Goal: Task Accomplishment & Management: Use online tool/utility

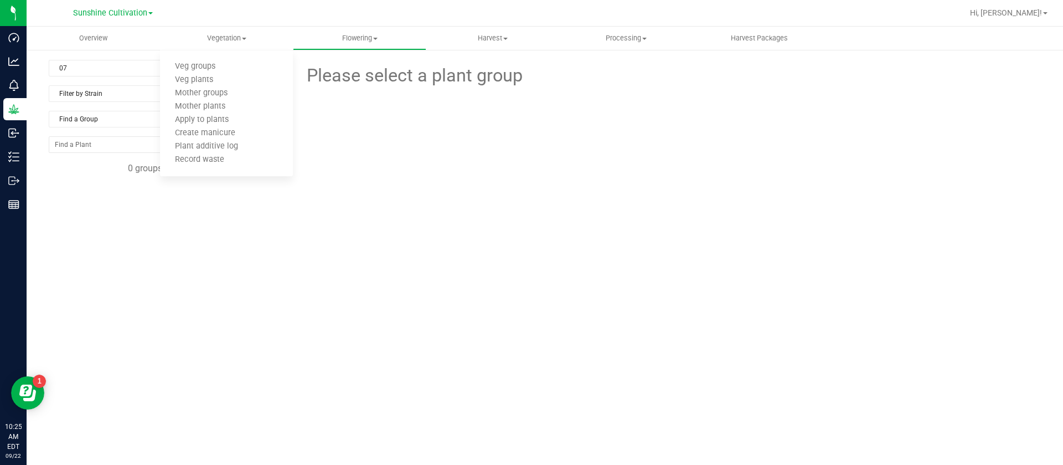
drag, startPoint x: 374, startPoint y: 270, endPoint x: 406, endPoint y: 129, distance: 144.3
click at [374, 265] on div "Please select a plant group" at bounding box center [669, 226] width 744 height 332
click at [133, 72] on span "07" at bounding box center [161, 68] width 225 height 16
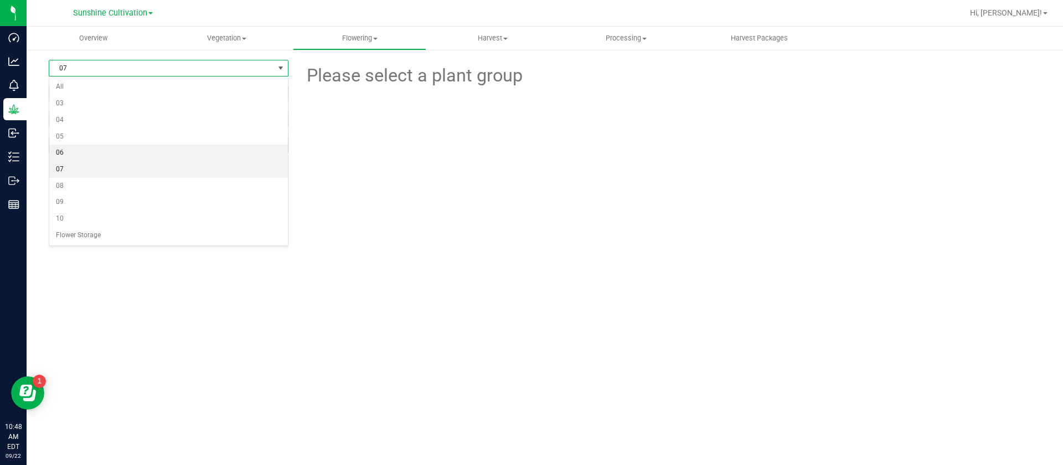
click at [69, 151] on li "06" at bounding box center [168, 153] width 239 height 17
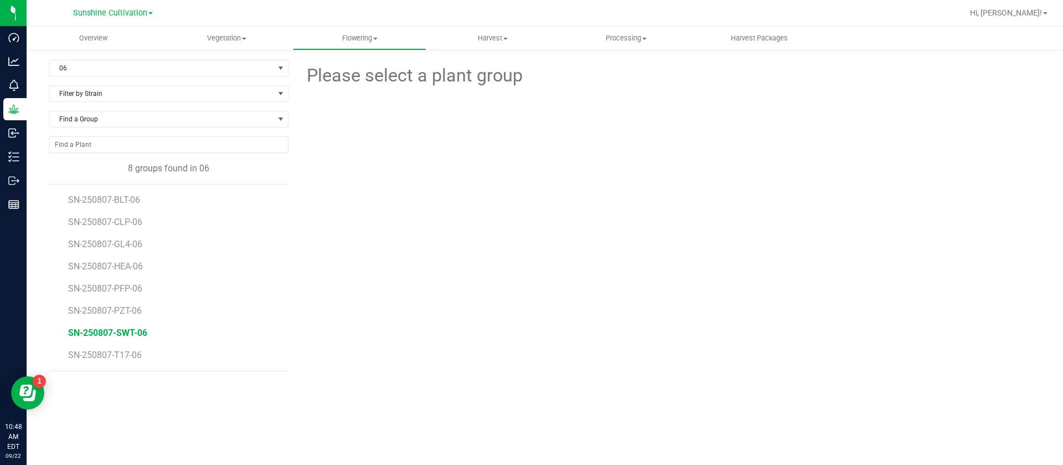
click at [125, 331] on span "SN-250807-SWT-06" at bounding box center [107, 332] width 79 height 11
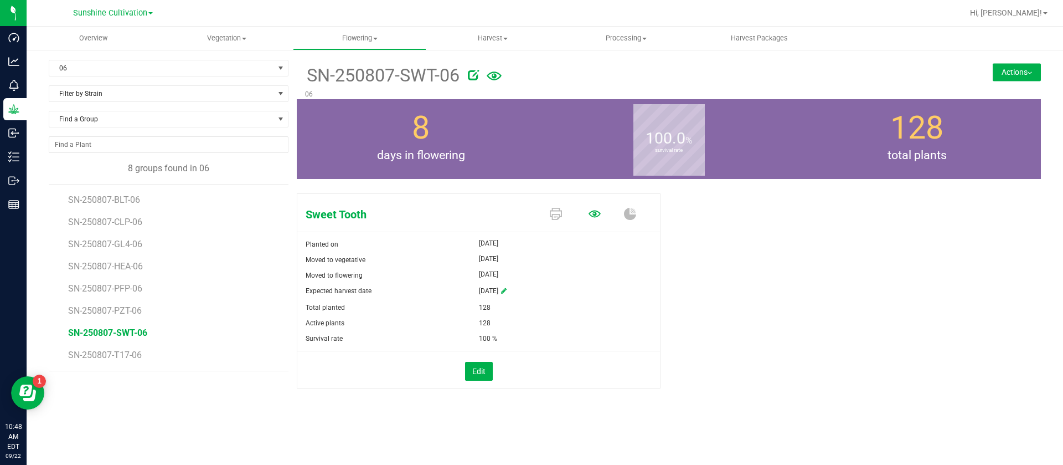
click at [598, 215] on icon at bounding box center [595, 213] width 12 height 7
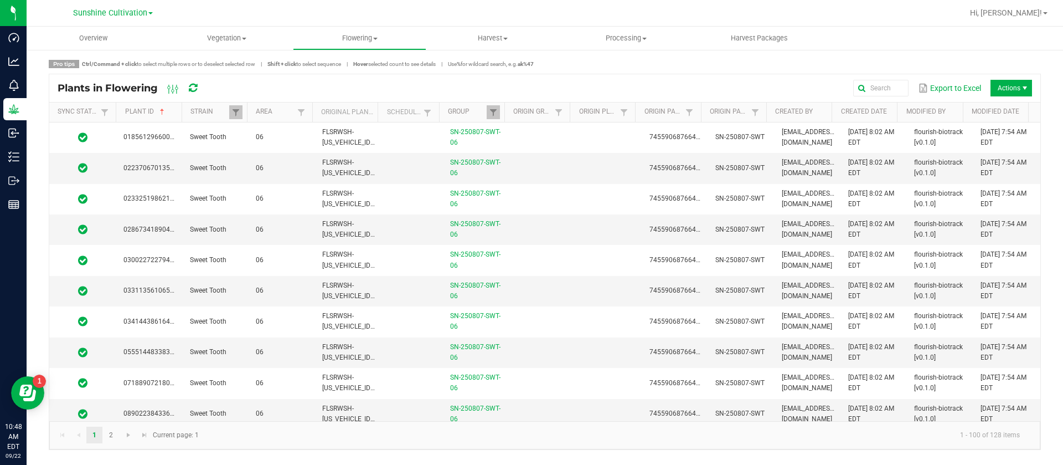
click at [218, 124] on div "Sync Status Plant ID Strain Area Original Plant ID Scheduled Group Origin Group…" at bounding box center [544, 261] width 991 height 318
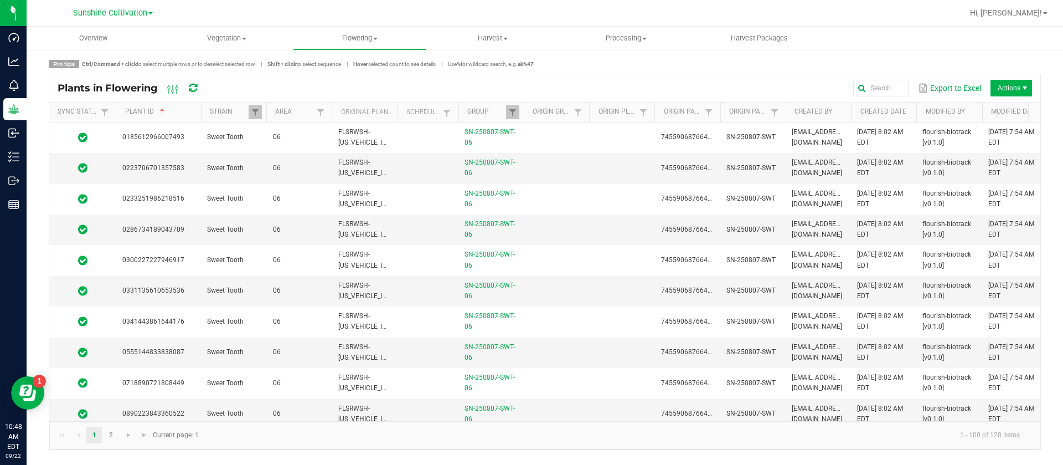
click at [207, 122] on div "Sync Status Plant ID Strain Area Original Plant ID Scheduled Group Origin Group…" at bounding box center [544, 261] width 991 height 318
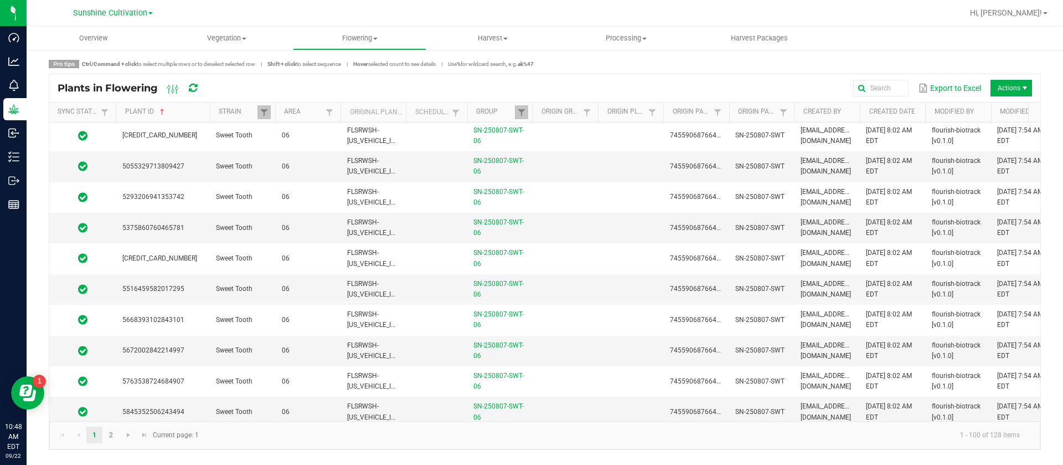
scroll to position [2781, 0]
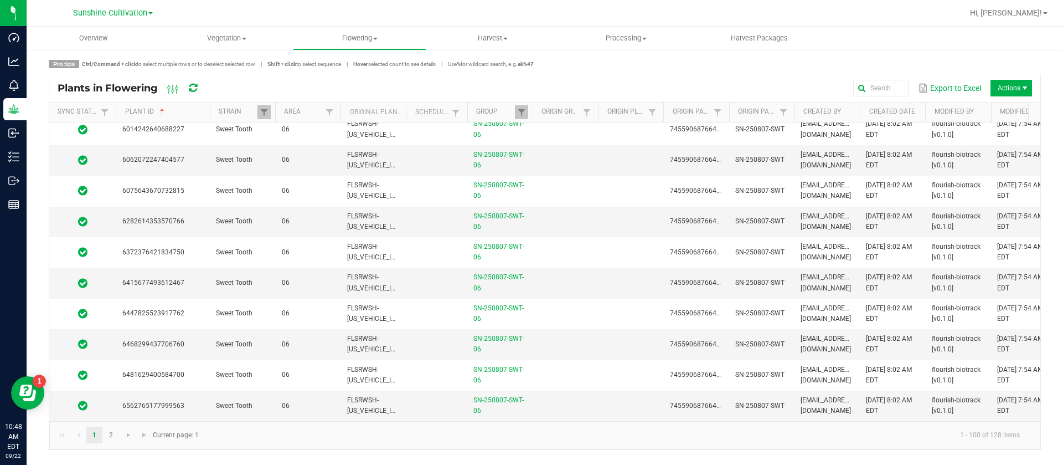
drag, startPoint x: 186, startPoint y: 397, endPoint x: 182, endPoint y: 420, distance: 23.1
click at [187, 397] on td "6562765177999563" at bounding box center [163, 405] width 94 height 30
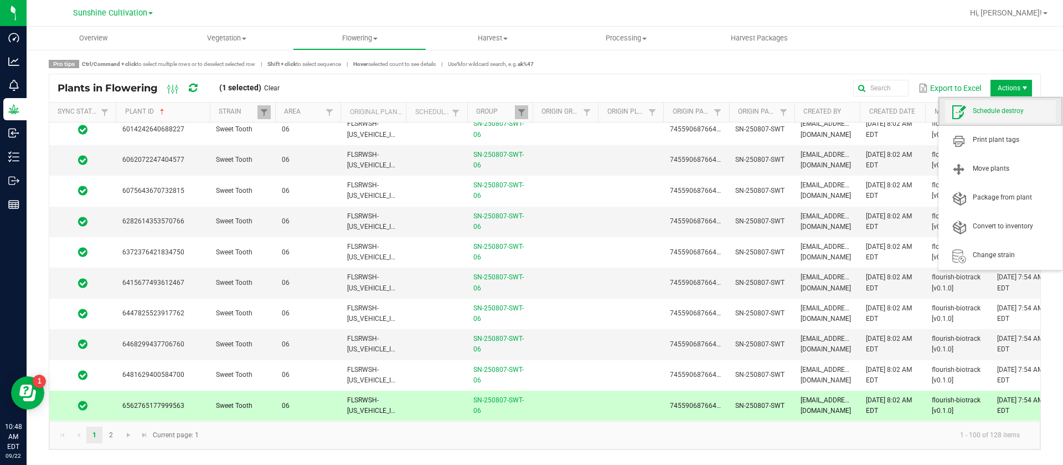
click at [1006, 115] on span "Schedule destroy" at bounding box center [1014, 110] width 83 height 9
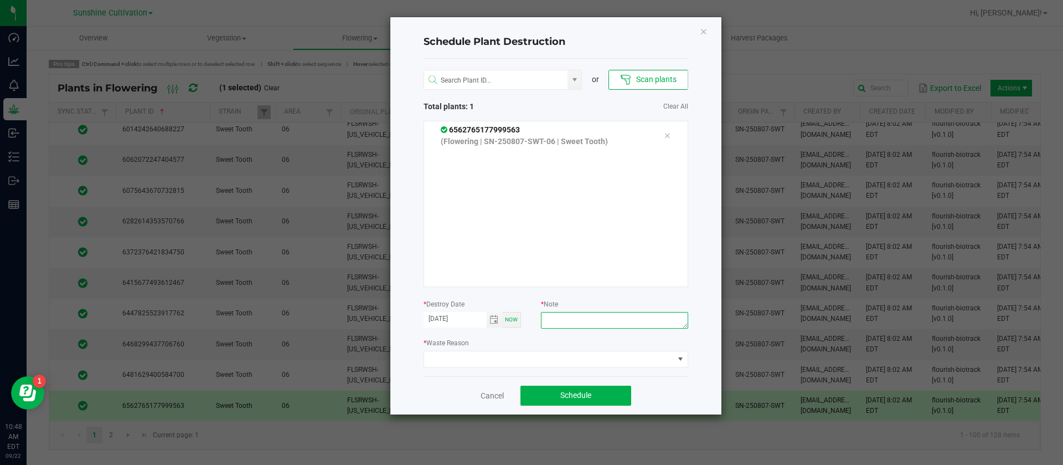
click at [583, 320] on textarea at bounding box center [614, 320] width 147 height 17
type textarea "waste"
click at [504, 365] on span at bounding box center [549, 359] width 250 height 16
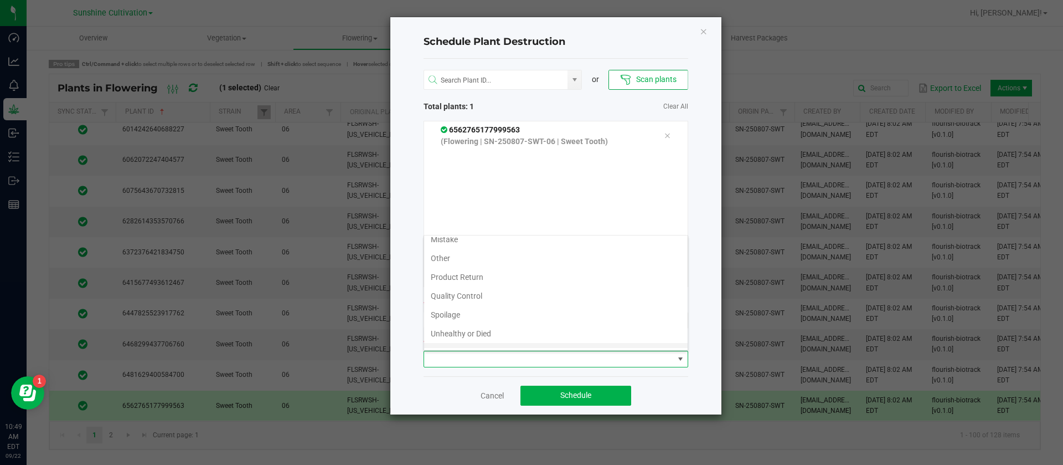
scroll to position [40, 0]
click at [472, 341] on li "Waste" at bounding box center [556, 338] width 264 height 19
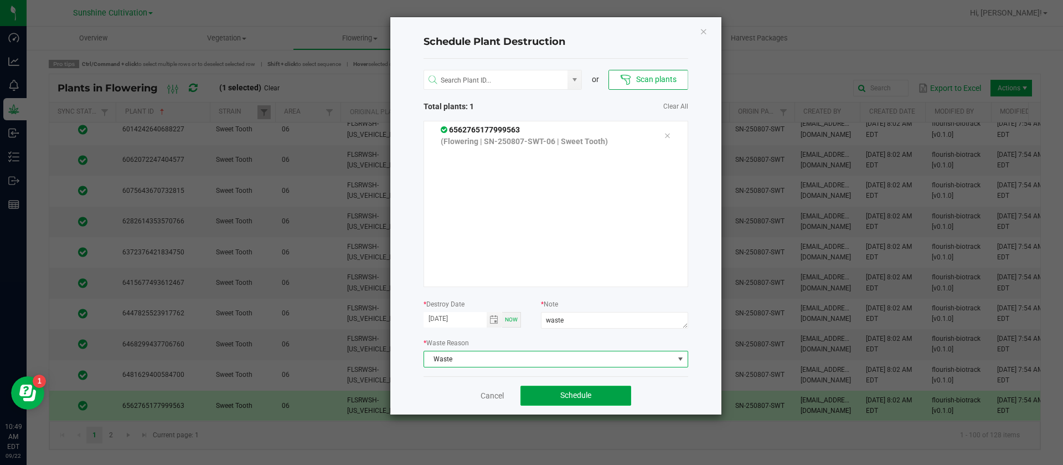
click at [586, 389] on button "Schedule" at bounding box center [576, 395] width 111 height 20
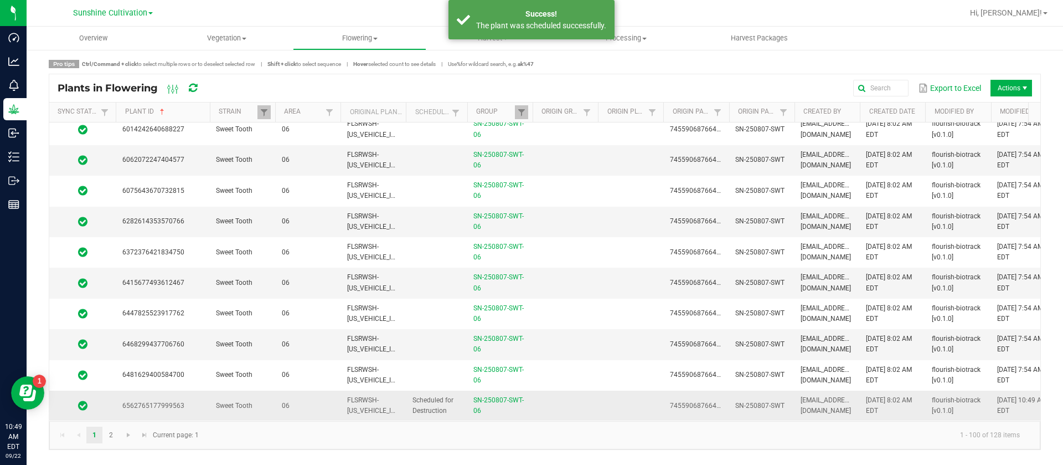
click at [564, 390] on td at bounding box center [564, 405] width 65 height 30
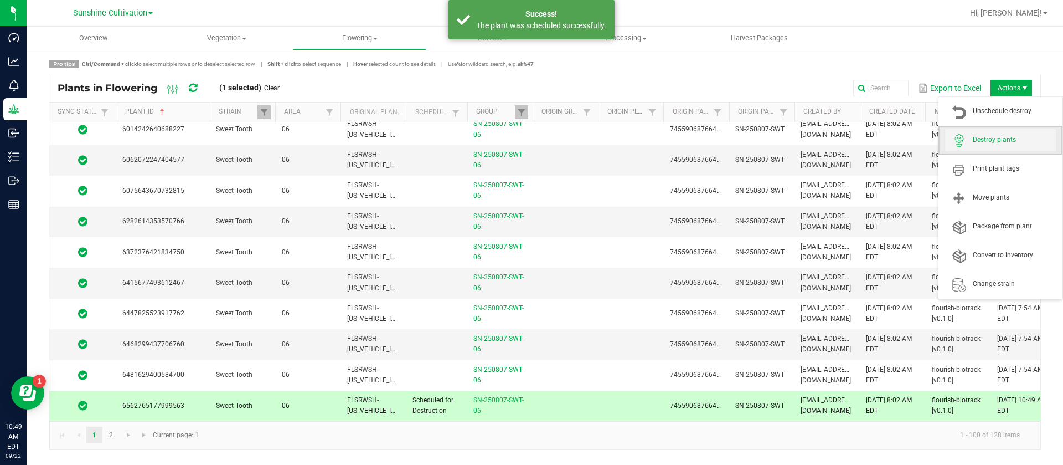
click at [998, 138] on span "Destroy plants" at bounding box center [1014, 139] width 83 height 9
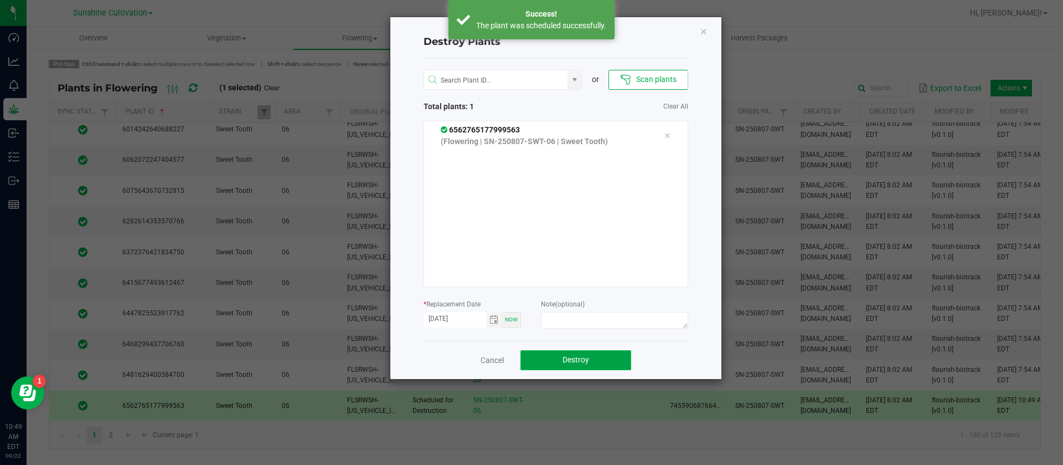
click at [594, 353] on button "Destroy" at bounding box center [576, 360] width 111 height 20
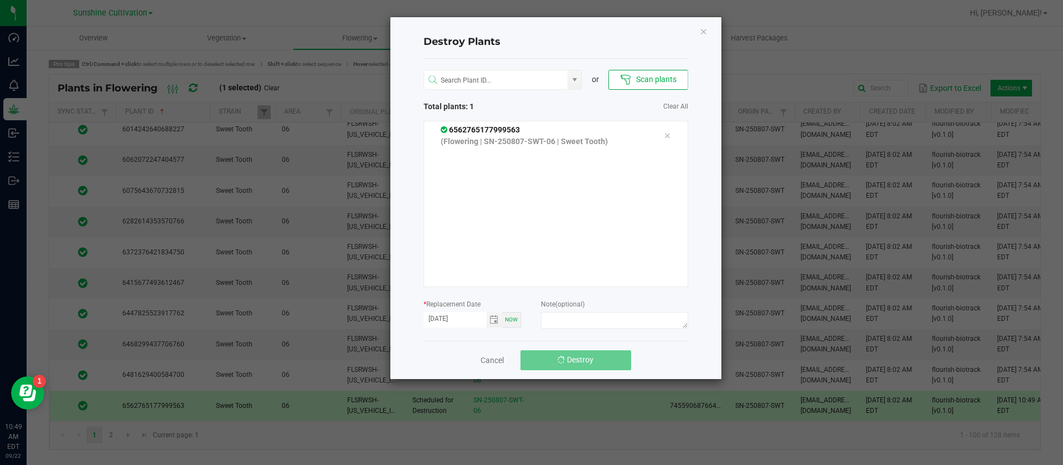
click at [597, 354] on button "Destroy" at bounding box center [576, 360] width 111 height 20
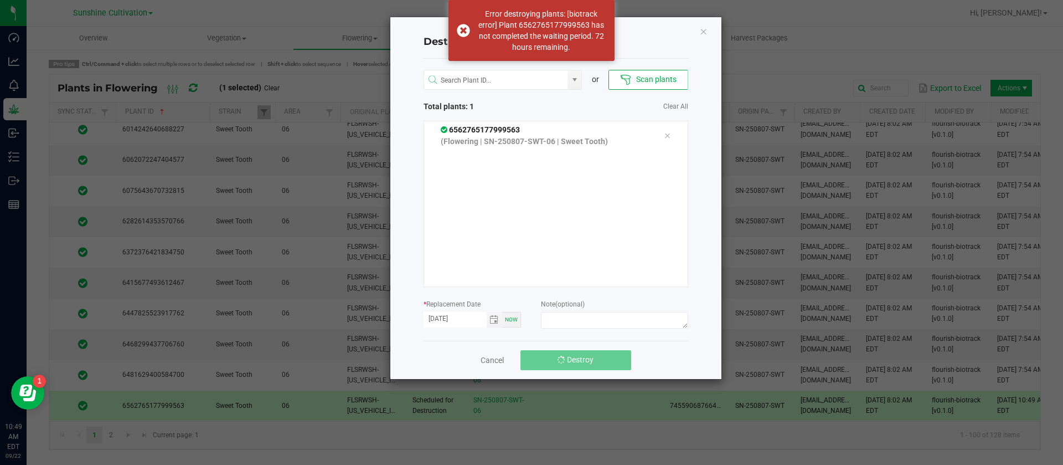
click at [599, 355] on button "Destroy" at bounding box center [576, 360] width 111 height 20
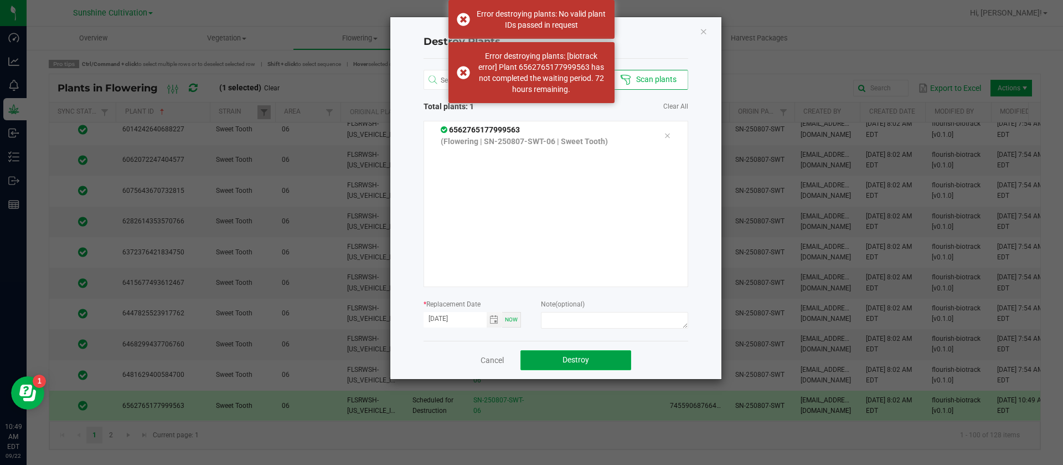
click at [600, 357] on button "Destroy" at bounding box center [576, 360] width 111 height 20
click at [606, 360] on button "Destroy" at bounding box center [576, 360] width 111 height 20
click at [739, 133] on ngb-modal-window "Destroy Plants or Scan plants Total plants: 1 Clear All 6562765177999563 (Flowe…" at bounding box center [535, 232] width 1071 height 465
click at [703, 39] on div "Destroy Plants or Scan plants Total plants: 1 Clear All 6562765177999563 (Flowe…" at bounding box center [555, 198] width 331 height 362
click at [703, 37] on icon "Close" at bounding box center [704, 30] width 8 height 13
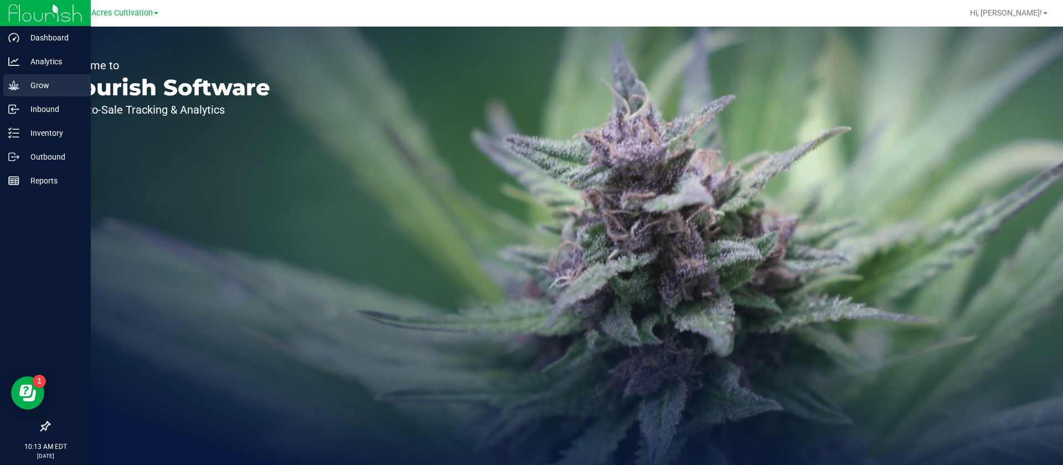
click at [11, 90] on icon at bounding box center [13, 85] width 11 height 11
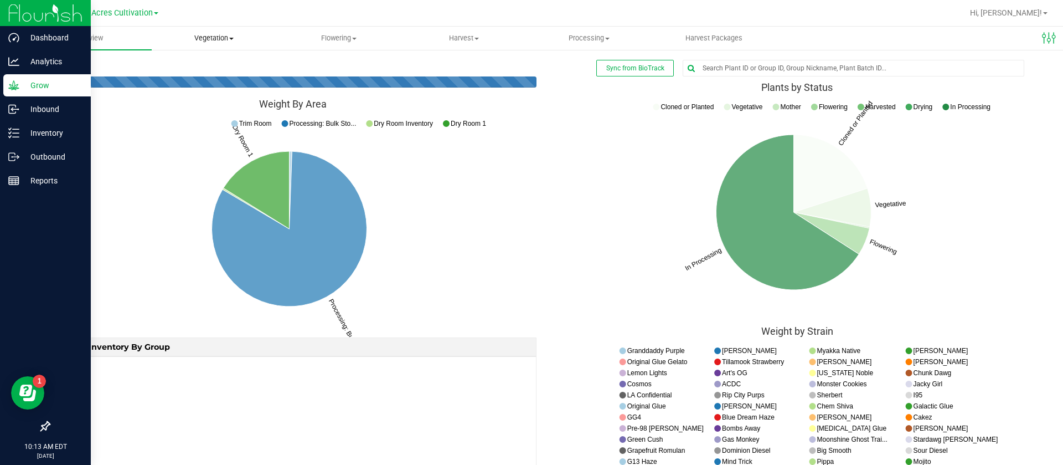
drag, startPoint x: 210, startPoint y: 49, endPoint x: 202, endPoint y: 57, distance: 11.7
click at [211, 49] on uib-tab-heading "Vegetation Veg groups Veg plants Mother groups Mother plants Apply to plants Cr…" at bounding box center [214, 38] width 124 height 22
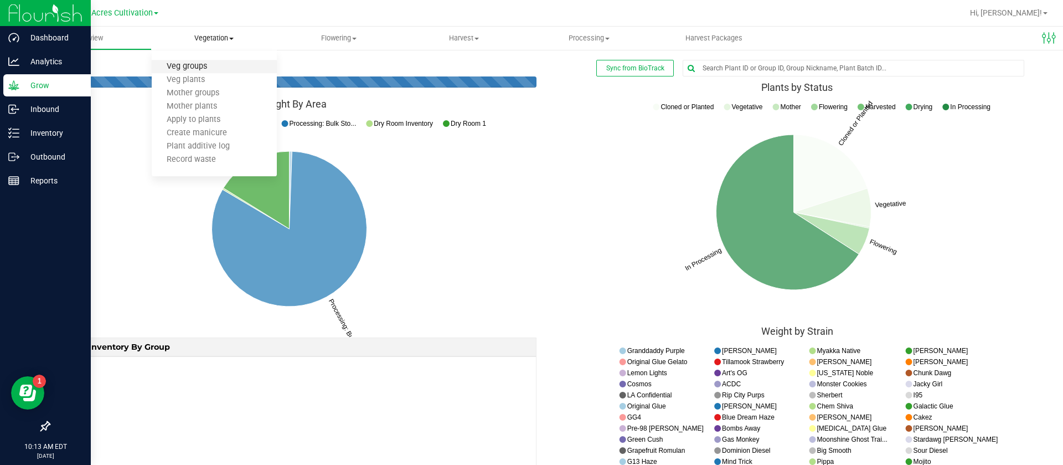
click at [190, 68] on span "Veg groups" at bounding box center [187, 66] width 70 height 9
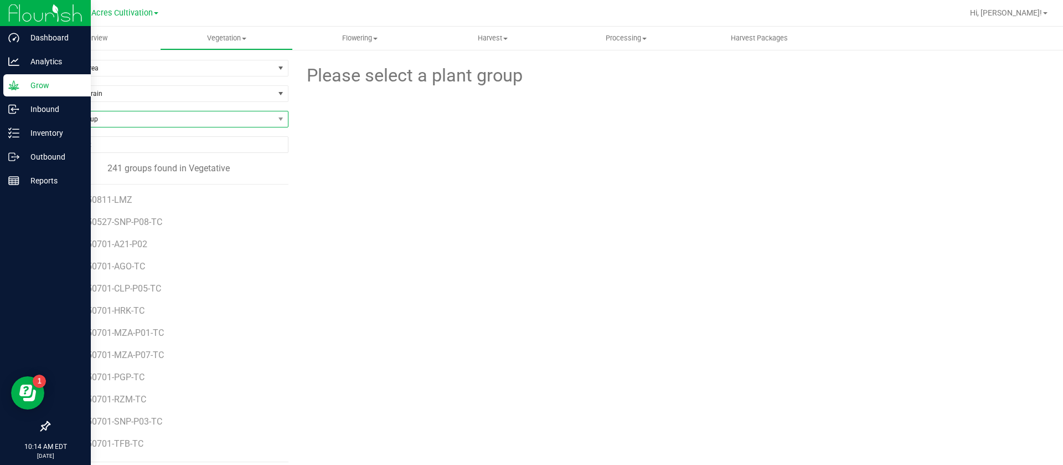
click at [113, 111] on span "Find a Group" at bounding box center [161, 119] width 225 height 16
type input "g"
type input "bct"
click at [132, 159] on li "GA-250717-BCT-TC" at bounding box center [166, 165] width 235 height 16
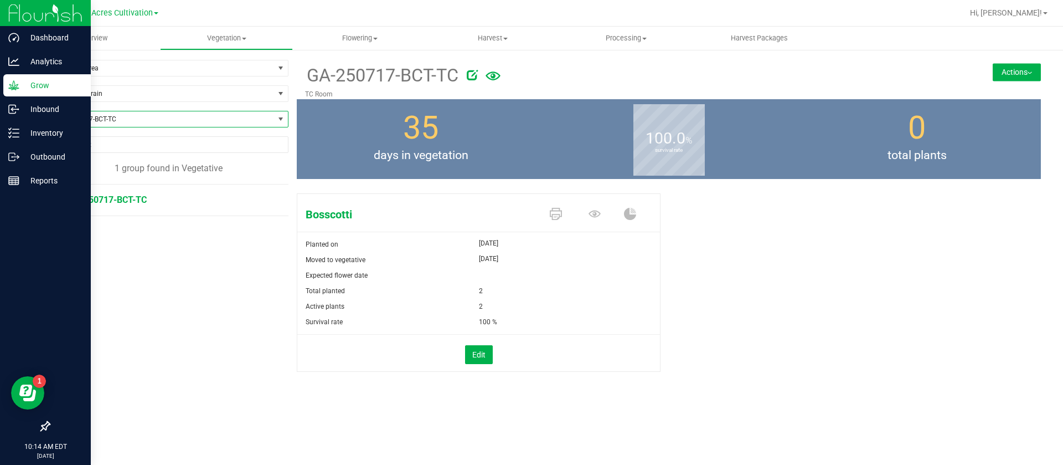
click at [112, 125] on span "GA-250717-BCT-TC" at bounding box center [161, 119] width 225 height 16
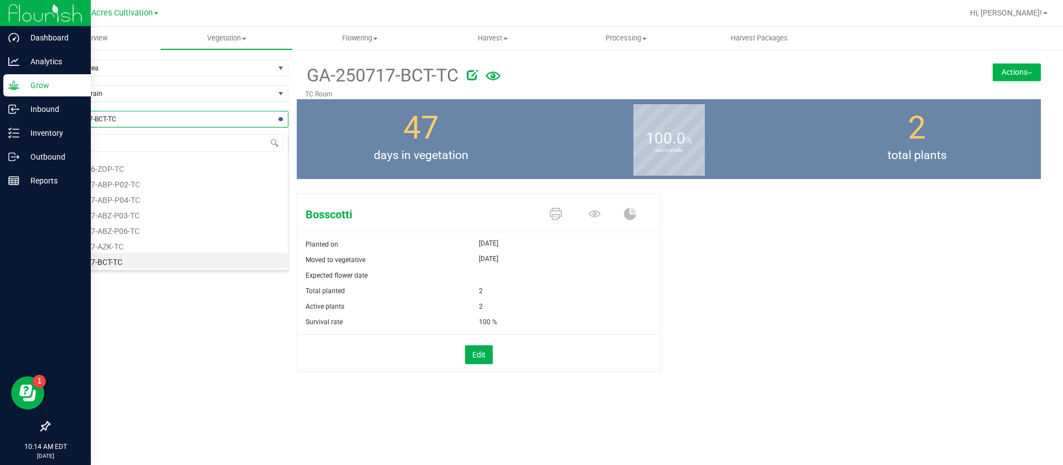
type input "bct"
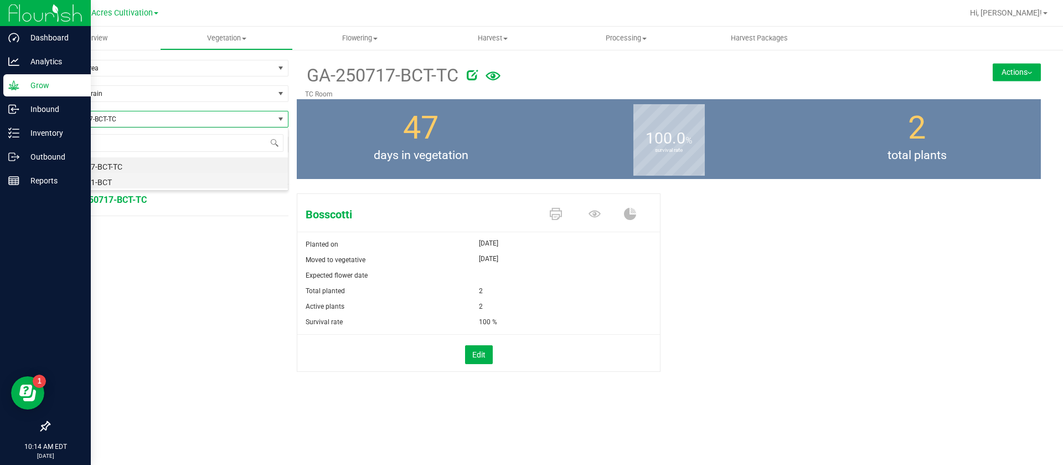
click at [104, 176] on li "GA-250731-BCT" at bounding box center [168, 181] width 239 height 16
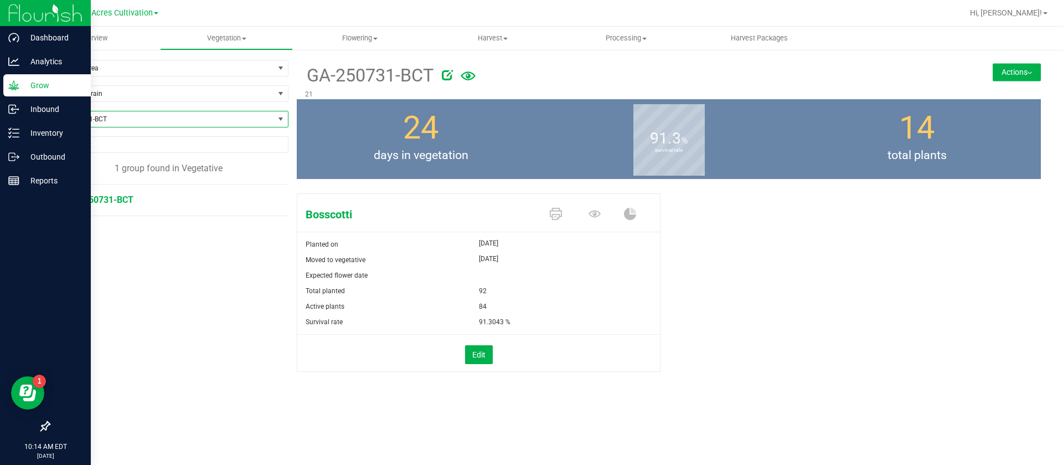
click at [97, 120] on span "GA-250731-BCT" at bounding box center [161, 119] width 225 height 16
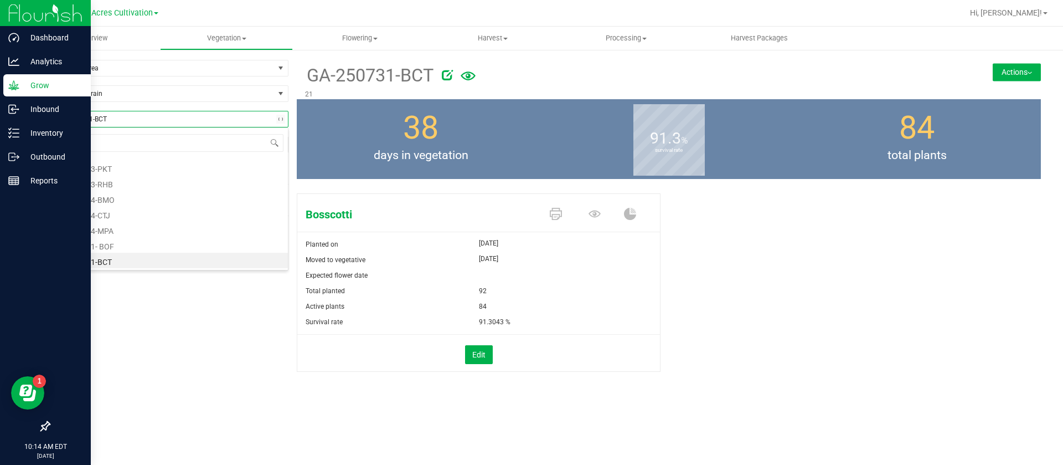
type input "bct"
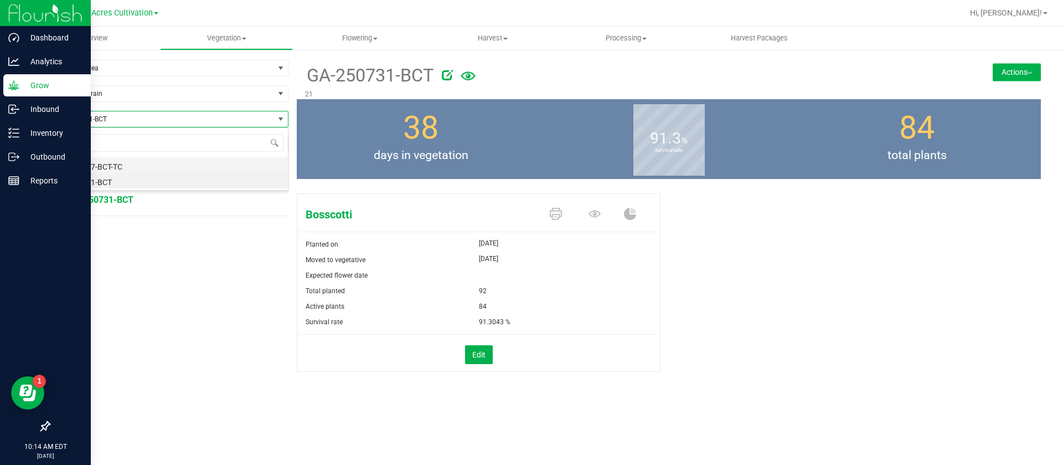
click at [109, 163] on li "GA-250717-BCT-TC" at bounding box center [168, 165] width 239 height 16
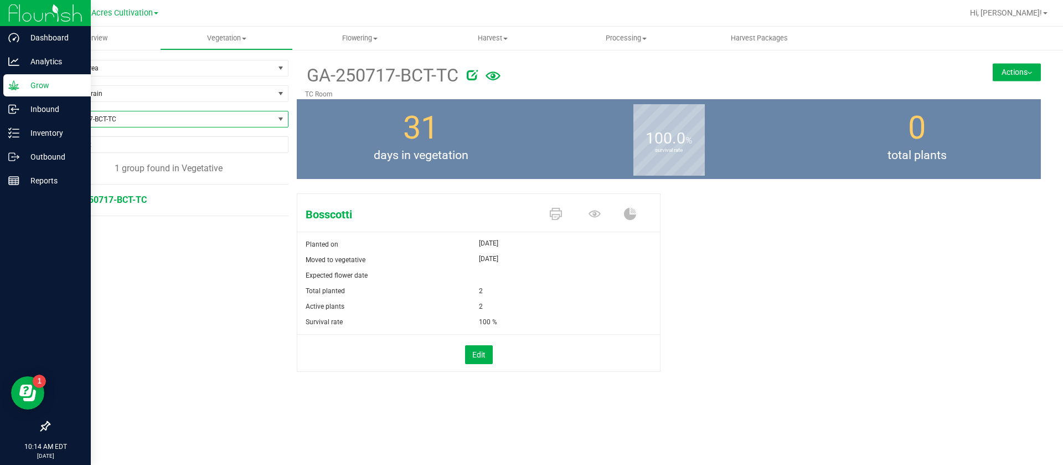
click at [1009, 71] on button "Actions" at bounding box center [1017, 72] width 48 height 18
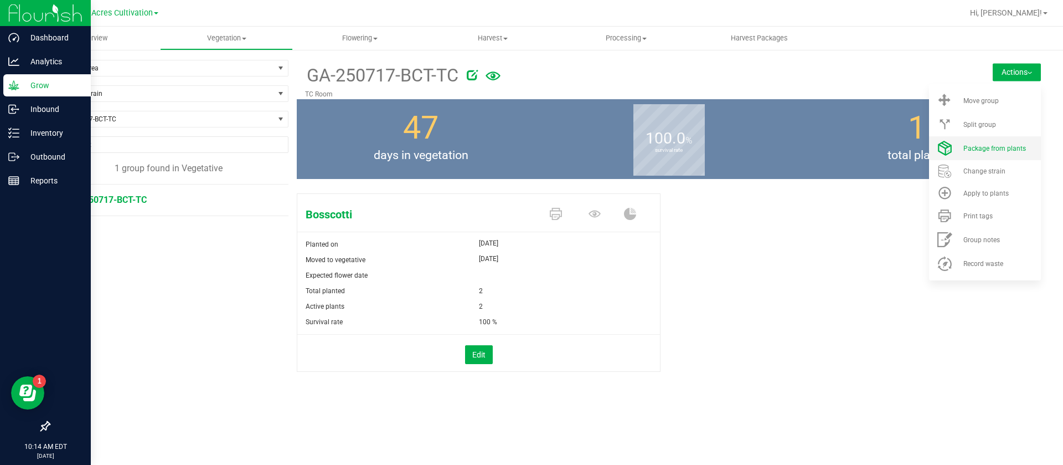
click at [997, 150] on span "Package from plants" at bounding box center [995, 149] width 63 height 8
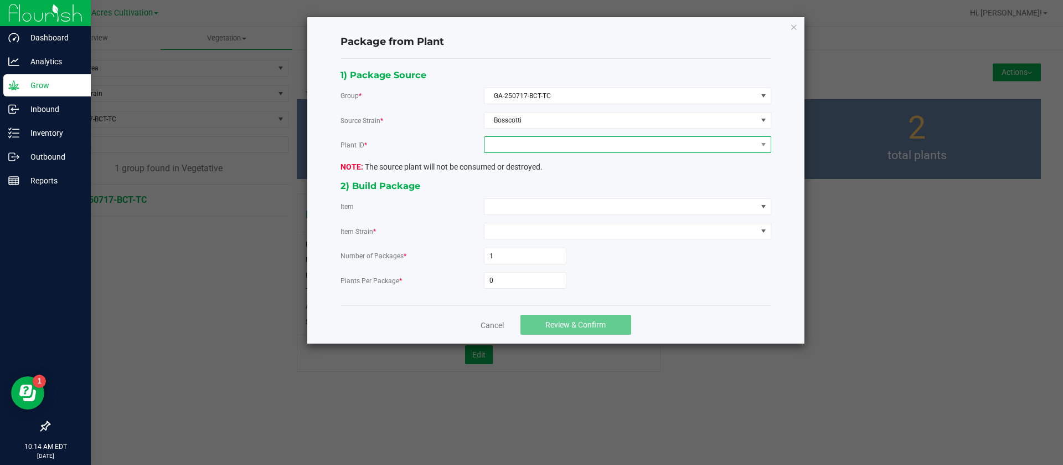
click at [530, 146] on span at bounding box center [621, 145] width 272 height 16
click at [535, 193] on li "6614572630123299" at bounding box center [628, 192] width 286 height 19
click at [530, 197] on div "1) Package Source Group * GA-250717-BCT-TC Source Strain * Bosscotti Plant ID *…" at bounding box center [555, 182] width 447 height 229
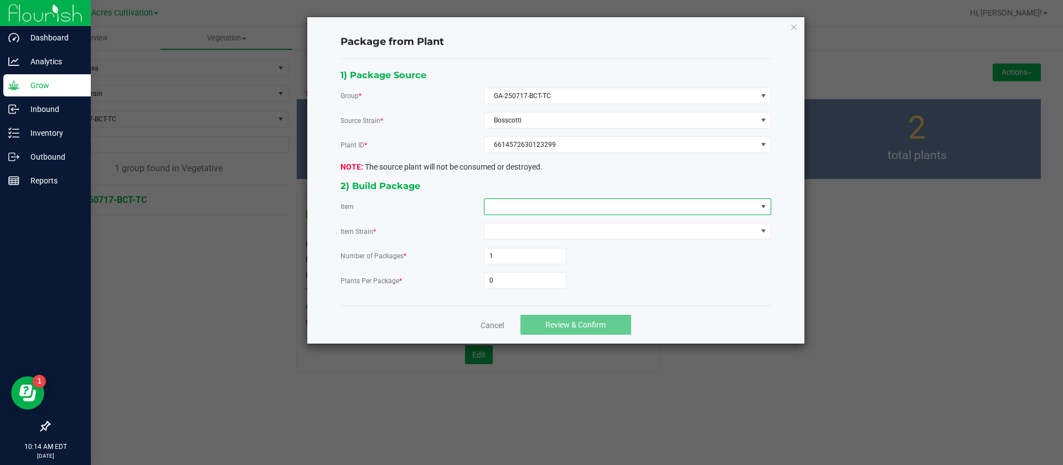
click at [533, 207] on span at bounding box center [621, 207] width 272 height 16
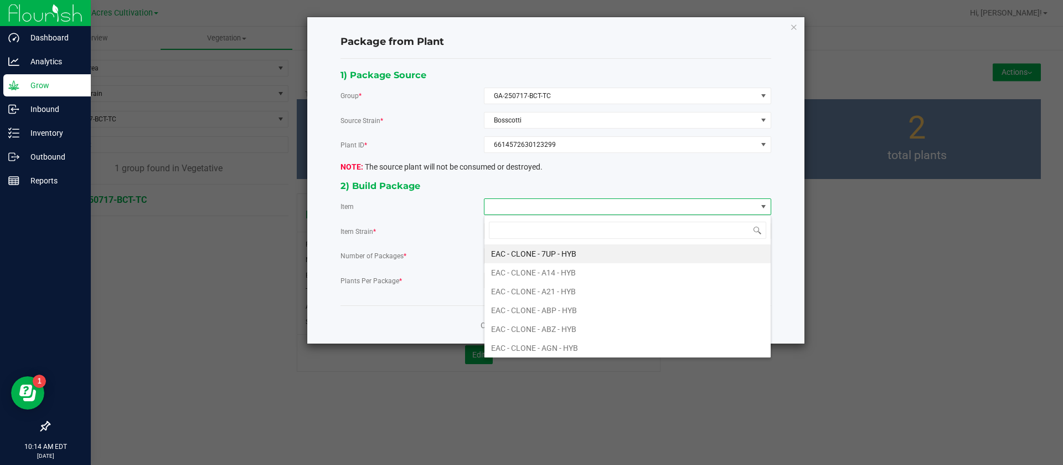
type input "4"
type input "bct"
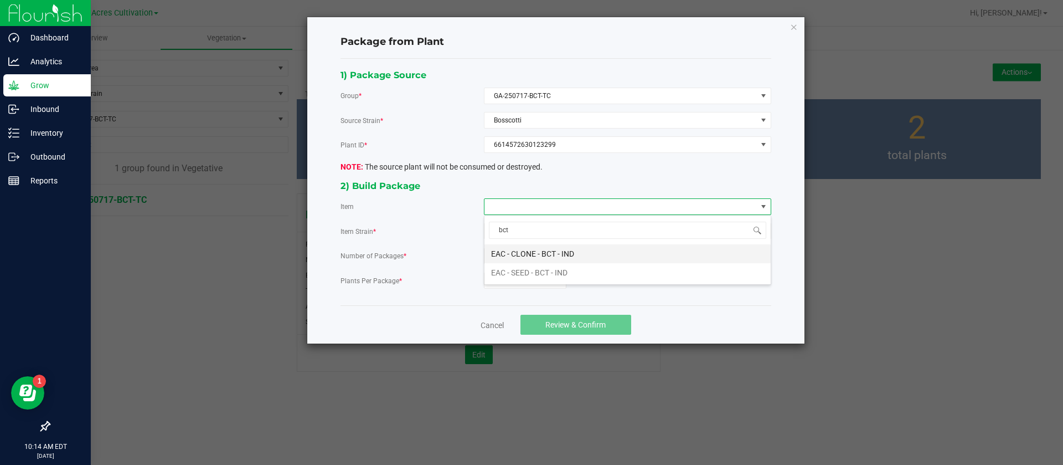
click at [554, 247] on IND "EAC - CLONE - BCT - IND" at bounding box center [628, 253] width 286 height 19
click at [528, 281] on input "0" at bounding box center [525, 280] width 81 height 16
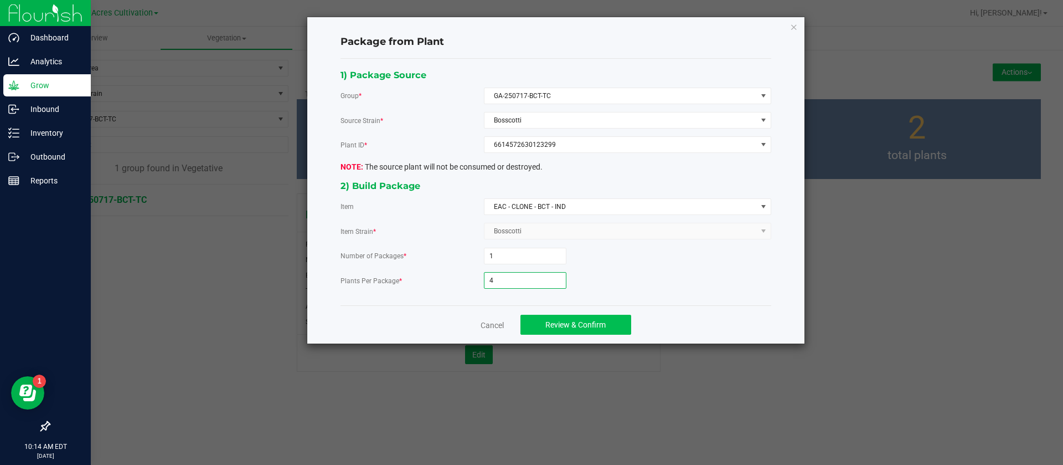
type input "4"
click at [570, 325] on span "Review & Confirm" at bounding box center [575, 324] width 60 height 9
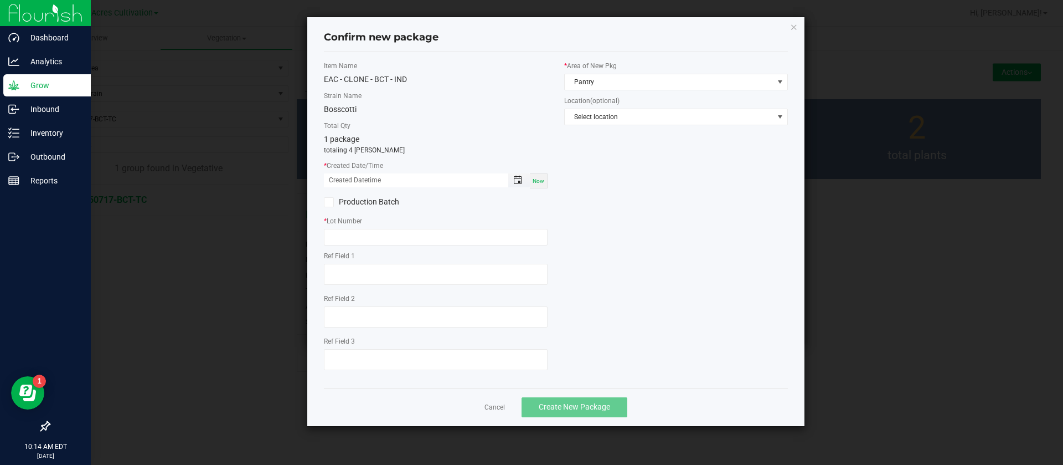
drag, startPoint x: 542, startPoint y: 179, endPoint x: 517, endPoint y: 183, distance: 25.8
click at [542, 179] on span "Now" at bounding box center [539, 181] width 12 height 6
type input "09/22/2025 10:14 AM"
click at [331, 176] on input "09/22/2025 10:14 AM" at bounding box center [410, 180] width 173 height 14
drag, startPoint x: 363, startPoint y: 241, endPoint x: 362, endPoint y: 248, distance: 6.3
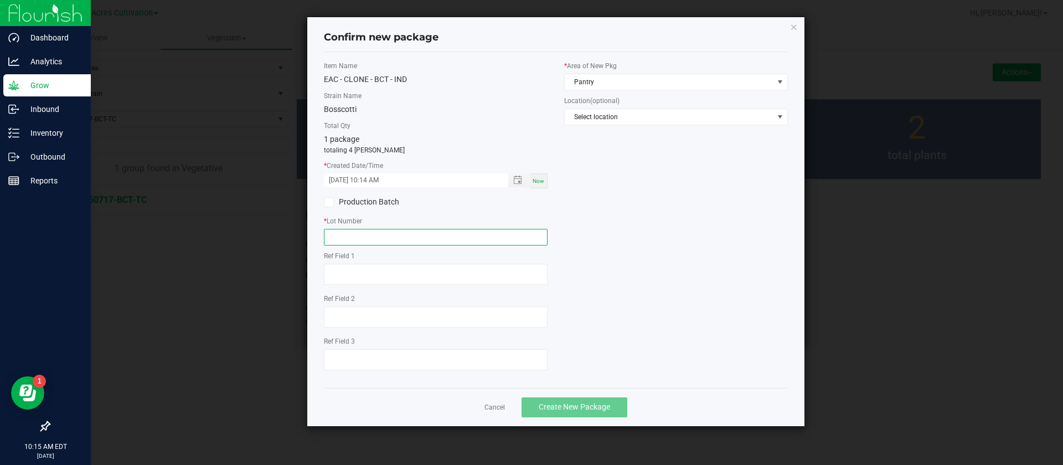
click at [364, 246] on div "Item Name EAC - CLONE - BCT - IND Strain Name Bosscotti Total Qty 1 package tot…" at bounding box center [436, 220] width 240 height 318
type input "g"
type input "GA-250905-BCT"
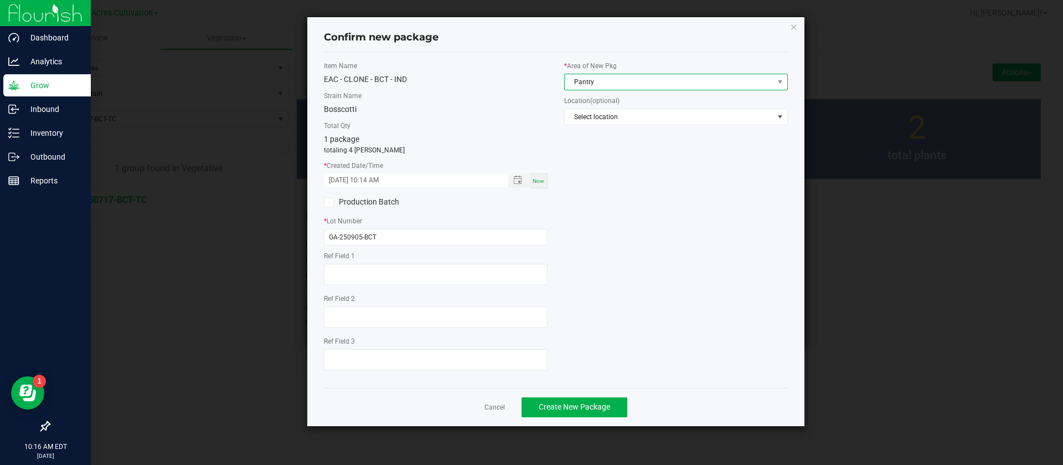
click at [650, 89] on span "Pantry" at bounding box center [669, 82] width 209 height 16
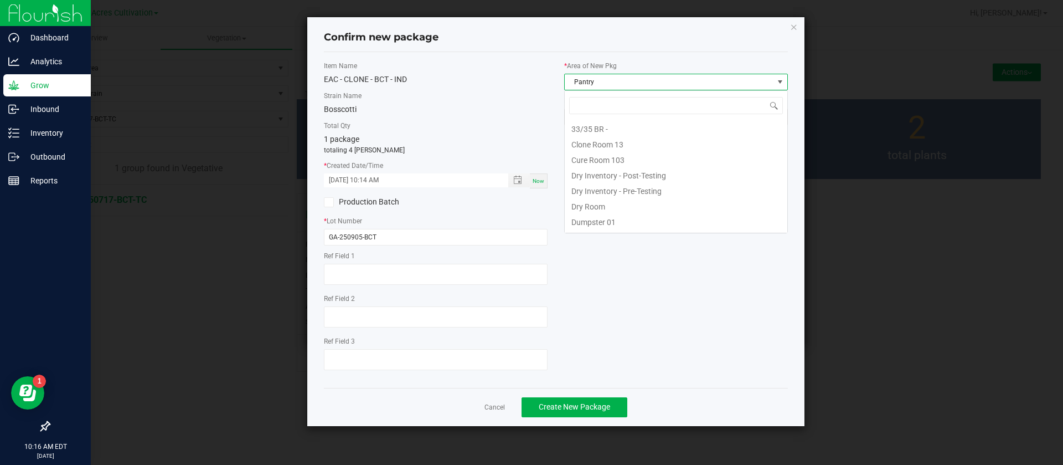
scroll to position [91, 0]
type input "TC"
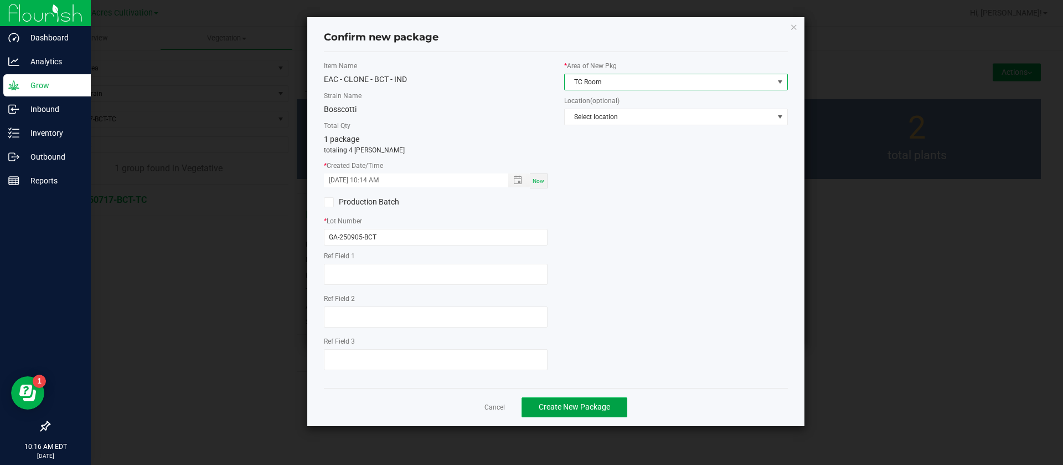
click at [568, 407] on span "Create New Package" at bounding box center [574, 406] width 71 height 9
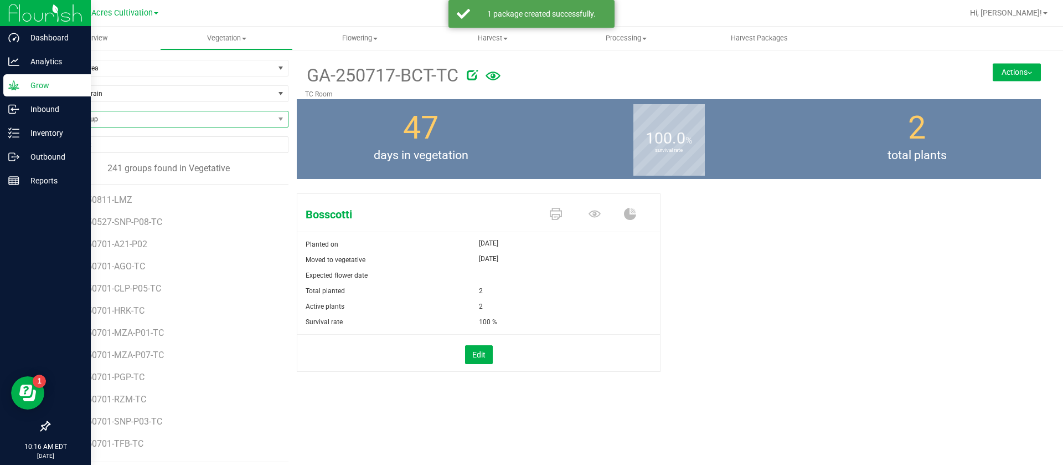
click at [137, 124] on span "Find a Group" at bounding box center [161, 119] width 225 height 16
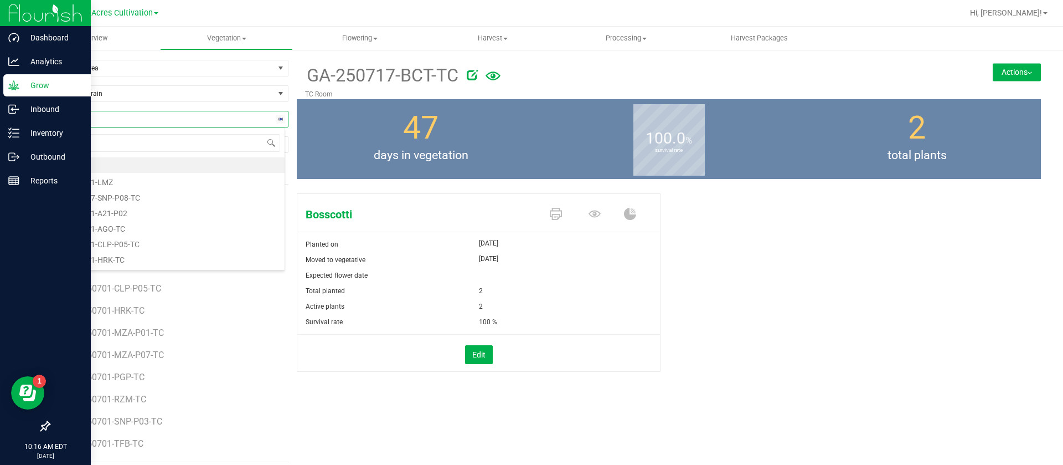
type input "DLS"
click at [166, 164] on li "GA-250716-DLS-TC" at bounding box center [166, 165] width 235 height 16
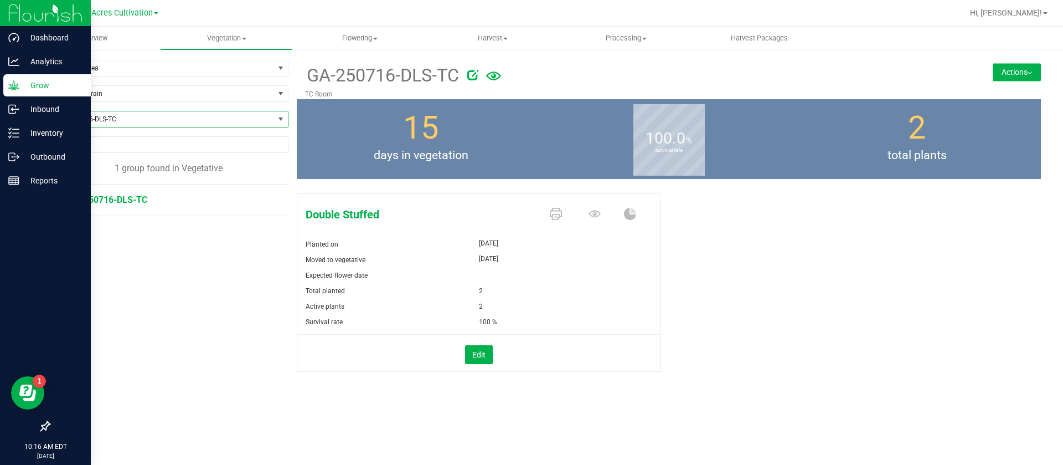
click at [1008, 69] on button "Actions" at bounding box center [1017, 72] width 48 height 18
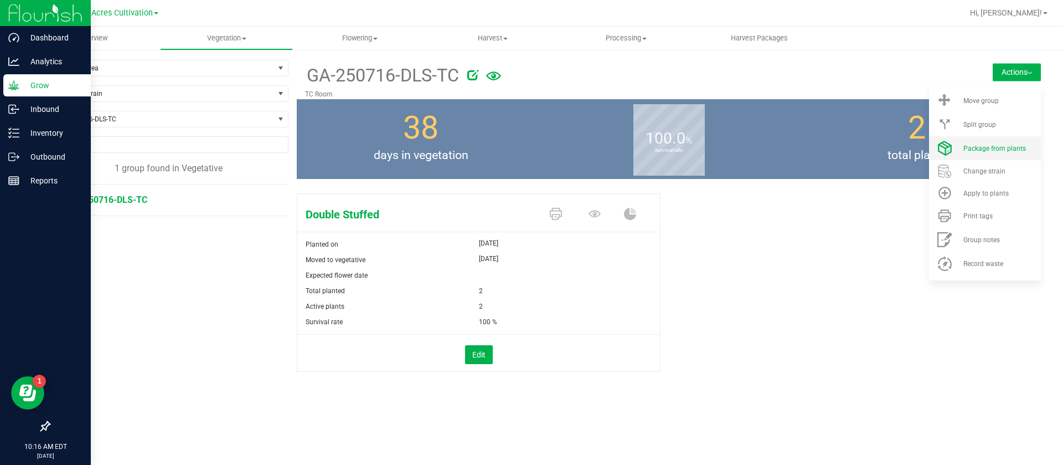
click at [981, 152] on li "Package from plants" at bounding box center [985, 148] width 112 height 24
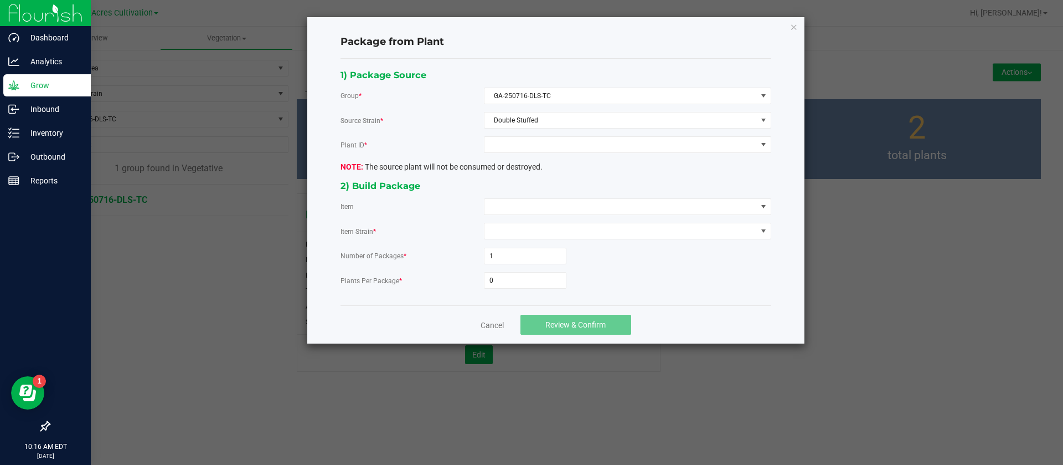
click at [527, 155] on div "1) Package Source Group * GA-250716-DLS-TC Source Strain * Double Stuffed Plant…" at bounding box center [555, 182] width 447 height 229
click at [522, 148] on span at bounding box center [621, 145] width 272 height 16
click at [514, 188] on li "7491395143964823" at bounding box center [628, 192] width 286 height 19
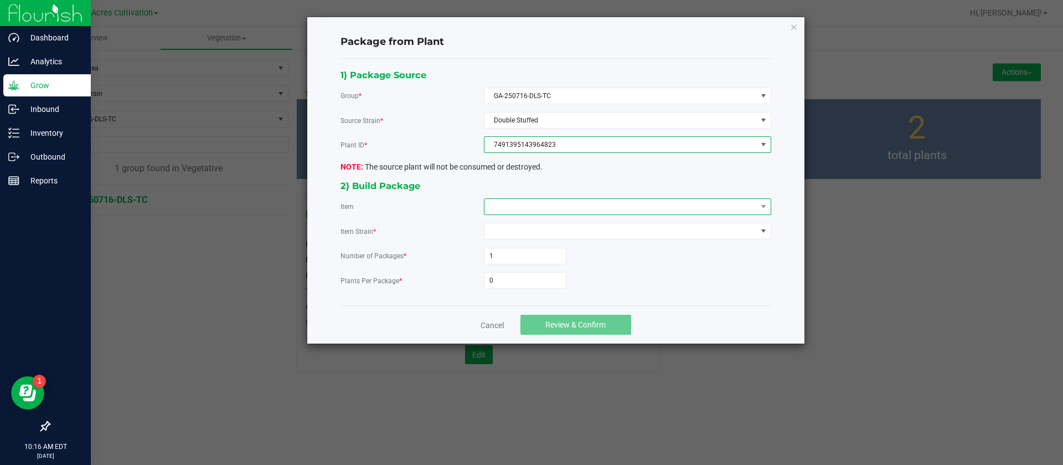
click at [514, 206] on span at bounding box center [621, 207] width 272 height 16
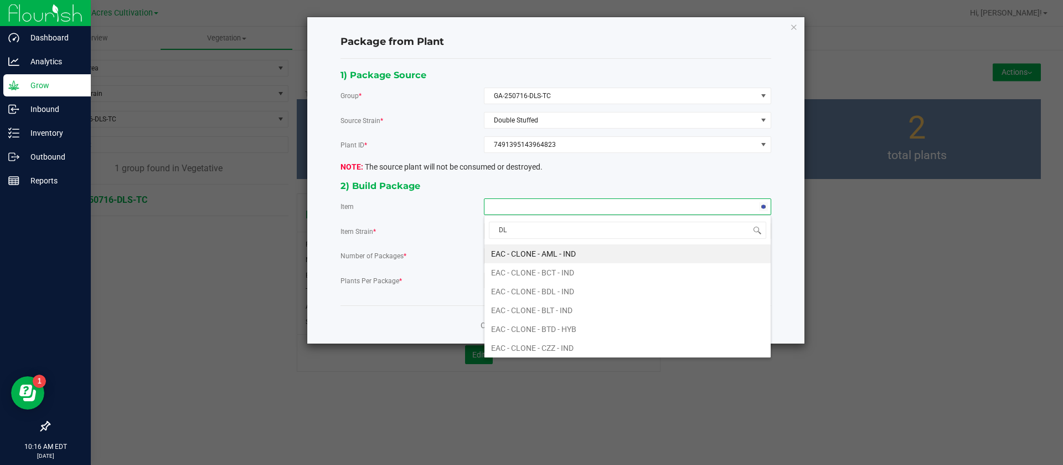
type input "DLS"
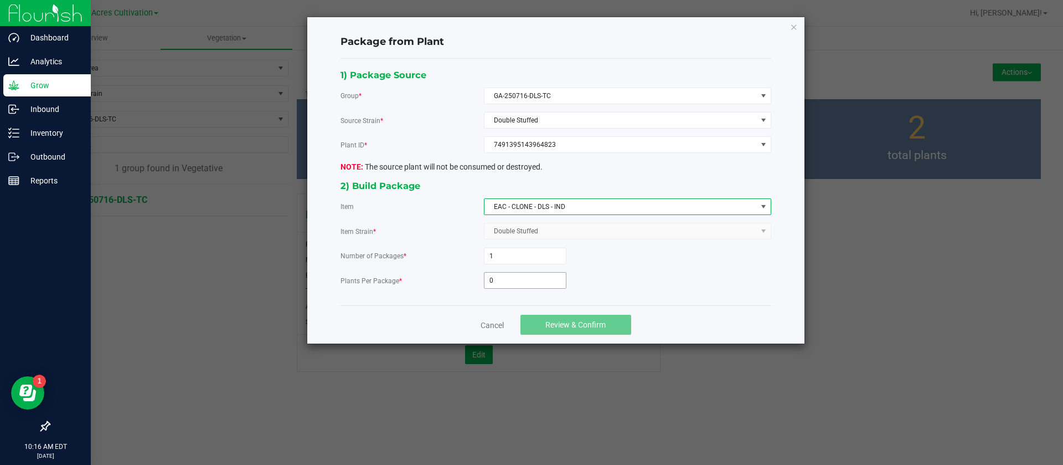
click at [514, 277] on input "0" at bounding box center [525, 280] width 81 height 16
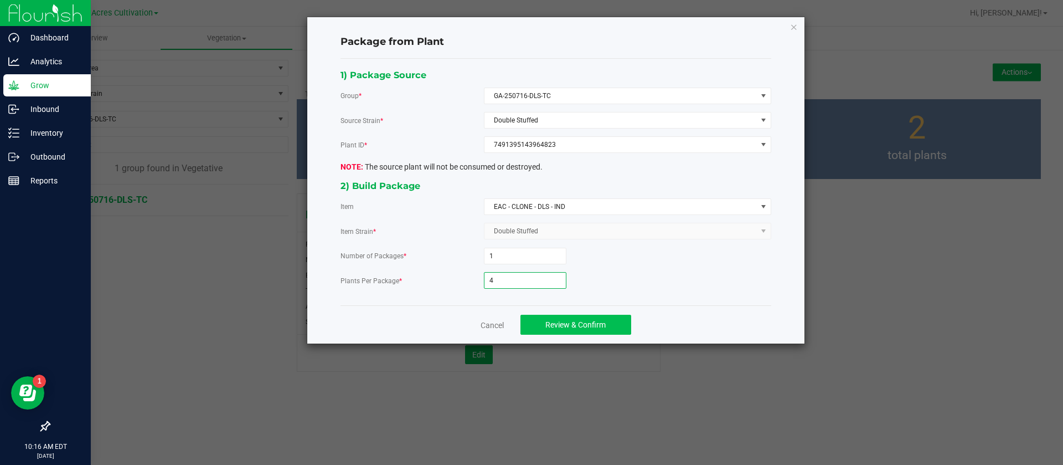
type input "4"
click at [594, 321] on span "Review & Confirm" at bounding box center [575, 324] width 60 height 9
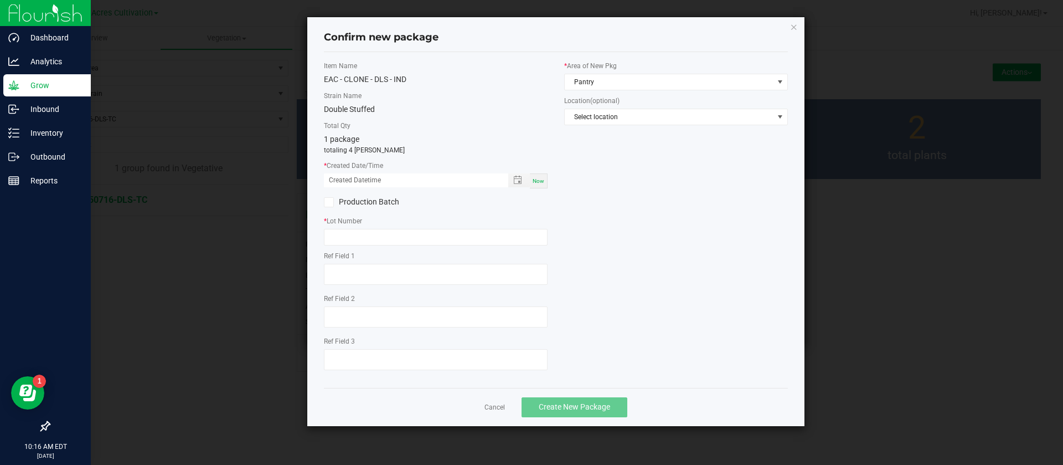
click at [535, 178] on span "Now" at bounding box center [539, 181] width 12 height 6
click at [331, 174] on input "09/22/2025 10:16 AM" at bounding box center [410, 180] width 173 height 14
type input "09/05/2025 10:16 AM"
click at [355, 233] on input "text" at bounding box center [436, 237] width 224 height 17
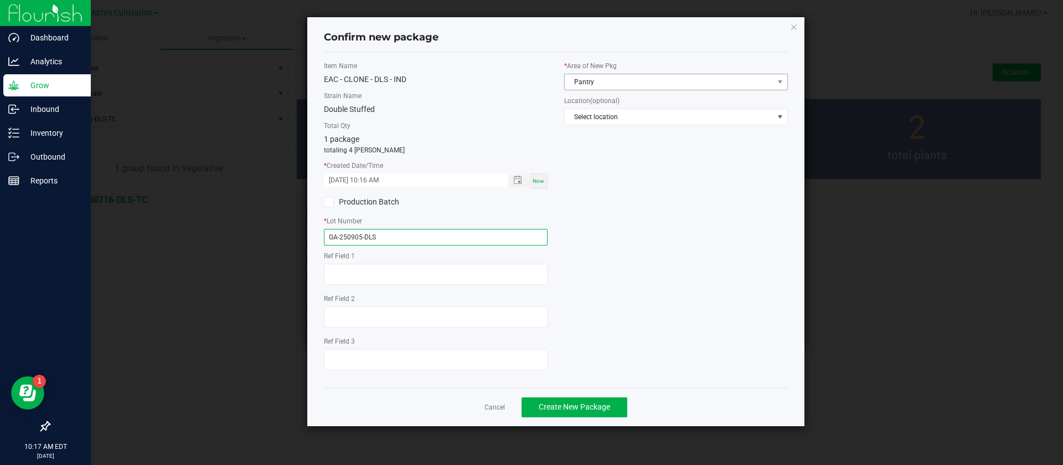
type input "GA-250905-DLS"
drag, startPoint x: 698, startPoint y: 74, endPoint x: 695, endPoint y: 79, distance: 6.5
click at [696, 78] on span "Pantry" at bounding box center [669, 82] width 209 height 16
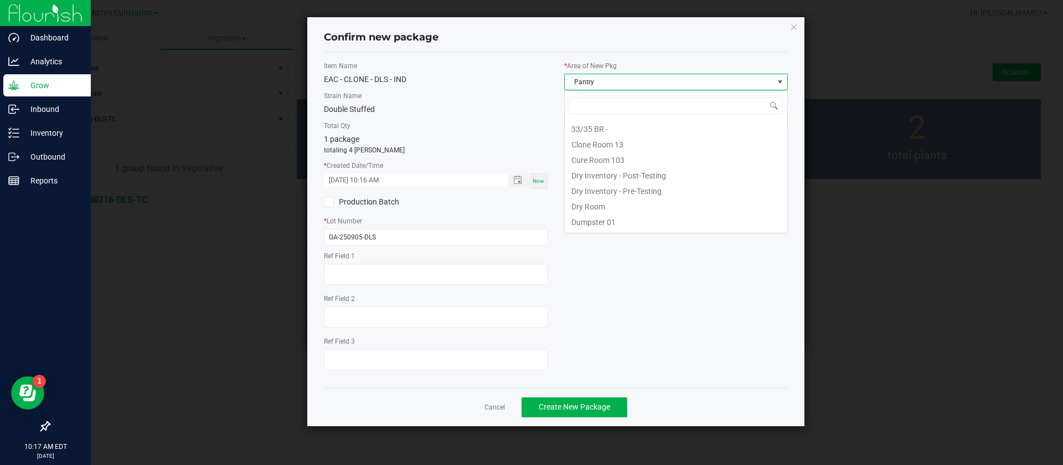
scroll to position [17, 224]
click at [694, 79] on span "Pantry" at bounding box center [669, 82] width 209 height 16
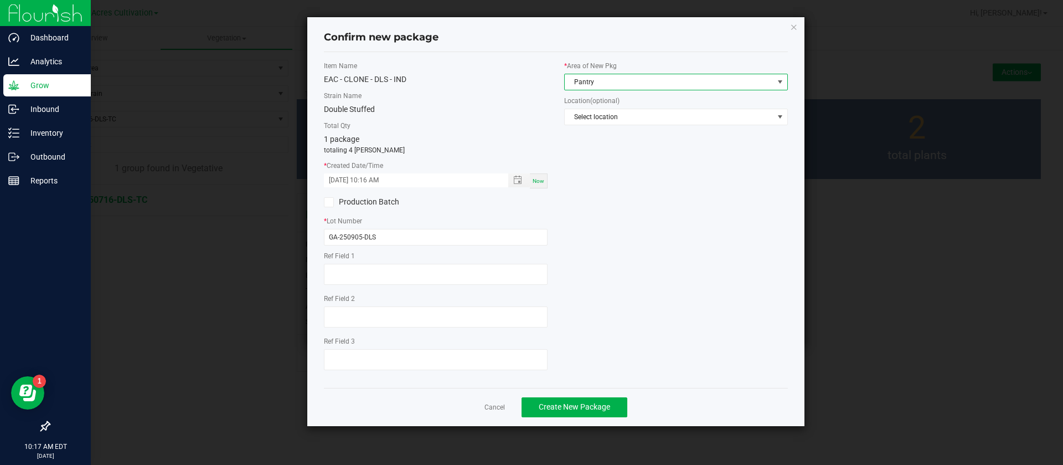
click at [693, 81] on span "Pantry" at bounding box center [669, 82] width 209 height 16
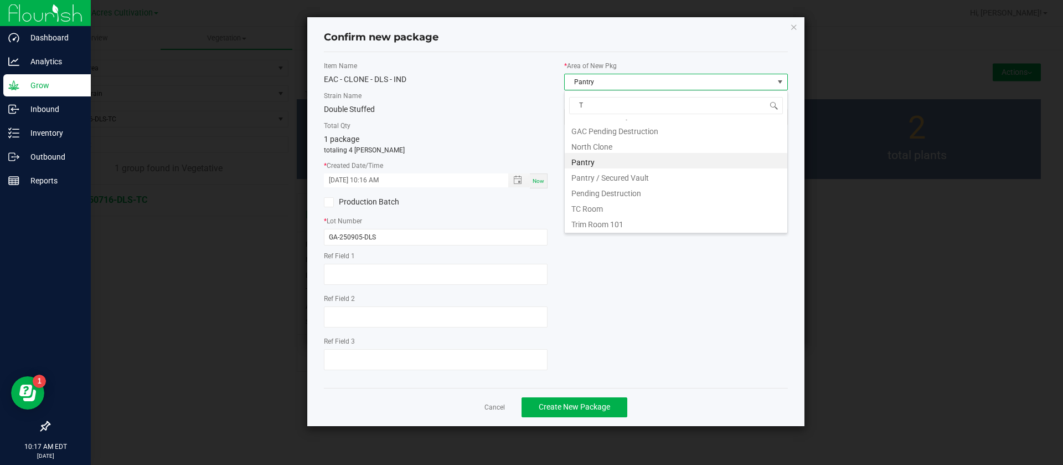
scroll to position [75, 0]
type input "TC"
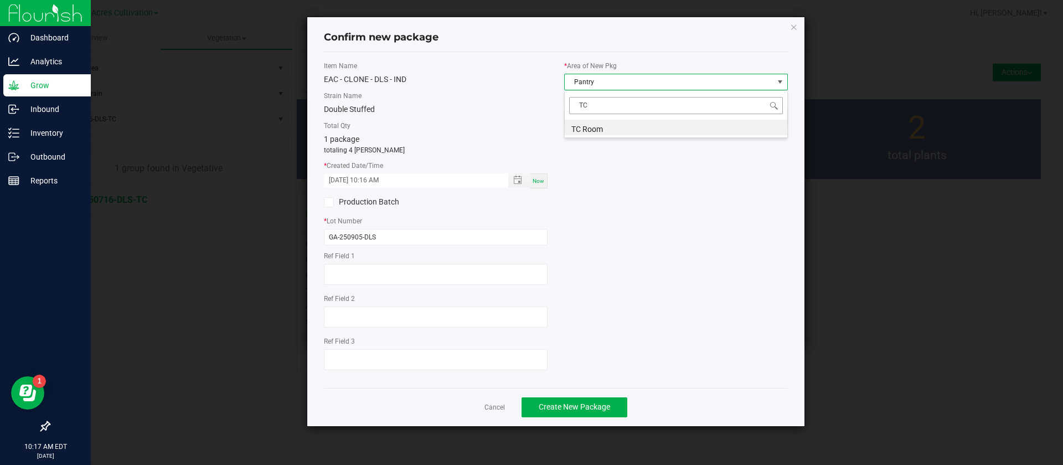
scroll to position [0, 0]
click at [646, 120] on li "TC Room" at bounding box center [676, 128] width 223 height 16
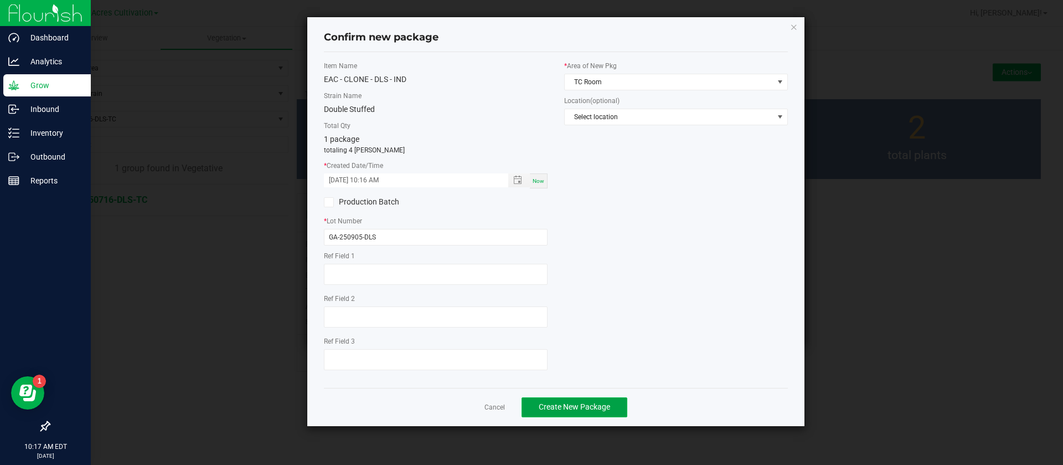
click at [574, 411] on span "Create New Package" at bounding box center [574, 406] width 71 height 9
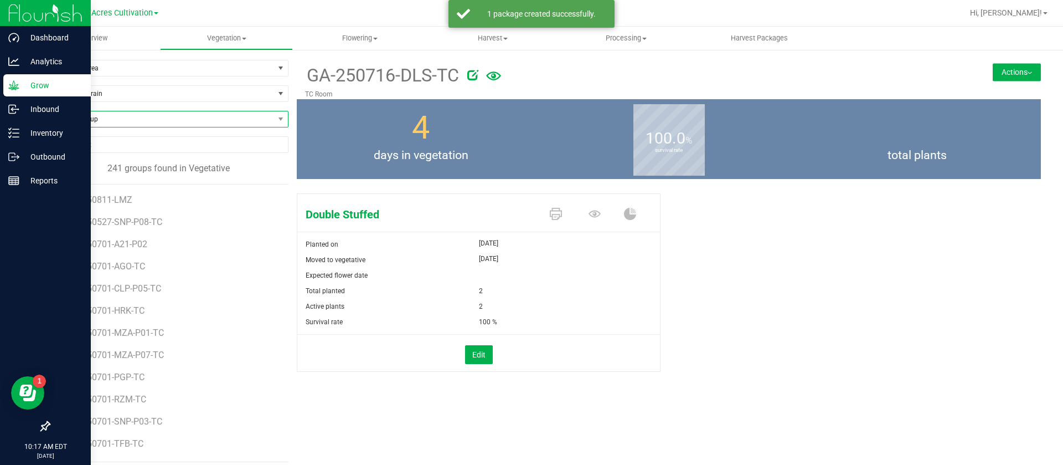
click at [88, 120] on span "Find a Group" at bounding box center [161, 119] width 225 height 16
type input "A21"
click at [119, 168] on li "GA-250701-A21-P02" at bounding box center [166, 165] width 235 height 16
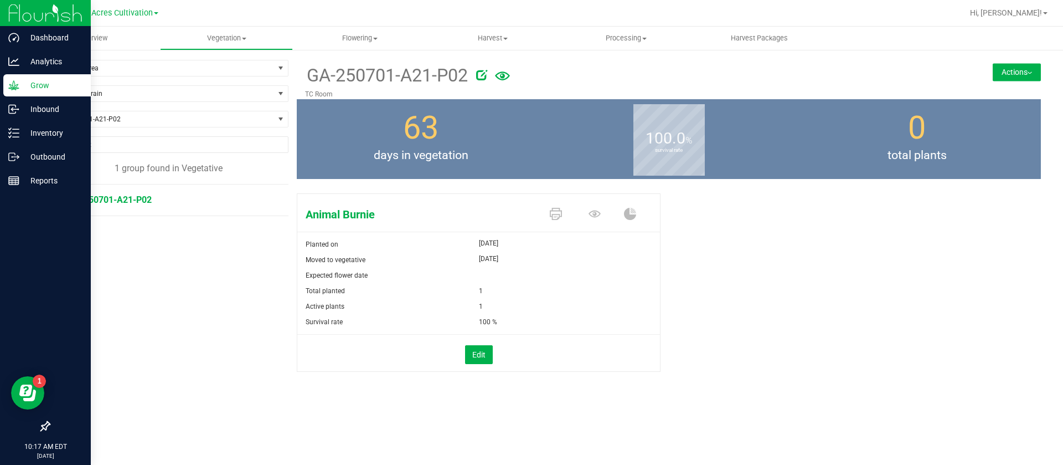
click at [1024, 72] on button "Actions" at bounding box center [1017, 72] width 48 height 18
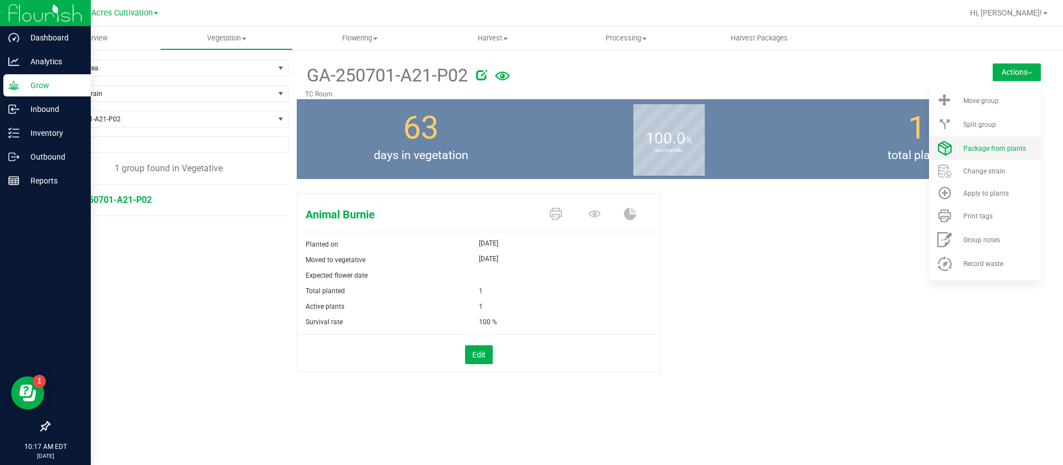
click at [1000, 154] on li "Package from plants" at bounding box center [985, 148] width 112 height 24
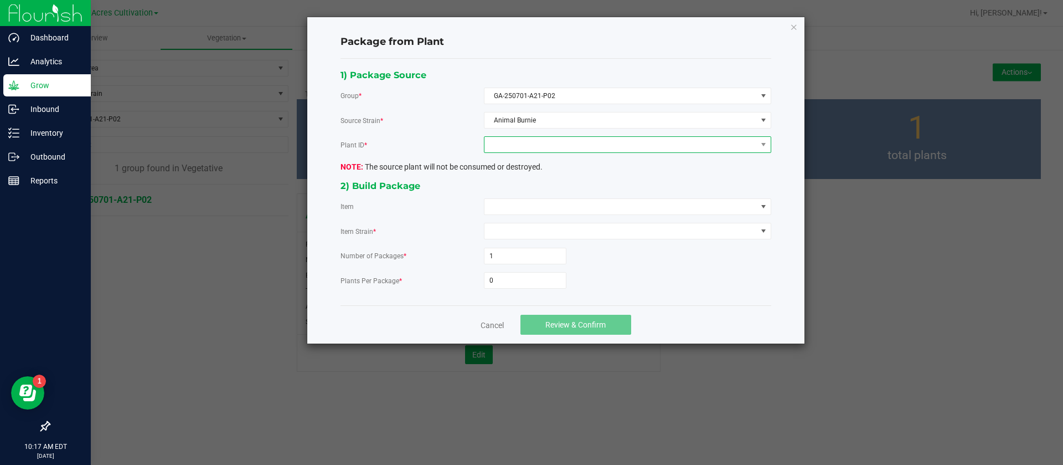
click at [555, 144] on span at bounding box center [621, 145] width 272 height 16
click at [529, 188] on li "3535235322943414" at bounding box center [628, 192] width 286 height 19
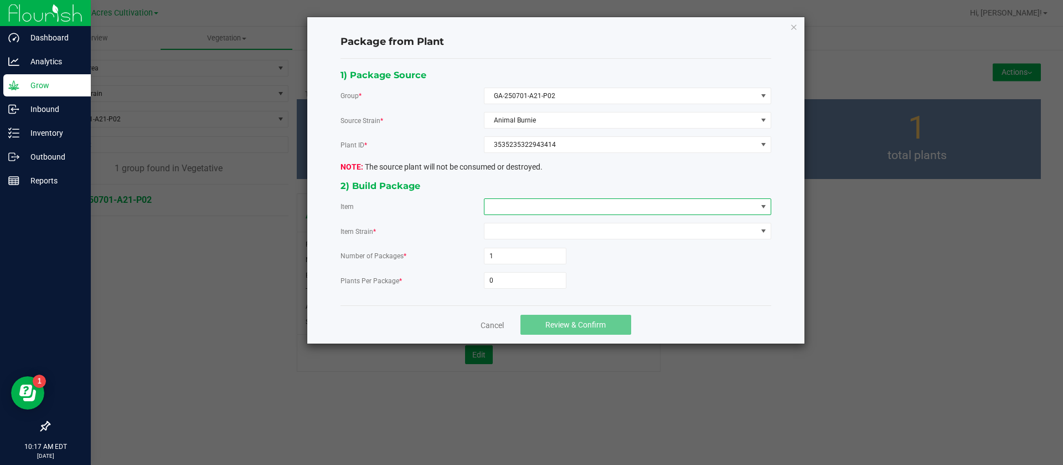
click at [523, 204] on span at bounding box center [621, 207] width 272 height 16
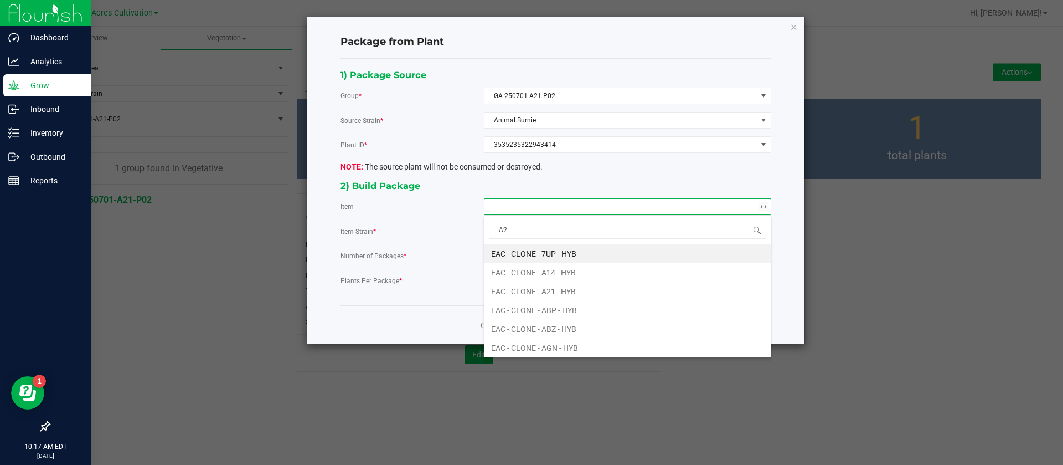
type input "A21"
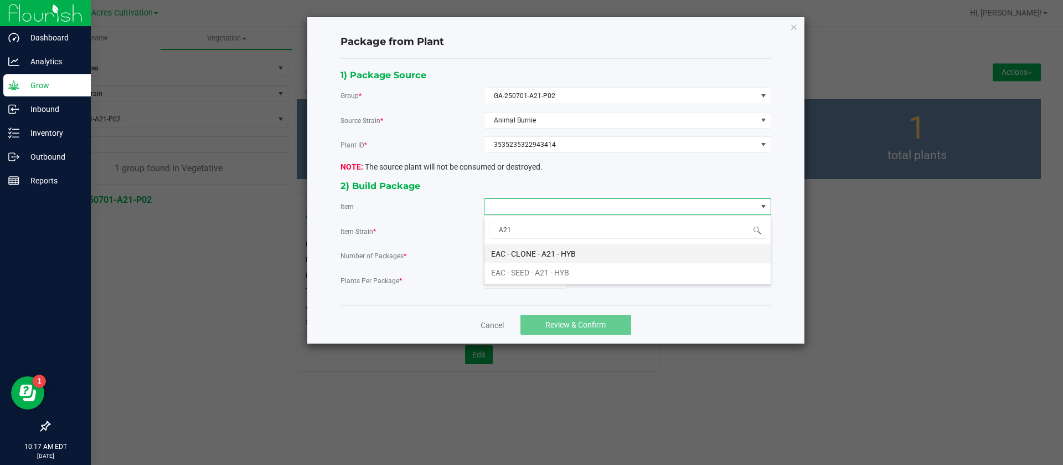
click at [549, 256] on HYB "EAC - CLONE - A21 - HYB" at bounding box center [628, 253] width 286 height 19
click at [534, 280] on input "0" at bounding box center [525, 280] width 81 height 16
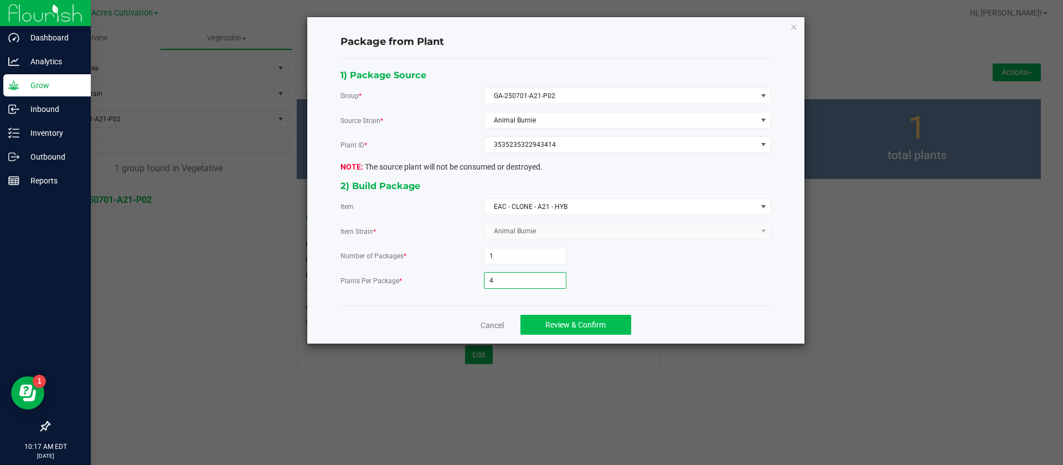
type input "4"
click at [575, 331] on button "Review & Confirm" at bounding box center [576, 325] width 111 height 20
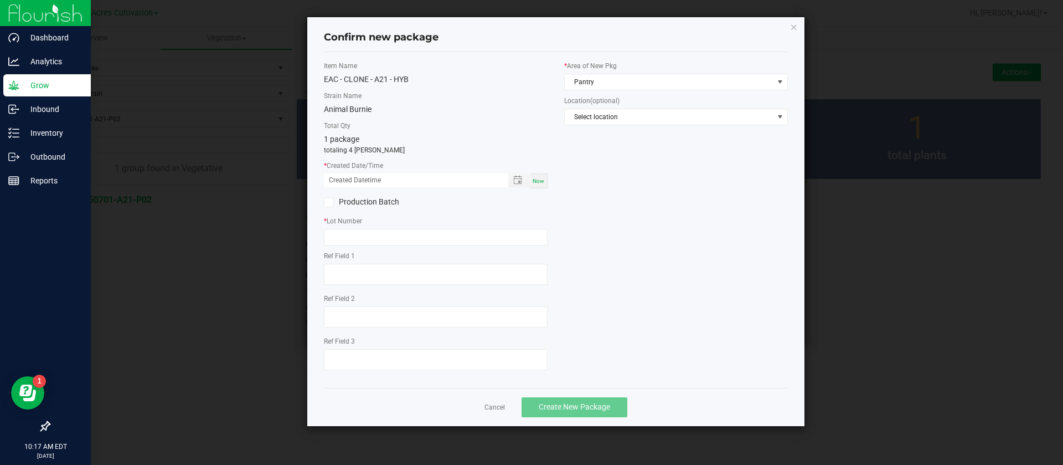
click at [534, 179] on span "Now" at bounding box center [539, 181] width 12 height 6
click at [344, 174] on input "09/22/2025 10:17 AM" at bounding box center [410, 180] width 173 height 14
type input "09/05/2025 10:17 AM"
click at [358, 230] on input "text" at bounding box center [436, 237] width 224 height 17
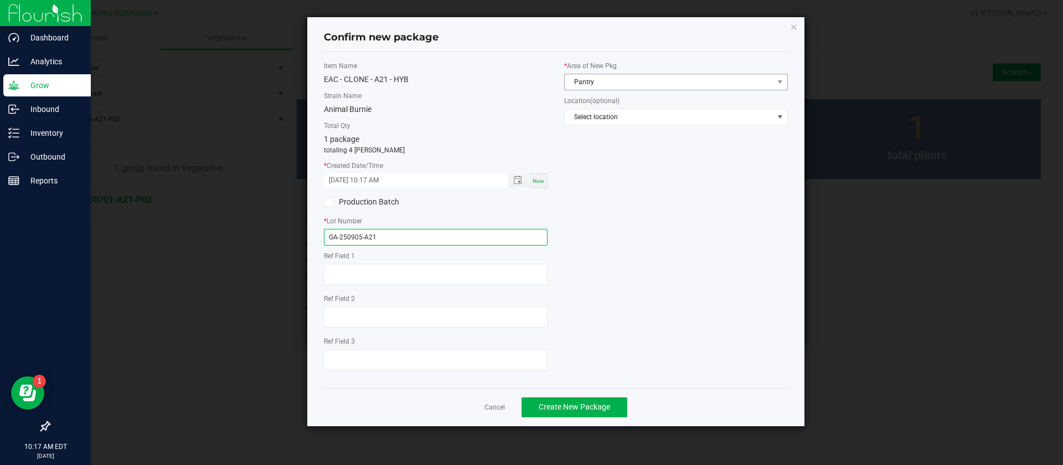
type input "GA-250905-A21"
click at [658, 74] on span "Pantry" at bounding box center [669, 82] width 209 height 16
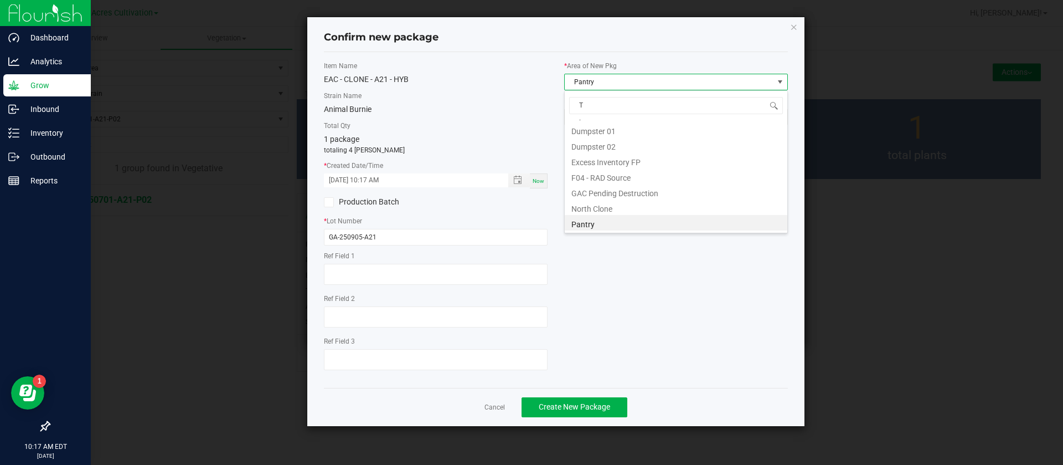
scroll to position [75, 0]
type input "TC"
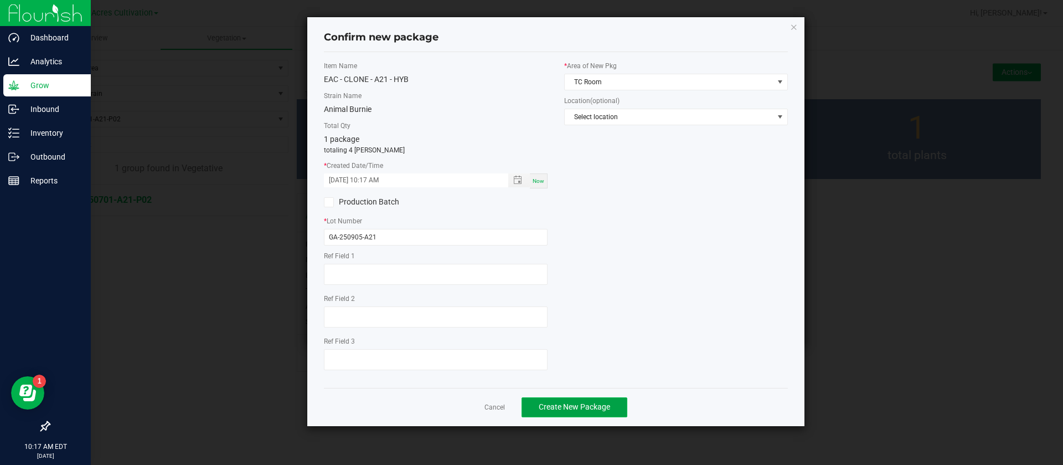
click at [573, 412] on button "Create New Package" at bounding box center [575, 407] width 106 height 20
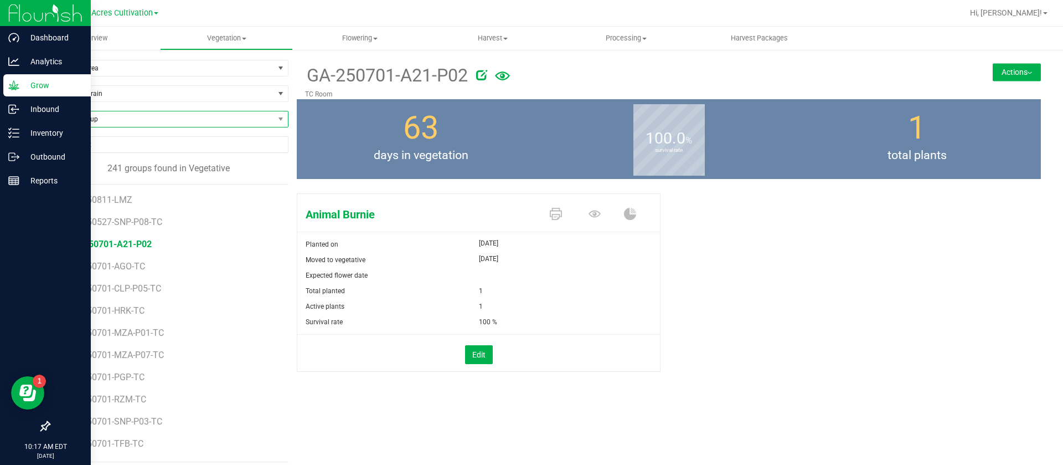
click at [117, 121] on span "Find a Group" at bounding box center [161, 119] width 225 height 16
type input "WBV"
click at [129, 163] on li "GA-250731-WBV" at bounding box center [166, 165] width 235 height 16
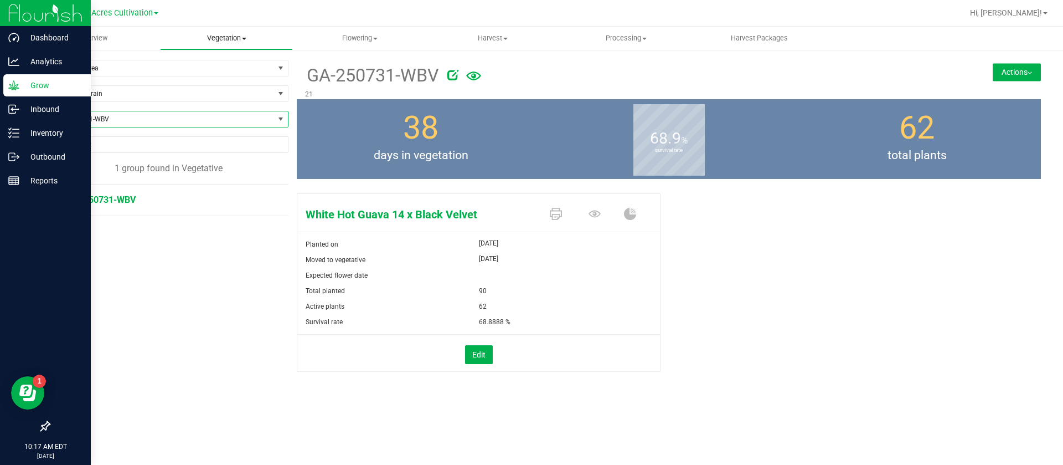
click at [215, 35] on span "Vegetation" at bounding box center [227, 38] width 132 height 10
click at [229, 63] on span "Veg groups" at bounding box center [195, 66] width 70 height 9
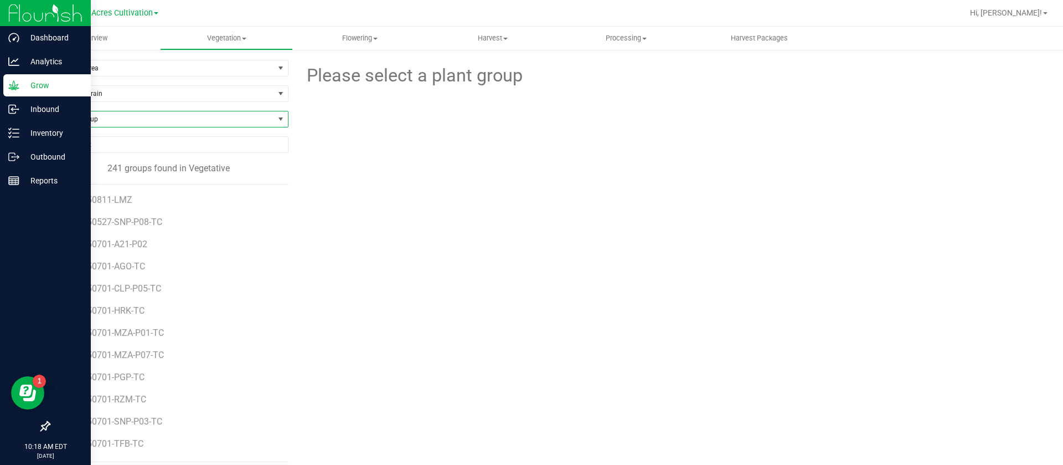
click at [117, 117] on span "Find a Group" at bounding box center [161, 119] width 225 height 16
type input "WBV"
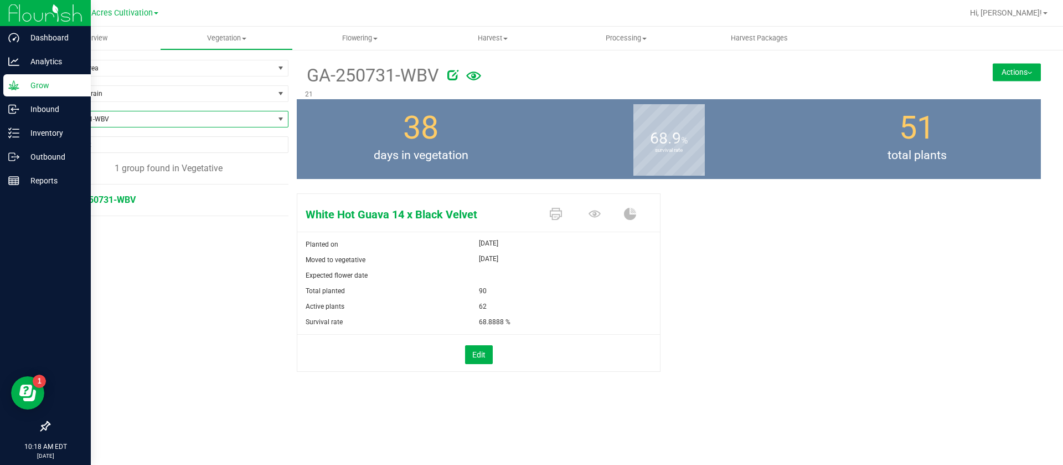
click at [1012, 70] on button "Actions" at bounding box center [1017, 72] width 48 height 18
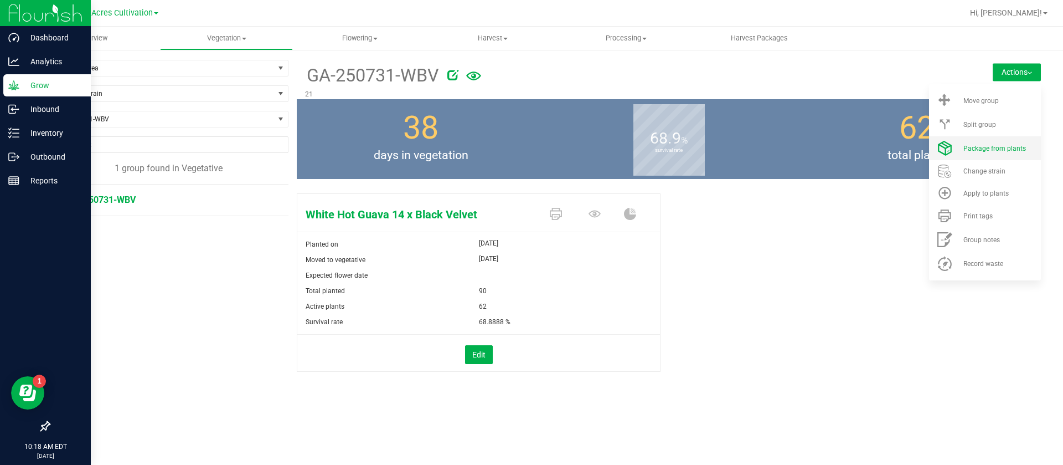
click at [1012, 150] on span "Package from plants" at bounding box center [995, 149] width 63 height 8
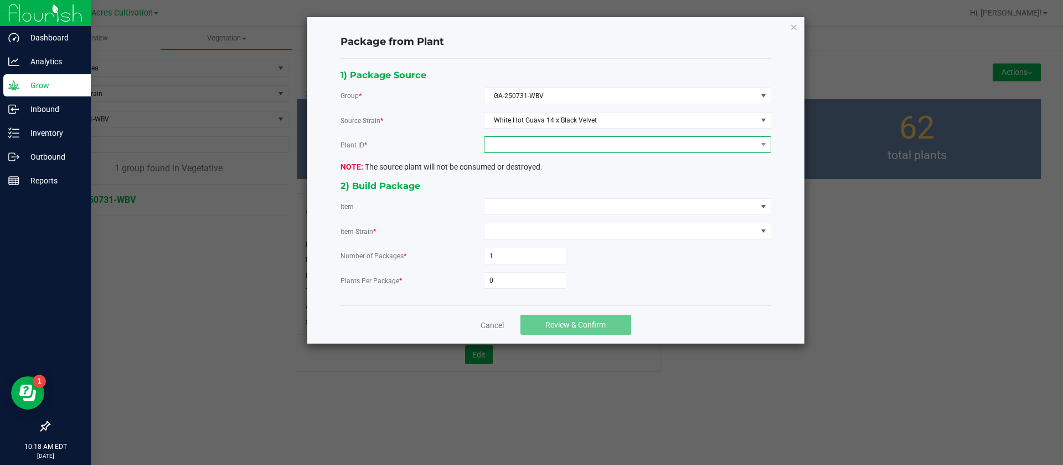
click at [506, 151] on span at bounding box center [621, 145] width 272 height 16
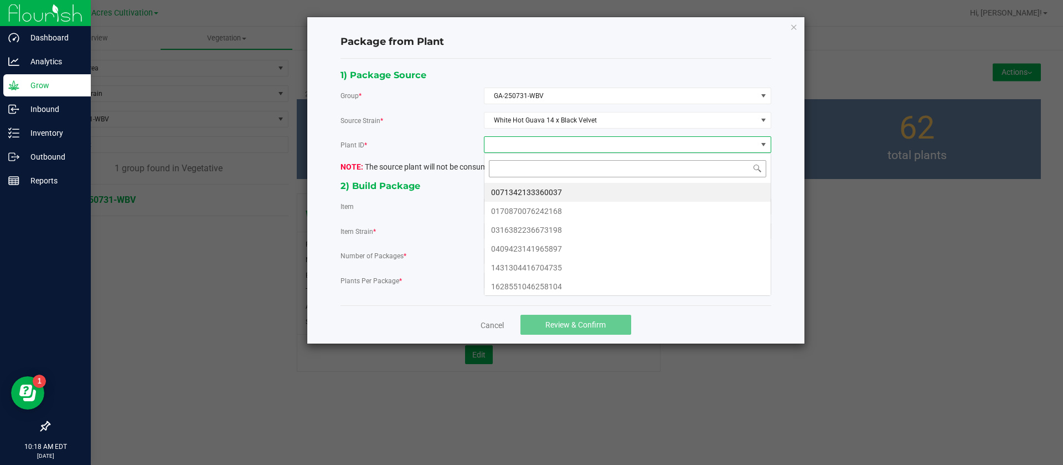
scroll to position [17, 287]
click at [519, 191] on li "0071342133360037" at bounding box center [628, 192] width 286 height 19
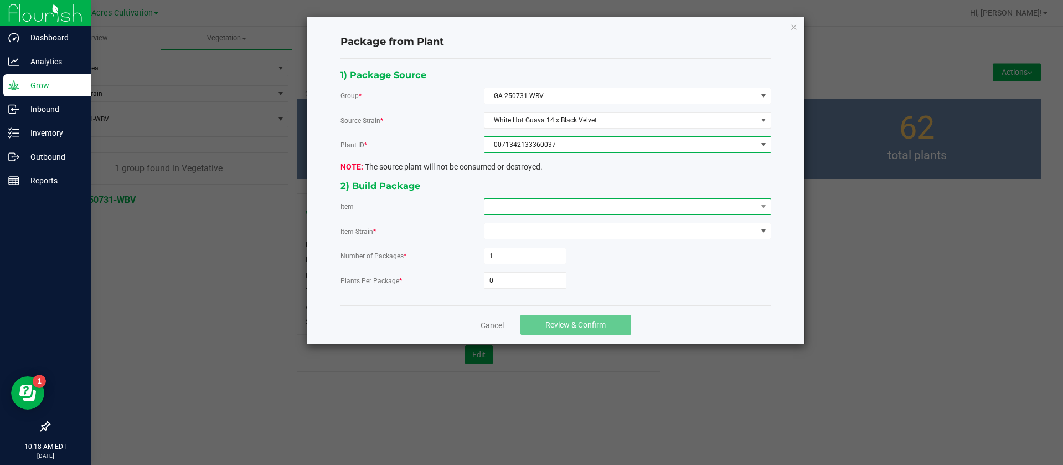
click at [514, 200] on span at bounding box center [621, 207] width 272 height 16
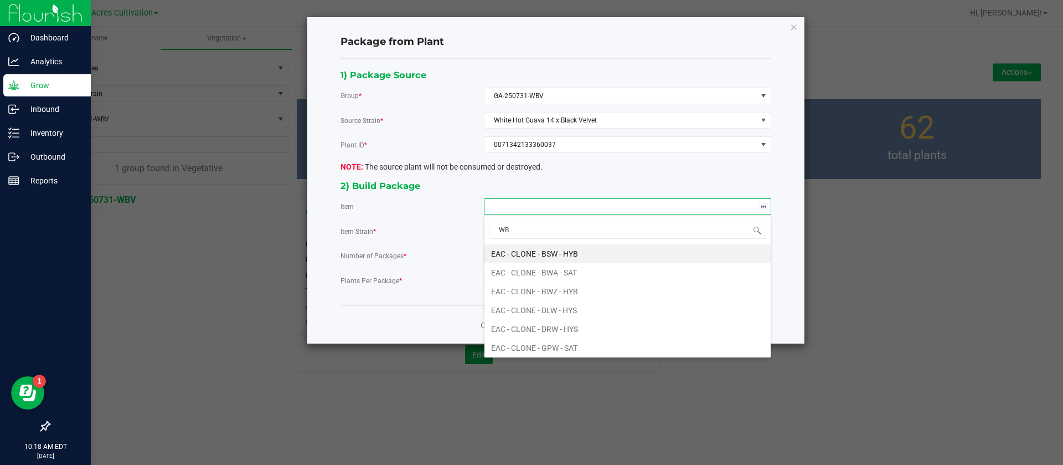
type input "WBV"
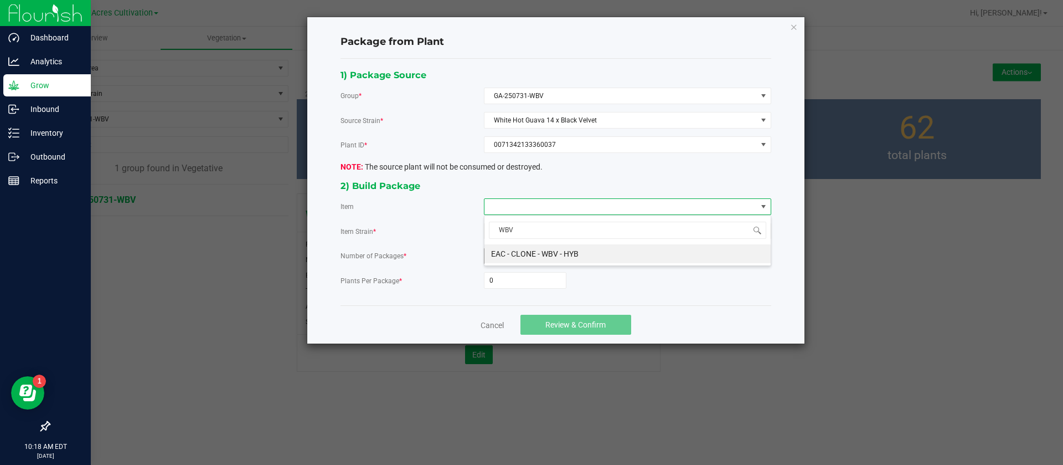
click at [540, 253] on HYB "EAC - CLONE - WBV - HYB" at bounding box center [628, 253] width 286 height 19
click at [511, 287] on input "0" at bounding box center [525, 280] width 81 height 16
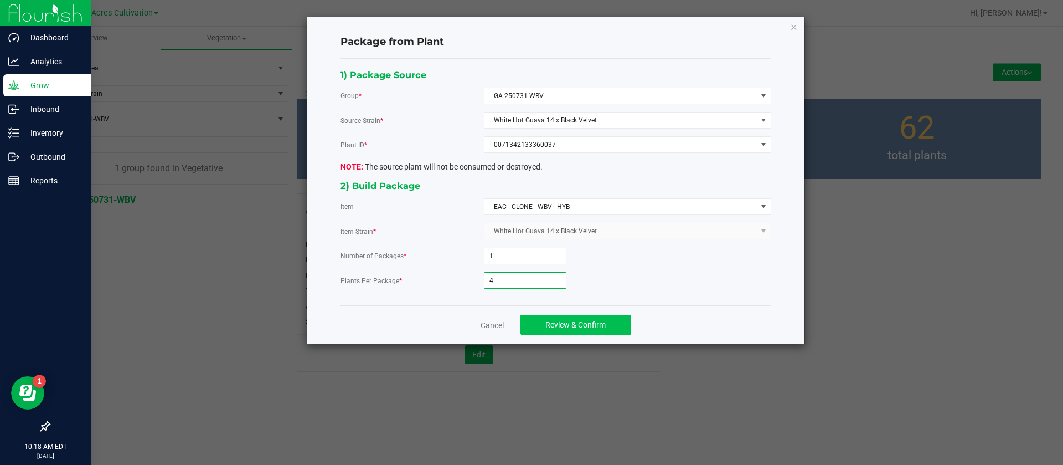
type input "4"
click at [589, 309] on div "Cancel Review & Confirm" at bounding box center [556, 324] width 431 height 38
click at [591, 320] on span "Review & Confirm" at bounding box center [575, 324] width 60 height 9
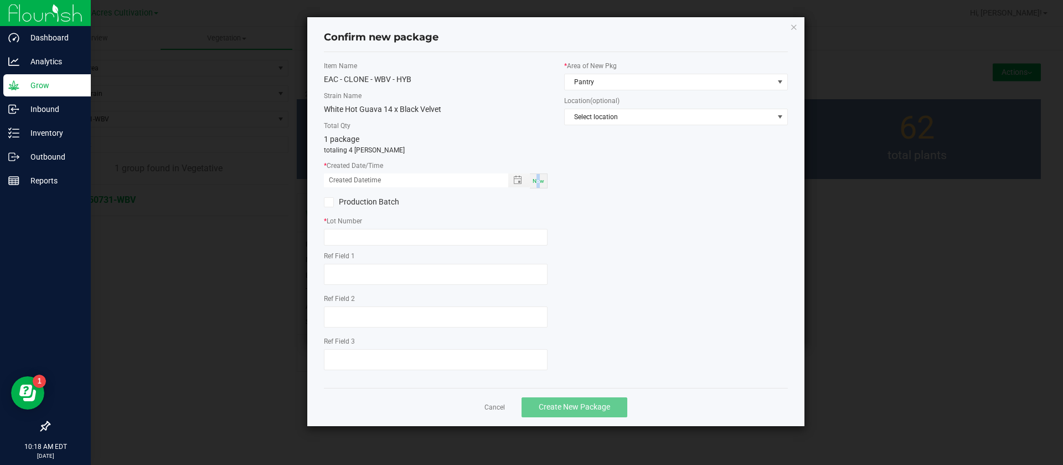
click at [539, 179] on span "Now" at bounding box center [539, 181] width 12 height 6
click at [343, 175] on input "09/22/2025 10:18 AM" at bounding box center [410, 180] width 173 height 14
type input "09/05/2025 10:18 AM"
click at [341, 243] on input "text" at bounding box center [436, 237] width 224 height 17
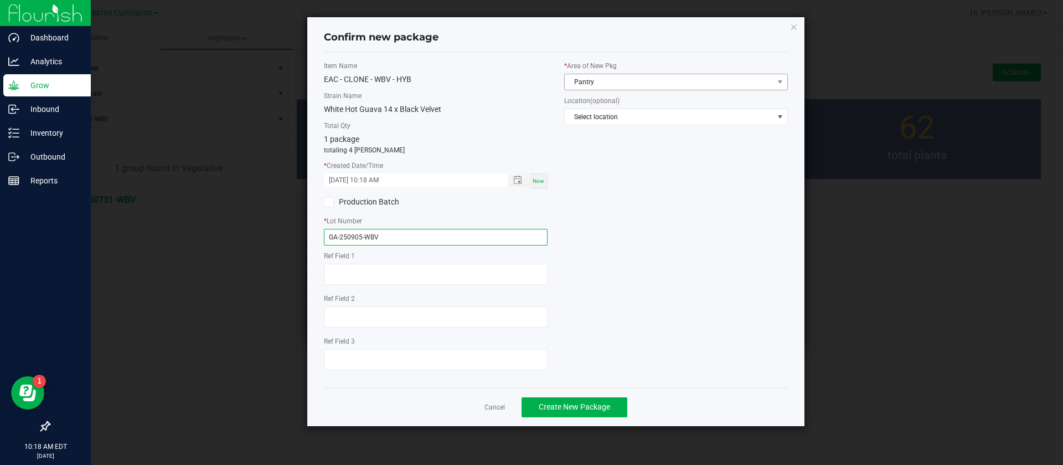
type input "GA-250905-WBV"
click at [582, 78] on span "Pantry" at bounding box center [669, 82] width 209 height 16
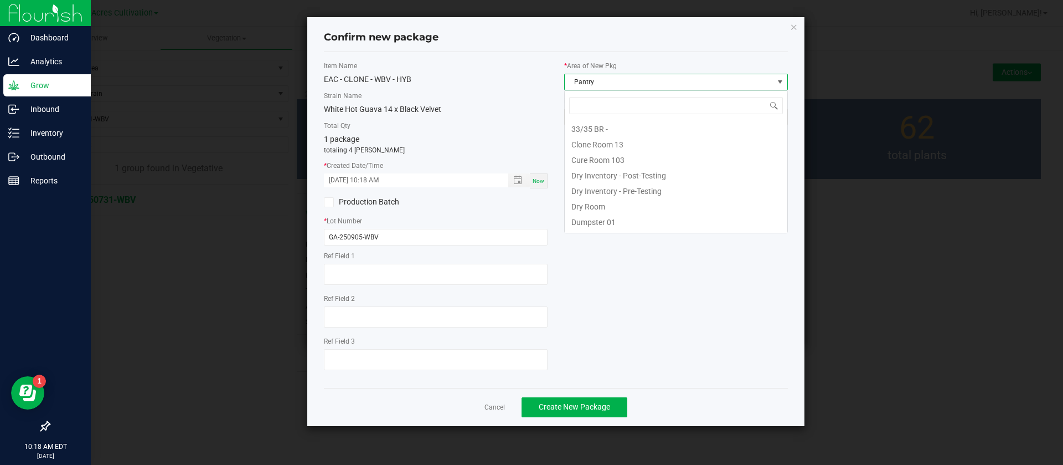
scroll to position [91, 0]
type input "TC"
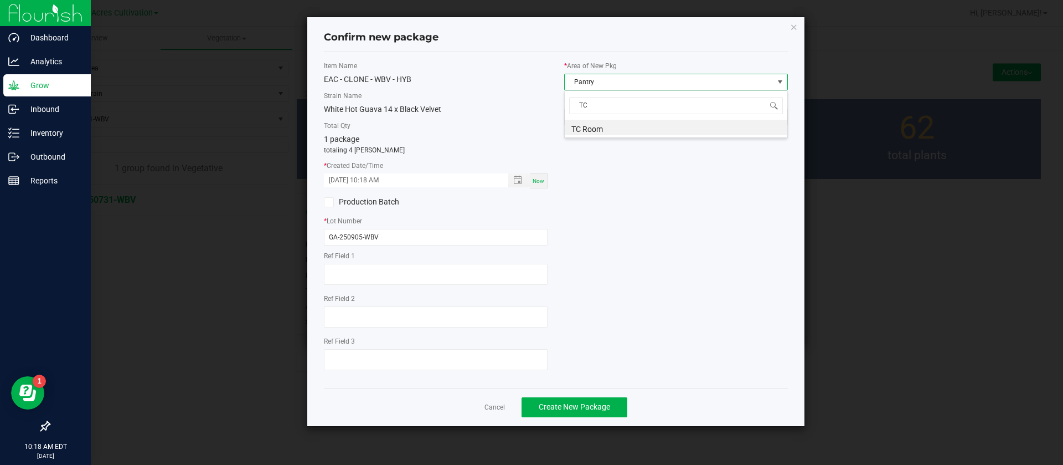
scroll to position [0, 0]
click at [582, 407] on span "Create New Package" at bounding box center [574, 406] width 71 height 9
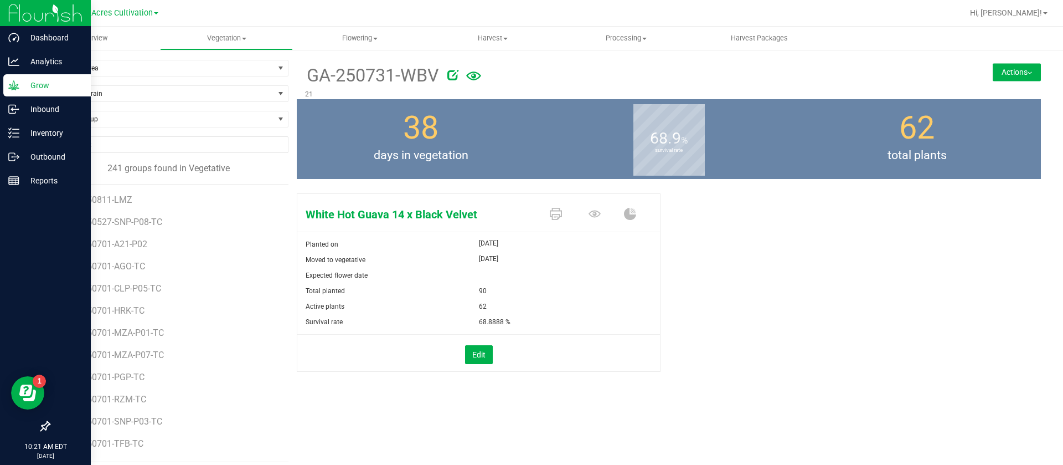
click at [655, 303] on div "White Hot Guava 14 x Black Velvet Planted on Aug 15, 2025 Moved to vegetative A…" at bounding box center [483, 282] width 372 height 186
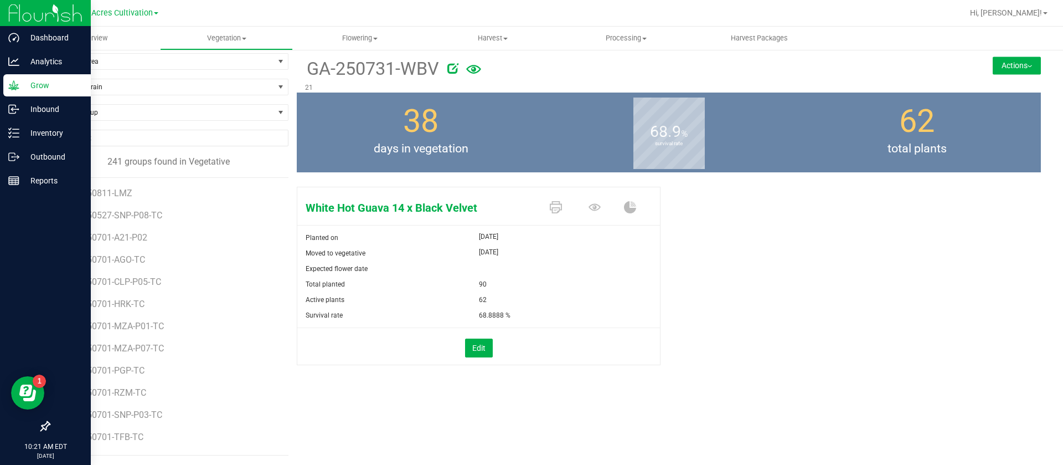
scroll to position [8, 0]
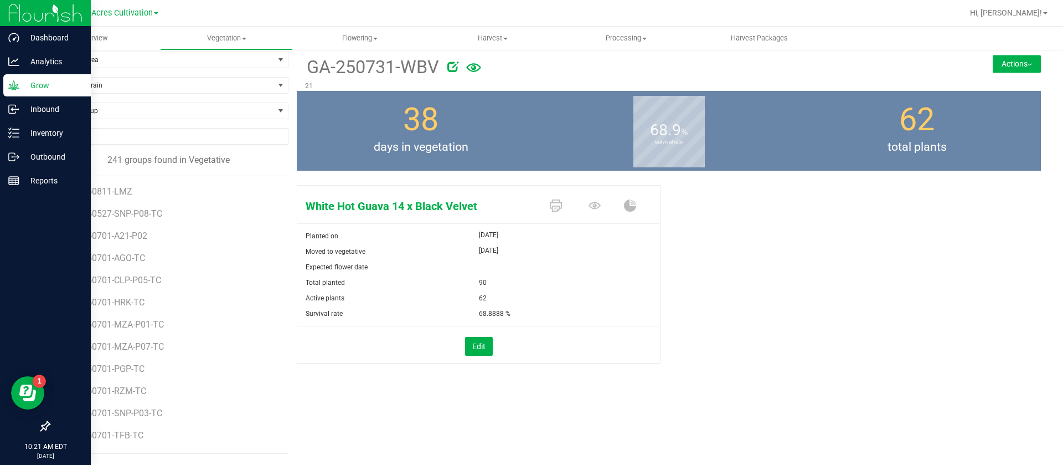
click at [674, 302] on div "White Hot Guava 14 x Black Velvet Planted on Aug 15, 2025 Moved to vegetative A…" at bounding box center [669, 286] width 744 height 210
click at [116, 112] on span "Find a Group" at bounding box center [161, 111] width 225 height 16
type input "RNC"
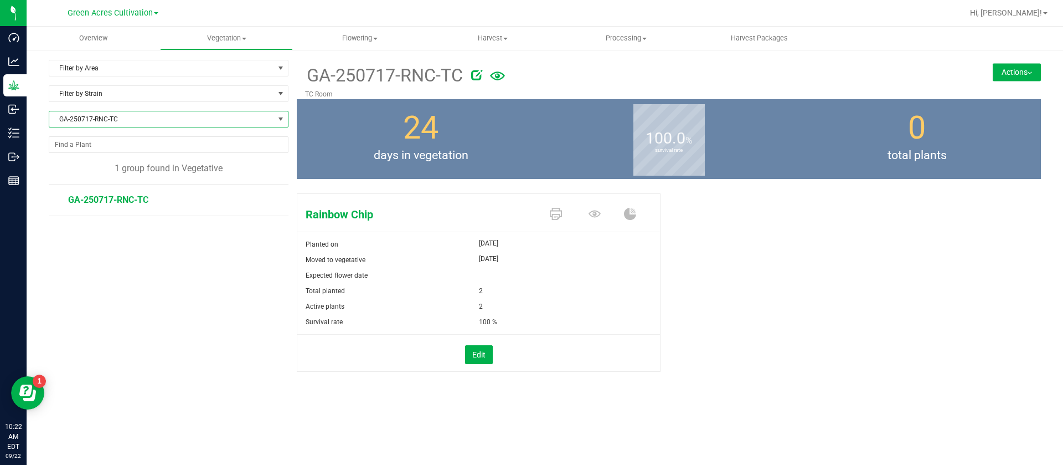
click at [1019, 70] on button "Actions" at bounding box center [1017, 72] width 48 height 18
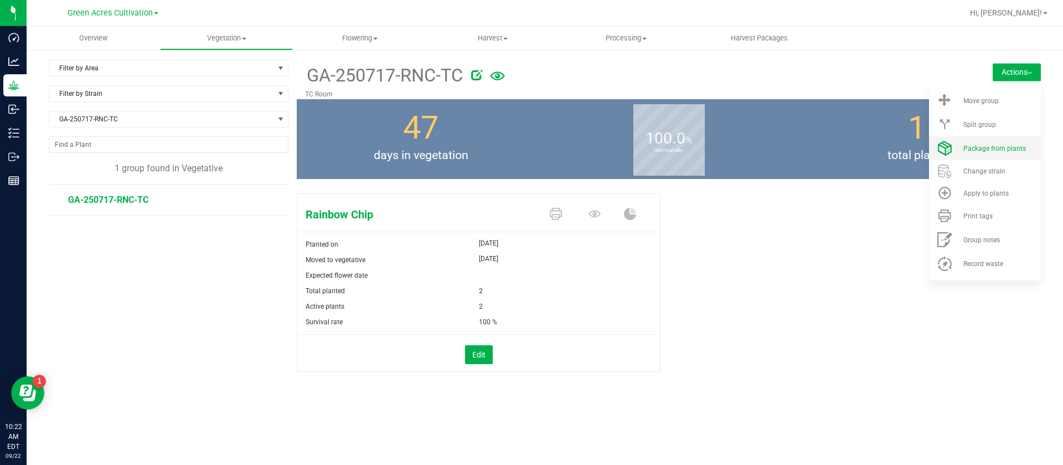
click at [987, 146] on span "Package from plants" at bounding box center [995, 149] width 63 height 8
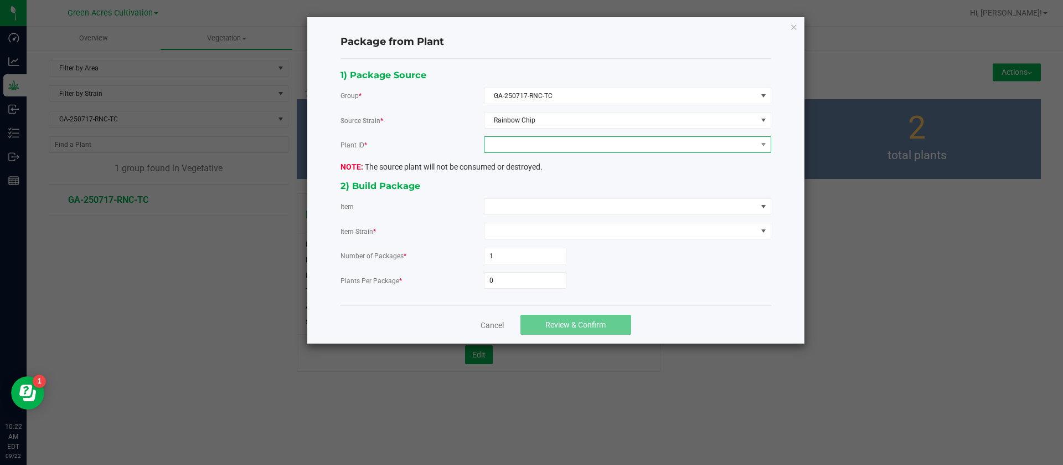
click at [531, 145] on span at bounding box center [621, 145] width 272 height 16
click at [519, 190] on li "1013328251005330" at bounding box center [628, 192] width 286 height 19
click at [514, 212] on span at bounding box center [621, 207] width 272 height 16
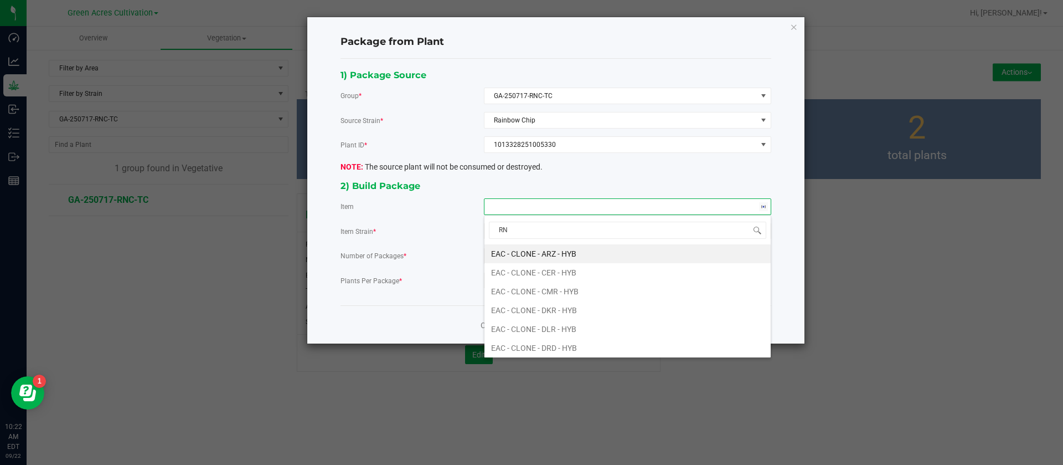
type input "RNC"
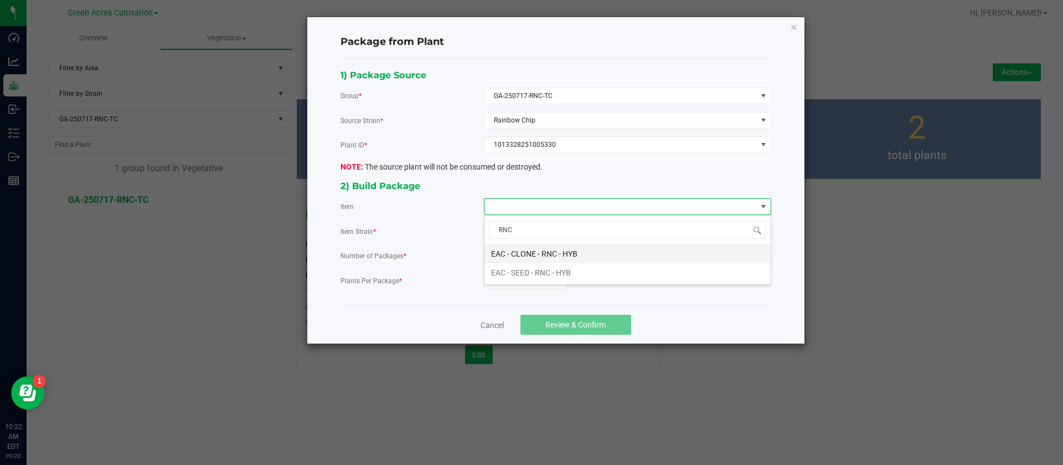
click at [561, 257] on HYB "EAC - CLONE - RNC - HYB" at bounding box center [628, 253] width 286 height 19
click at [535, 278] on input "0" at bounding box center [525, 280] width 81 height 16
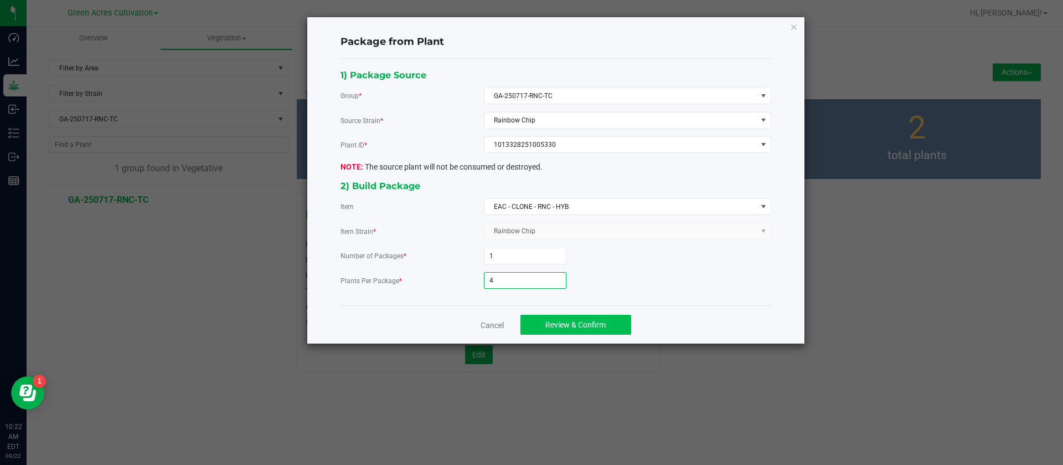
type input "4"
click at [603, 324] on span "Review & Confirm" at bounding box center [575, 324] width 60 height 9
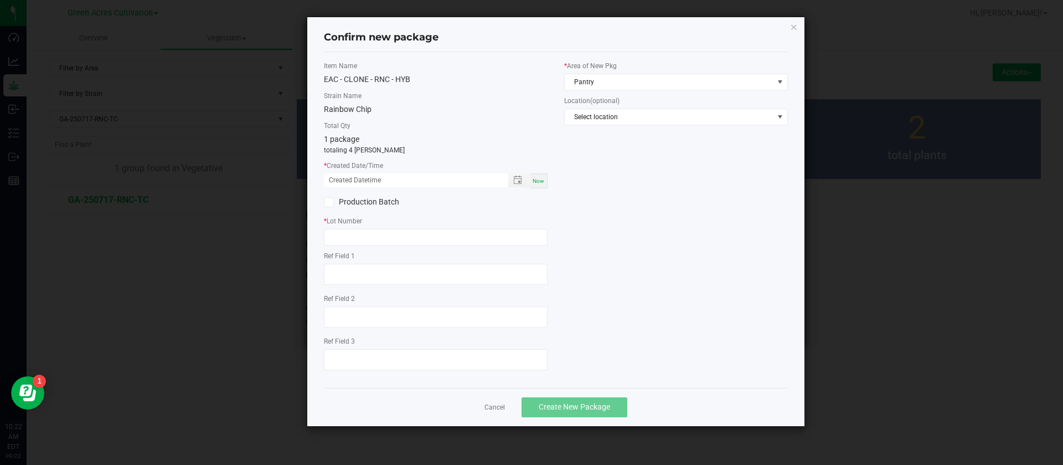
click at [550, 190] on div "Item Name EAC - CLONE - RNC - HYB Strain Name Rainbow Chip Total Qty 1 package …" at bounding box center [436, 220] width 240 height 318
drag, startPoint x: 545, startPoint y: 186, endPoint x: 537, endPoint y: 184, distance: 8.9
click at [545, 184] on div "Now" at bounding box center [539, 180] width 18 height 15
drag, startPoint x: 344, startPoint y: 172, endPoint x: 351, endPoint y: 201, distance: 29.6
click at [344, 173] on div "* Created Date/Time 09/22/2025 10:22 AM Now" at bounding box center [436, 175] width 224 height 28
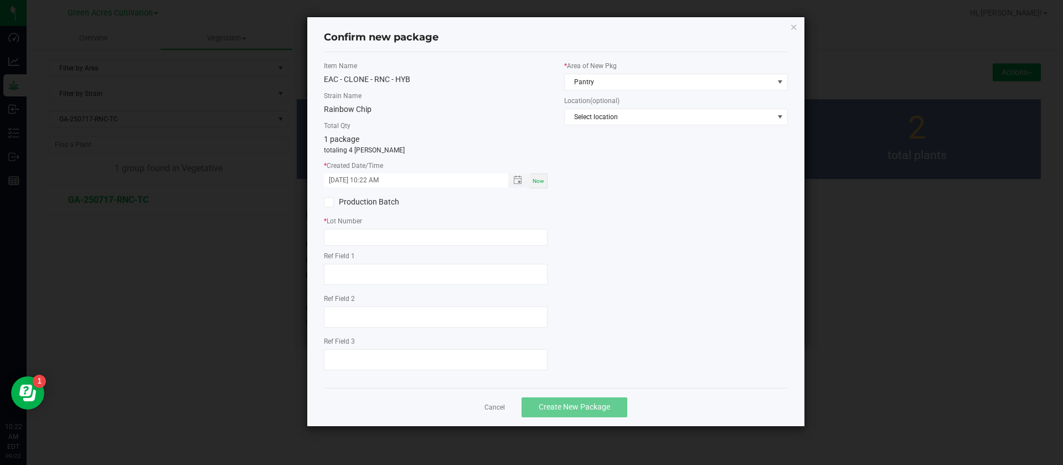
click at [342, 178] on input "09/22/2025 10:22 AM" at bounding box center [410, 180] width 173 height 14
type input "09/05/2025 10:22 AM"
click at [370, 230] on input "text" at bounding box center [436, 237] width 224 height 17
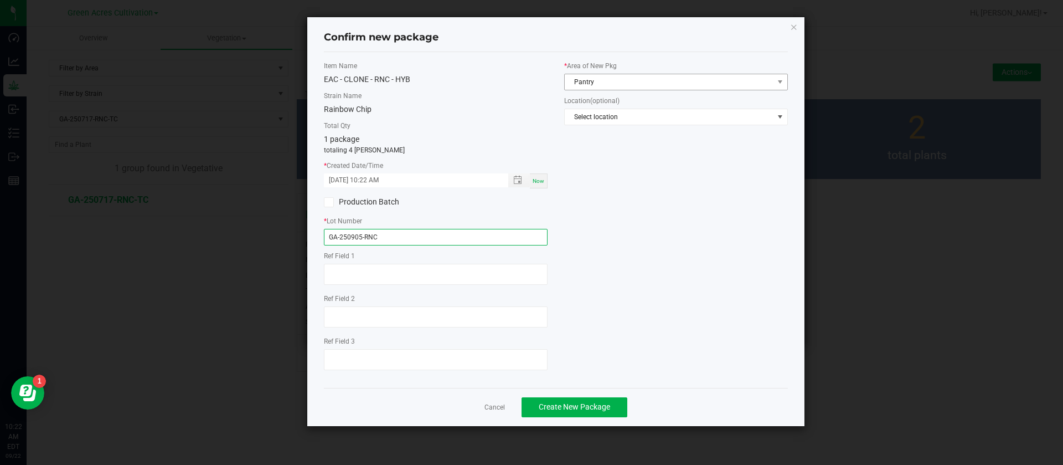
type input "GA-250905-RNC"
click at [621, 79] on span "Pantry" at bounding box center [669, 82] width 209 height 16
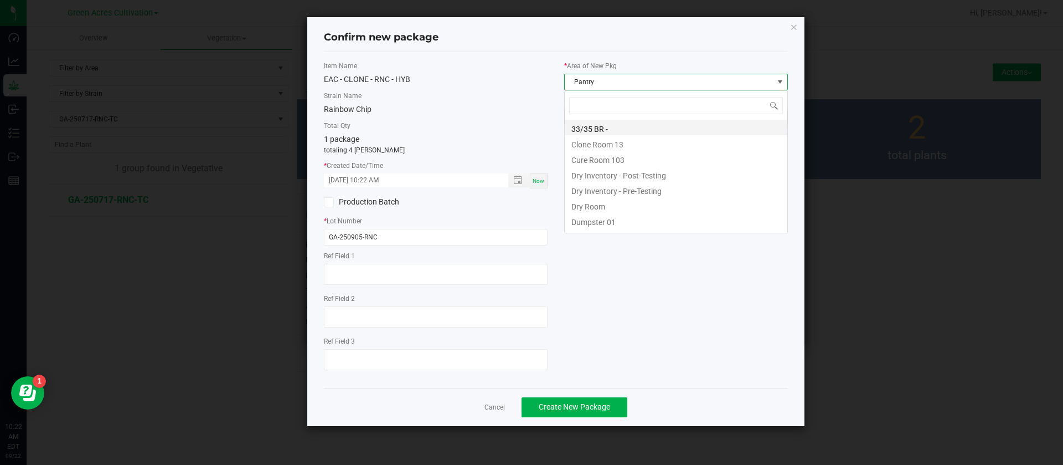
scroll to position [91, 0]
type input "R"
type input "TC"
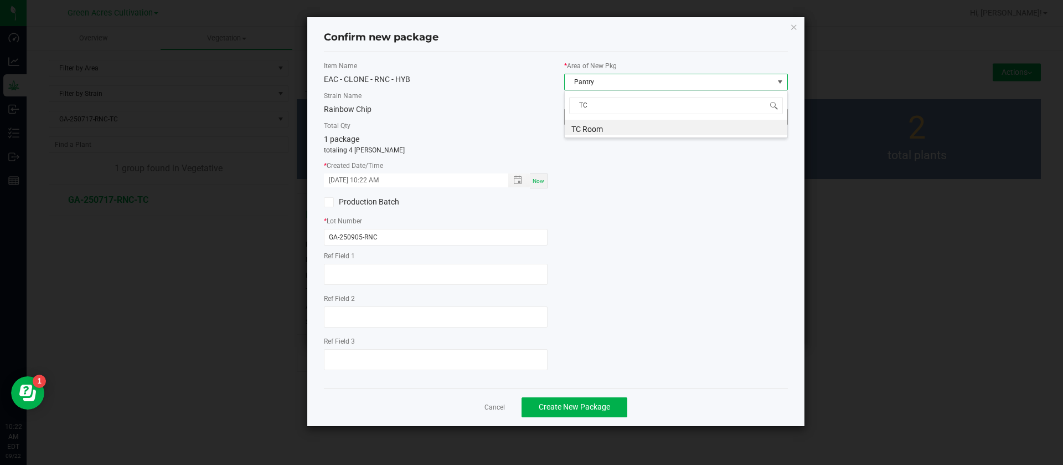
click at [586, 122] on li "TC Room" at bounding box center [676, 128] width 223 height 16
click at [641, 305] on div "Item Name EAC - CLONE - RNC - HYB Strain Name Rainbow Chip Total Qty 1 package …" at bounding box center [556, 220] width 481 height 318
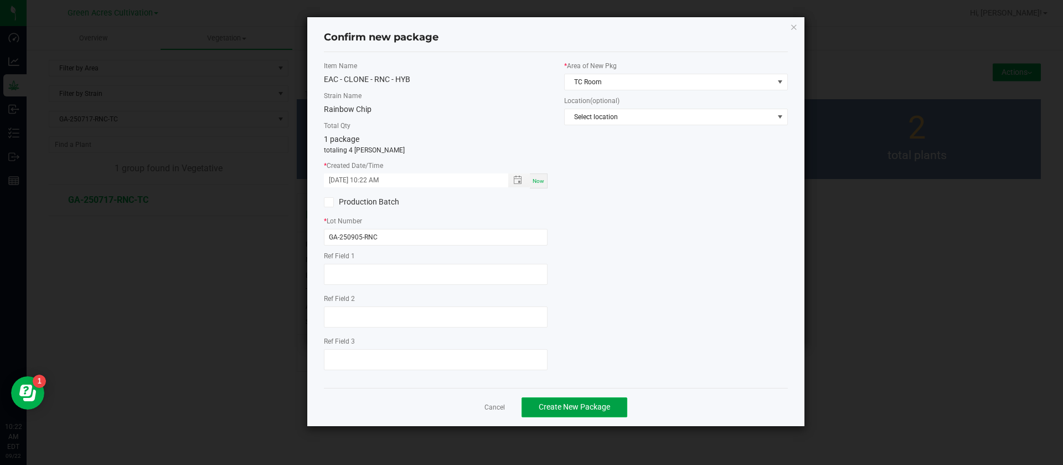
click at [602, 415] on button "Create New Package" at bounding box center [575, 407] width 106 height 20
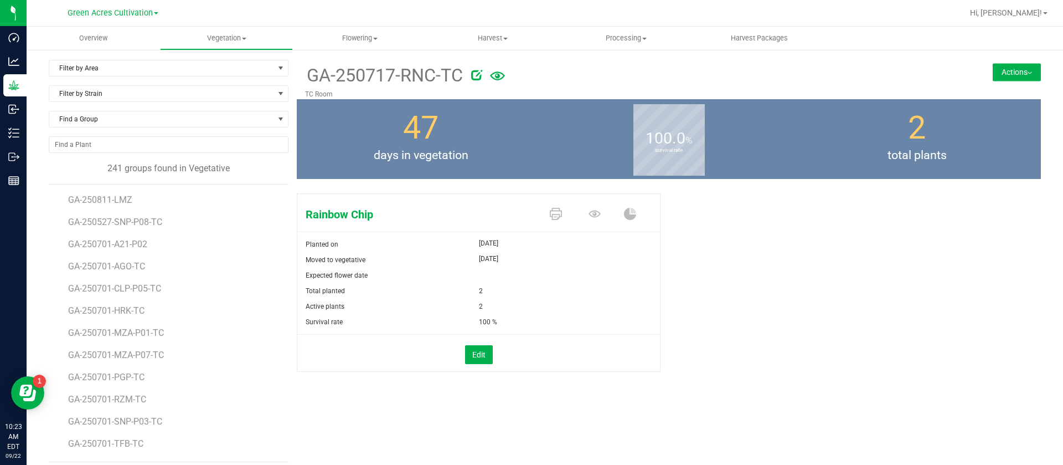
click at [451, 365] on div "Edit" at bounding box center [478, 352] width 379 height 37
drag, startPoint x: 125, startPoint y: 103, endPoint x: 131, endPoint y: 116, distance: 14.6
click at [127, 105] on div "Filter by Strain" at bounding box center [169, 97] width 240 height 25
click at [132, 117] on span "Find a Group" at bounding box center [161, 119] width 225 height 16
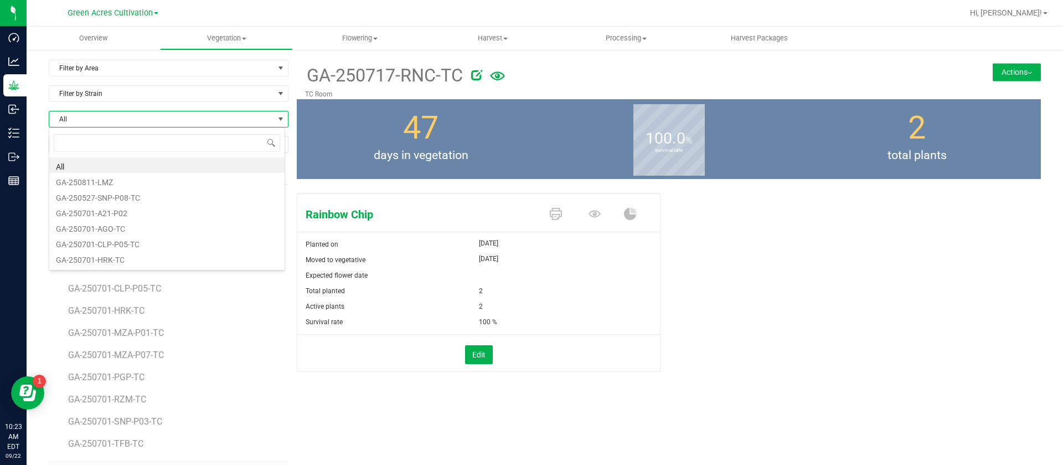
scroll to position [17, 237]
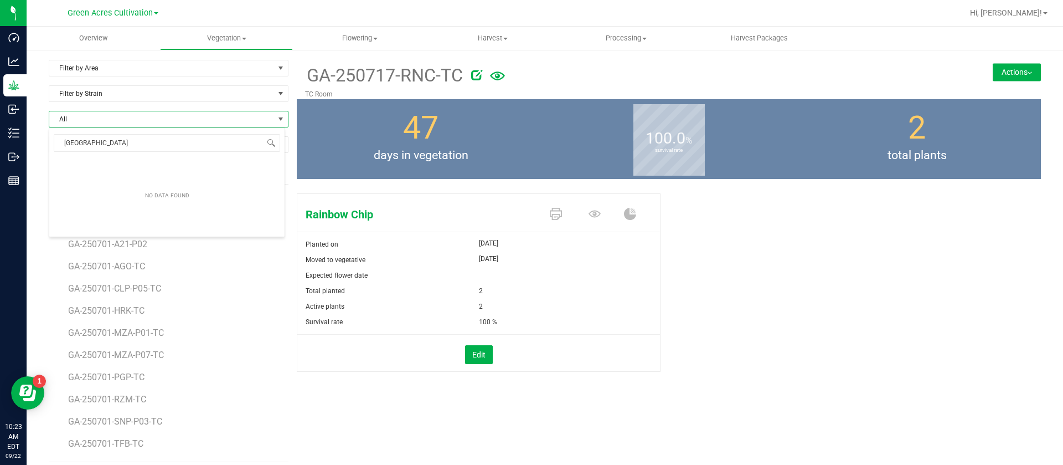
type input "NY"
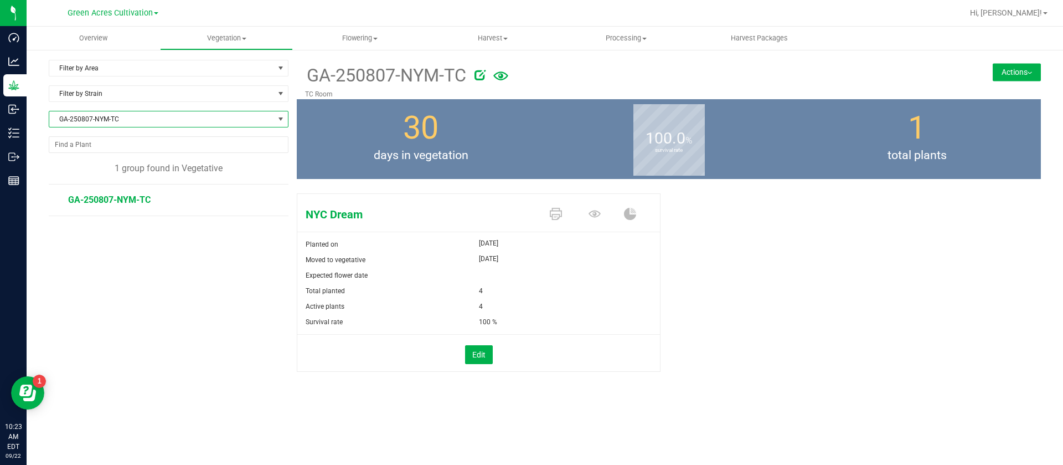
click at [1027, 73] on button "Actions" at bounding box center [1017, 72] width 48 height 18
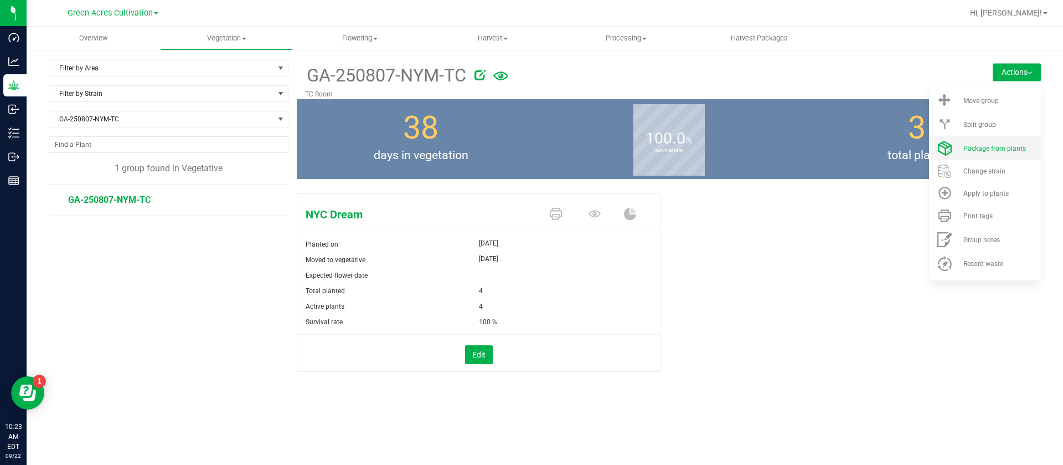
click at [975, 149] on span "Package from plants" at bounding box center [995, 149] width 63 height 8
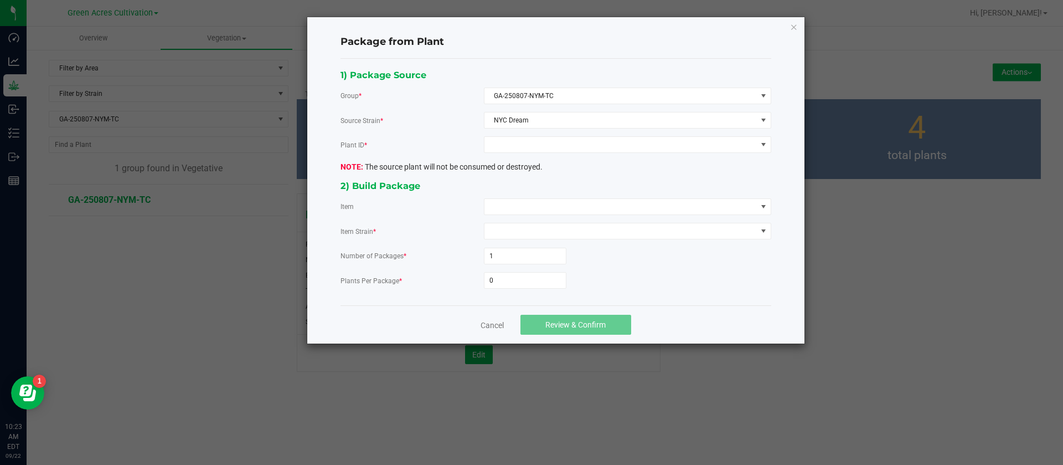
click at [518, 154] on div "1) Package Source Group * GA-250807-NYM-TC Source Strain * NYC Dream Plant ID *…" at bounding box center [555, 182] width 447 height 229
click at [521, 135] on div "1) Package Source Group * GA-250807-NYM-TC Source Strain * NYC Dream Plant ID *…" at bounding box center [555, 182] width 447 height 229
click at [521, 142] on span at bounding box center [621, 145] width 272 height 16
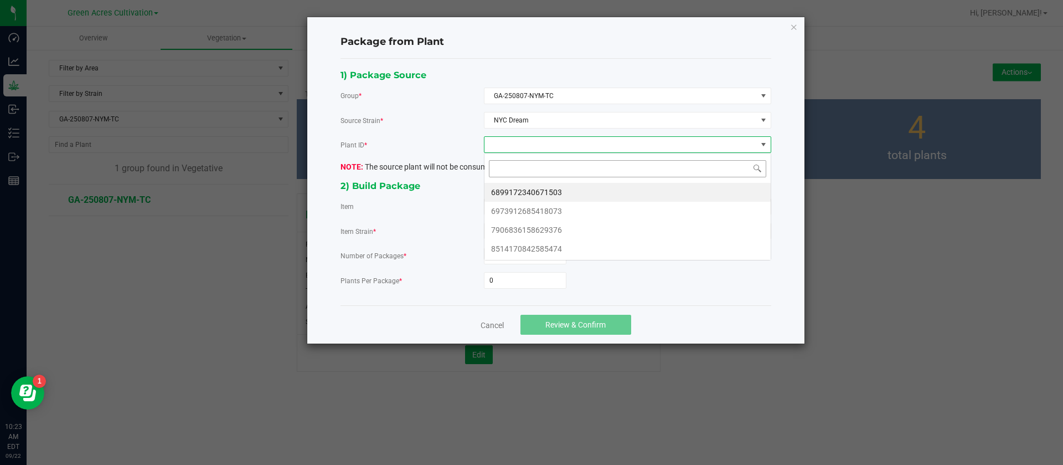
scroll to position [17, 287]
drag, startPoint x: 527, startPoint y: 193, endPoint x: 521, endPoint y: 199, distance: 9.0
click at [527, 193] on li "6899172340671503" at bounding box center [628, 192] width 286 height 19
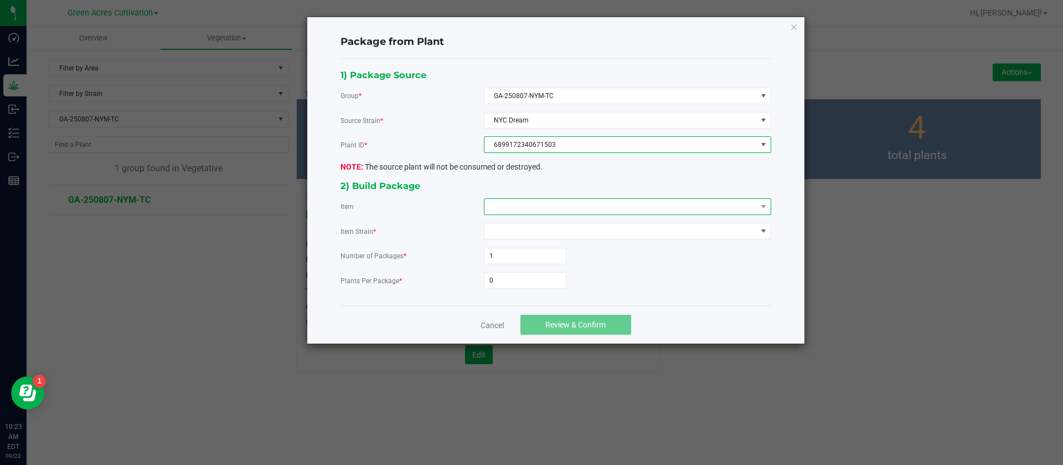
click at [514, 203] on span at bounding box center [621, 207] width 272 height 16
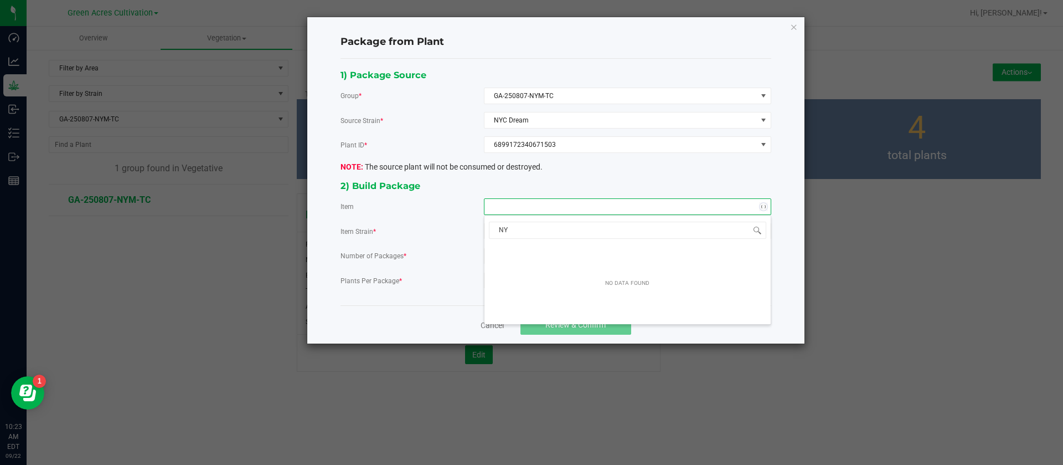
type input "N"
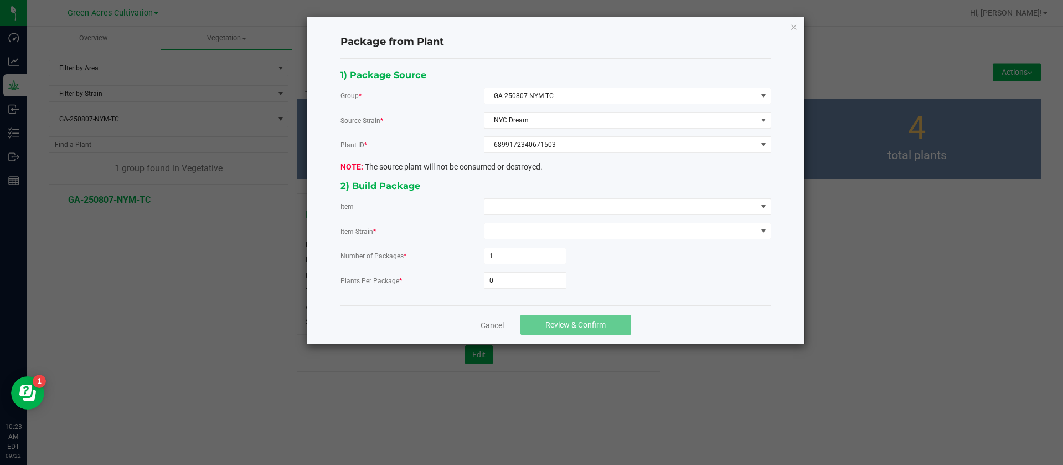
click at [403, 293] on div "1) Package Source Group * GA-250807-NYM-TC Source Strain * NYC Dream Plant ID *…" at bounding box center [555, 182] width 447 height 229
click at [491, 324] on link "Cancel" at bounding box center [492, 325] width 23 height 11
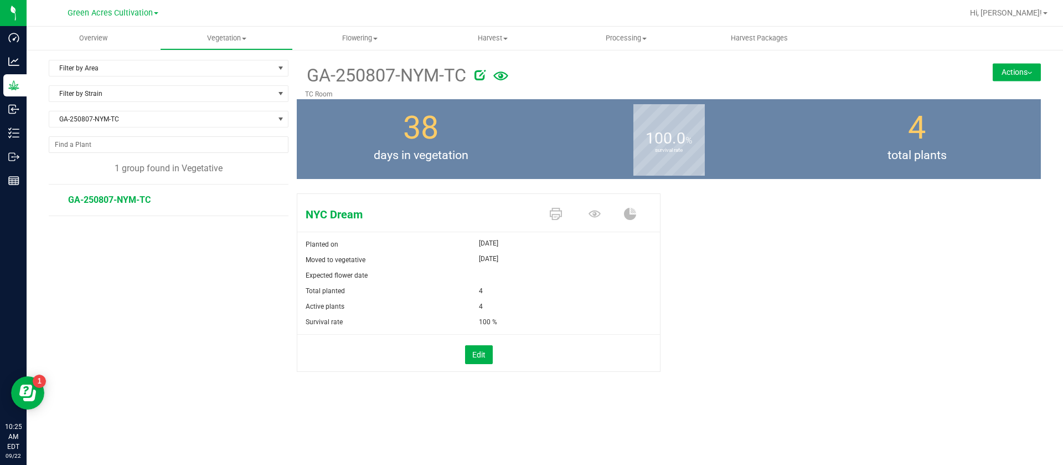
click at [481, 72] on icon at bounding box center [480, 74] width 11 height 11
click at [358, 69] on input "GA-250807-NYM-TC" at bounding box center [563, 75] width 517 height 17
type input "GA-250807-ZPM-TC"
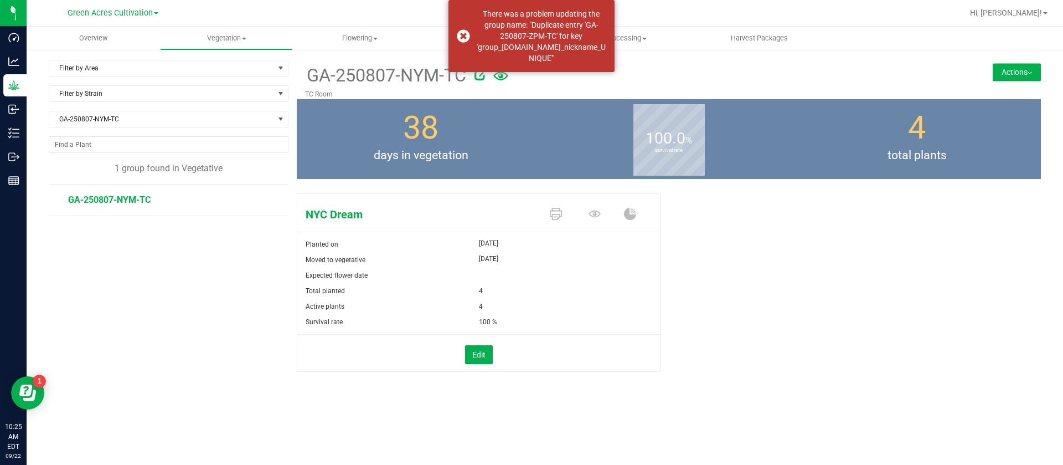
click at [480, 73] on icon at bounding box center [480, 74] width 11 height 11
click at [359, 73] on input "GA-250807-NYM-TC" at bounding box center [563, 75] width 517 height 17
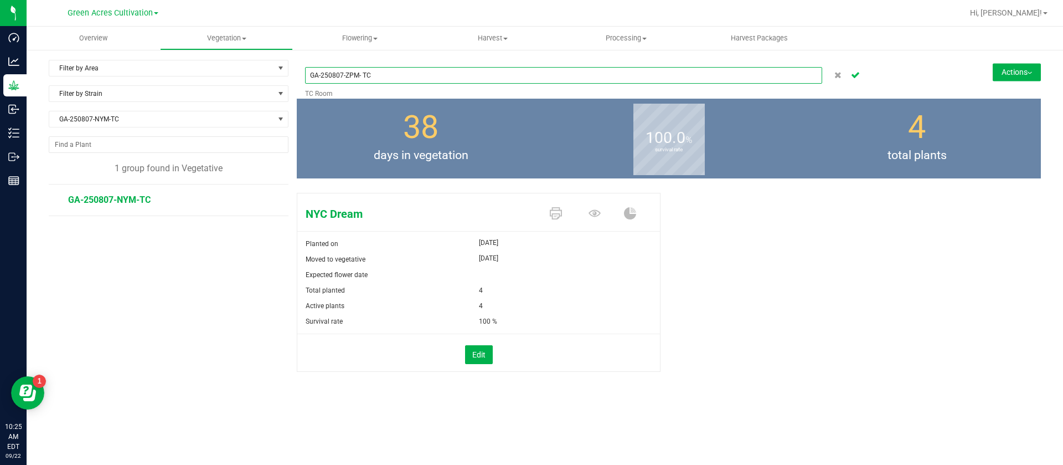
type input "GA-250807-ZPM- TC"
click at [857, 73] on icon "Cancel button" at bounding box center [855, 74] width 9 height 7
click at [1004, 66] on button "Actions" at bounding box center [1017, 72] width 48 height 18
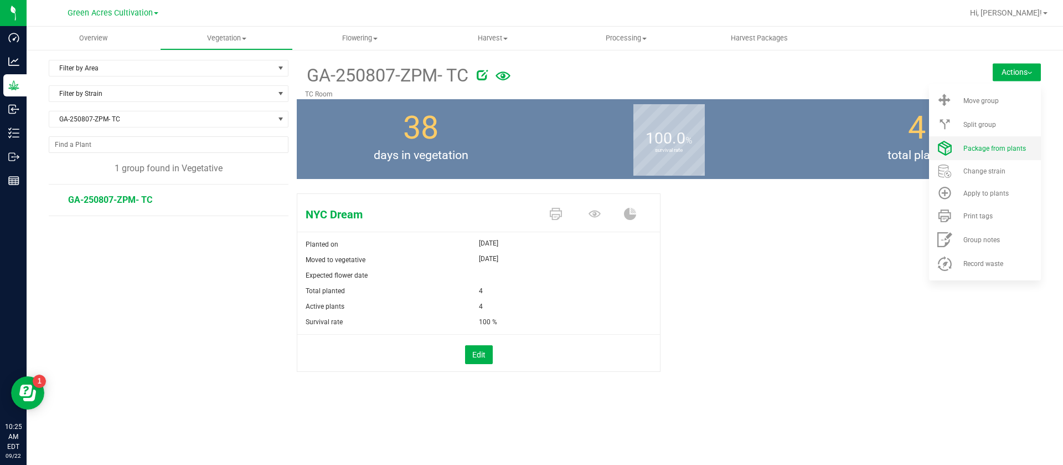
click at [981, 148] on span "Package from plants" at bounding box center [995, 149] width 63 height 8
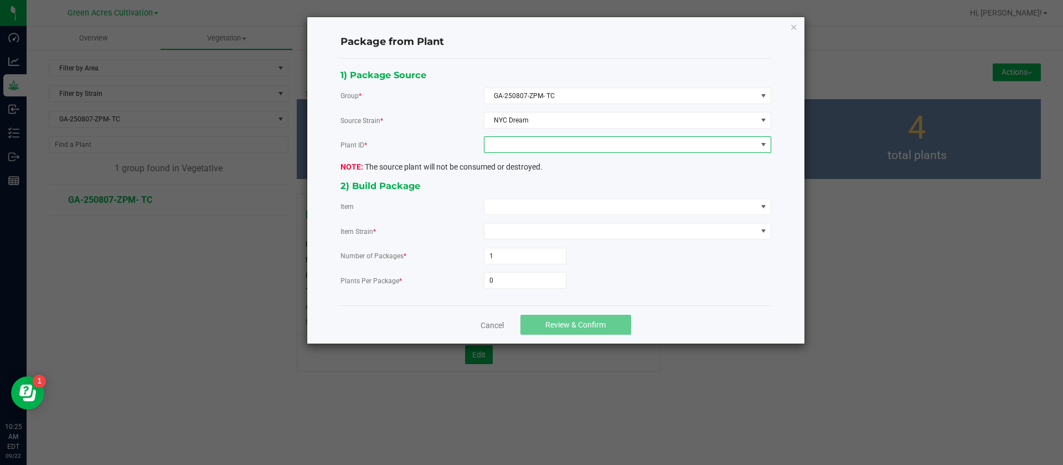
click at [513, 152] on span at bounding box center [627, 144] width 287 height 17
click at [530, 189] on li "6899172340671503" at bounding box center [628, 192] width 286 height 19
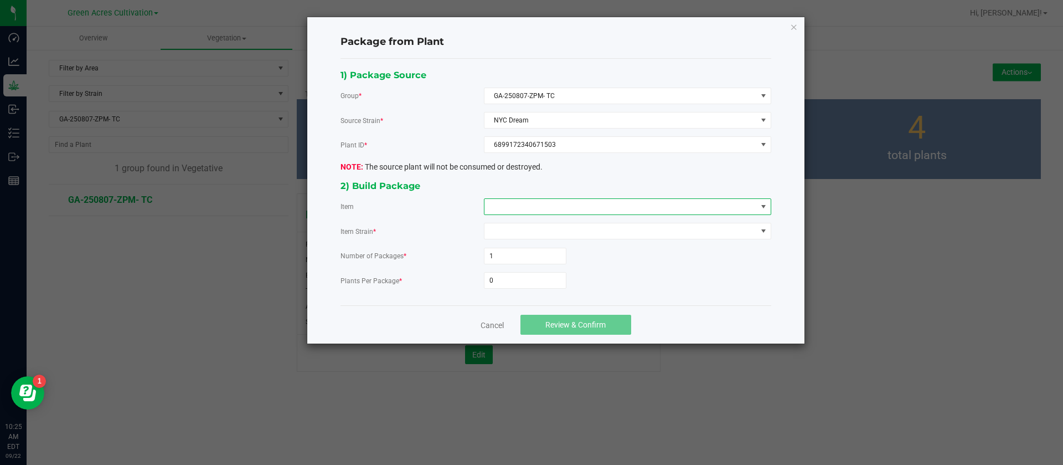
click at [529, 200] on span at bounding box center [621, 207] width 272 height 16
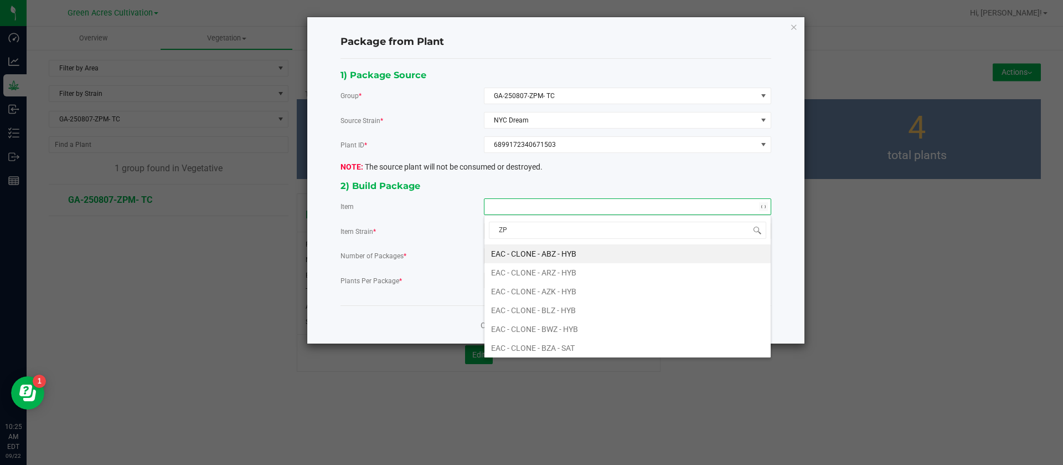
type input "ZPM"
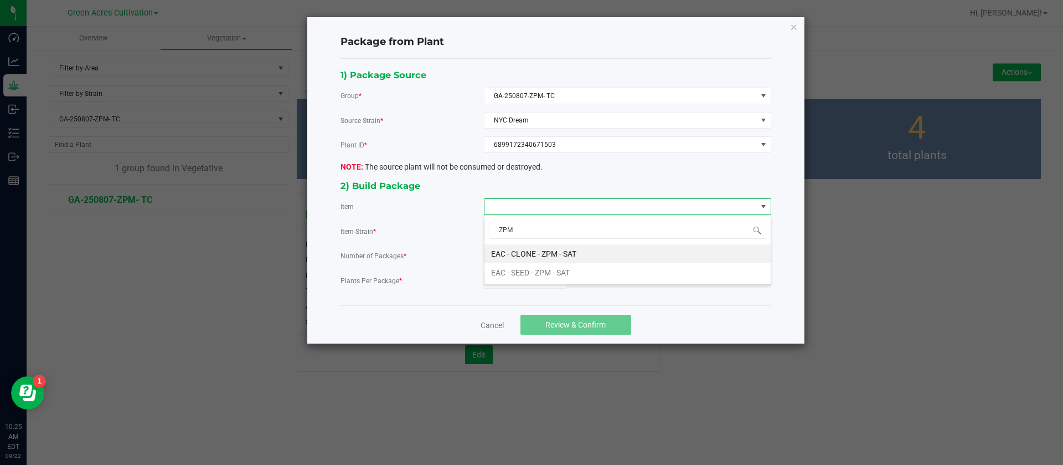
click at [572, 243] on span "ZPM" at bounding box center [628, 230] width 286 height 26
drag, startPoint x: 565, startPoint y: 251, endPoint x: 559, endPoint y: 239, distance: 13.6
click at [564, 251] on SAT "EAC - CLONE - ZPM - SAT" at bounding box center [628, 253] width 286 height 19
click at [527, 286] on input "0" at bounding box center [525, 280] width 81 height 16
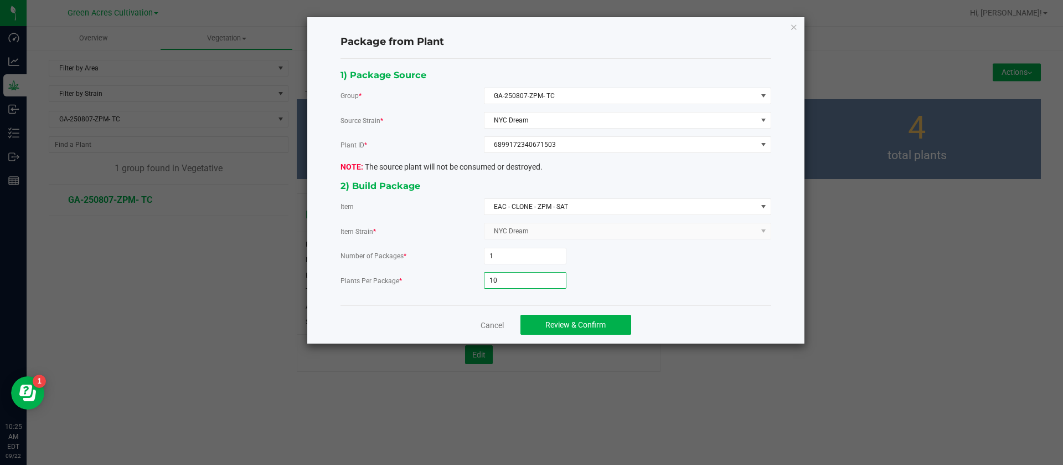
type input "10"
click at [592, 322] on span "Review & Confirm" at bounding box center [575, 324] width 60 height 9
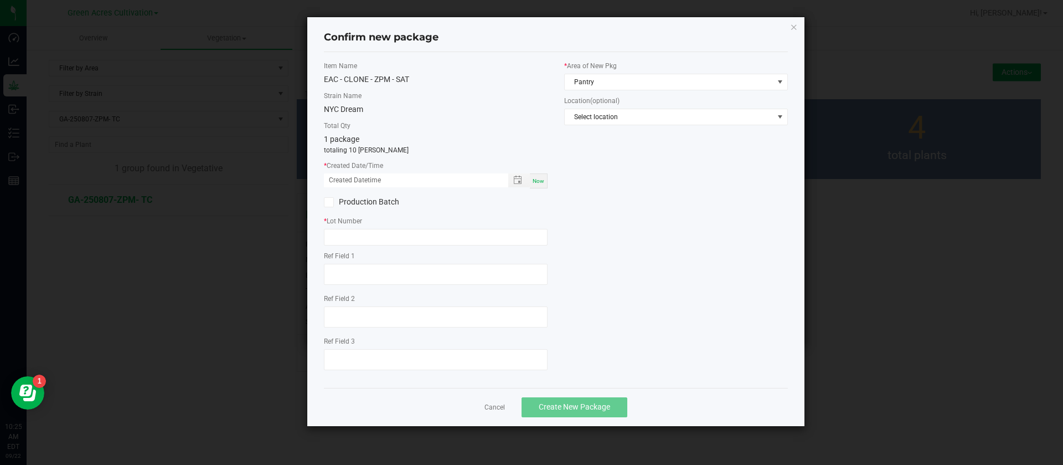
click at [538, 181] on span "Now" at bounding box center [539, 181] width 12 height 6
type input "09/22/2025 10:25 AM"
click at [337, 176] on input "09/22/2025 10:25 AM" at bounding box center [410, 180] width 173 height 14
click at [377, 234] on input "text" at bounding box center [436, 237] width 224 height 17
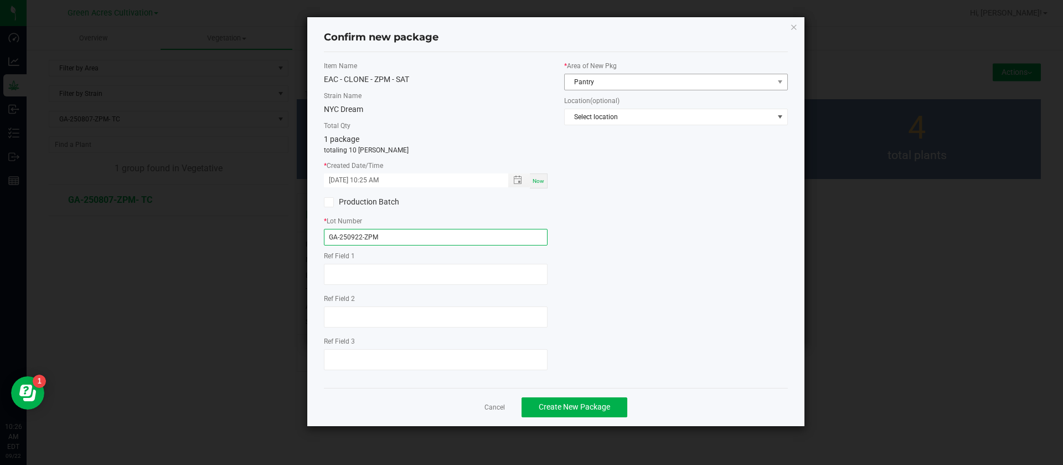
type input "GA-250922-ZPM"
click at [599, 80] on span "Pantry" at bounding box center [669, 82] width 209 height 16
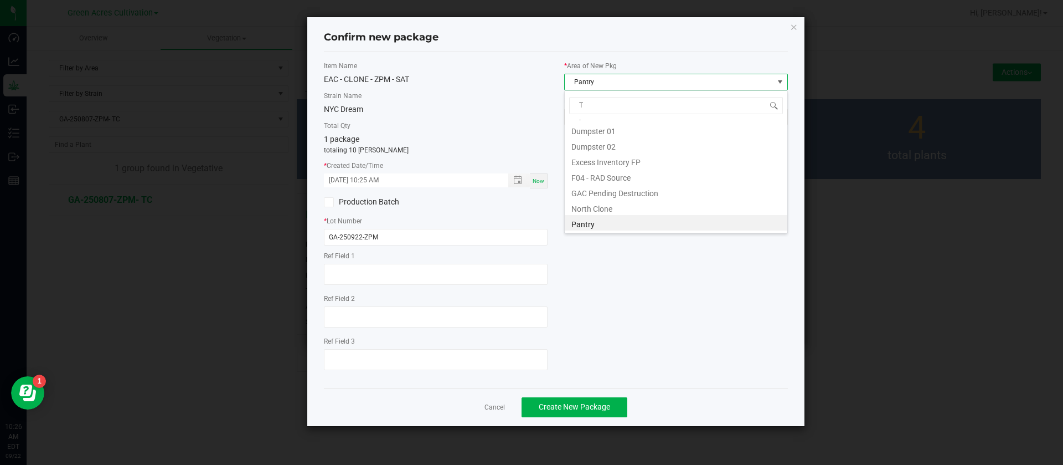
scroll to position [75, 0]
type input "TC"
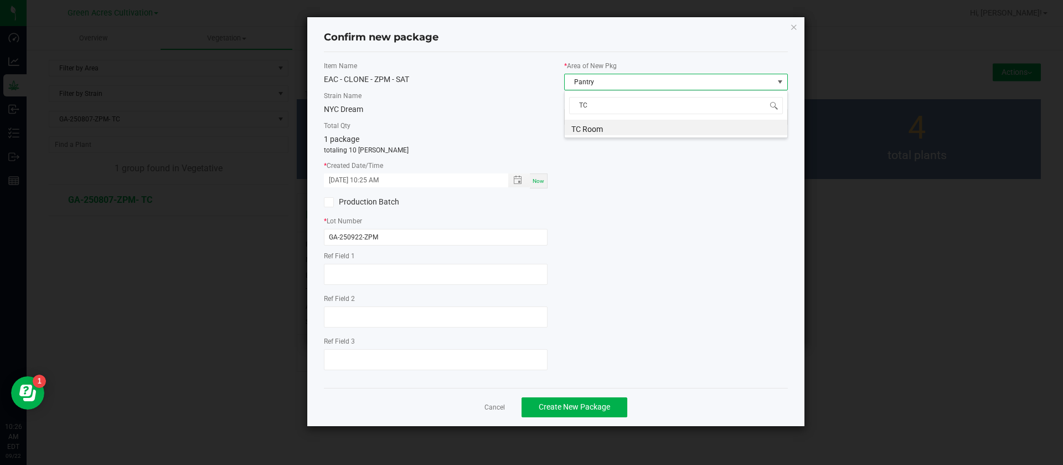
scroll to position [0, 0]
click at [637, 210] on div "Item Name EAC - CLONE - ZPM - SAT Strain Name NYC Dream Total Qty 1 package tot…" at bounding box center [556, 220] width 481 height 318
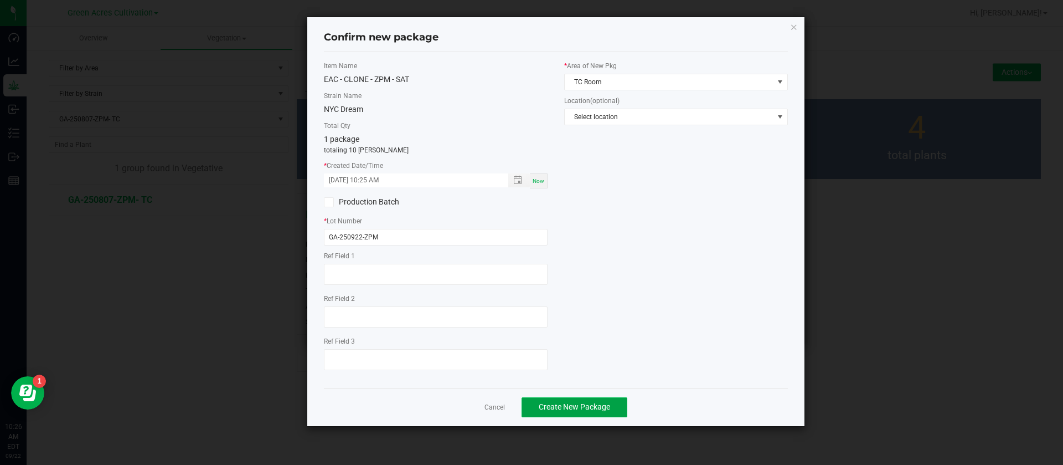
click at [565, 405] on span "Create New Package" at bounding box center [574, 406] width 71 height 9
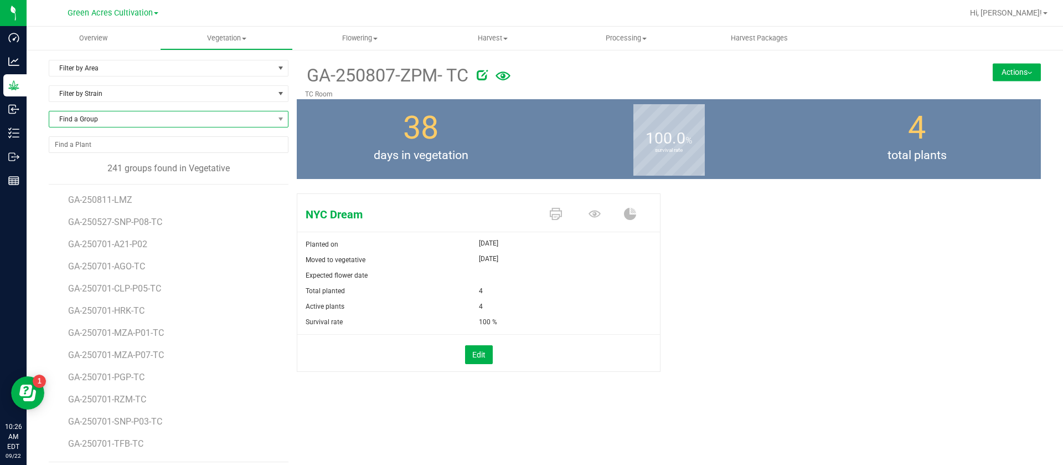
click at [163, 114] on span "Find a Group" at bounding box center [161, 119] width 225 height 16
type input "BWA"
click at [750, 286] on div "NYC Dream Planted on Aug 15, 2025 Moved to vegetative Aug 15, 2025 Expected flo…" at bounding box center [669, 294] width 744 height 210
click at [145, 119] on span "Find a Group" at bounding box center [161, 119] width 225 height 16
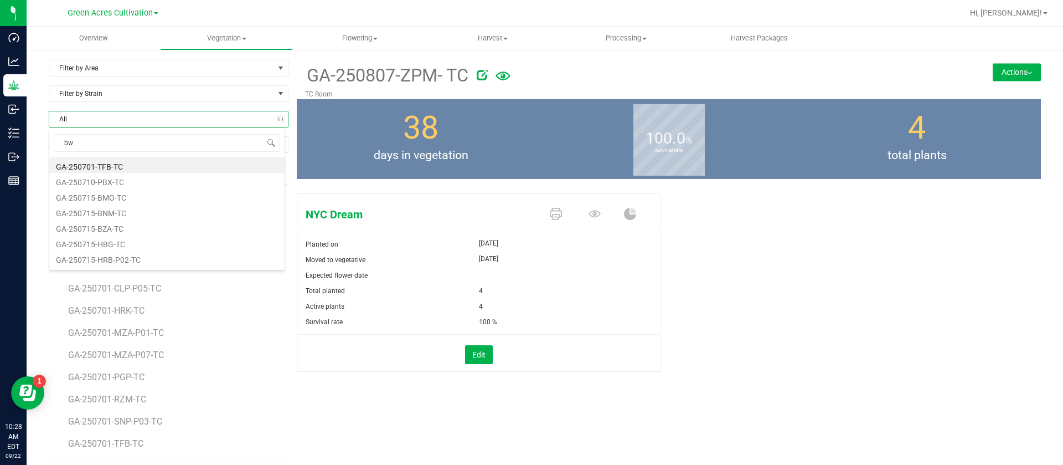
type input "bwa"
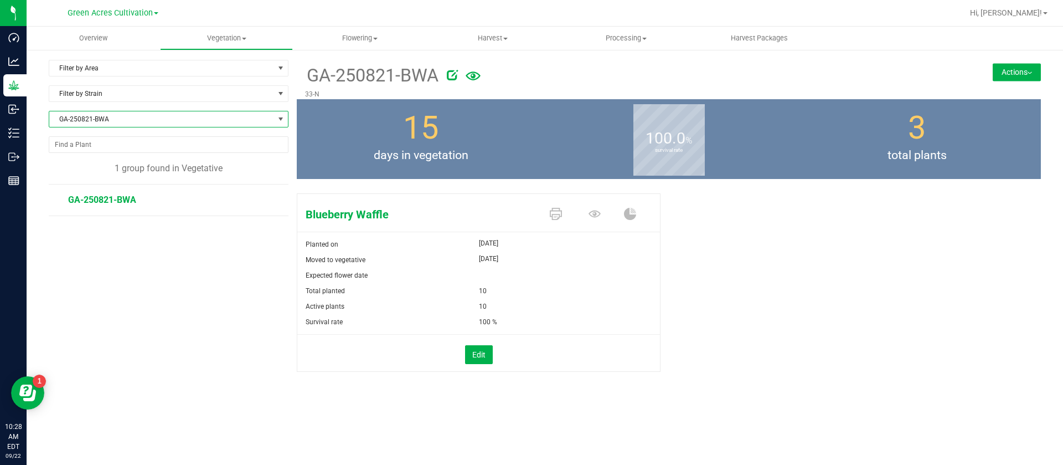
click at [1006, 73] on button "Actions" at bounding box center [1017, 72] width 48 height 18
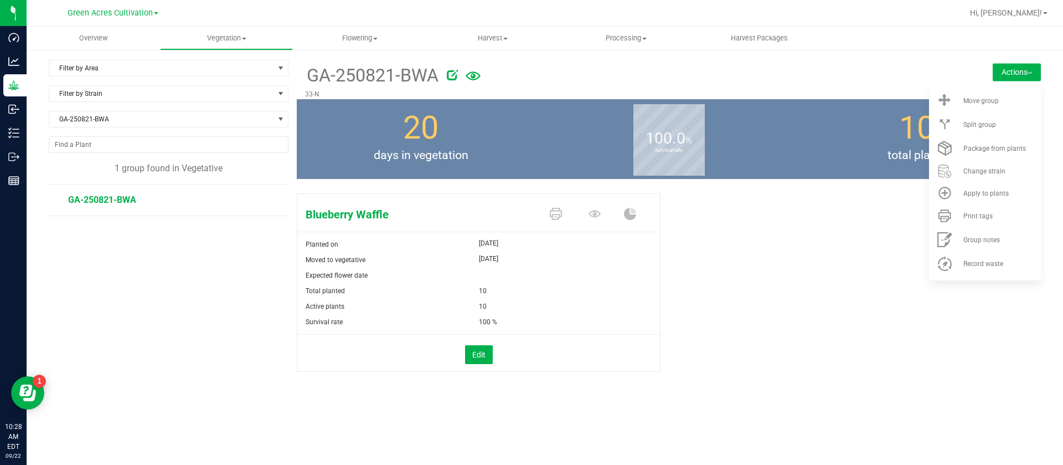
click at [887, 148] on span "total plants" at bounding box center [917, 156] width 248 height 18
click at [970, 149] on span "Package from plants" at bounding box center [995, 149] width 63 height 8
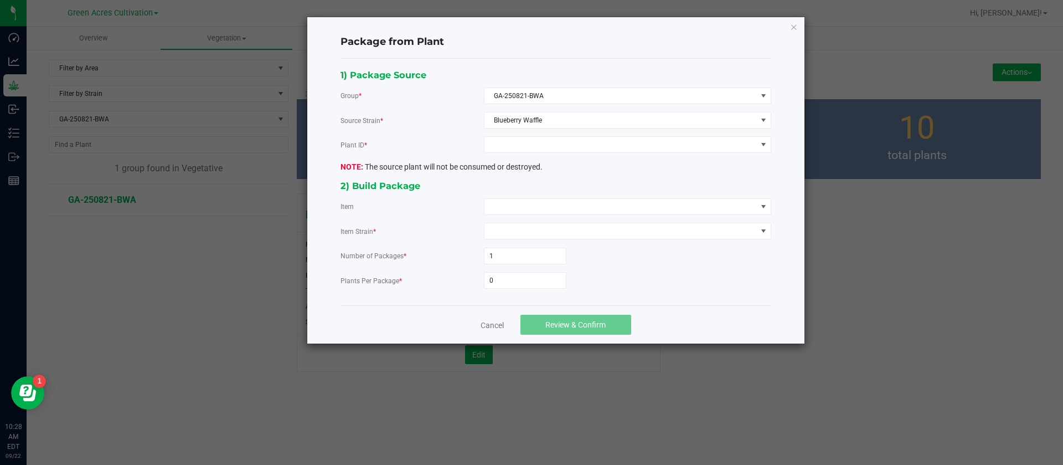
click at [536, 155] on div "1) Package Source Group * GA-250821-BWA Source Strain * Blueberry Waffle Plant …" at bounding box center [555, 182] width 447 height 229
click at [535, 137] on span at bounding box center [621, 145] width 272 height 16
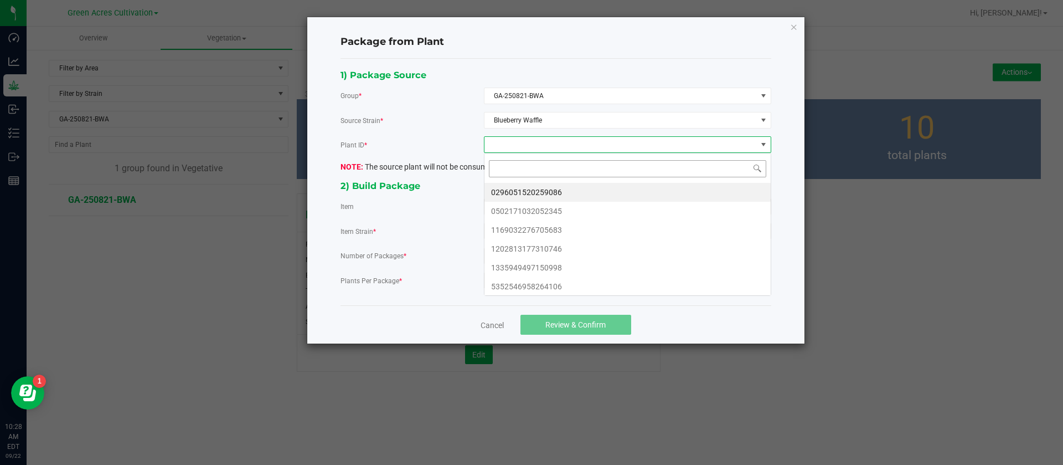
scroll to position [17, 287]
click at [550, 192] on li "0296051520259086" at bounding box center [628, 192] width 286 height 19
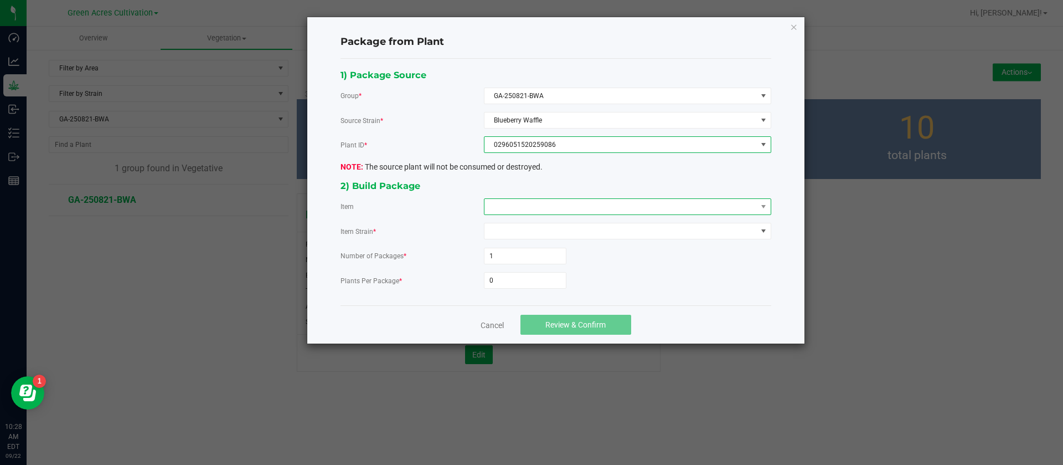
click at [533, 199] on span at bounding box center [621, 207] width 272 height 16
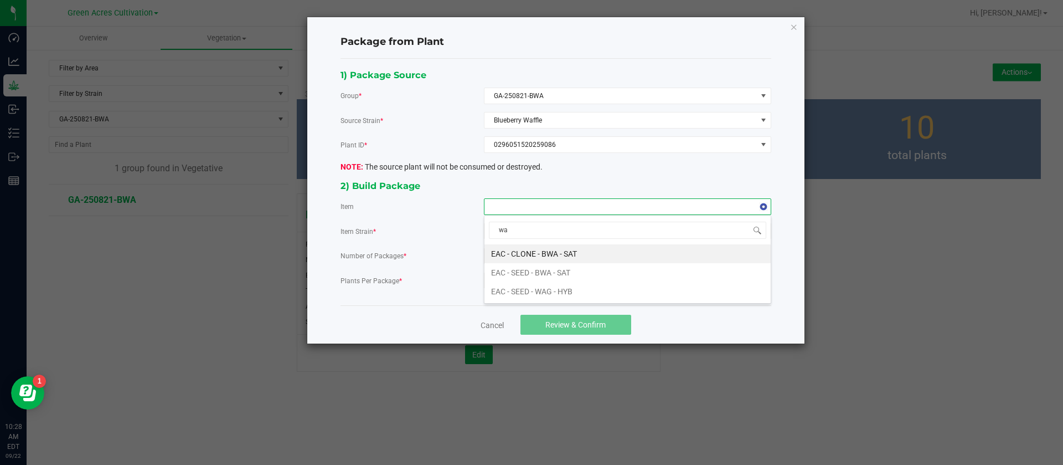
type input "w"
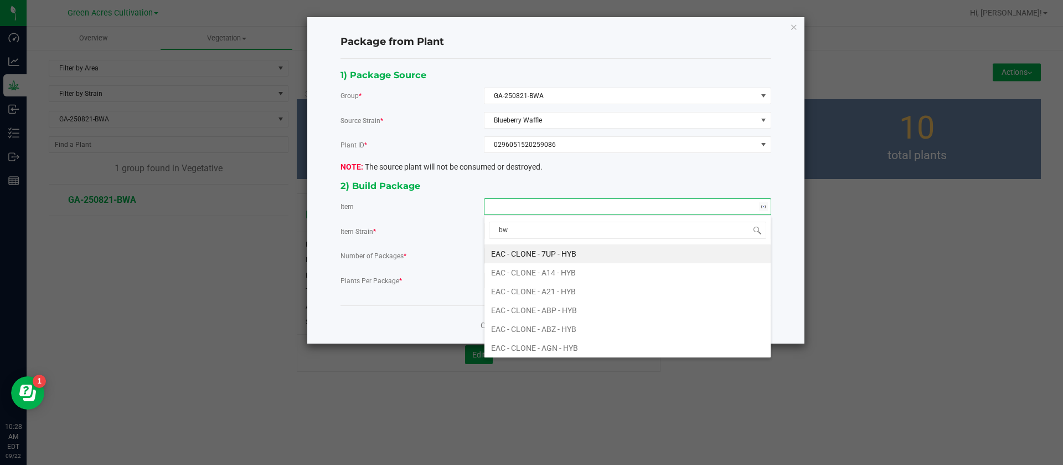
type input "bwa"
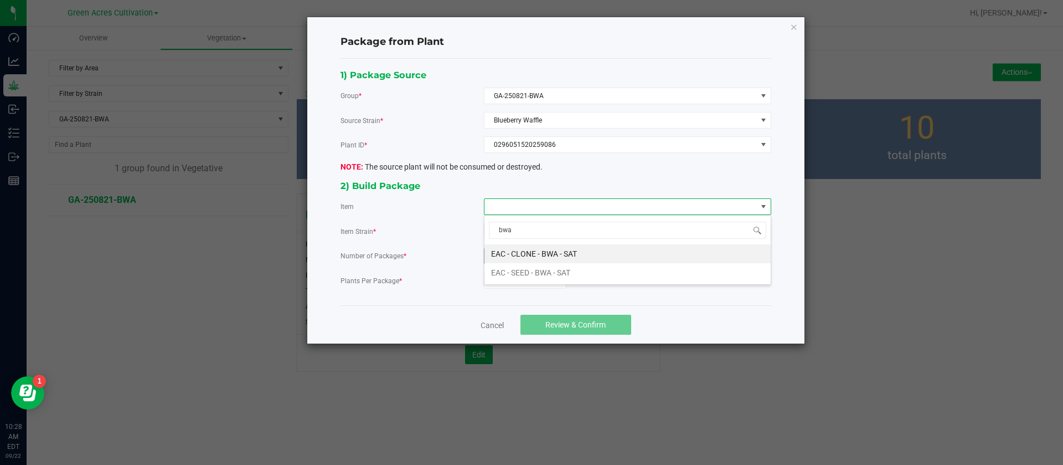
drag, startPoint x: 530, startPoint y: 251, endPoint x: 532, endPoint y: 260, distance: 9.6
click at [531, 251] on SAT "EAC - CLONE - BWA - SAT" at bounding box center [628, 253] width 286 height 19
click at [527, 277] on input "0" at bounding box center [525, 280] width 81 height 16
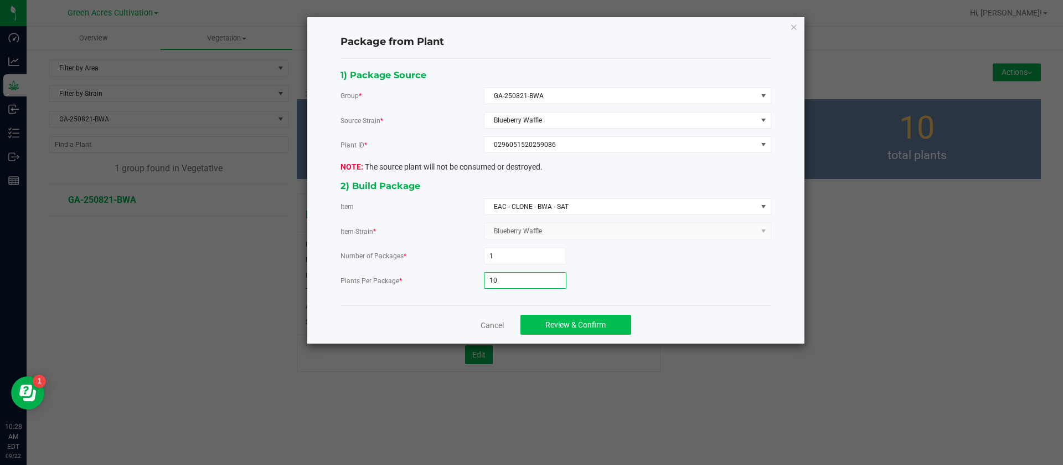
type input "10"
click at [595, 320] on span "Review & Confirm" at bounding box center [575, 324] width 60 height 9
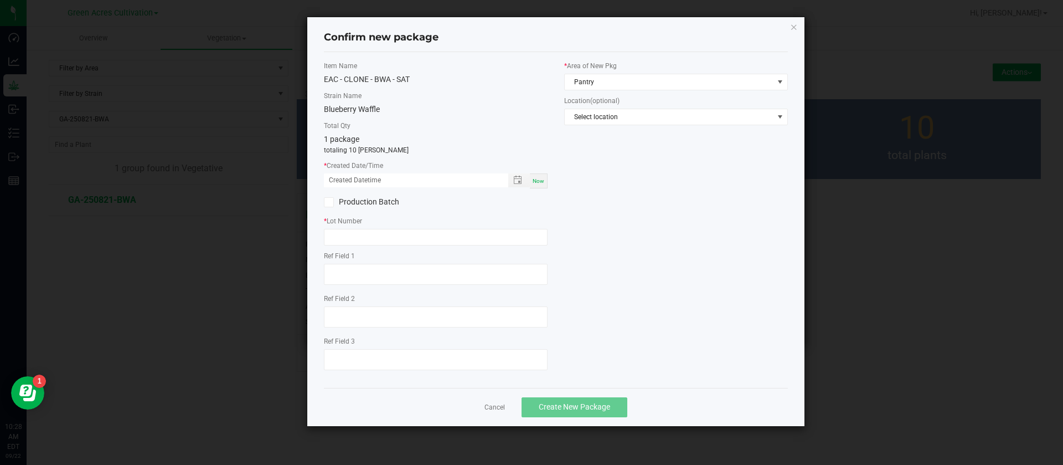
click at [543, 182] on span "Now" at bounding box center [539, 181] width 12 height 6
type input "09/22/2025 10:28 AM"
click at [358, 237] on input "text" at bounding box center [436, 237] width 224 height 17
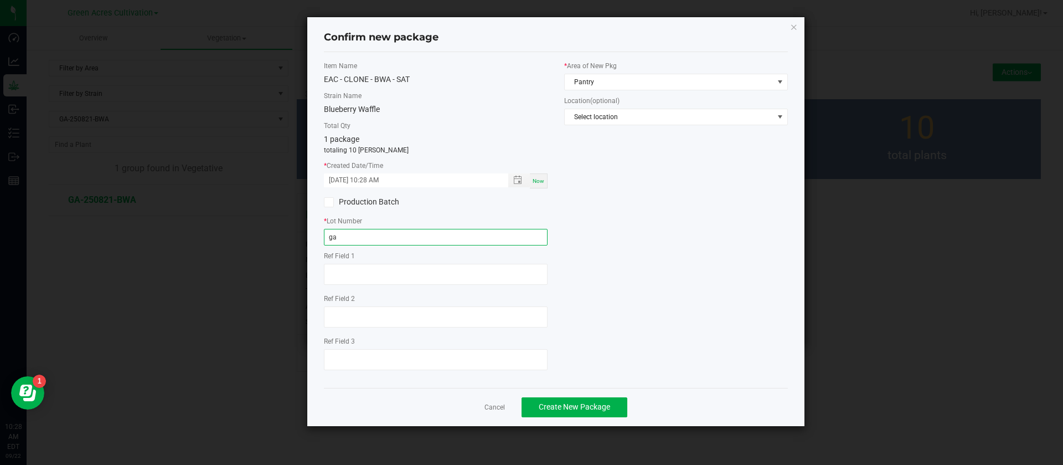
type input "g"
type input "GA-250922-BWA"
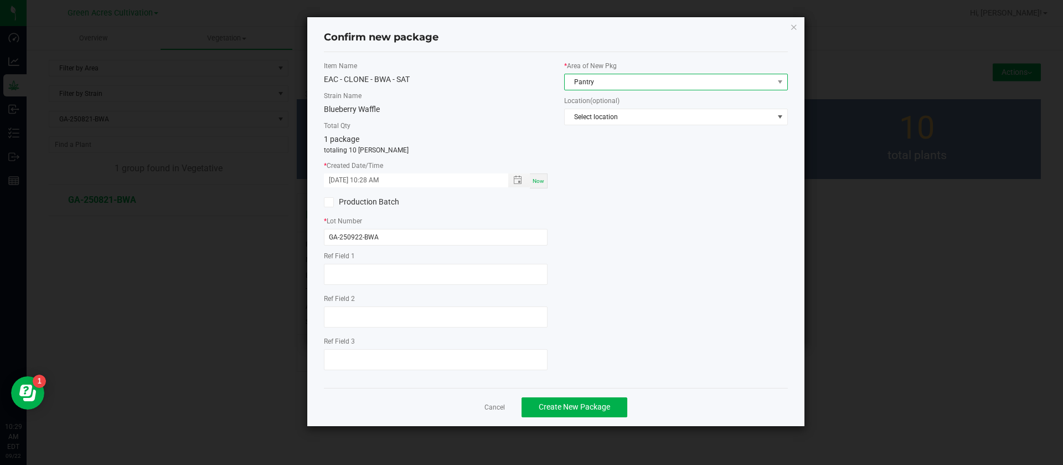
click at [595, 79] on span "Pantry" at bounding box center [669, 82] width 209 height 16
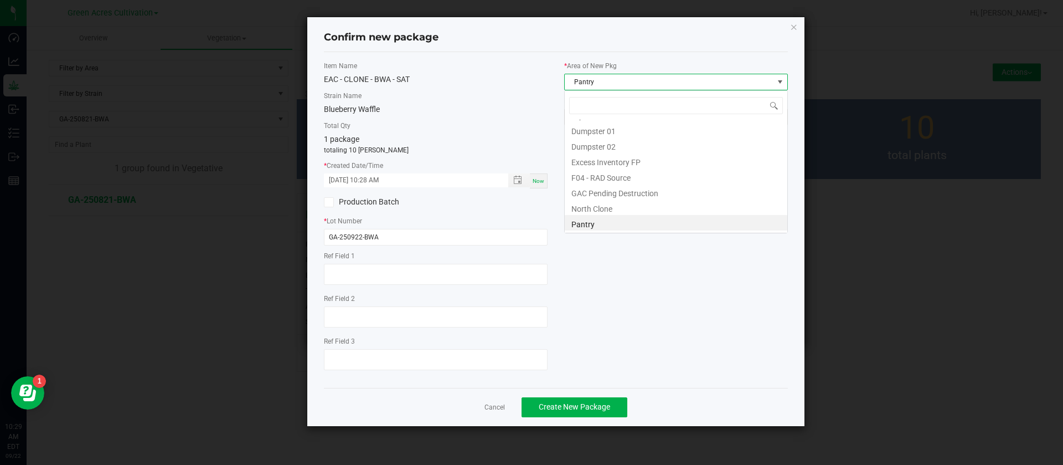
scroll to position [17, 224]
type input "TC"
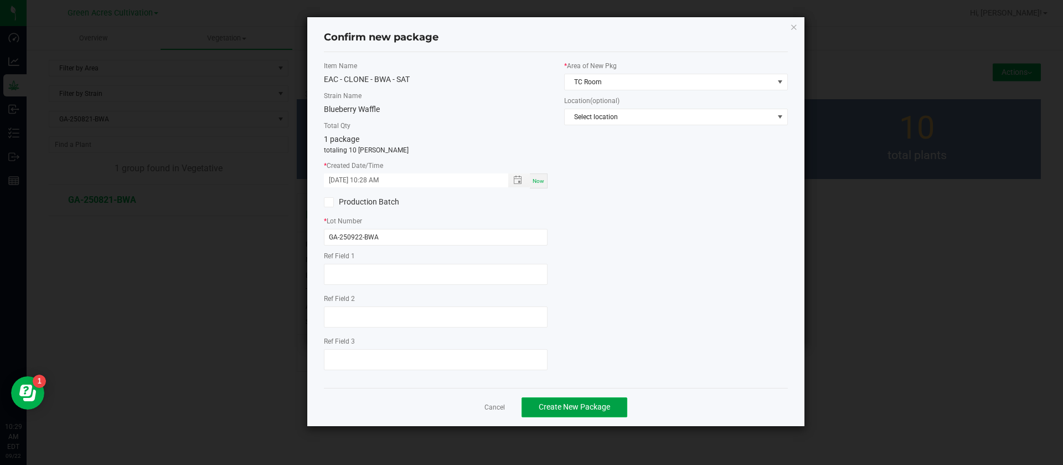
click at [561, 408] on span "Create New Package" at bounding box center [574, 406] width 71 height 9
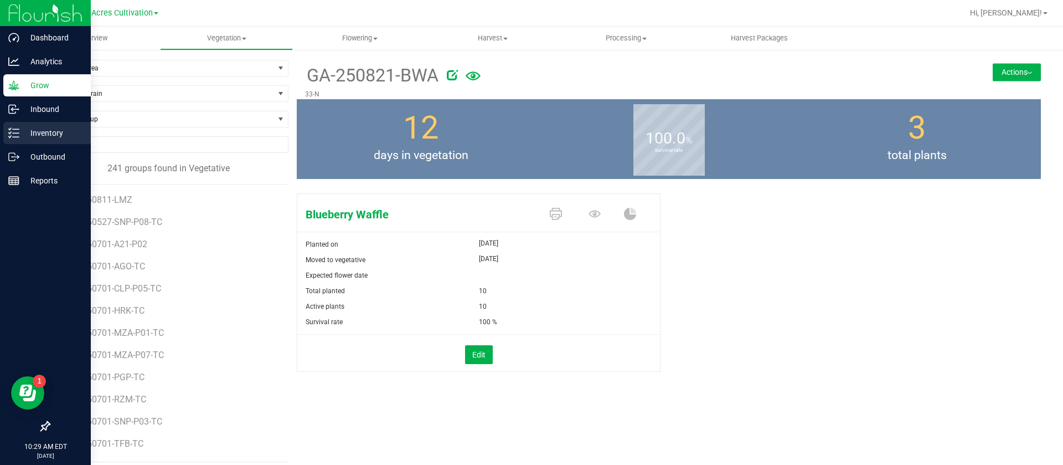
click at [45, 142] on div "Inventory" at bounding box center [46, 133] width 87 height 22
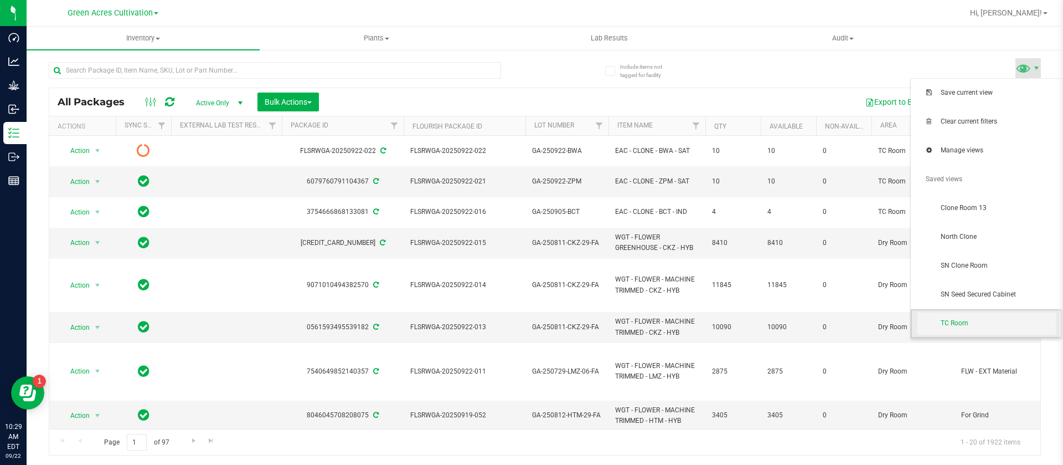
click at [969, 320] on span "TC Room" at bounding box center [998, 322] width 115 height 9
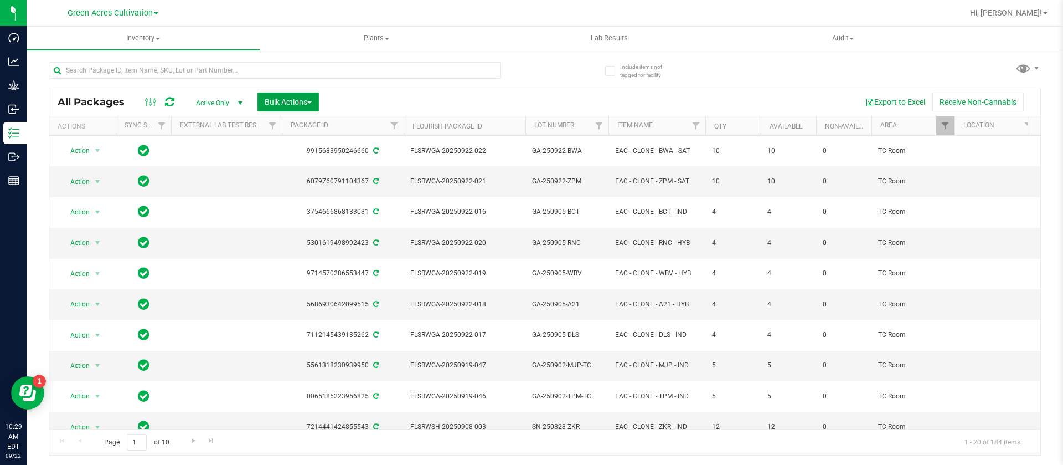
click at [303, 102] on span "Bulk Actions" at bounding box center [288, 101] width 47 height 9
click at [310, 128] on span "Add to outbound order" at bounding box center [301, 126] width 75 height 9
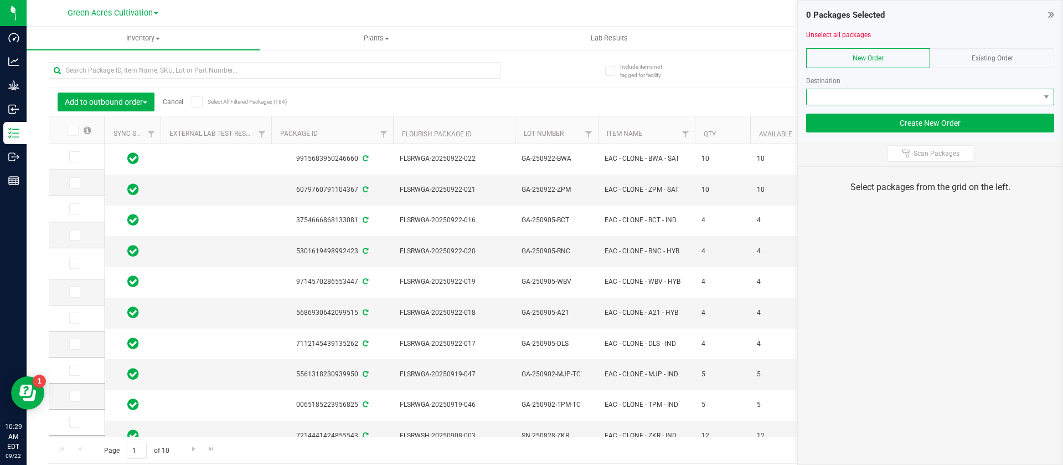
click at [856, 93] on span at bounding box center [923, 97] width 233 height 16
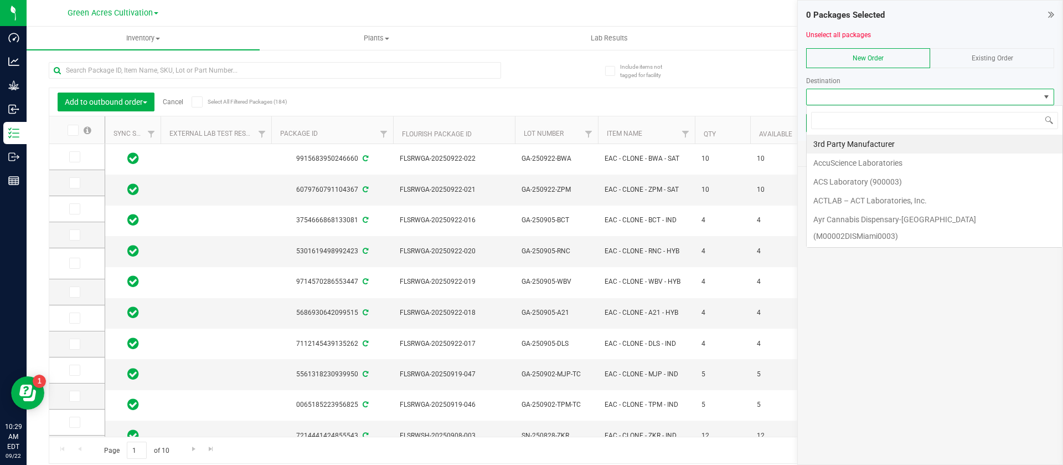
scroll to position [17, 248]
type input "SUNS"
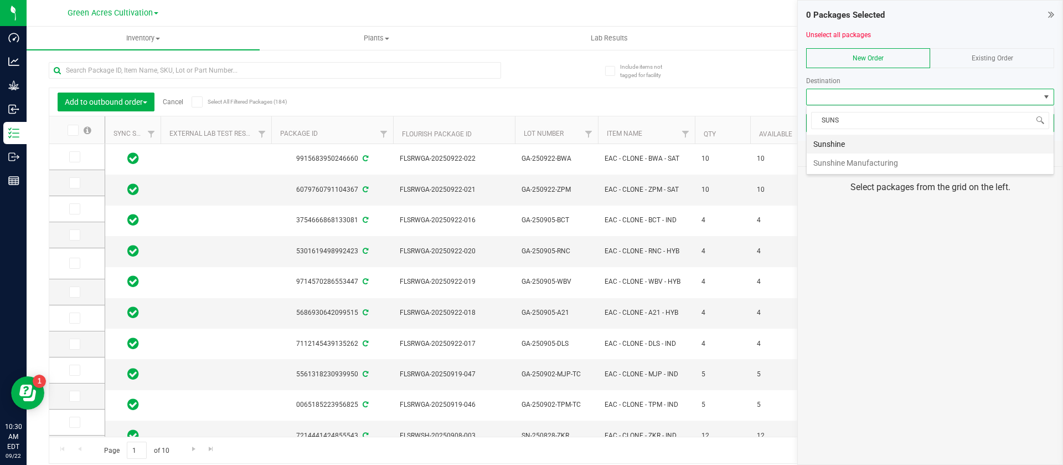
click at [855, 136] on li "Sunshine" at bounding box center [930, 144] width 247 height 19
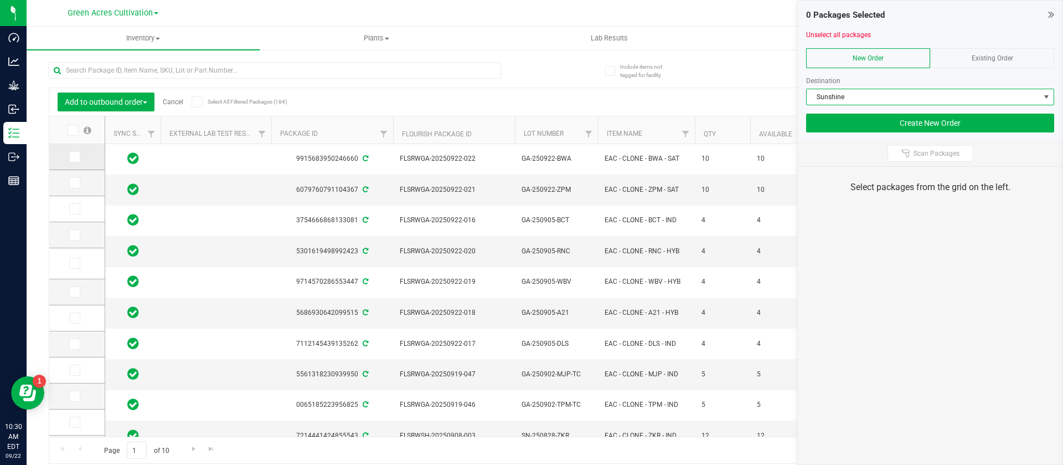
drag, startPoint x: 75, startPoint y: 154, endPoint x: 76, endPoint y: 162, distance: 8.4
click at [75, 157] on icon at bounding box center [73, 157] width 7 height 0
click at [0, 0] on input "checkbox" at bounding box center [0, 0] width 0 height 0
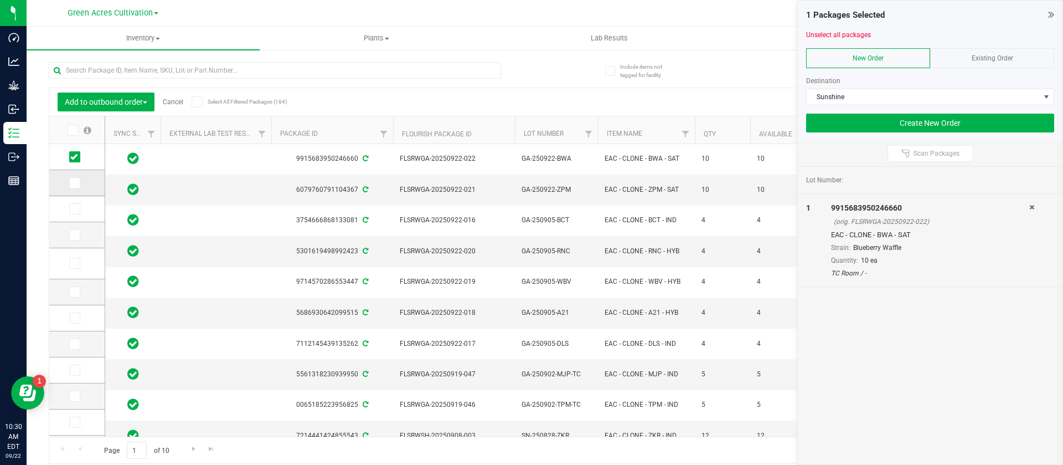
click at [73, 183] on icon at bounding box center [73, 183] width 7 height 0
click at [0, 0] on input "checkbox" at bounding box center [0, 0] width 0 height 0
click at [76, 209] on icon at bounding box center [73, 209] width 7 height 0
click at [0, 0] on input "checkbox" at bounding box center [0, 0] width 0 height 0
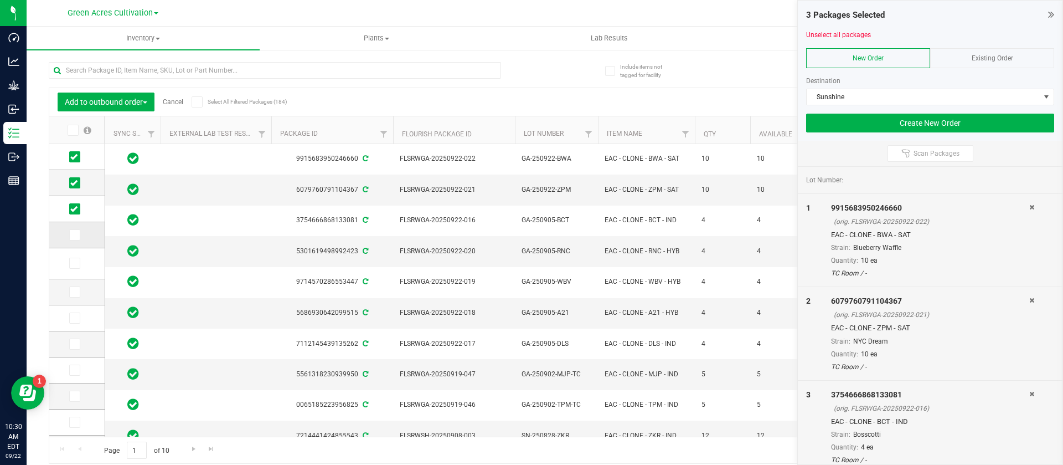
click at [75, 235] on icon at bounding box center [73, 235] width 7 height 0
click at [0, 0] on input "checkbox" at bounding box center [0, 0] width 0 height 0
click at [76, 263] on icon at bounding box center [73, 263] width 7 height 0
click at [0, 0] on input "checkbox" at bounding box center [0, 0] width 0 height 0
click at [79, 292] on span at bounding box center [74, 291] width 11 height 11
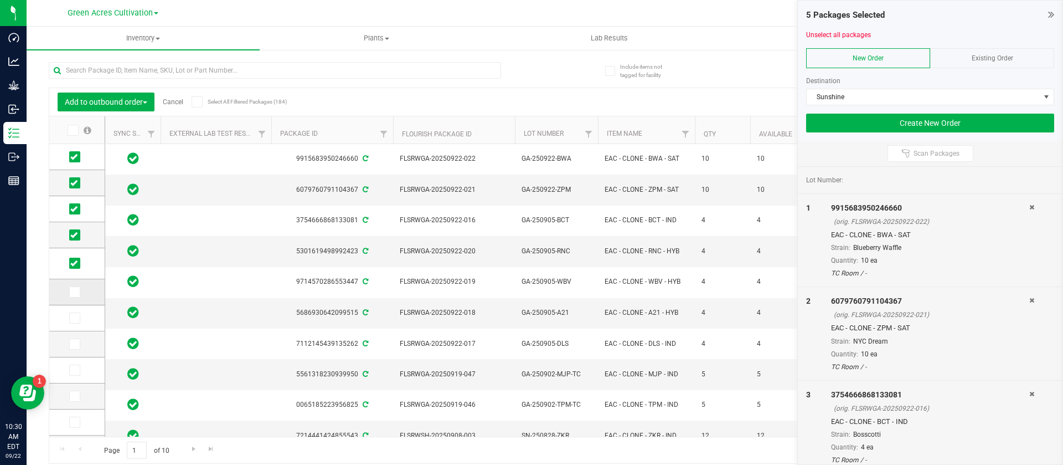
click at [0, 0] on input "checkbox" at bounding box center [0, 0] width 0 height 0
click at [76, 318] on icon at bounding box center [73, 318] width 7 height 0
click at [0, 0] on input "checkbox" at bounding box center [0, 0] width 0 height 0
click at [862, 126] on button "Create New Order" at bounding box center [930, 123] width 248 height 19
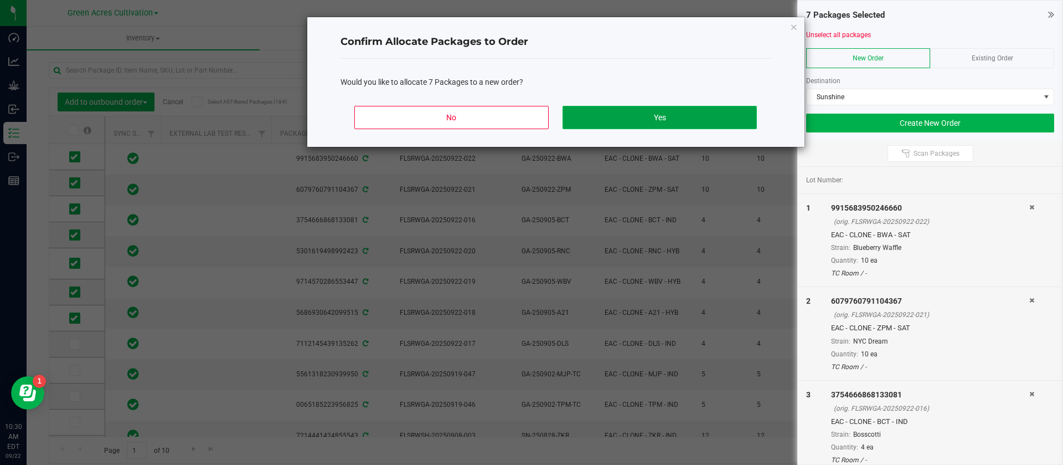
click at [680, 115] on button "Yes" at bounding box center [660, 117] width 194 height 23
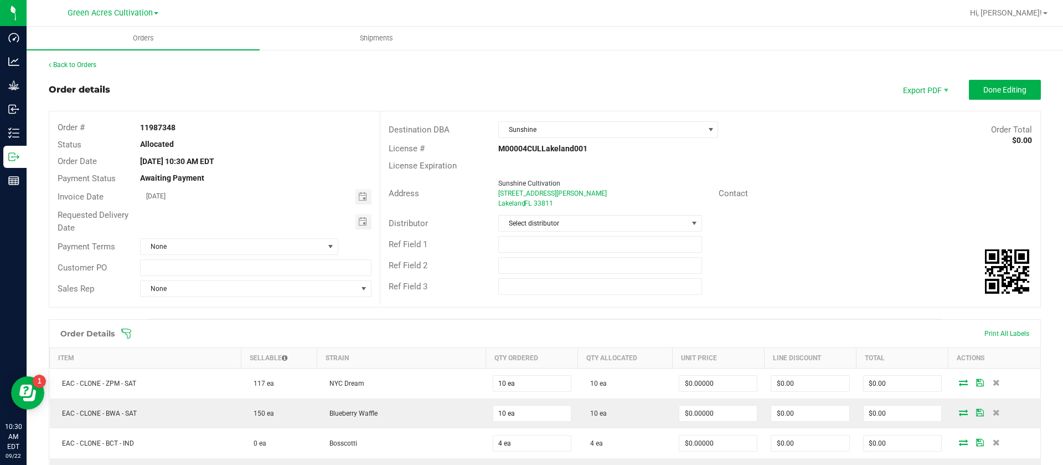
drag, startPoint x: 188, startPoint y: 131, endPoint x: 138, endPoint y: 131, distance: 50.4
click at [138, 131] on div "11987348" at bounding box center [256, 128] width 248 height 12
copy strong "11987348"
click at [983, 88] on span "Done Editing" at bounding box center [1004, 89] width 43 height 9
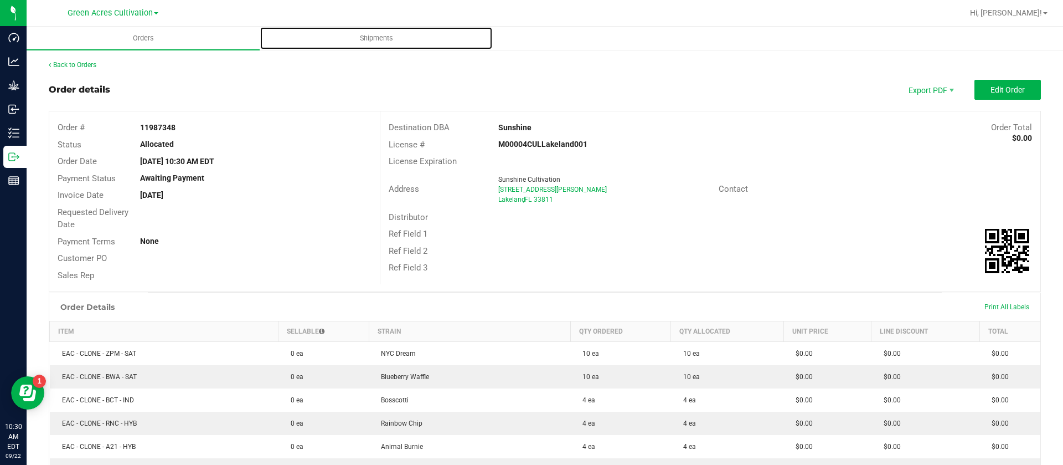
click at [378, 40] on span "Shipments" at bounding box center [376, 38] width 63 height 10
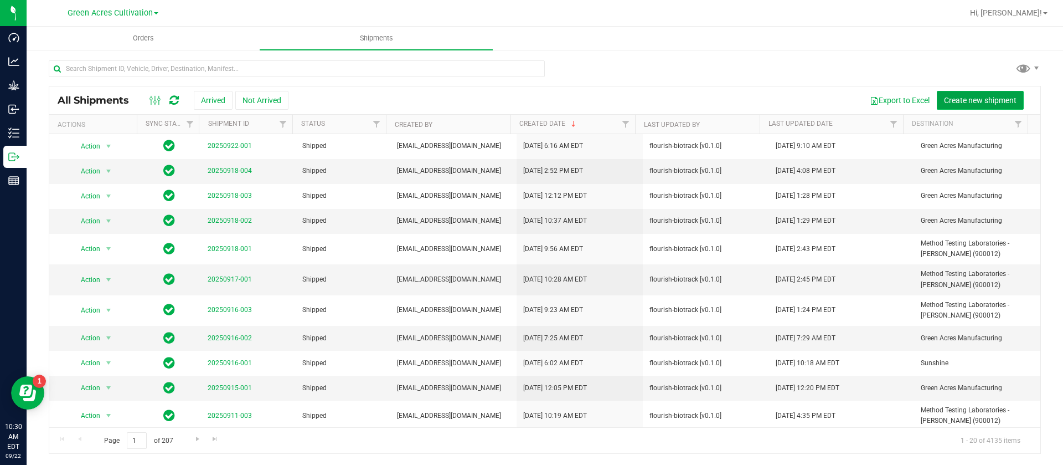
click at [982, 102] on span "Create new shipment" at bounding box center [980, 100] width 73 height 9
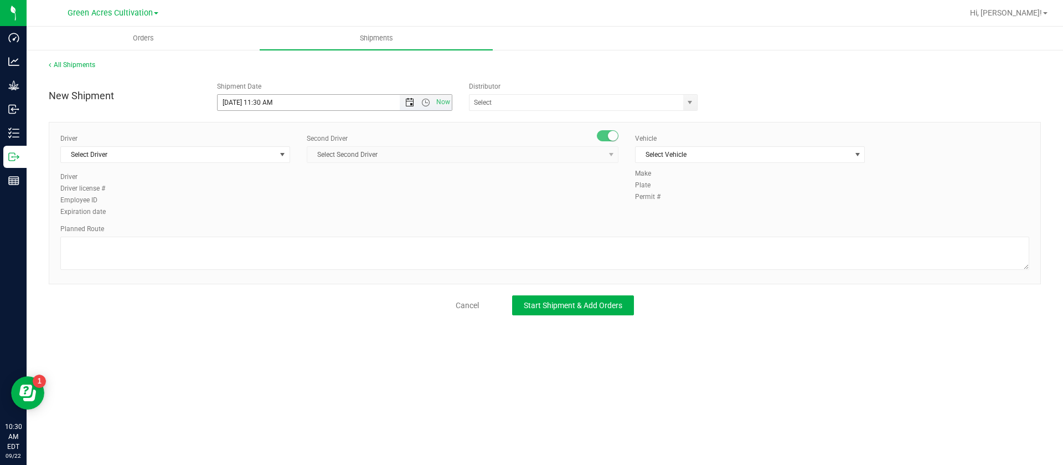
click at [412, 102] on span "Open the date view" at bounding box center [409, 102] width 9 height 9
click at [260, 212] on link "23" at bounding box center [259, 215] width 16 height 17
click at [427, 100] on span "Open the time view" at bounding box center [425, 102] width 9 height 9
click at [259, 174] on li "10:00 AM" at bounding box center [335, 178] width 234 height 14
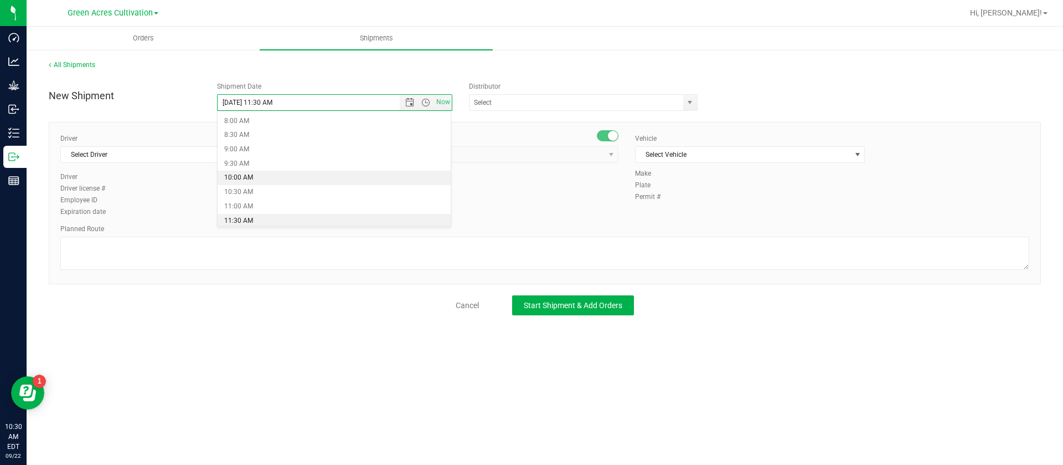
type input "9/23/2025 10:00 AM"
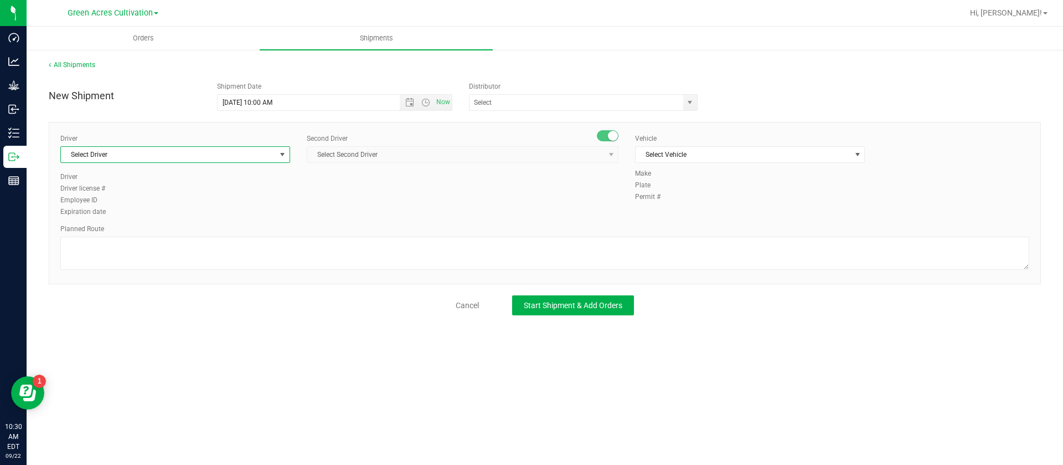
click at [119, 159] on span "Select Driver" at bounding box center [168, 155] width 215 height 16
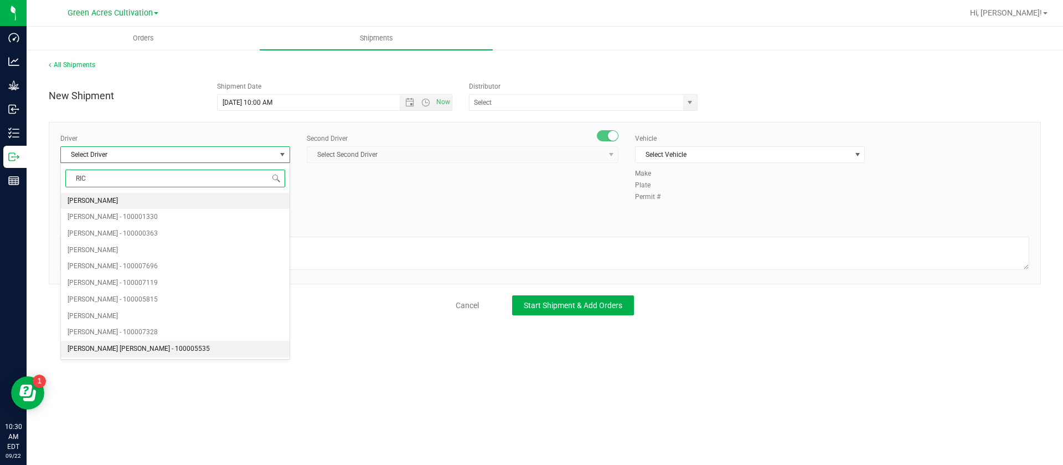
click at [162, 349] on span "Riccardo Young Reyes - 100005535" at bounding box center [139, 349] width 142 height 14
type input "RIC"
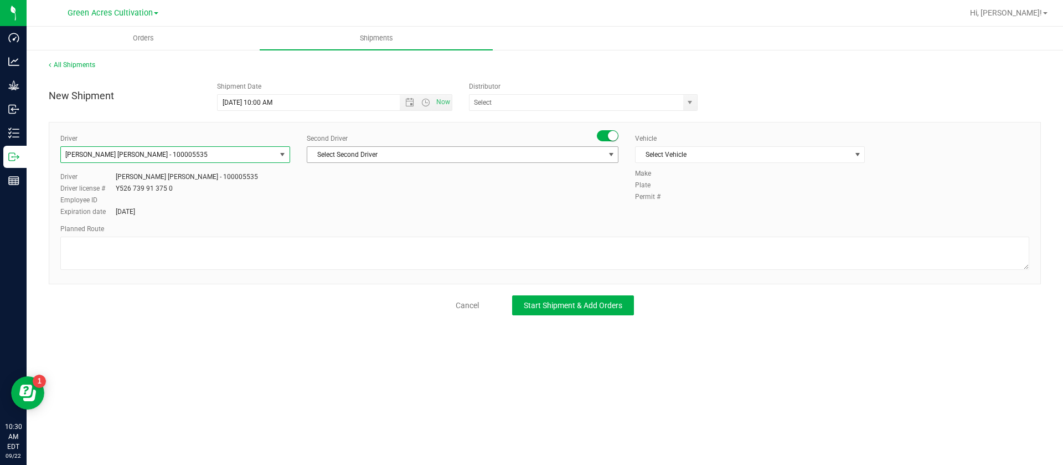
click at [366, 157] on span "Select Second Driver" at bounding box center [455, 155] width 297 height 16
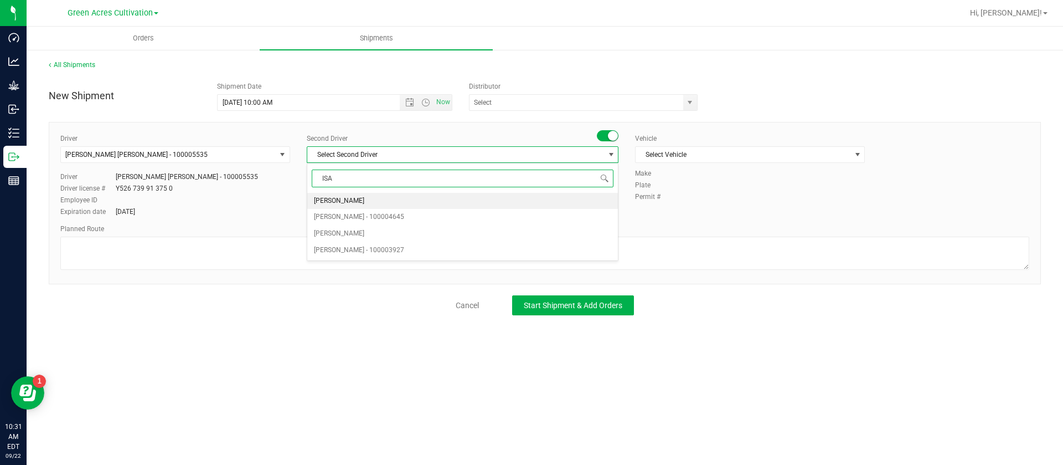
type input "ISAA"
click at [365, 192] on div "ISAA Select Second Driver Isaac Nunez Collado - 100003927 No data found." at bounding box center [463, 187] width 312 height 49
click at [459, 199] on li "Isaac Nunez Collado - 100003927" at bounding box center [462, 201] width 311 height 17
click at [674, 157] on span "Select Vehicle" at bounding box center [743, 155] width 215 height 16
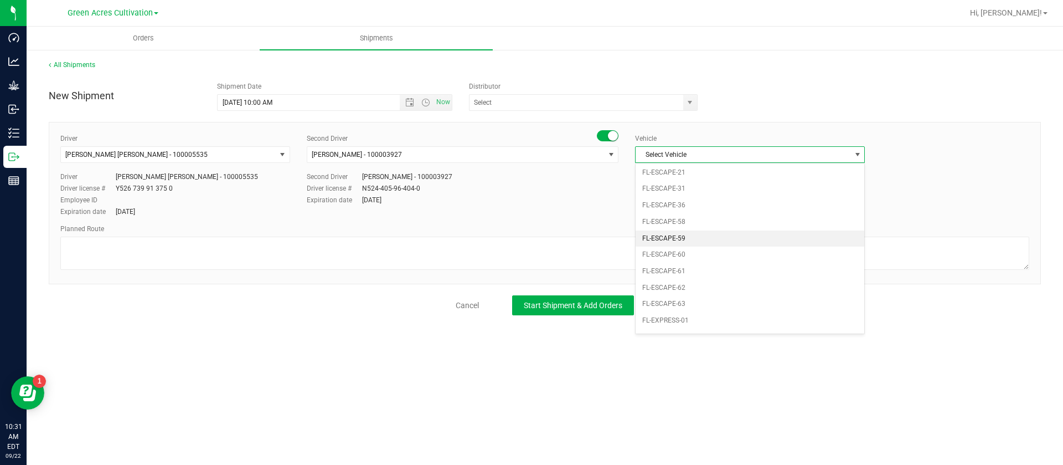
scroll to position [199, 0]
click at [705, 273] on li "FL-F-650-01" at bounding box center [750, 270] width 229 height 17
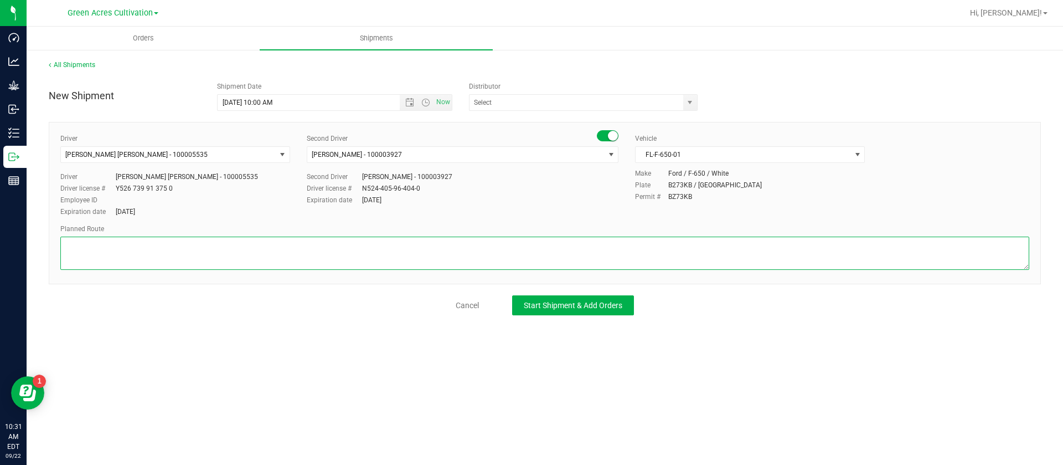
click at [368, 238] on textarea at bounding box center [544, 252] width 969 height 33
click at [203, 249] on textarea at bounding box center [544, 252] width 969 height 33
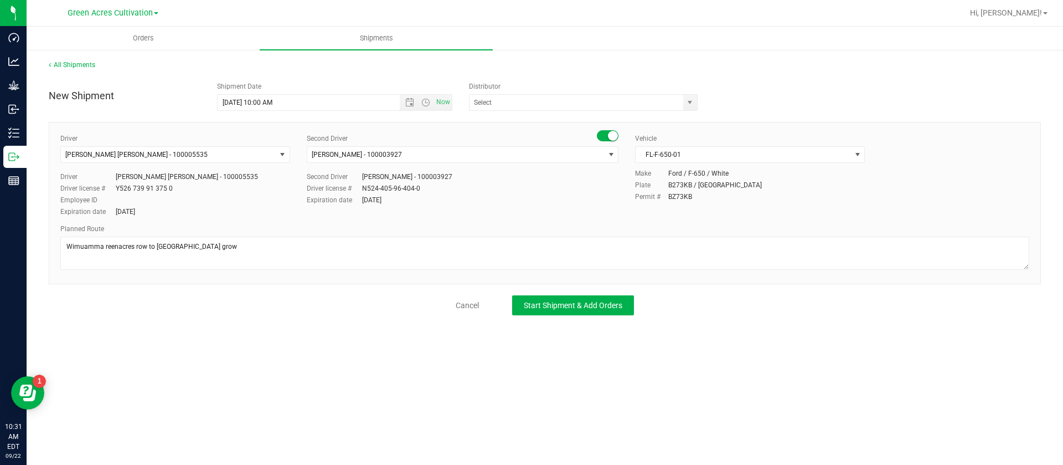
drag, startPoint x: 122, startPoint y: 246, endPoint x: 117, endPoint y: 276, distance: 30.9
click at [117, 276] on div "Driver Riccardo Young Reyes - 100005535 Select Driver Richard Andrews JR. Richa…" at bounding box center [545, 203] width 992 height 162
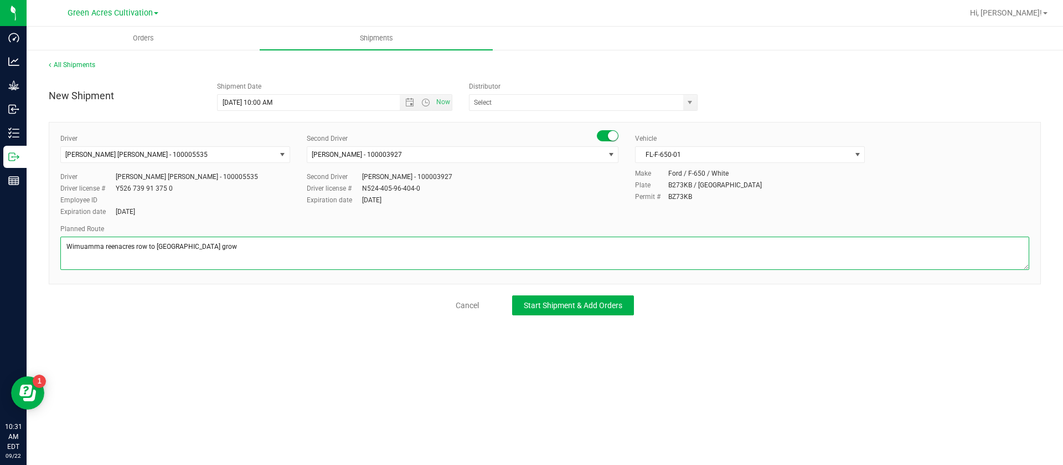
click at [104, 242] on textarea at bounding box center [544, 252] width 969 height 33
click at [115, 245] on textarea at bounding box center [544, 252] width 969 height 33
click at [104, 245] on textarea at bounding box center [544, 252] width 969 height 33
click at [88, 250] on textarea at bounding box center [544, 252] width 969 height 33
click at [240, 253] on textarea at bounding box center [544, 252] width 969 height 33
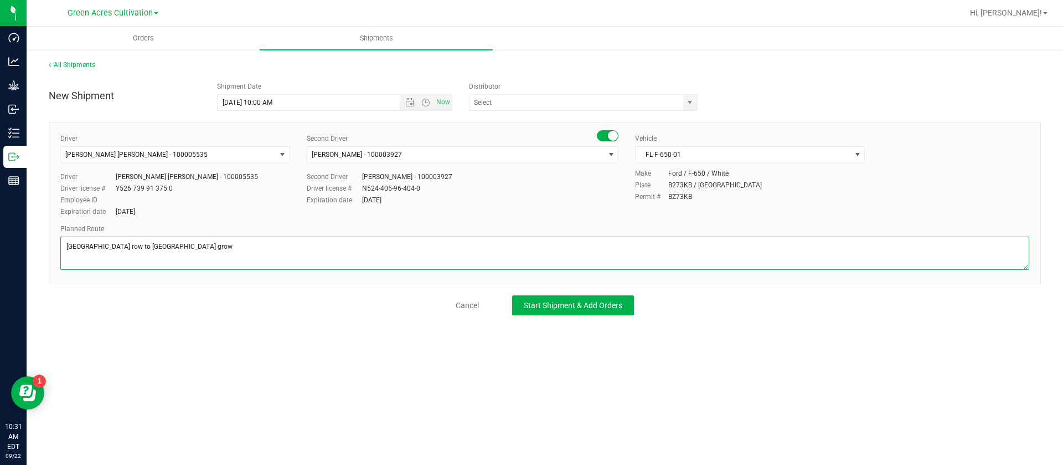
click at [131, 245] on textarea at bounding box center [544, 252] width 969 height 33
click at [275, 258] on textarea at bounding box center [544, 252] width 969 height 33
type textarea "Wimauma green acres grow to sunshine Lakeland grow"
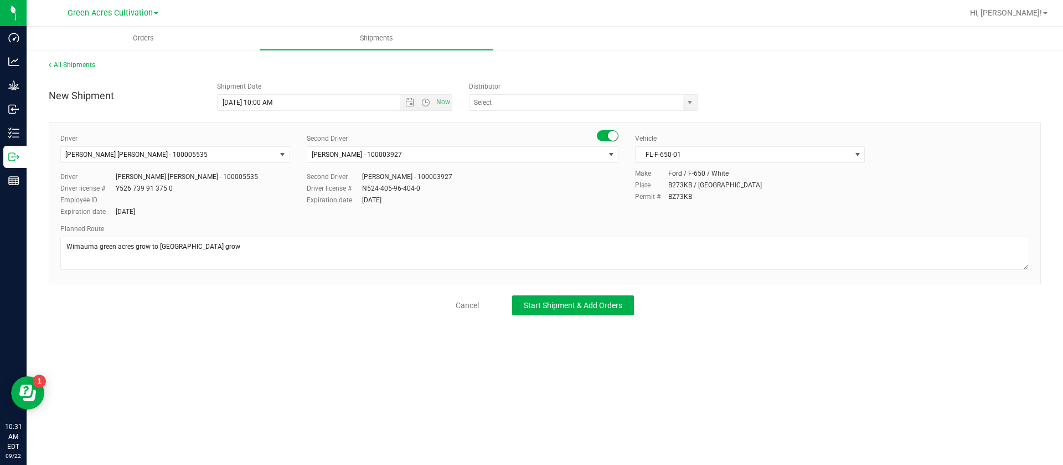
click at [554, 200] on div "Expiration date Nov 4, 2030" at bounding box center [463, 200] width 312 height 10
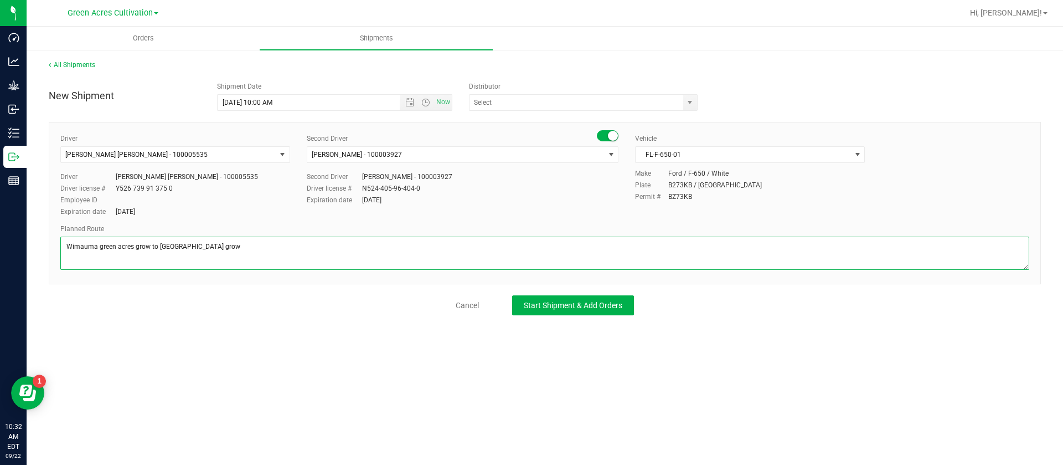
click at [327, 250] on textarea at bounding box center [544, 252] width 969 height 33
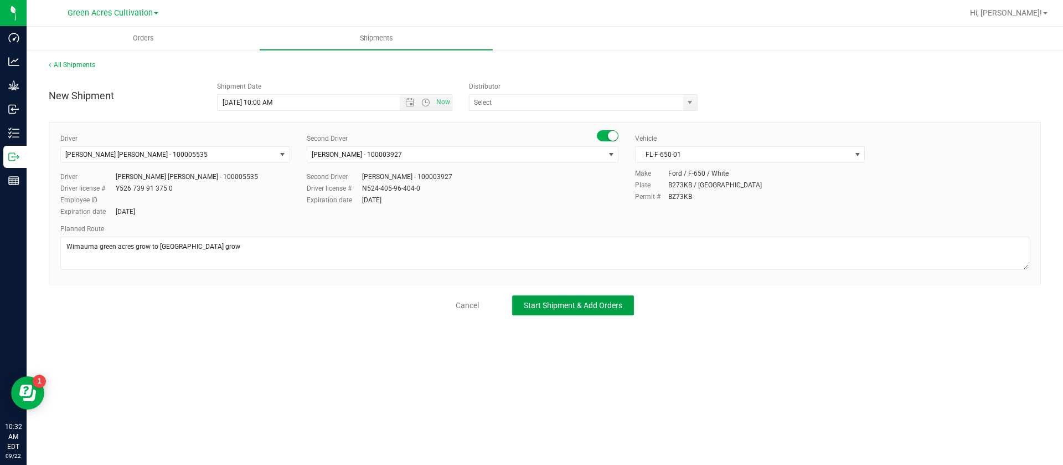
click at [571, 313] on button "Start Shipment & Add Orders" at bounding box center [573, 305] width 122 height 20
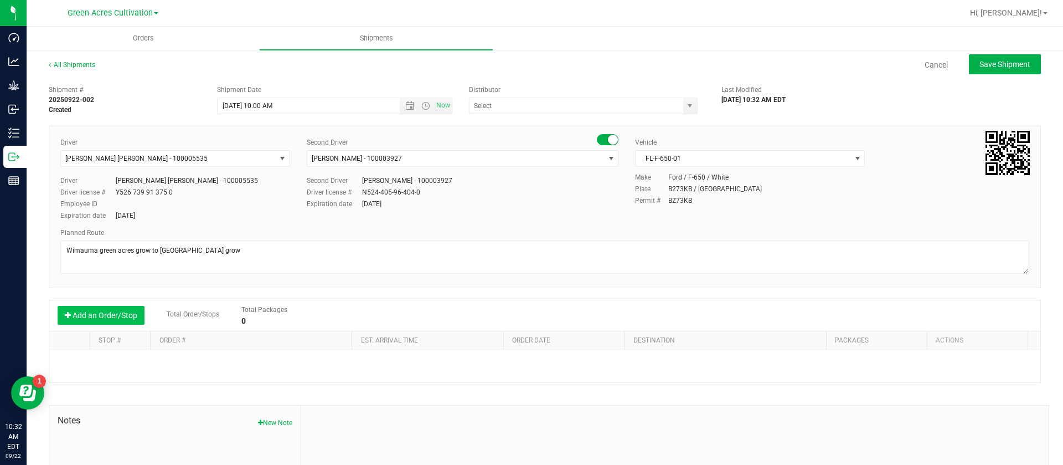
click at [104, 315] on button "Add an Order/Stop" at bounding box center [101, 315] width 87 height 19
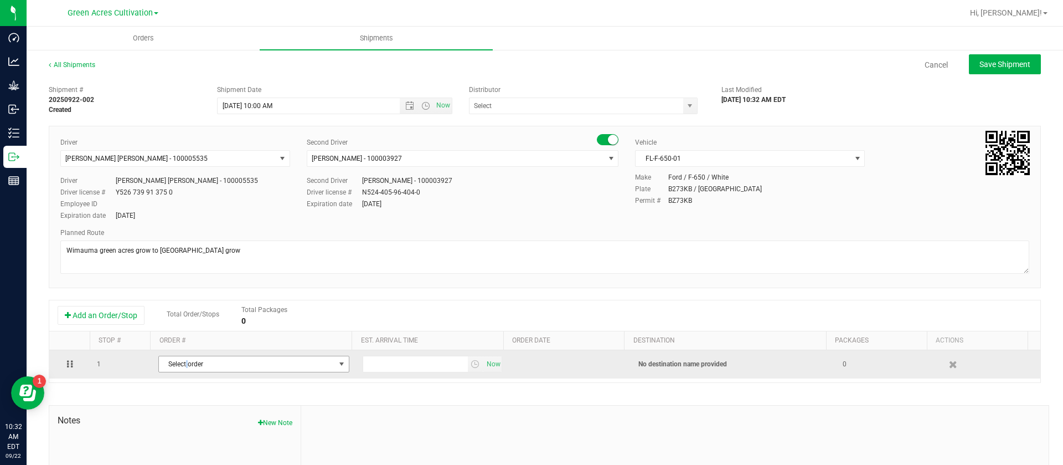
click at [185, 364] on span "Select order" at bounding box center [247, 364] width 176 height 16
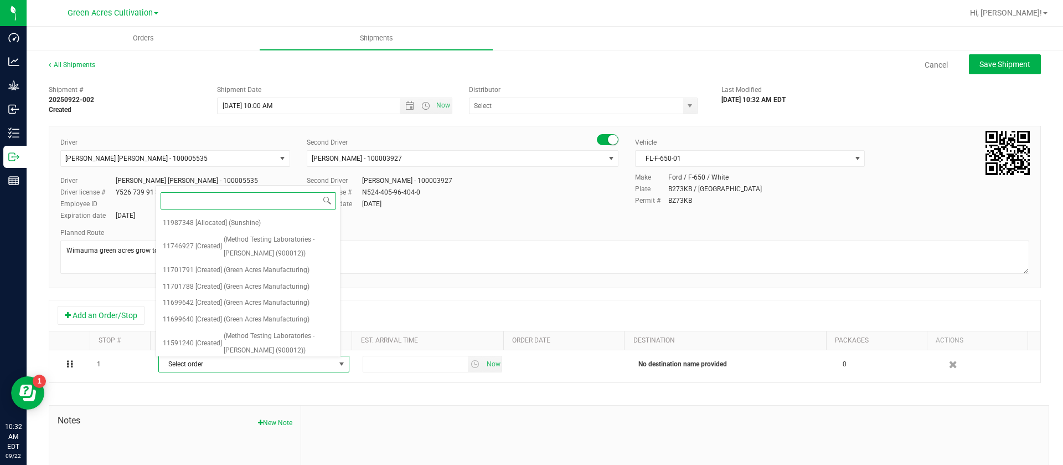
paste input "11987348"
type input "11987348"
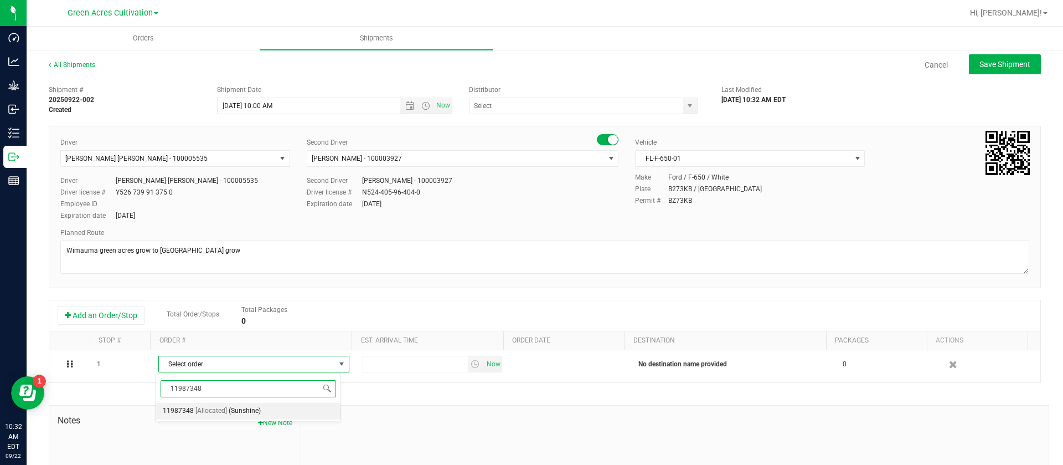
click at [207, 415] on span "[Allocated]" at bounding box center [211, 411] width 32 height 14
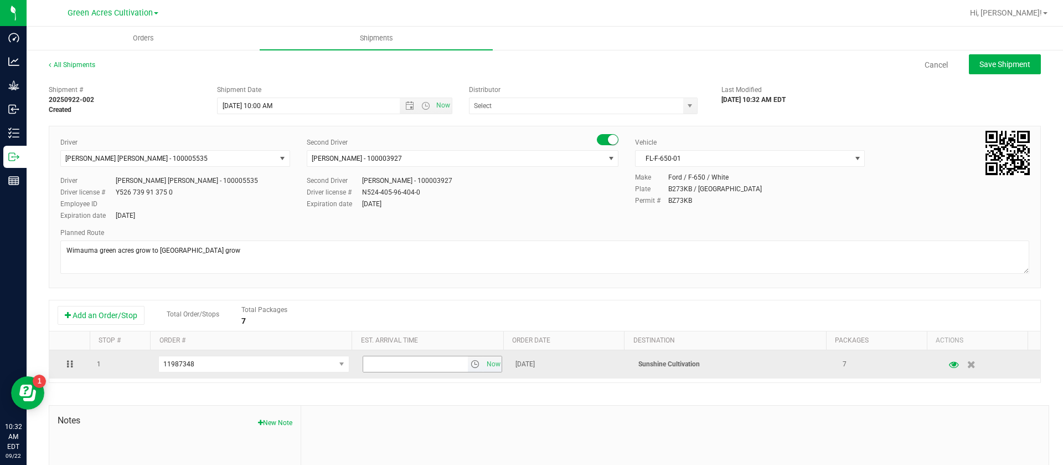
click at [471, 360] on span "select" at bounding box center [475, 363] width 9 height 9
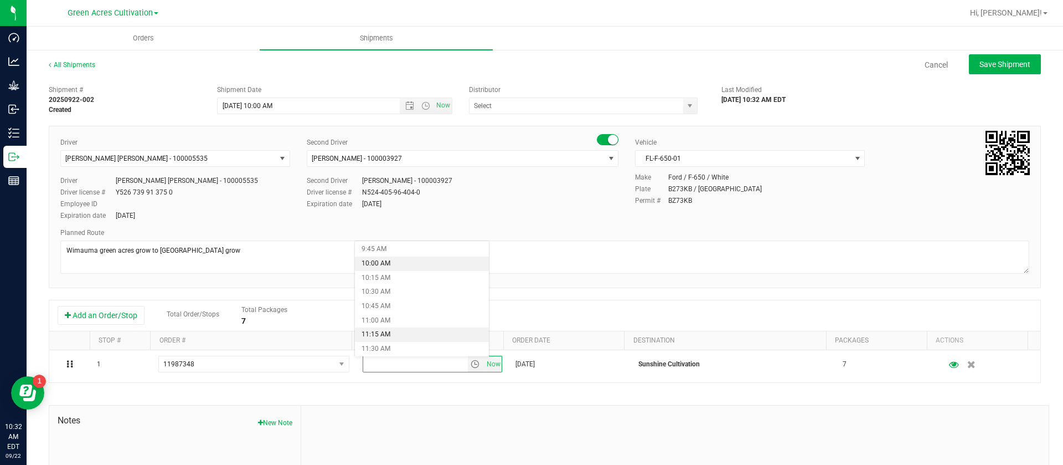
scroll to position [581, 0]
click at [395, 319] on li "11:30 AM" at bounding box center [422, 323] width 134 height 14
click at [526, 210] on div "Driver Riccardo Young Reyes - 100005535 Select Driver Ian Albritton - 100006559…" at bounding box center [545, 179] width 986 height 85
click at [998, 58] on button "Save Shipment" at bounding box center [1005, 64] width 72 height 20
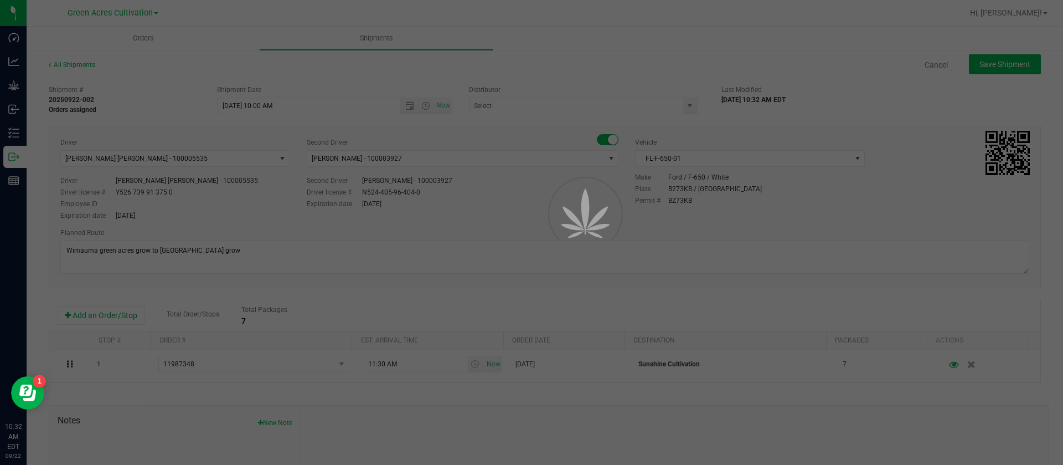
type input "9/23/2025 2:00 PM"
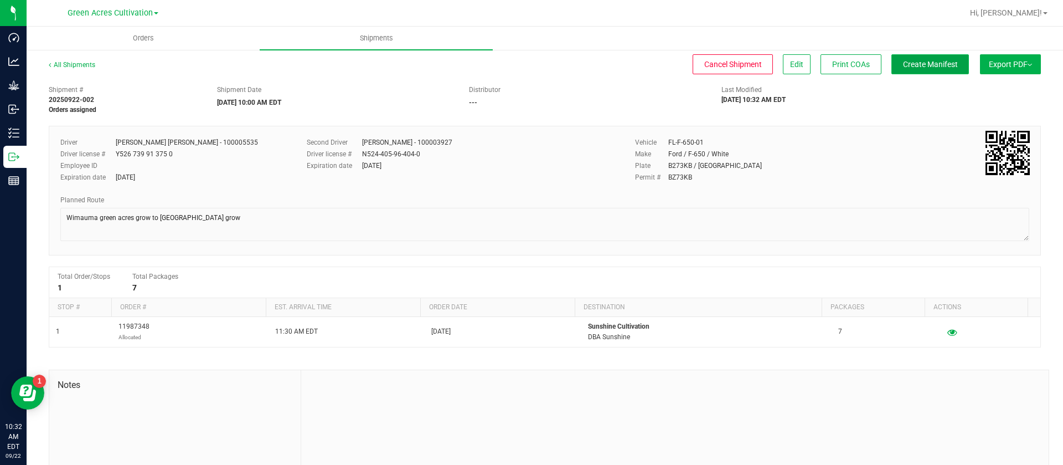
click at [919, 68] on span "Create Manifest" at bounding box center [930, 64] width 55 height 9
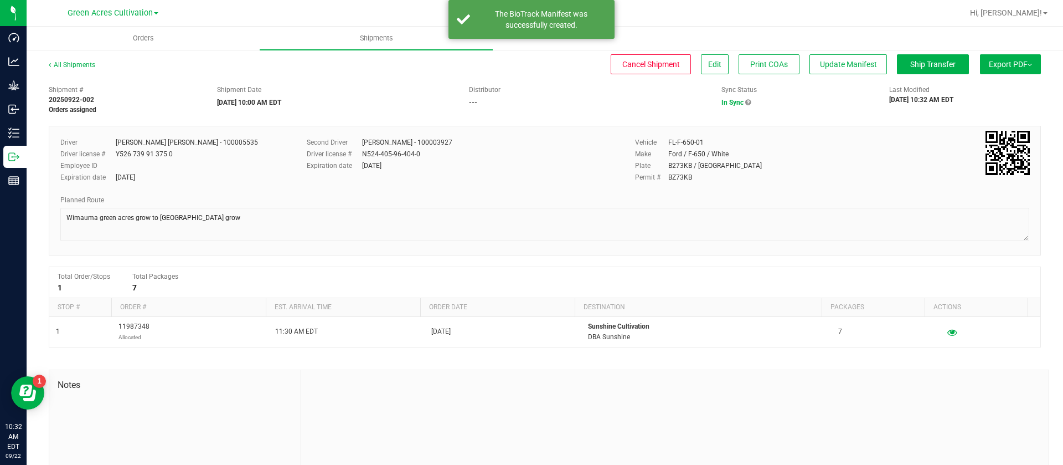
click at [1002, 68] on span "Export PDF" at bounding box center [1010, 64] width 43 height 9
click at [987, 111] on li "Manifest by Lot" at bounding box center [1007, 105] width 112 height 17
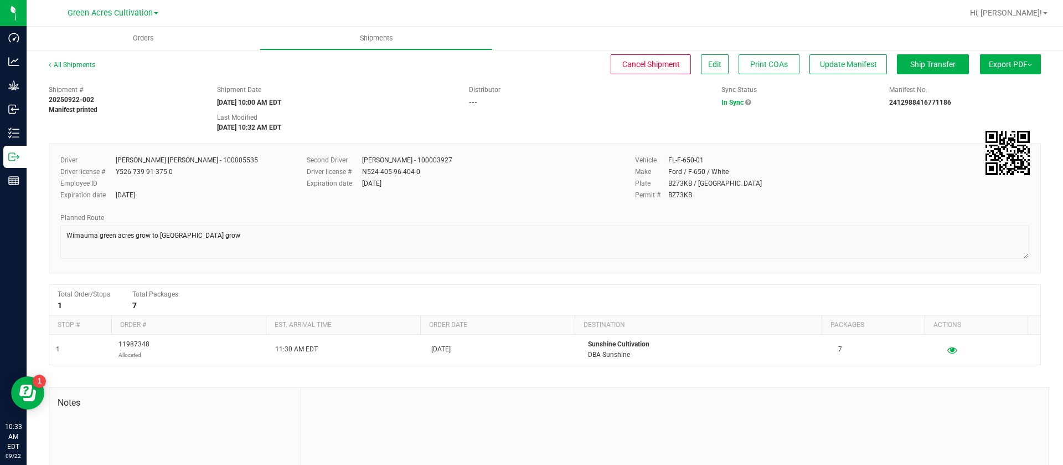
click at [1011, 65] on span "Export PDF" at bounding box center [1010, 64] width 43 height 9
click at [997, 90] on span "Manifest by Package ID" at bounding box center [994, 89] width 70 height 8
click at [708, 62] on span "Edit" at bounding box center [714, 64] width 13 height 9
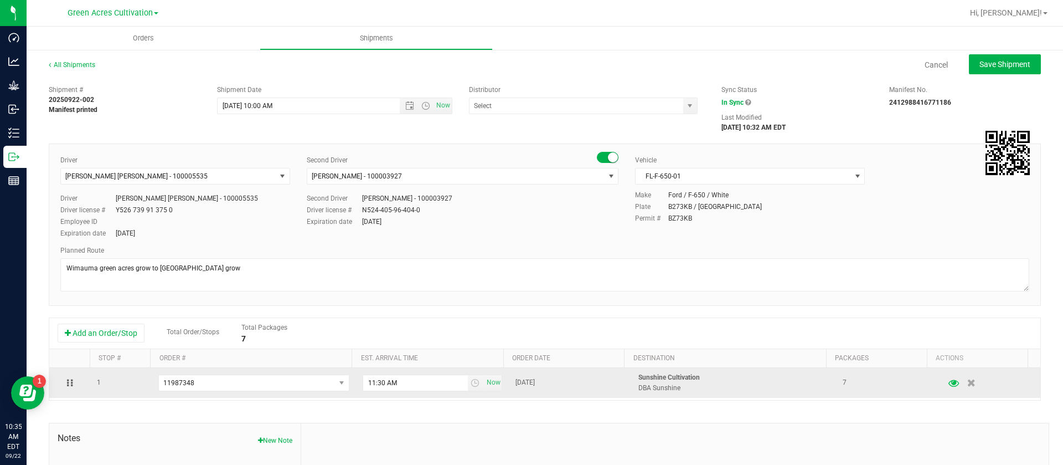
click at [949, 387] on icon "button" at bounding box center [954, 383] width 11 height 8
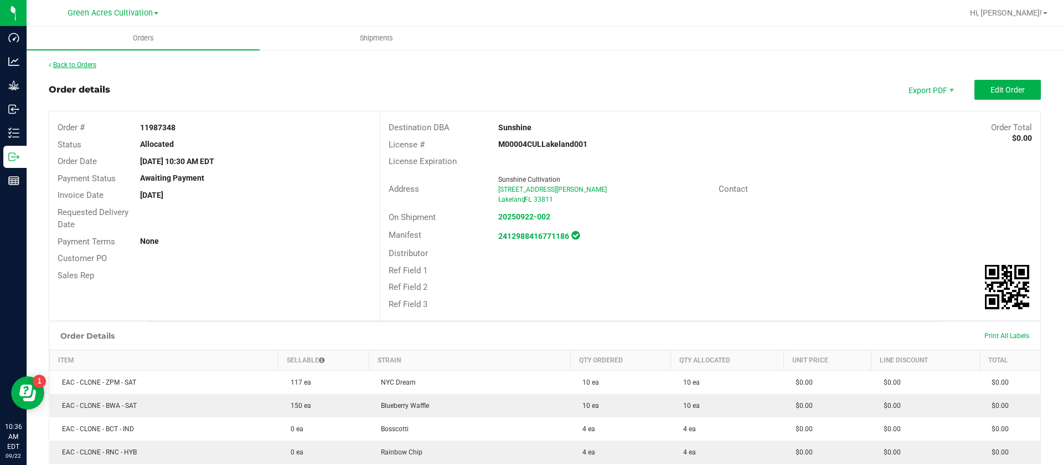
click at [58, 61] on link "Back to Orders" at bounding box center [73, 65] width 48 height 8
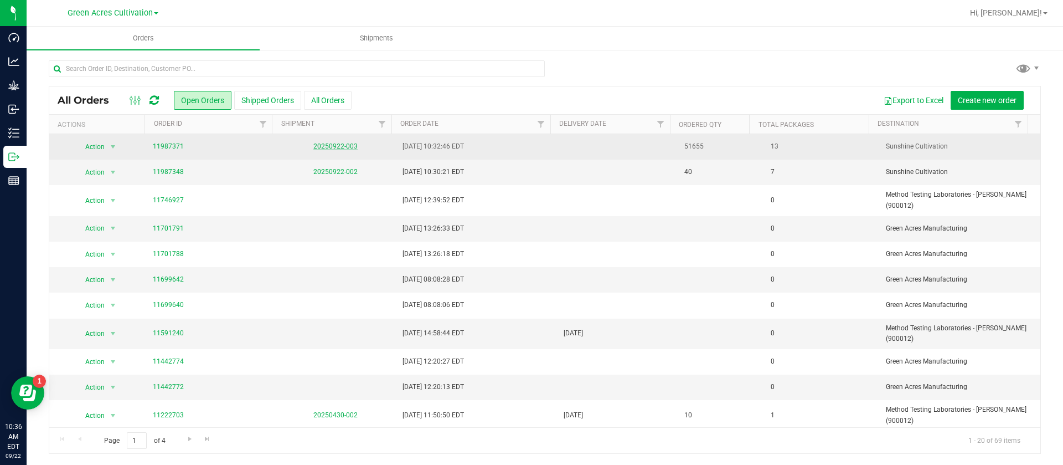
click at [327, 145] on link "20250922-003" at bounding box center [335, 146] width 44 height 8
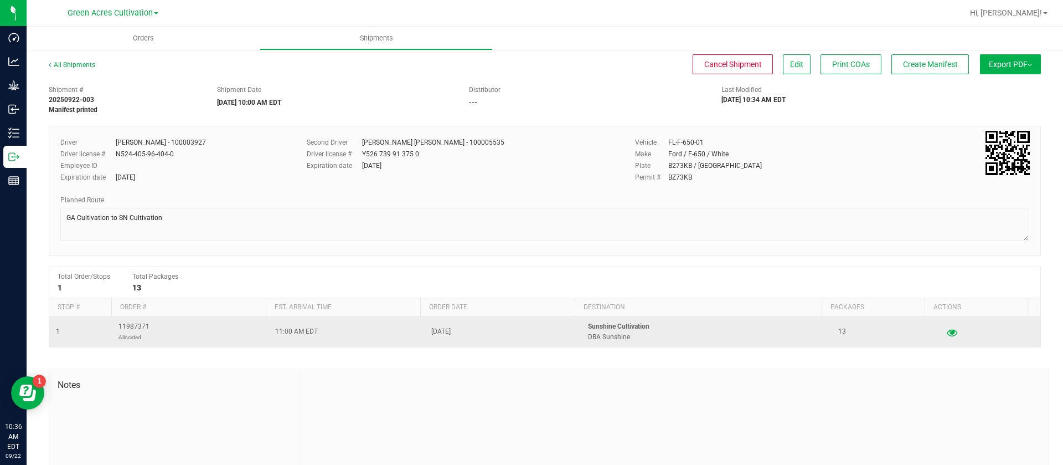
click at [947, 331] on icon "button" at bounding box center [952, 332] width 11 height 8
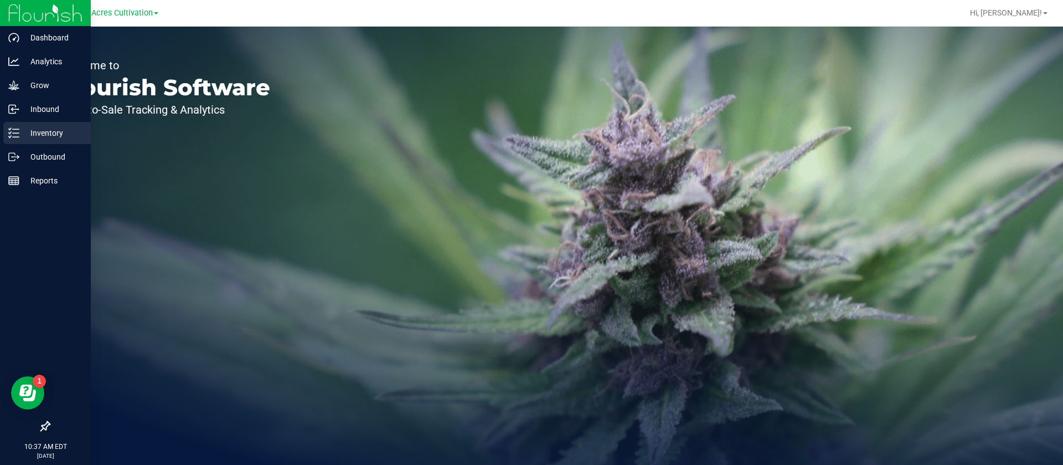
click at [22, 133] on p "Inventory" at bounding box center [52, 132] width 66 height 13
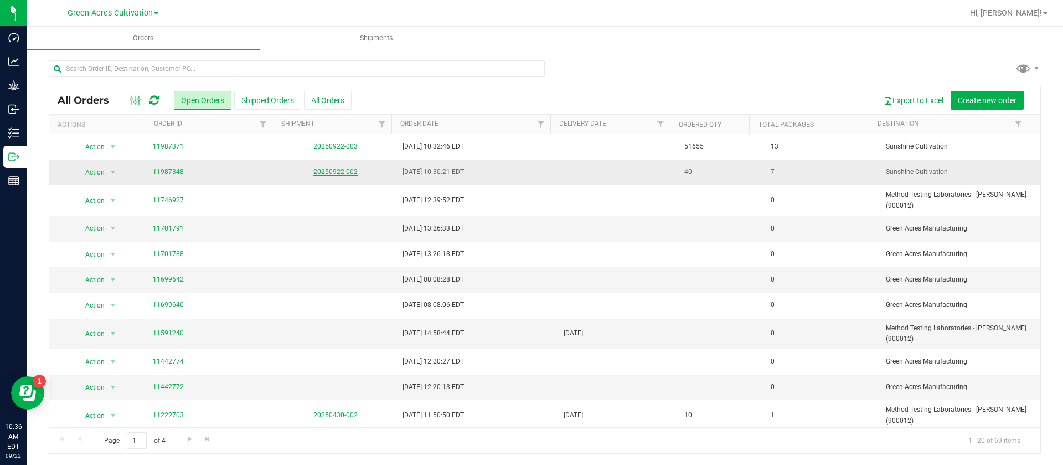
click at [319, 168] on link "20250922-002" at bounding box center [335, 172] width 44 height 8
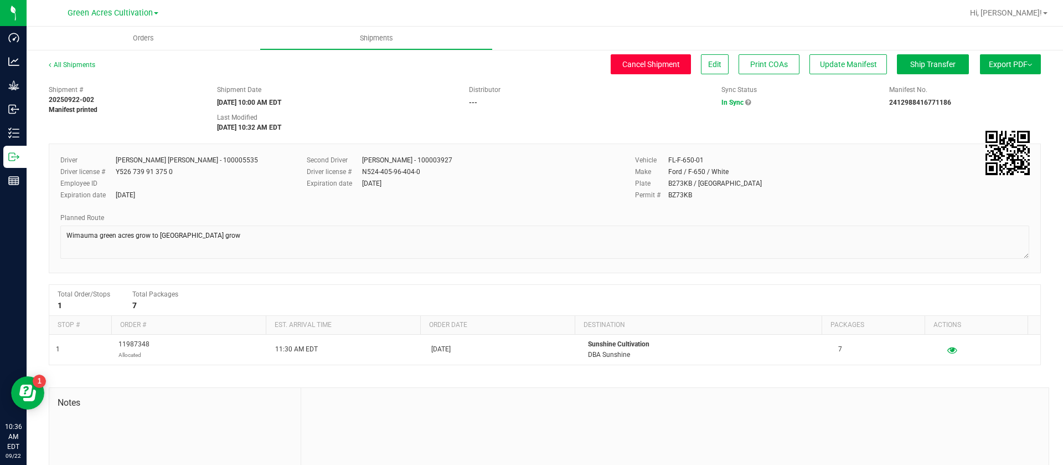
click at [655, 65] on span "Cancel Shipment" at bounding box center [651, 64] width 58 height 9
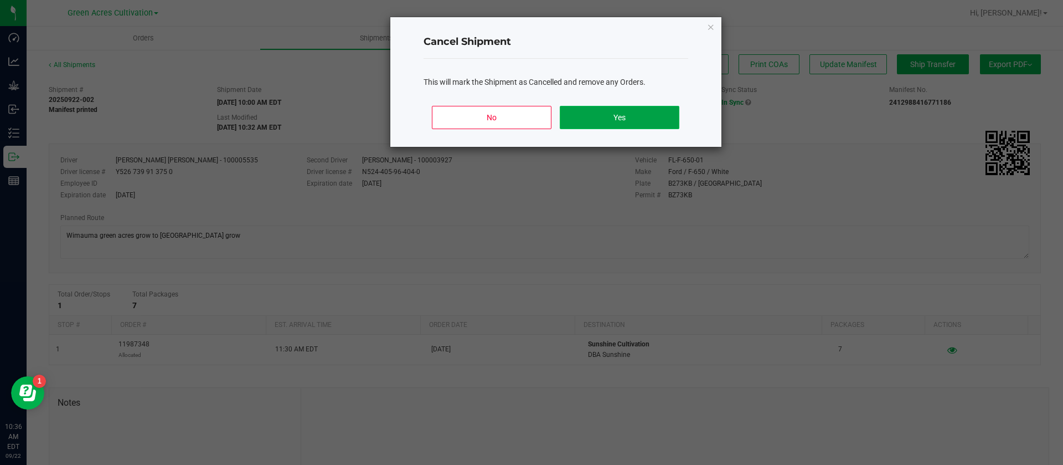
click at [662, 120] on button "Yes" at bounding box center [619, 117] width 119 height 23
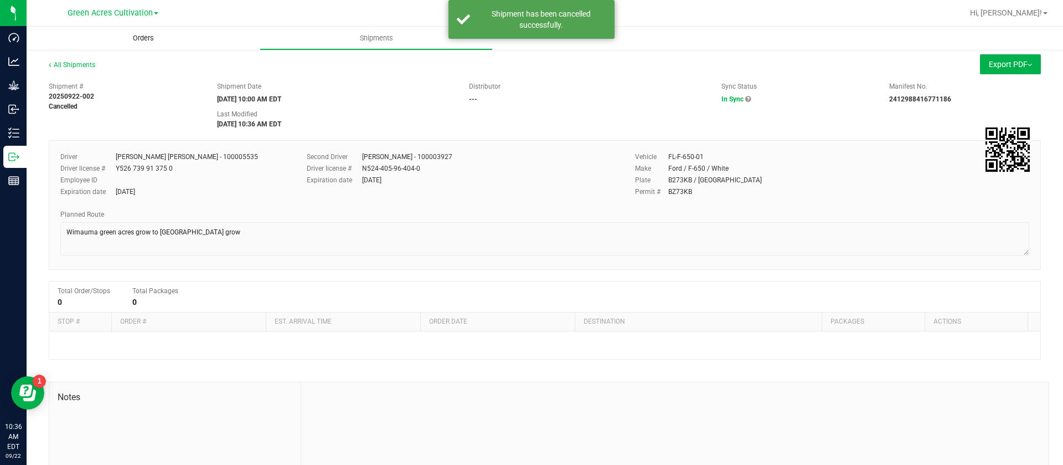
click at [147, 42] on span "Orders" at bounding box center [143, 38] width 51 height 10
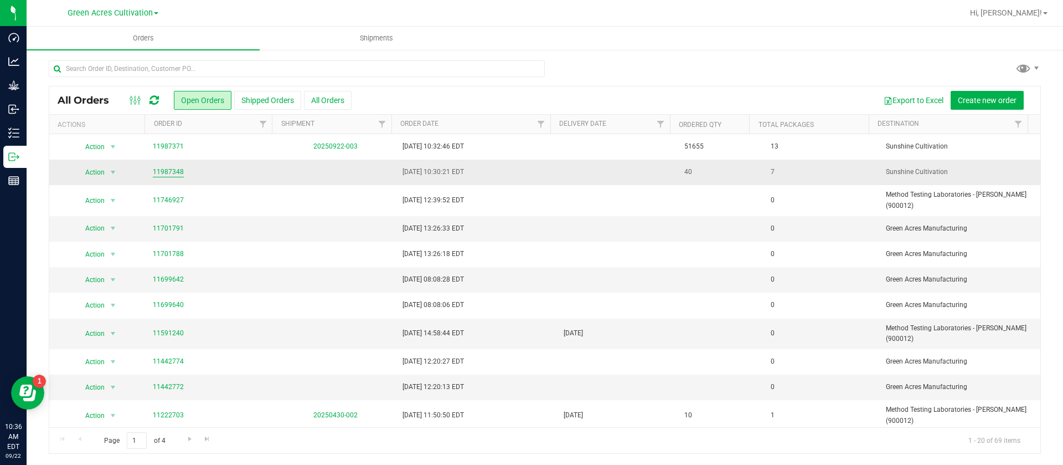
click at [160, 174] on link "11987348" at bounding box center [168, 172] width 31 height 11
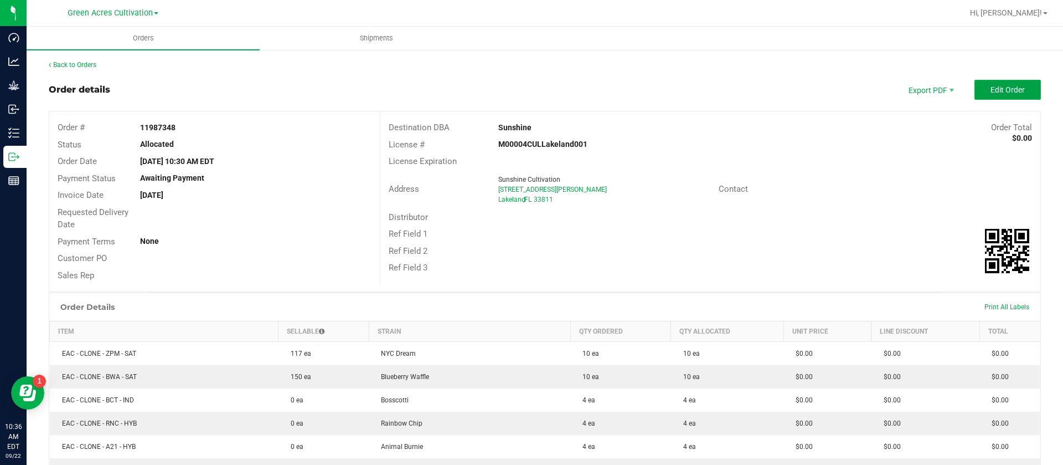
click at [991, 89] on span "Edit Order" at bounding box center [1008, 89] width 34 height 9
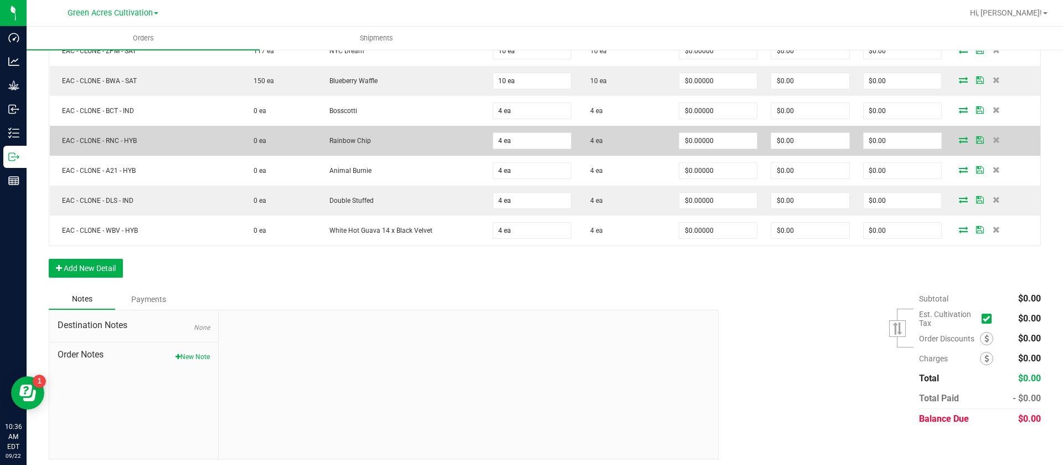
scroll to position [166, 0]
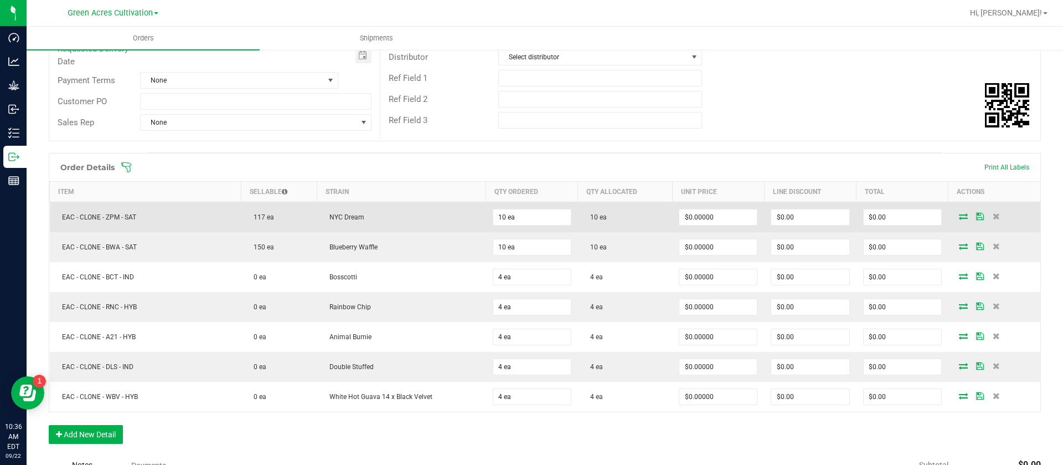
click at [959, 217] on icon at bounding box center [963, 216] width 9 height 7
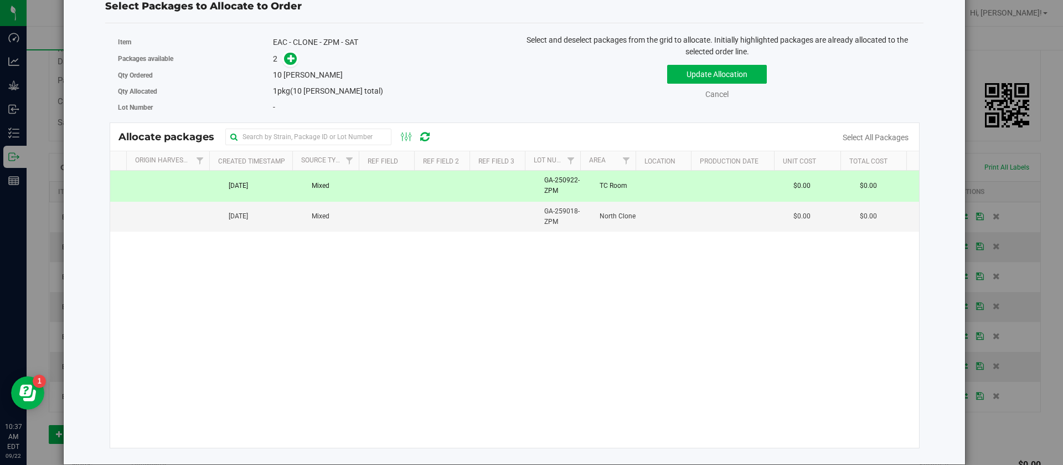
scroll to position [0, 449]
click at [545, 186] on span "GA-250922-ZPM" at bounding box center [565, 185] width 42 height 21
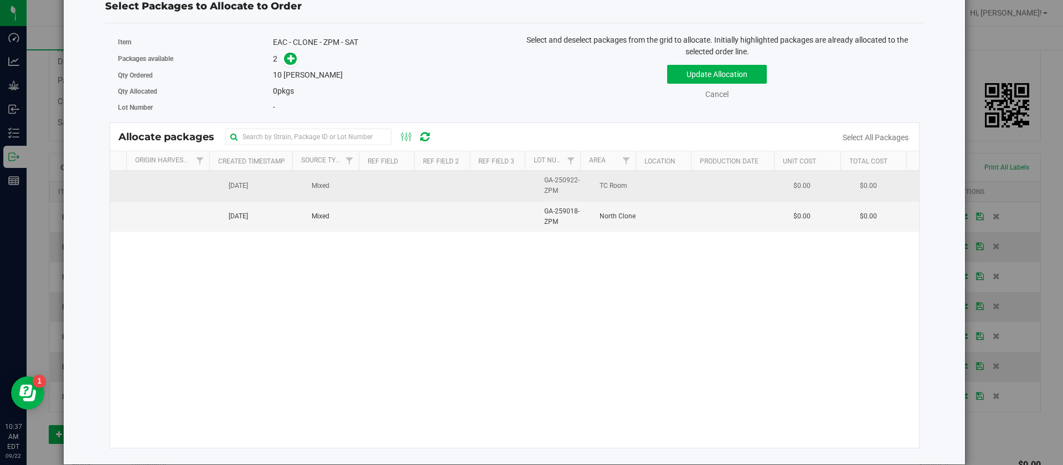
click at [544, 183] on span "GA-250922-ZPM" at bounding box center [565, 185] width 42 height 21
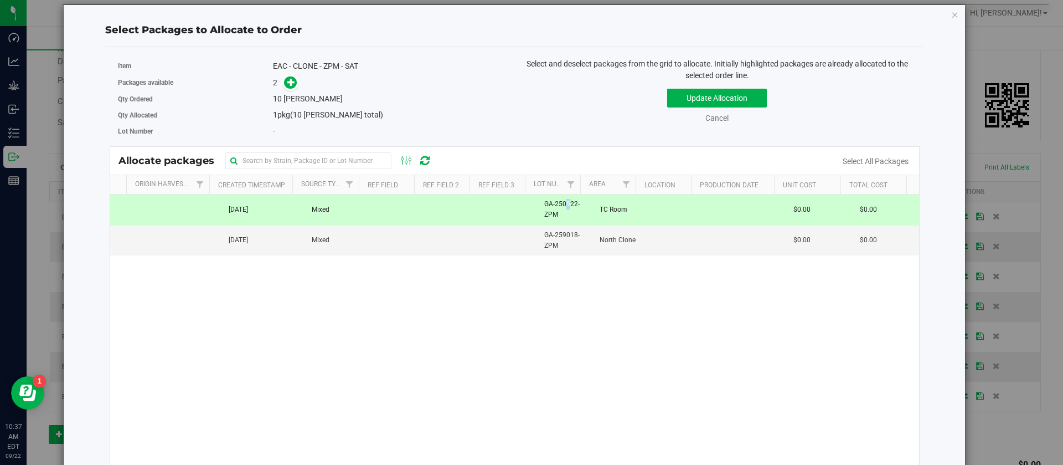
scroll to position [0, 0]
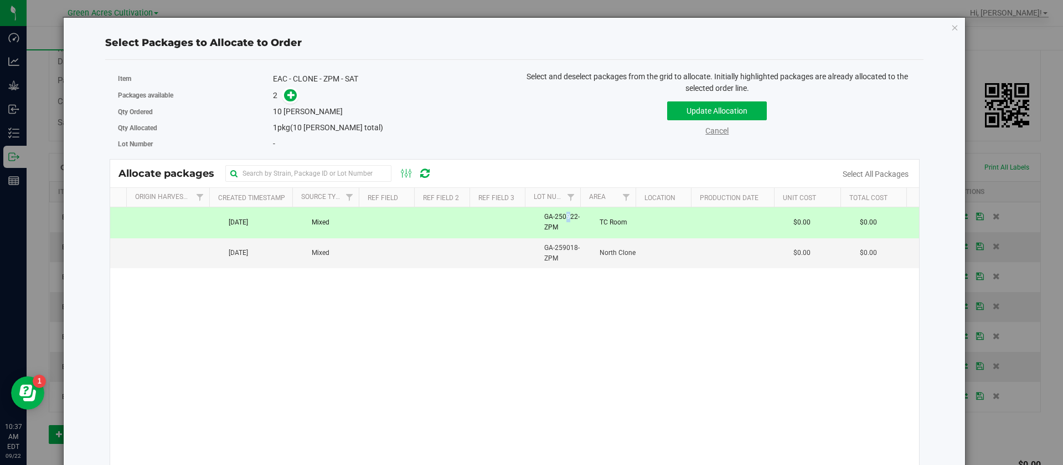
click at [705, 132] on link "Cancel" at bounding box center [716, 130] width 23 height 9
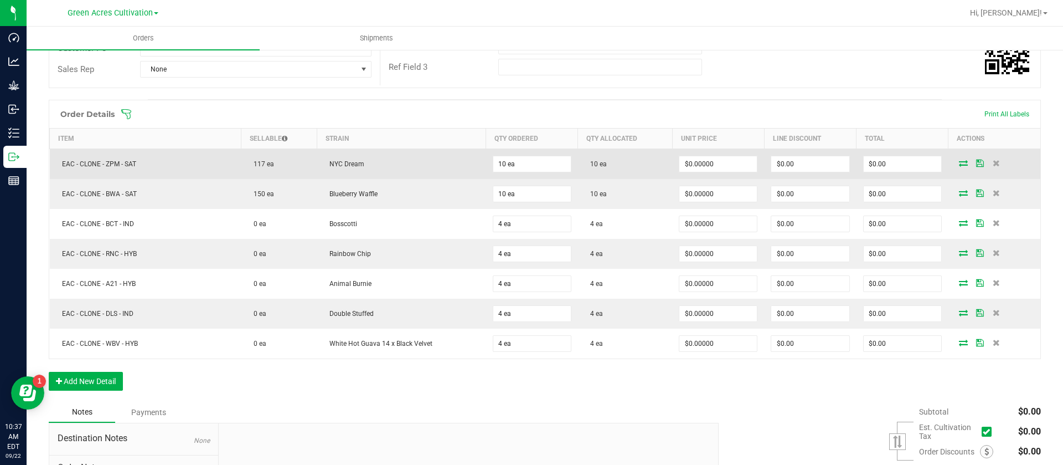
scroll to position [172, 0]
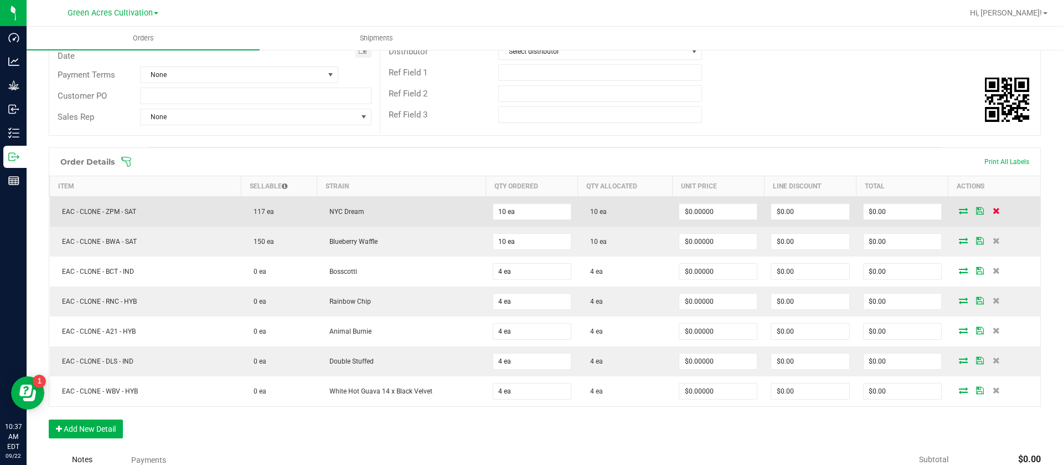
click at [993, 211] on icon at bounding box center [996, 210] width 7 height 7
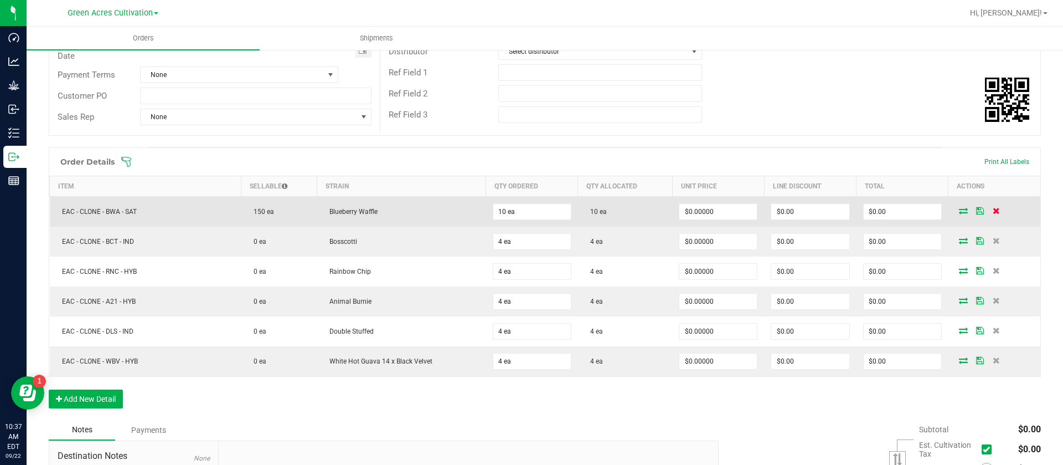
click at [993, 213] on icon at bounding box center [996, 210] width 7 height 7
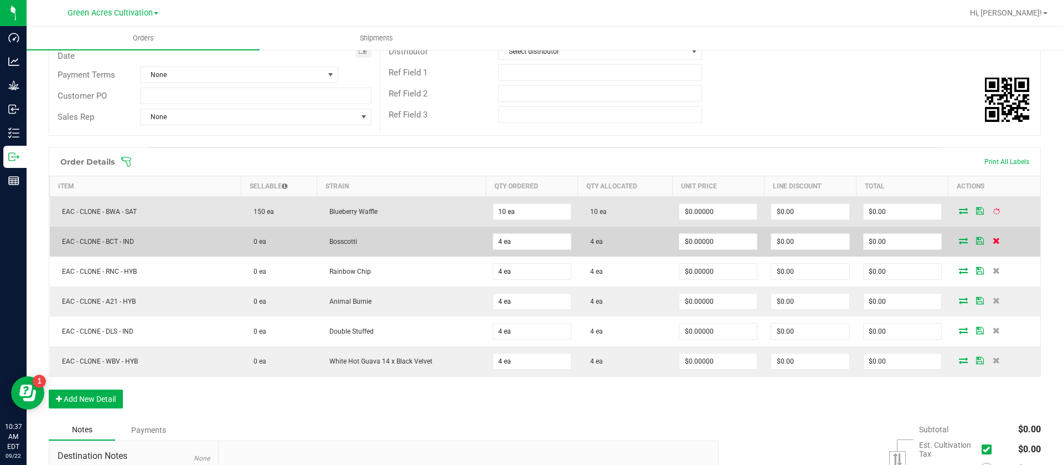
click at [992, 212] on icon at bounding box center [996, 211] width 9 height 9
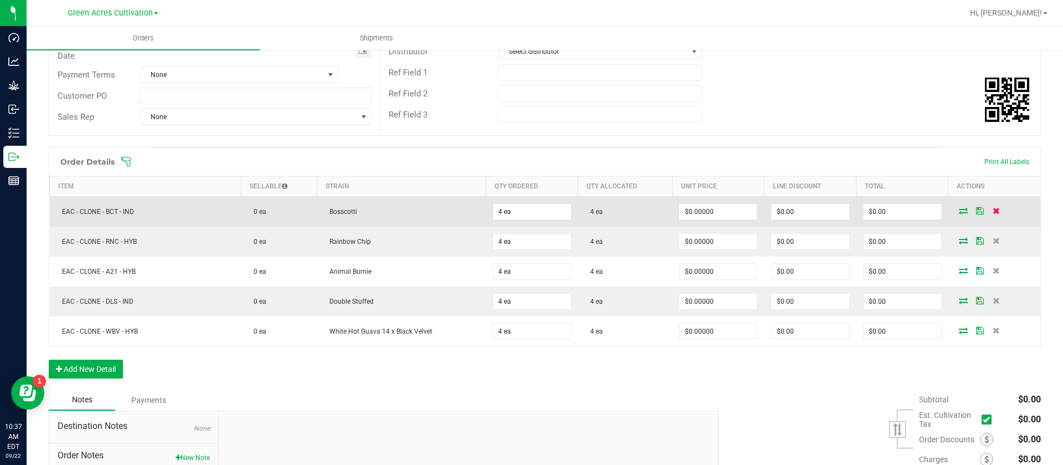
click at [993, 210] on icon at bounding box center [996, 210] width 7 height 7
click at [992, 210] on icon at bounding box center [996, 211] width 9 height 9
click at [993, 237] on icon at bounding box center [996, 240] width 7 height 7
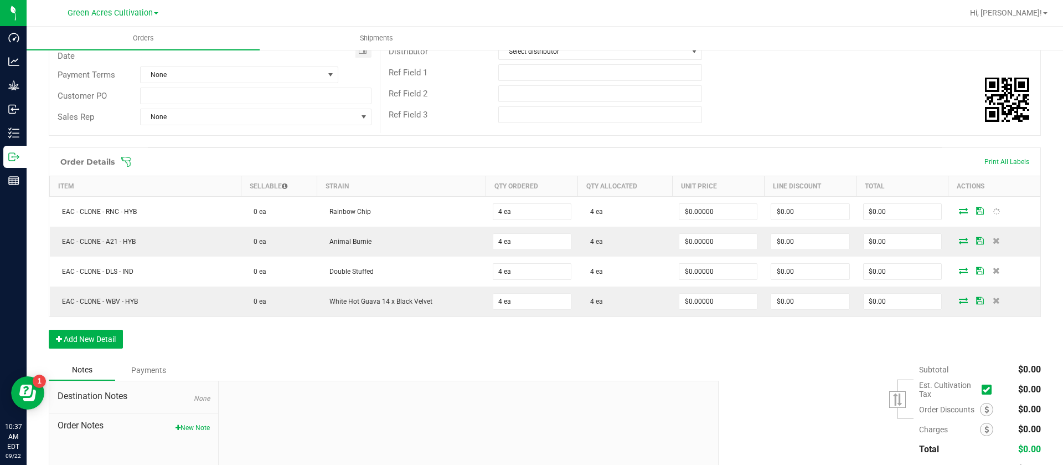
click at [992, 210] on icon at bounding box center [996, 212] width 8 height 8
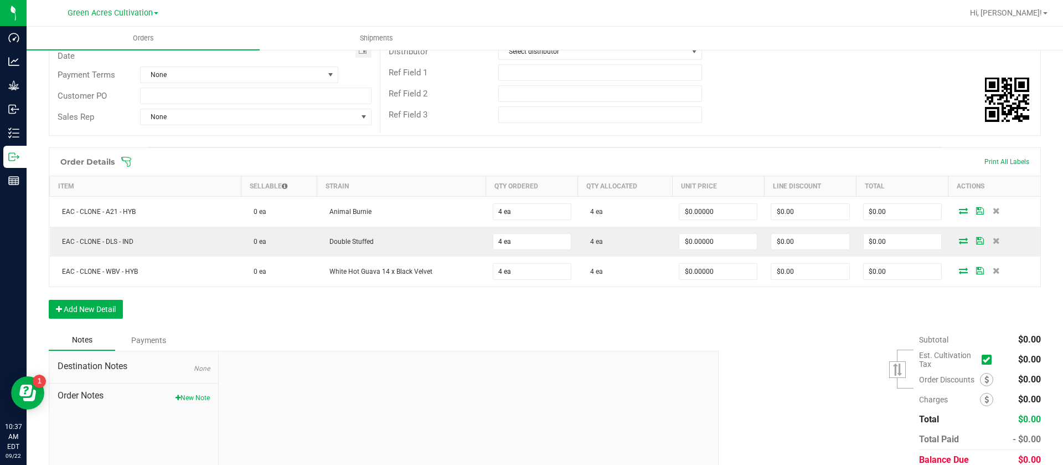
click at [993, 210] on icon at bounding box center [996, 210] width 7 height 7
click at [993, 237] on icon at bounding box center [996, 240] width 7 height 7
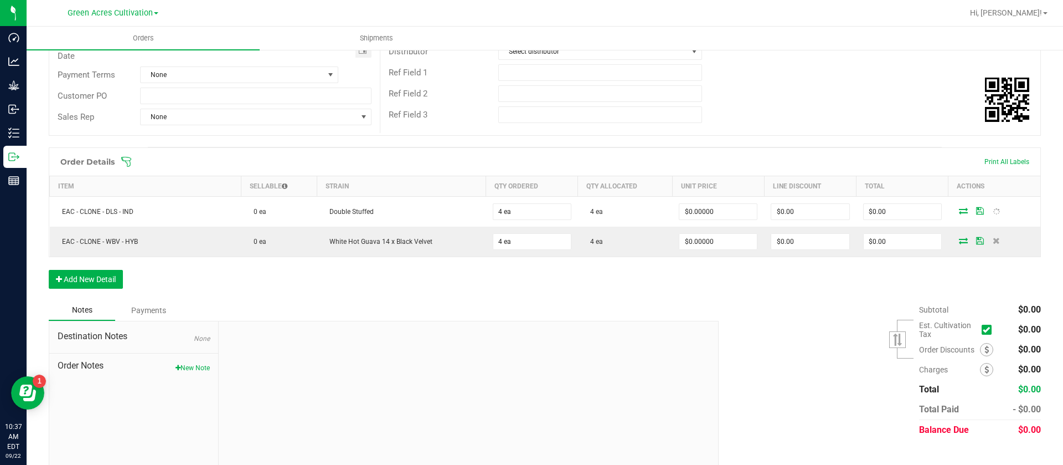
click at [992, 210] on icon at bounding box center [996, 212] width 8 height 8
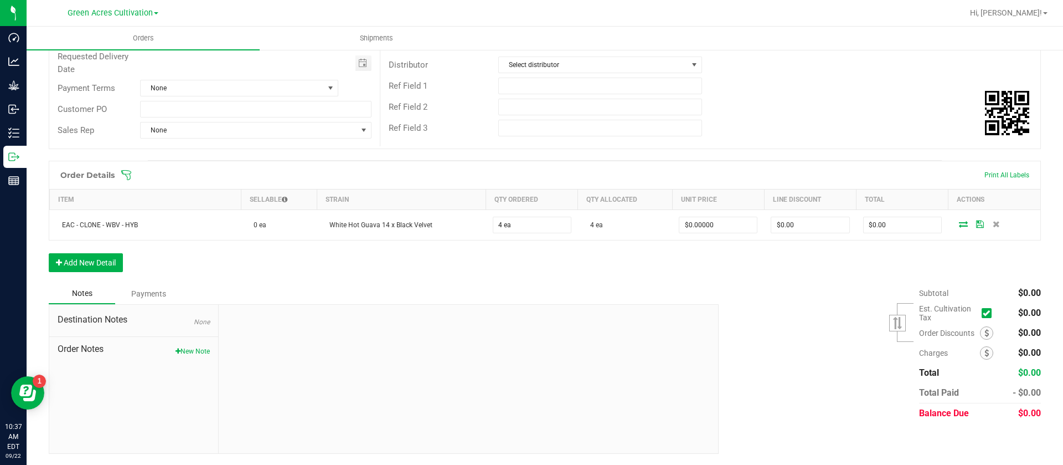
click at [987, 210] on td at bounding box center [995, 225] width 92 height 30
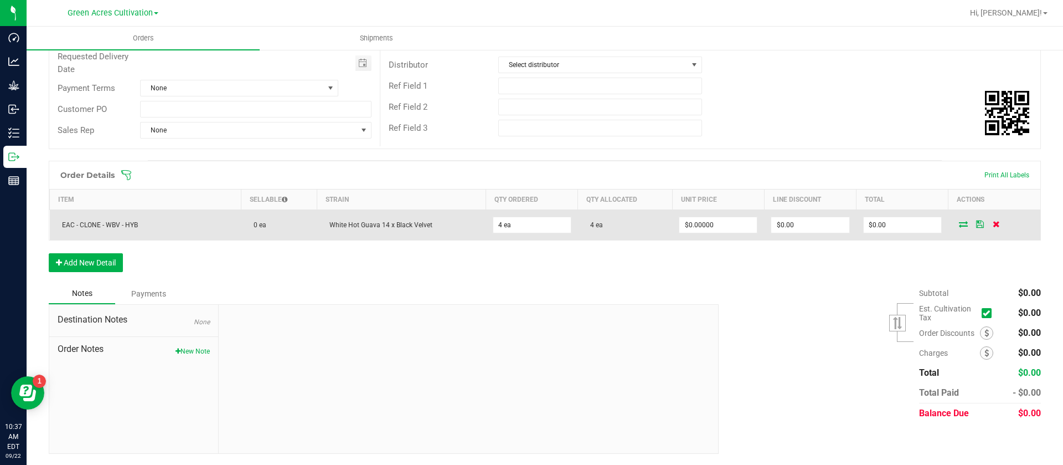
click at [993, 223] on icon at bounding box center [996, 223] width 7 height 7
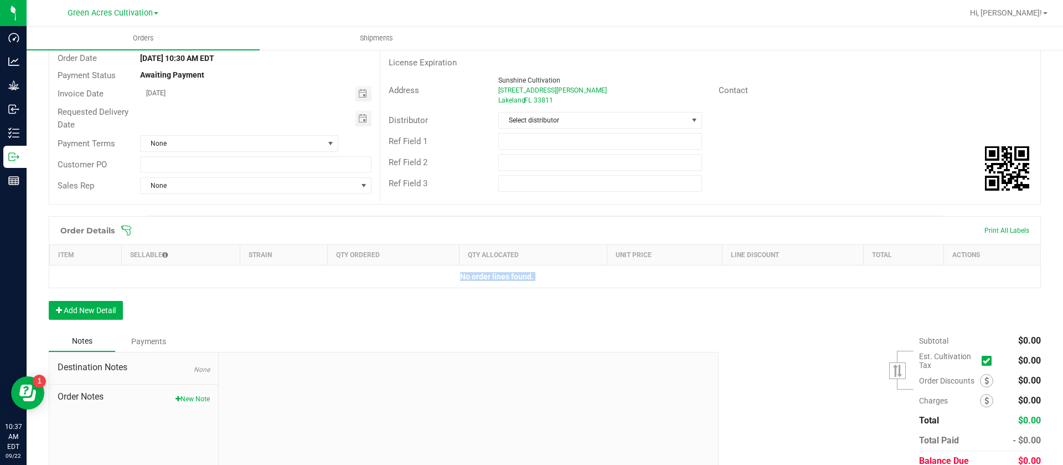
scroll to position [68, 0]
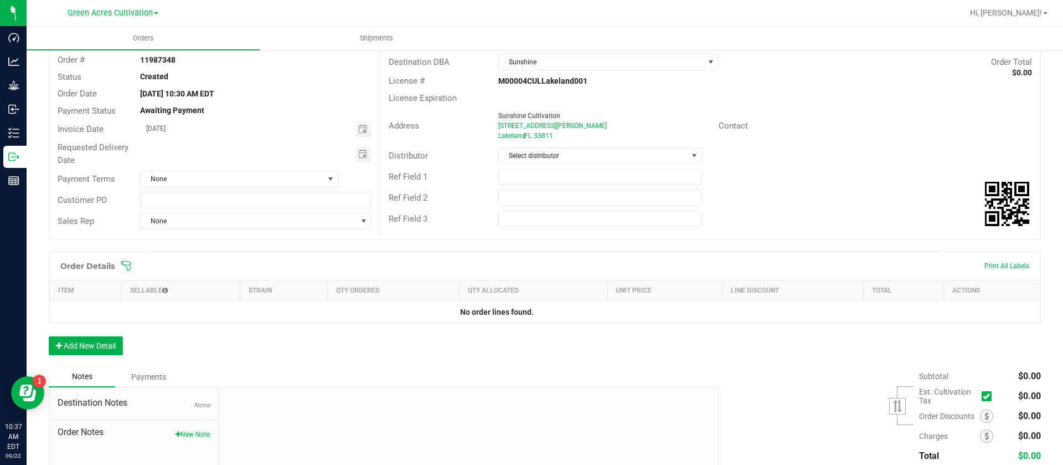
click at [434, 179] on div "Ref Field 1" at bounding box center [435, 177] width 110 height 13
drag, startPoint x: 183, startPoint y: 61, endPoint x: 140, endPoint y: 62, distance: 43.8
click at [140, 62] on div "11987348" at bounding box center [256, 60] width 248 height 12
copy strong "11987348"
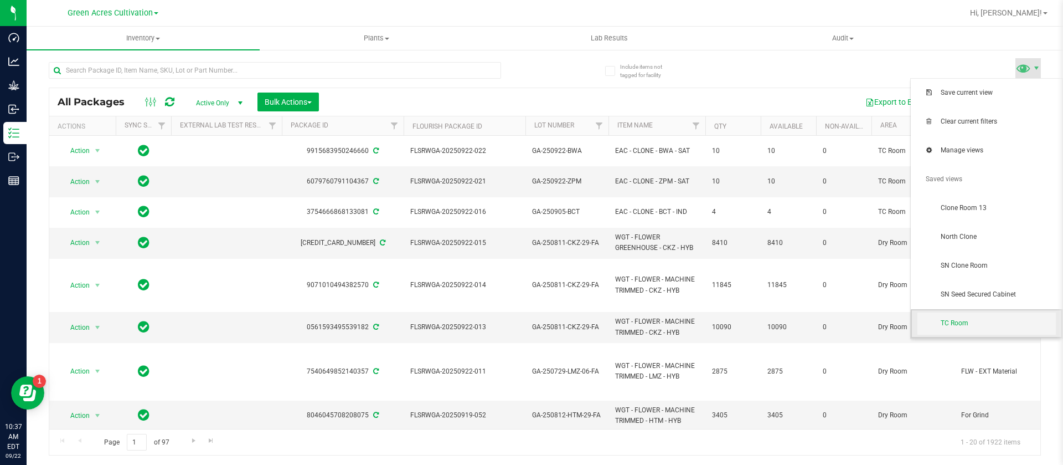
click at [962, 322] on span "TC Room" at bounding box center [998, 322] width 115 height 9
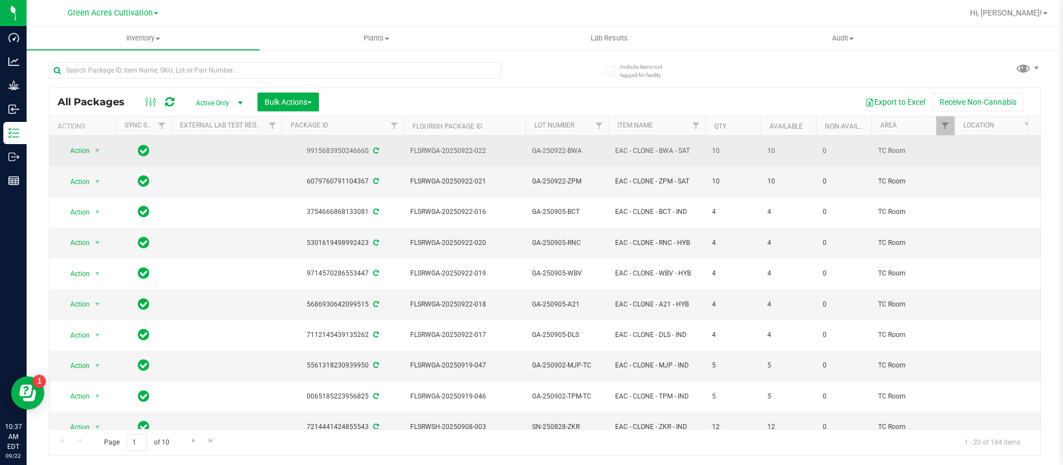
click at [562, 146] on span "GA-250922-BWA" at bounding box center [567, 151] width 70 height 11
click at [564, 148] on input "GA-250922-BWA" at bounding box center [564, 150] width 79 height 17
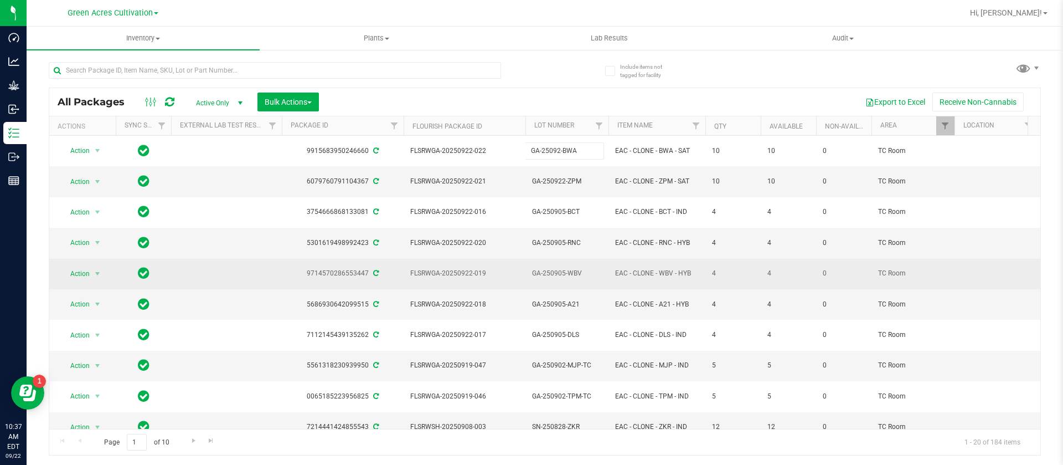
type input "GA-250923-BWA"
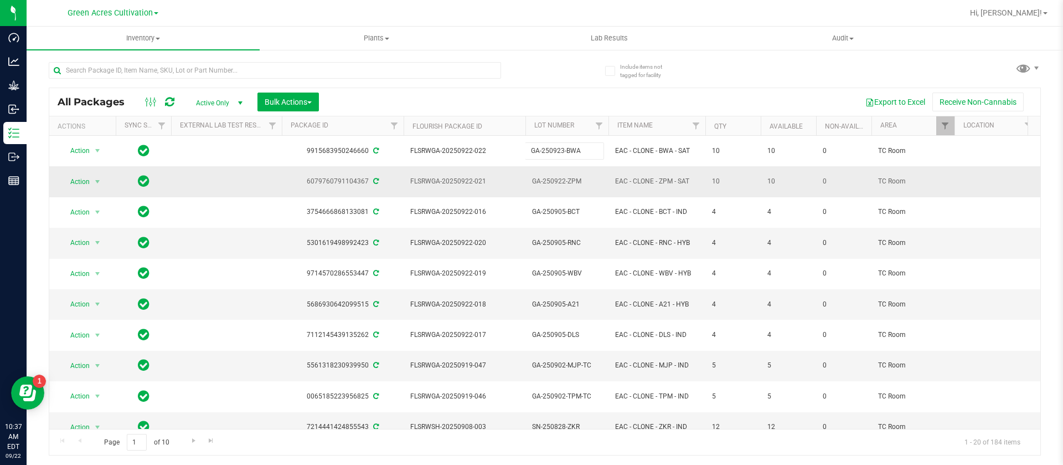
click at [564, 168] on div "All Packages Active Only Active Only Lab Samples Locked All External Internal B…" at bounding box center [545, 271] width 992 height 368
click at [563, 176] on span "GA-250922-ZPM" at bounding box center [567, 181] width 70 height 11
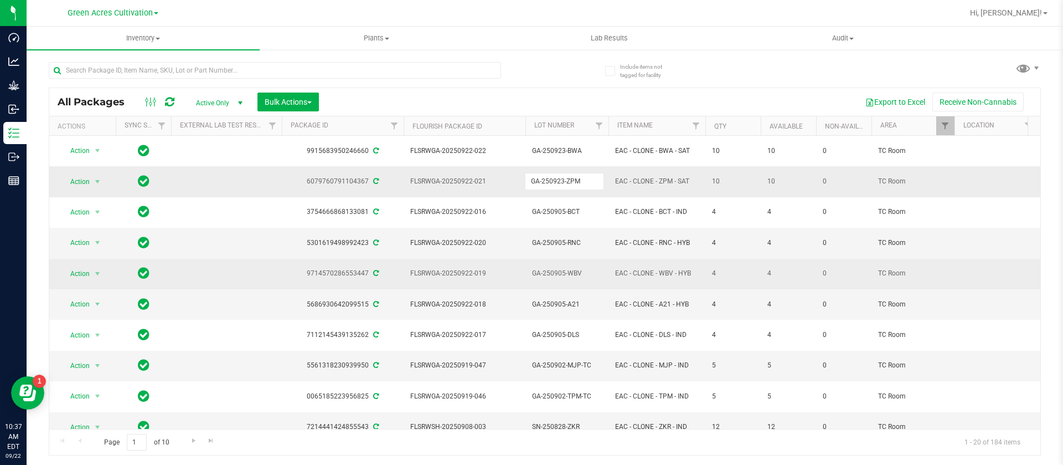
type input "GA-250923-ZPM"
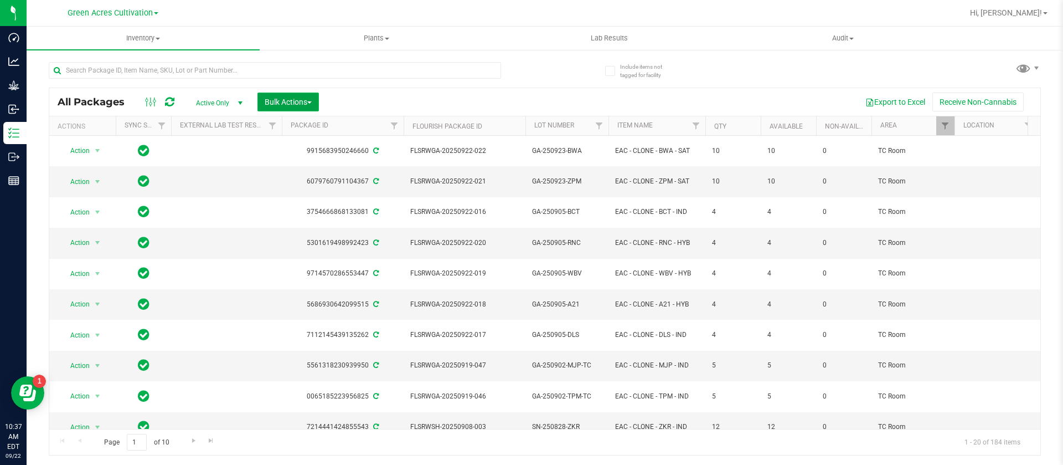
click at [287, 97] on span "Bulk Actions" at bounding box center [288, 101] width 47 height 9
click at [300, 127] on span "Add to outbound order" at bounding box center [301, 126] width 75 height 9
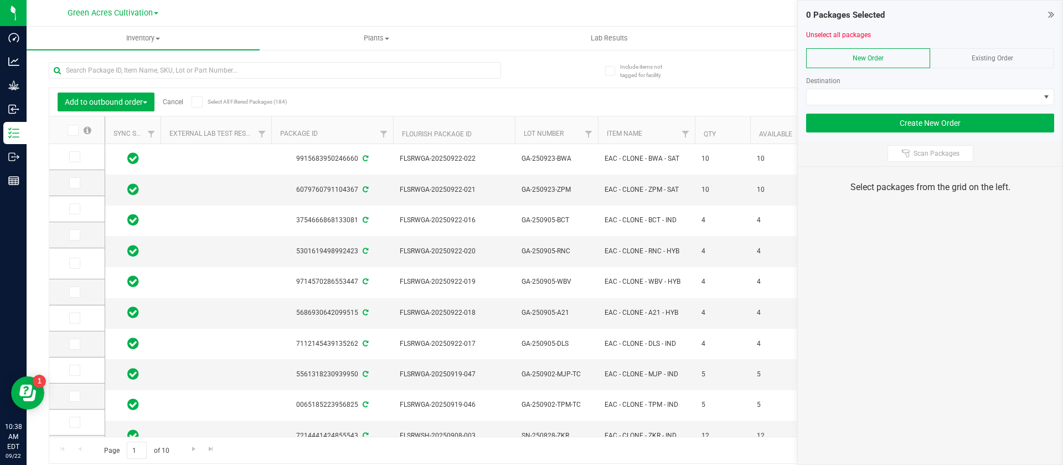
click at [968, 63] on div "Existing Order" at bounding box center [992, 58] width 124 height 20
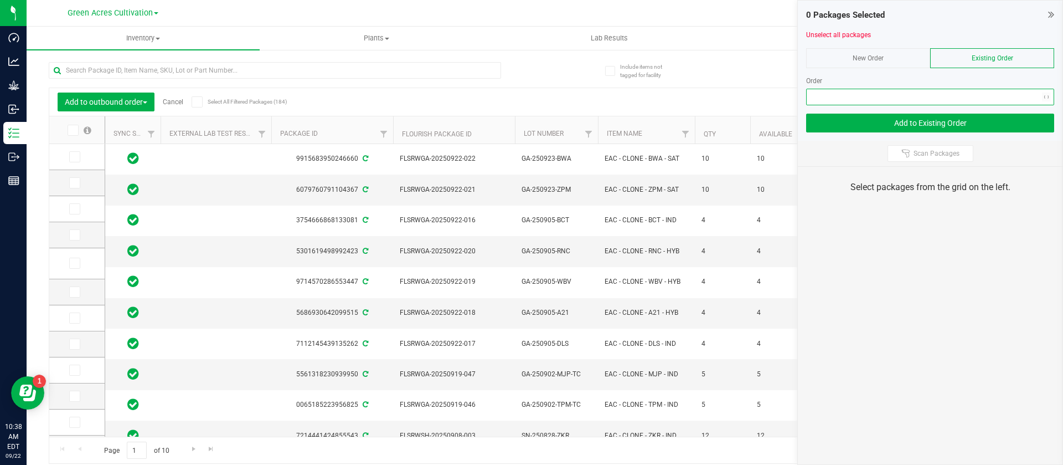
click at [840, 102] on span "NO DATA FOUND" at bounding box center [923, 97] width 233 height 16
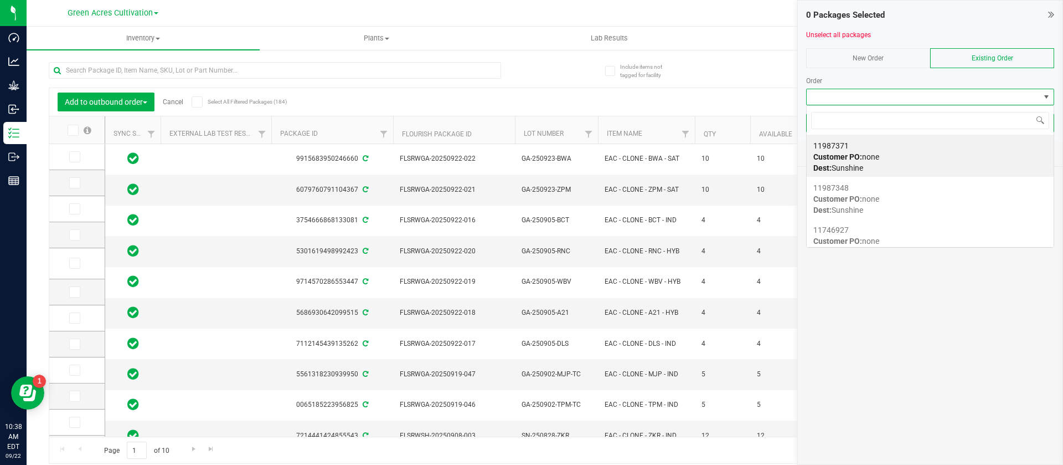
scroll to position [17, 248]
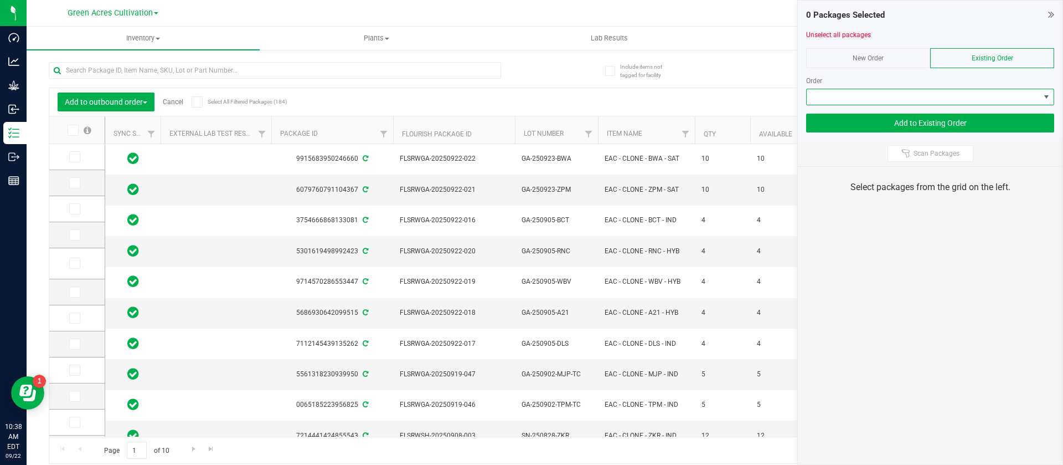
click at [843, 92] on span at bounding box center [923, 97] width 233 height 16
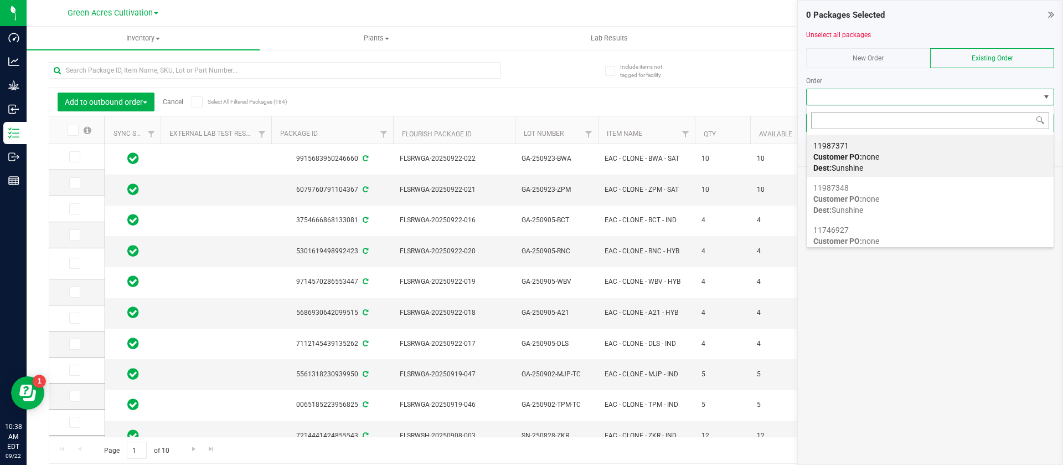
type input "11987348"
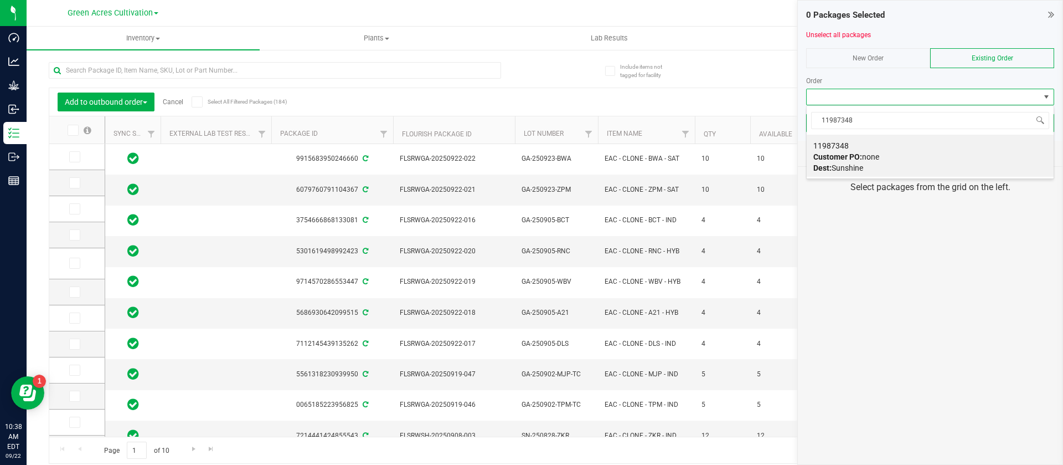
click at [856, 153] on strong "Customer PO:" at bounding box center [837, 156] width 49 height 9
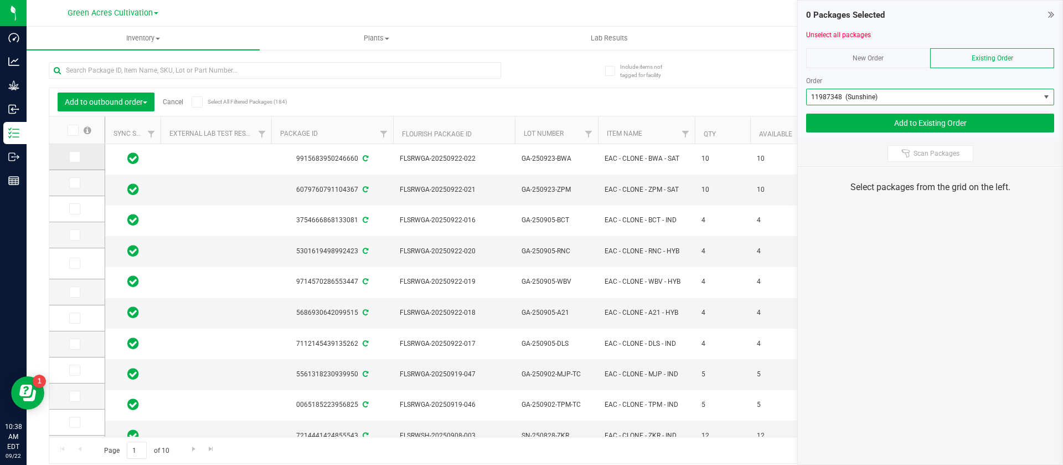
click at [79, 156] on span at bounding box center [74, 156] width 11 height 11
click at [0, 0] on input "checkbox" at bounding box center [0, 0] width 0 height 0
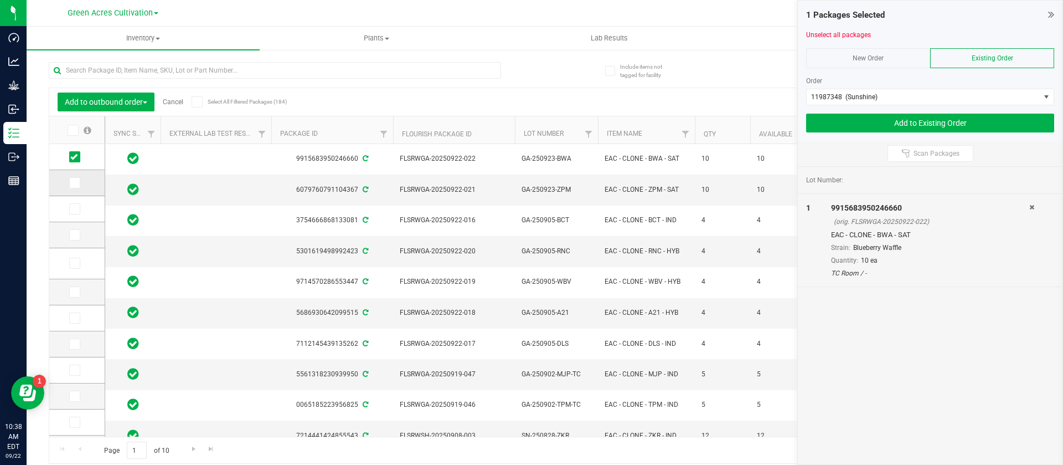
click at [71, 187] on span at bounding box center [74, 182] width 11 height 11
click at [0, 0] on input "checkbox" at bounding box center [0, 0] width 0 height 0
click at [73, 209] on icon at bounding box center [73, 209] width 7 height 0
click at [0, 0] on input "checkbox" at bounding box center [0, 0] width 0 height 0
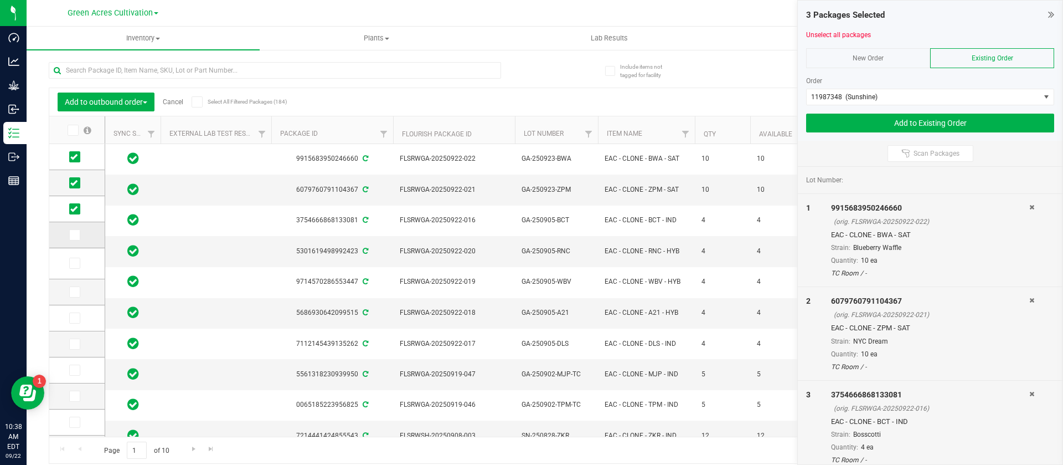
click at [74, 235] on icon at bounding box center [73, 235] width 7 height 0
click at [0, 0] on input "checkbox" at bounding box center [0, 0] width 0 height 0
click at [85, 261] on td at bounding box center [76, 263] width 55 height 31
click at [70, 264] on span at bounding box center [74, 262] width 11 height 11
click at [0, 0] on input "checkbox" at bounding box center [0, 0] width 0 height 0
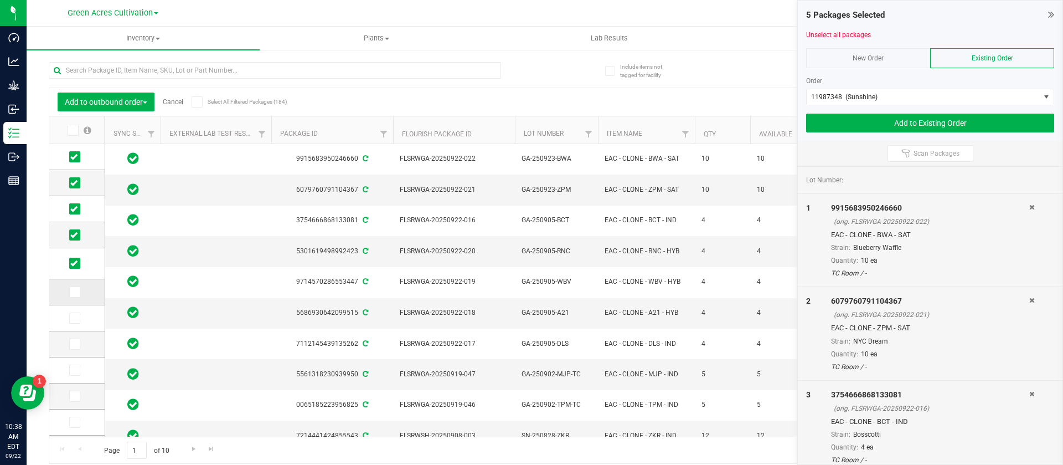
click at [73, 292] on icon at bounding box center [73, 292] width 7 height 0
click at [0, 0] on input "checkbox" at bounding box center [0, 0] width 0 height 0
click at [74, 318] on icon at bounding box center [73, 318] width 7 height 0
click at [0, 0] on input "checkbox" at bounding box center [0, 0] width 0 height 0
click at [911, 121] on button "Add to Existing Order" at bounding box center [930, 123] width 248 height 19
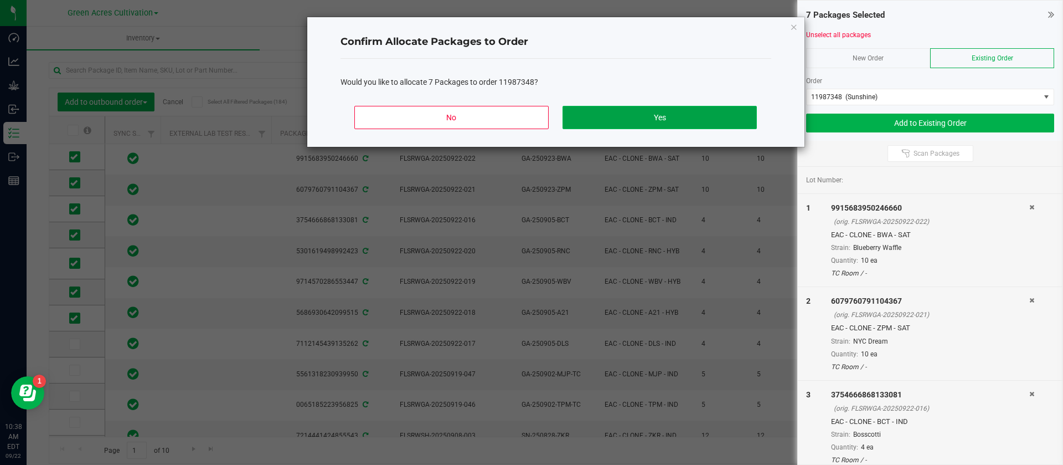
click at [729, 110] on button "Yes" at bounding box center [660, 117] width 194 height 23
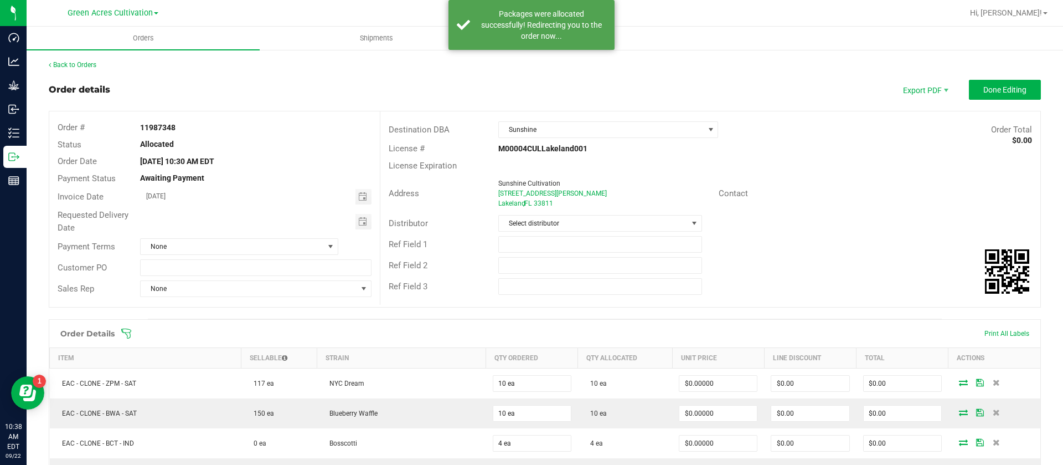
drag, startPoint x: 193, startPoint y: 131, endPoint x: 101, endPoint y: 129, distance: 91.9
click at [101, 129] on div "Order # 11987348" at bounding box center [214, 127] width 331 height 17
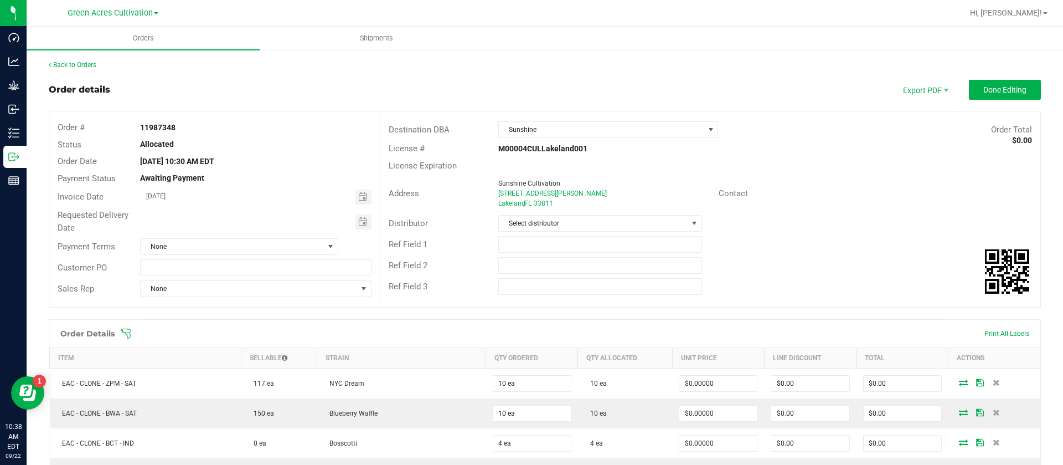
copy div "11987348"
click at [385, 37] on span "Shipments" at bounding box center [376, 38] width 63 height 10
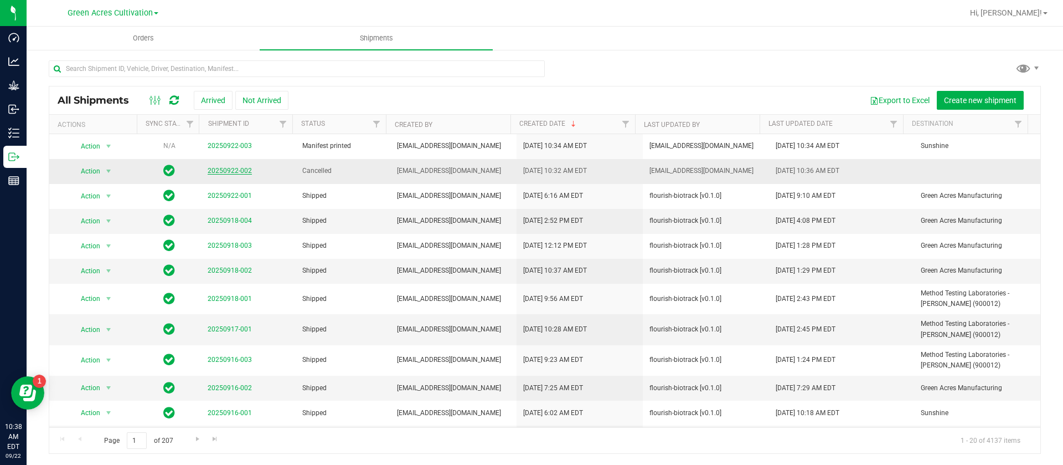
click at [225, 171] on link "20250922-002" at bounding box center [230, 171] width 44 height 8
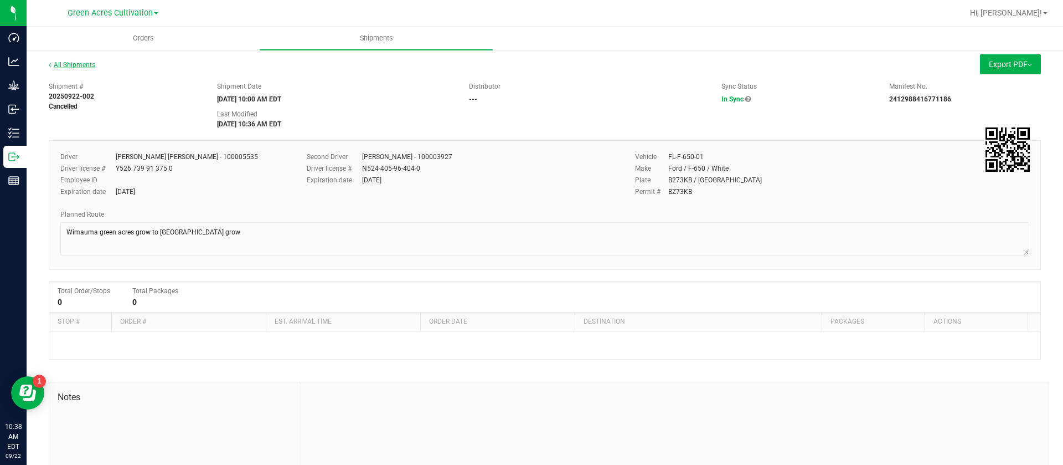
click at [70, 67] on link "All Shipments" at bounding box center [72, 65] width 47 height 8
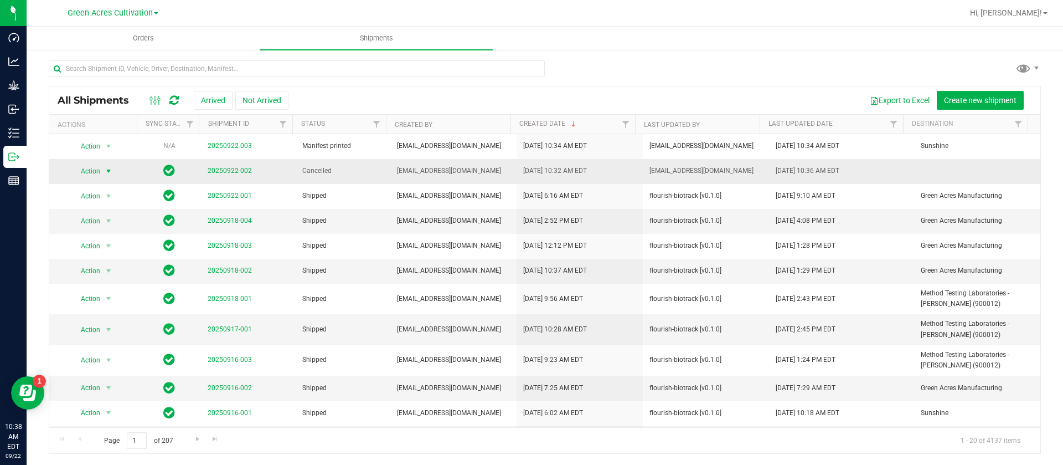
click at [102, 172] on span "select" at bounding box center [109, 171] width 14 height 16
click at [974, 101] on span "Create new shipment" at bounding box center [980, 100] width 73 height 9
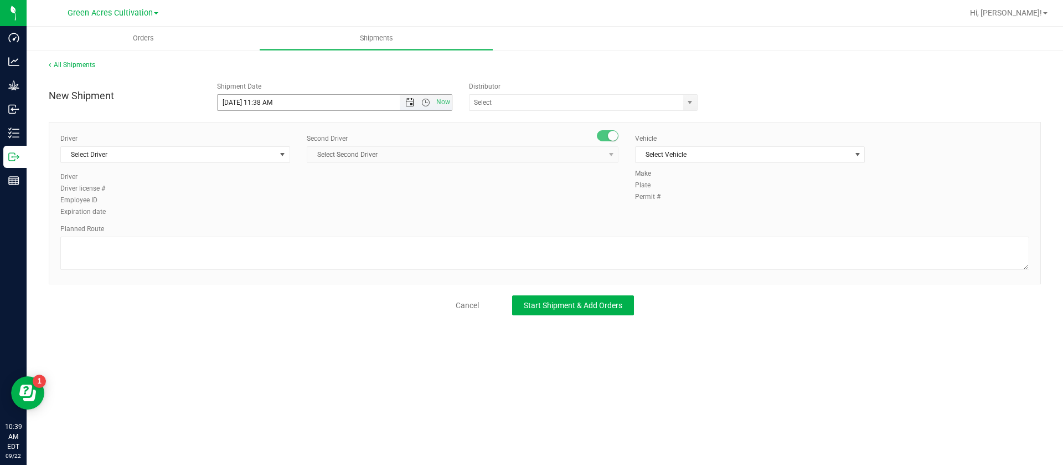
click at [409, 104] on span "Open the date view" at bounding box center [409, 102] width 9 height 9
click at [254, 215] on link "23" at bounding box center [259, 215] width 16 height 17
click at [427, 100] on span "Open the time view" at bounding box center [425, 102] width 9 height 9
click at [256, 153] on li "10:00 AM" at bounding box center [335, 155] width 234 height 14
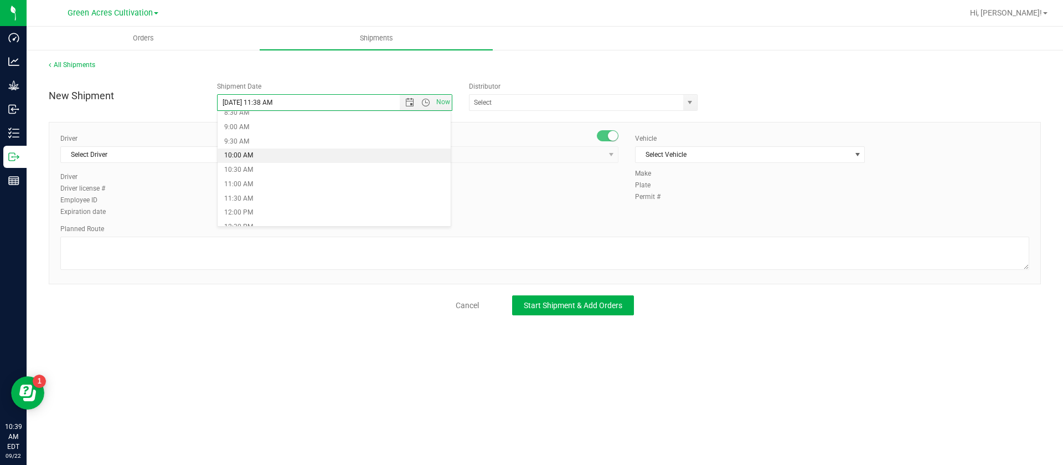
type input "[DATE] 10:00 AM"
click at [140, 153] on span "Select Driver" at bounding box center [168, 155] width 215 height 16
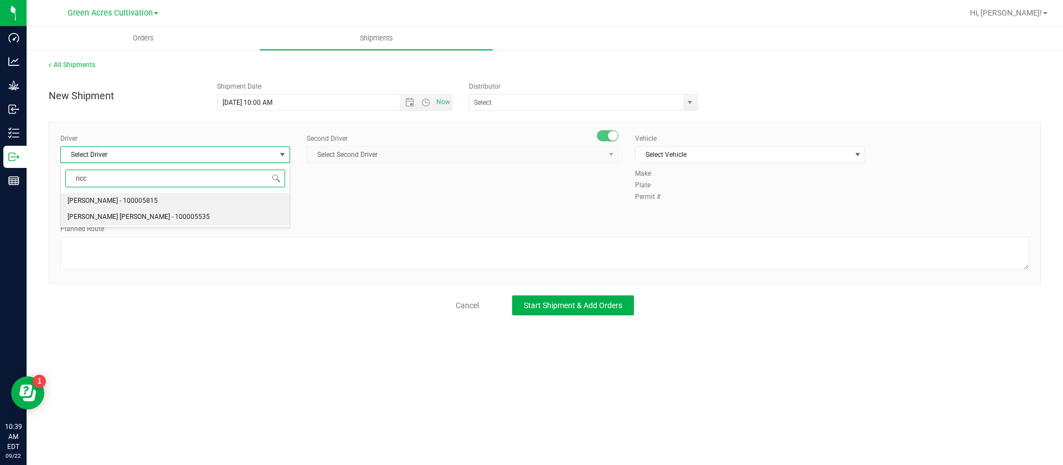
click at [198, 212] on li "[PERSON_NAME] [PERSON_NAME] - 100005535" at bounding box center [175, 217] width 229 height 17
type input "ricc"
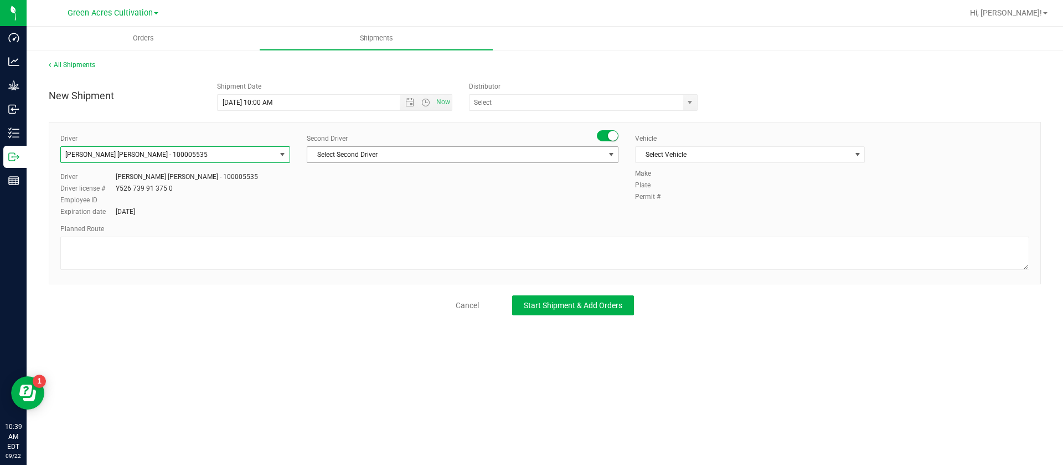
click at [358, 153] on span "Select Second Driver" at bounding box center [455, 155] width 297 height 16
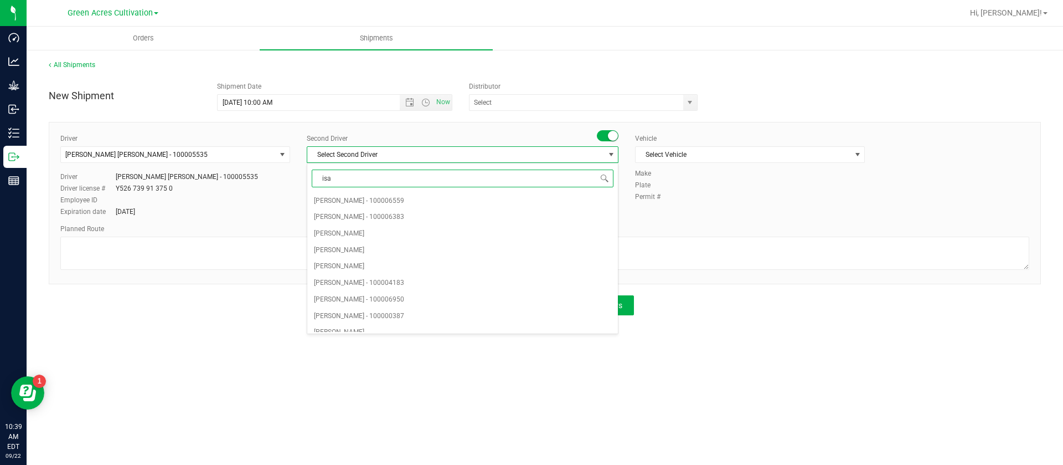
type input "[DEMOGRAPHIC_DATA]"
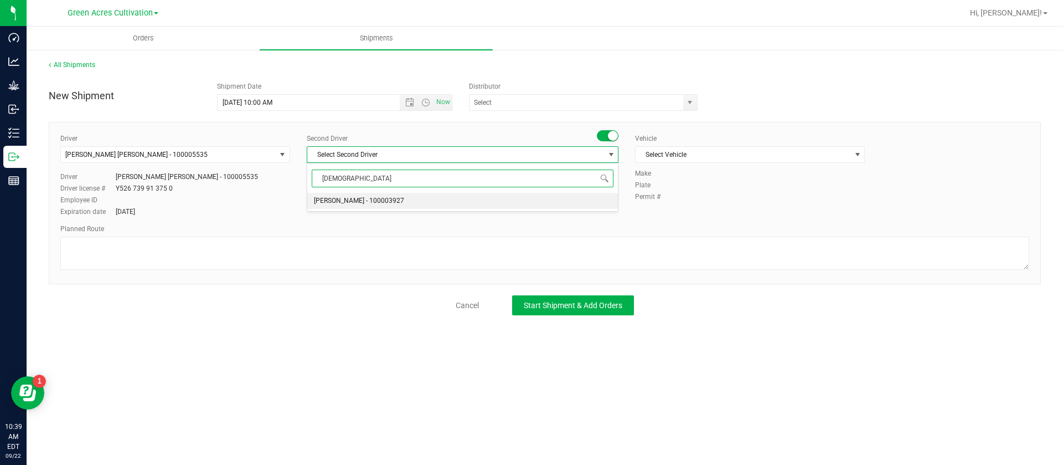
click at [358, 198] on span "[PERSON_NAME] - 100003927" at bounding box center [359, 201] width 90 height 14
click at [658, 151] on span "Select Vehicle" at bounding box center [743, 155] width 215 height 16
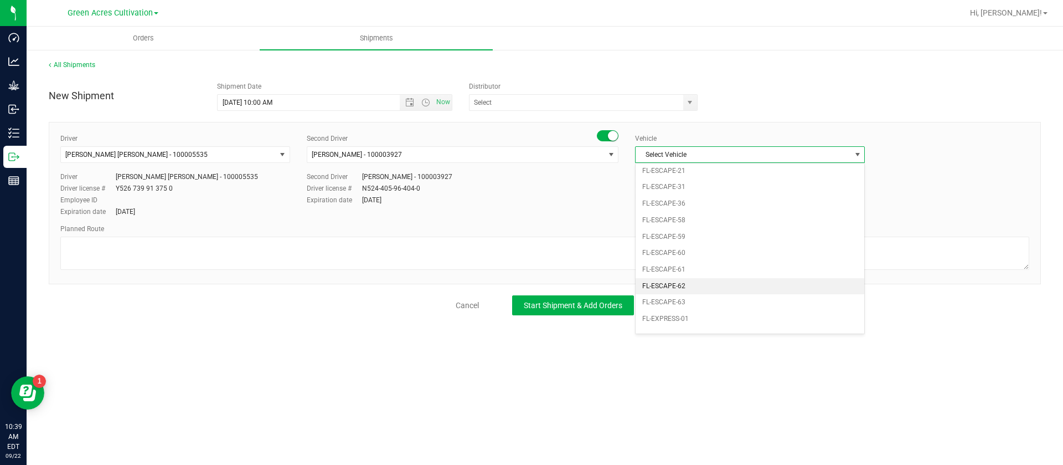
scroll to position [201, 0]
click at [682, 263] on li "FL-F-650-01" at bounding box center [750, 268] width 229 height 17
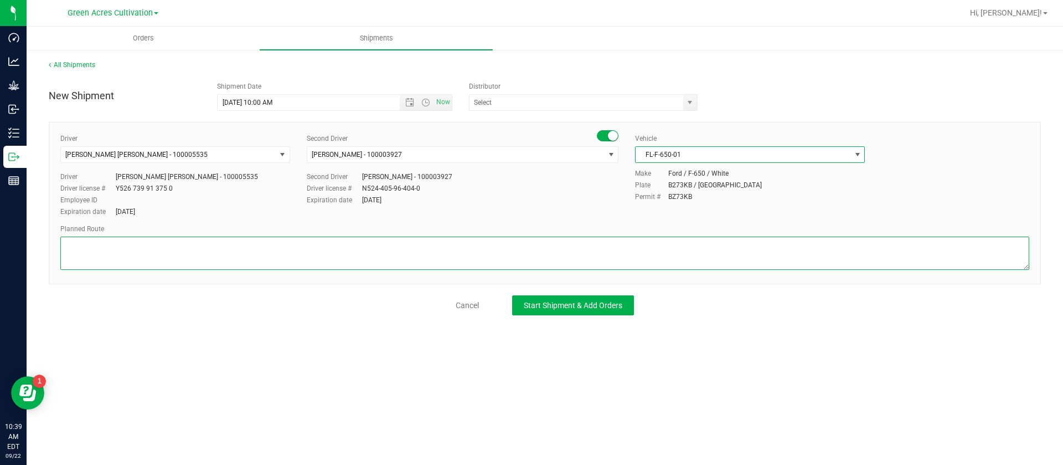
click at [328, 238] on textarea at bounding box center [544, 252] width 969 height 33
click at [85, 242] on textarea at bounding box center [544, 252] width 969 height 33
drag, startPoint x: 86, startPoint y: 244, endPoint x: 73, endPoint y: 256, distance: 17.6
click at [69, 257] on textarea at bounding box center [544, 252] width 969 height 33
click at [85, 245] on textarea at bounding box center [544, 252] width 969 height 33
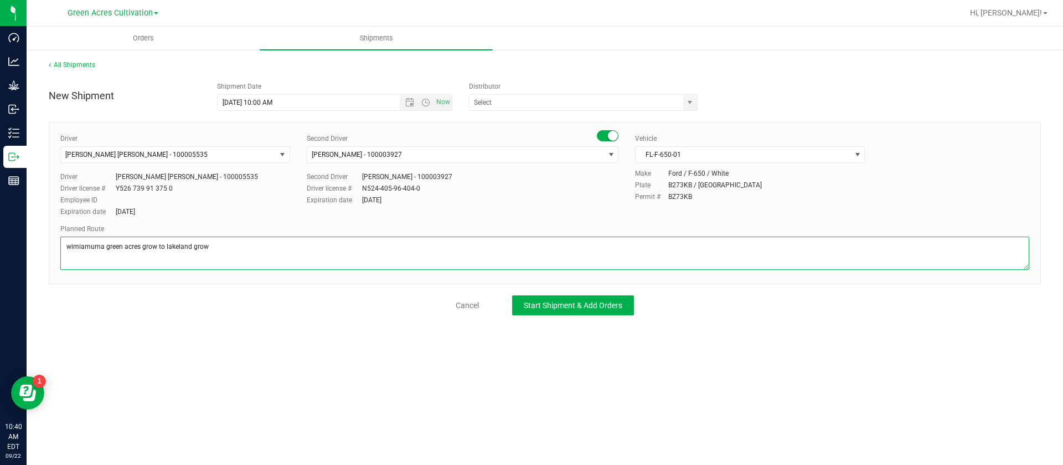
drag, startPoint x: 85, startPoint y: 244, endPoint x: 116, endPoint y: 251, distance: 31.8
click at [116, 251] on textarea at bounding box center [544, 252] width 969 height 33
click at [89, 241] on textarea at bounding box center [544, 252] width 969 height 33
click at [173, 250] on textarea at bounding box center [544, 252] width 969 height 33
type textarea "Wimauma green acres grow to Lakeland grow"
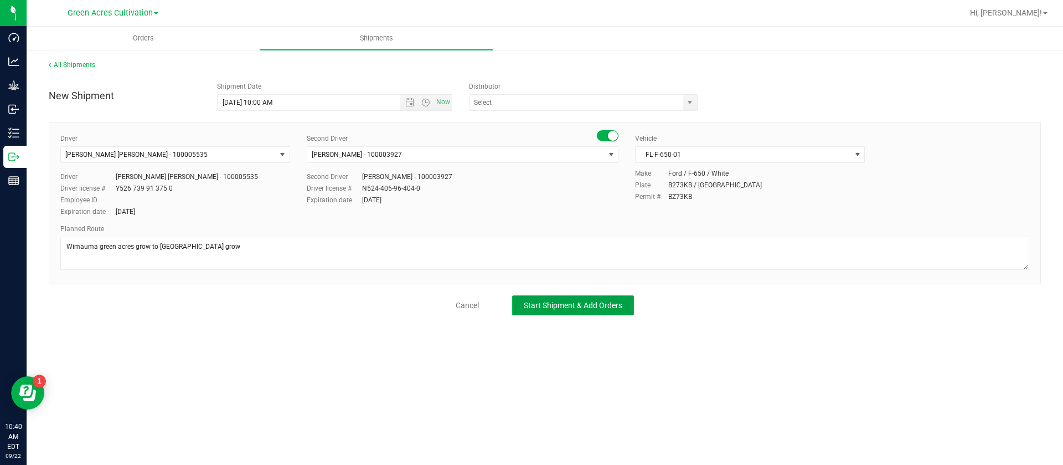
click at [552, 300] on button "Start Shipment & Add Orders" at bounding box center [573, 305] width 122 height 20
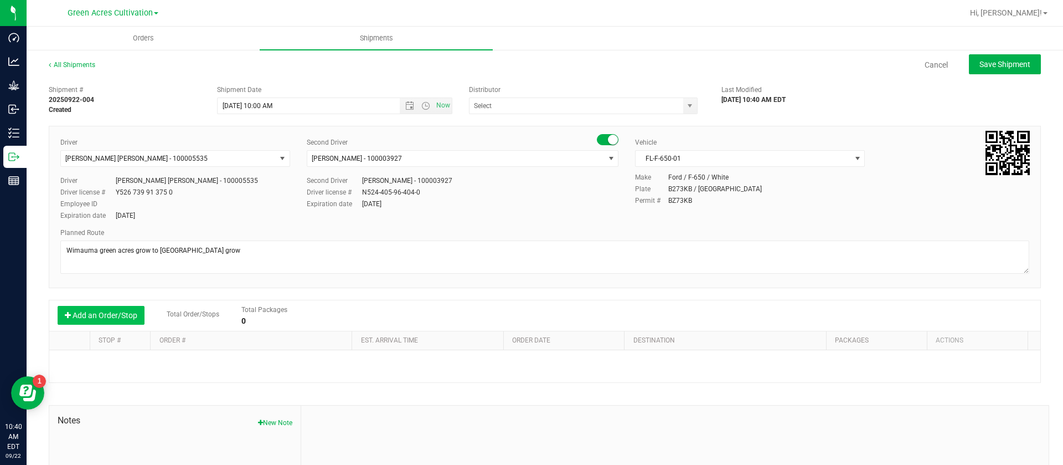
drag, startPoint x: 122, startPoint y: 322, endPoint x: 119, endPoint y: 311, distance: 11.7
click at [120, 312] on button "Add an Order/Stop" at bounding box center [101, 315] width 87 height 19
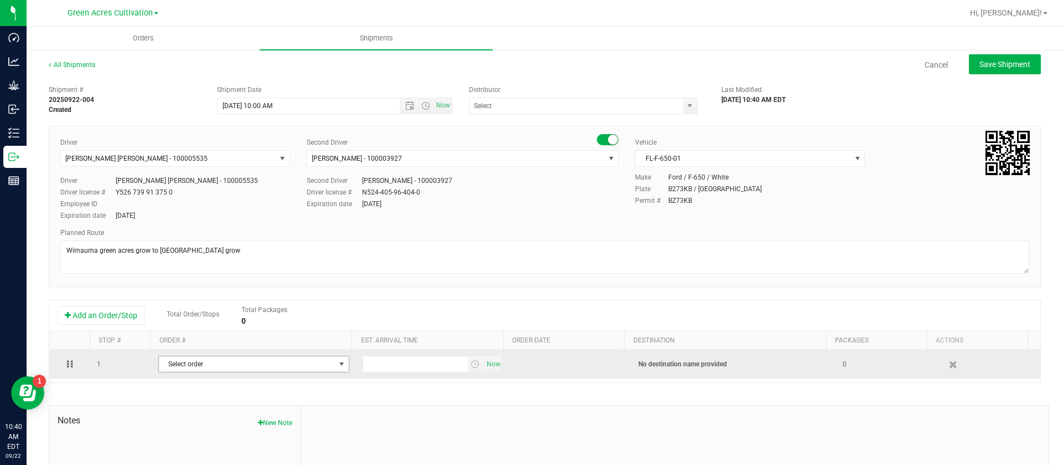
click at [194, 365] on span "Select order" at bounding box center [247, 364] width 176 height 16
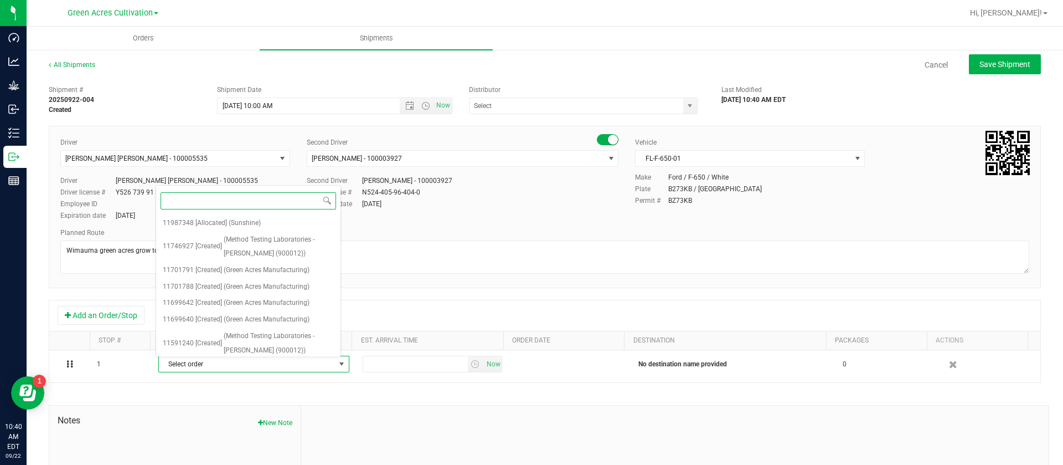
paste input "11987348"
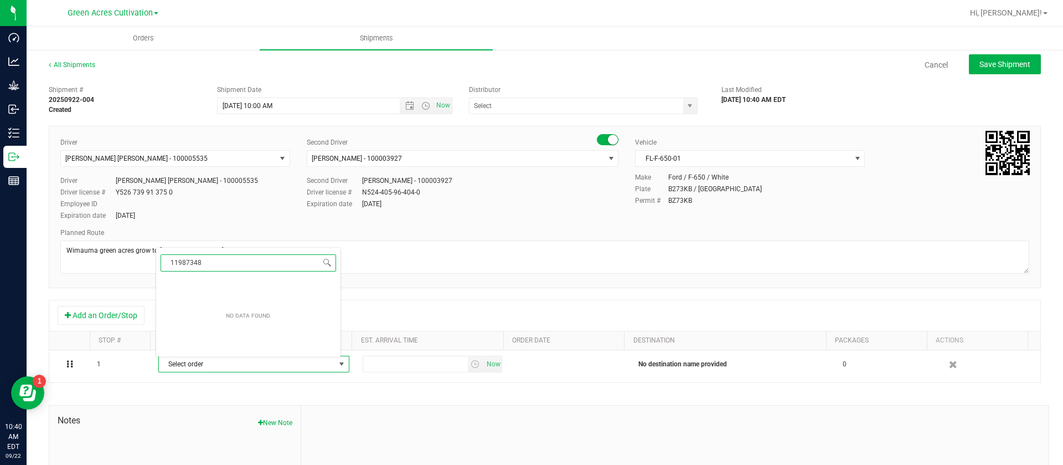
click at [176, 261] on input "11987348" at bounding box center [249, 262] width 176 height 17
type input "11987348"
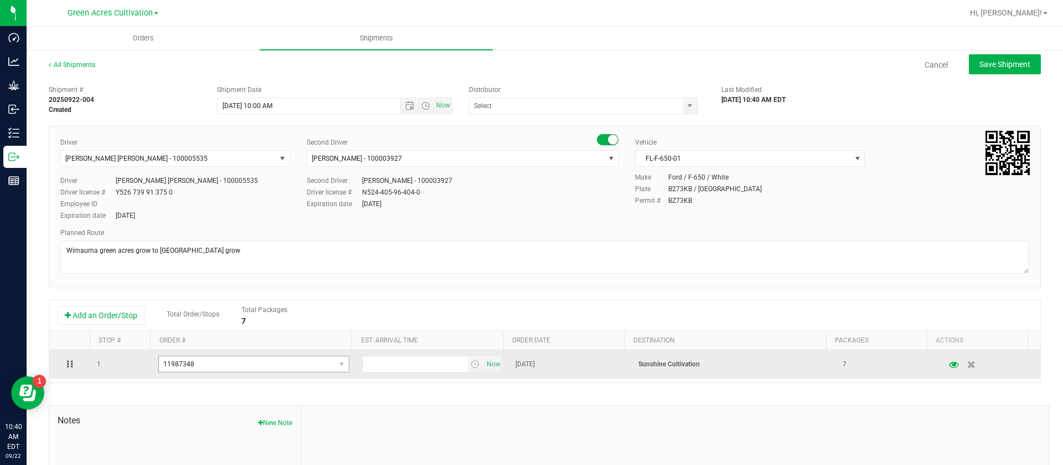
click at [231, 367] on span "11987348" at bounding box center [247, 364] width 176 height 16
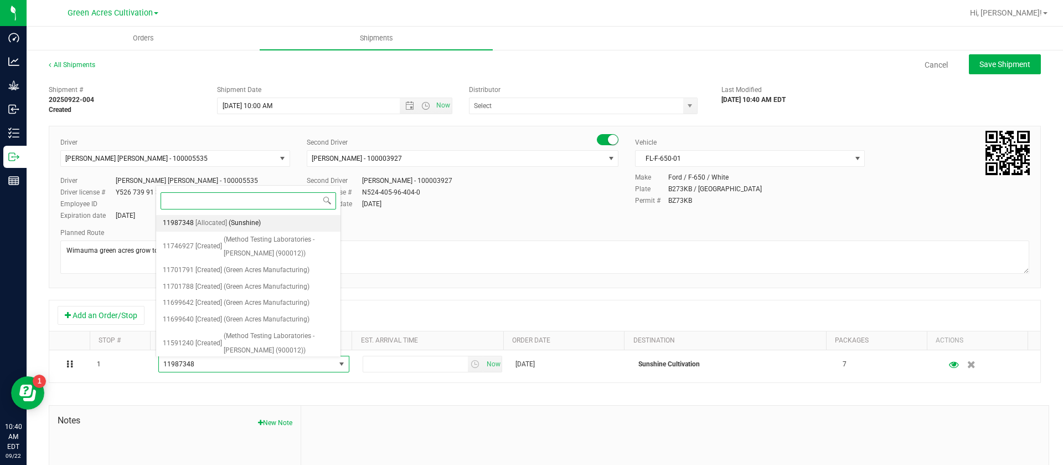
paste input "11987348"
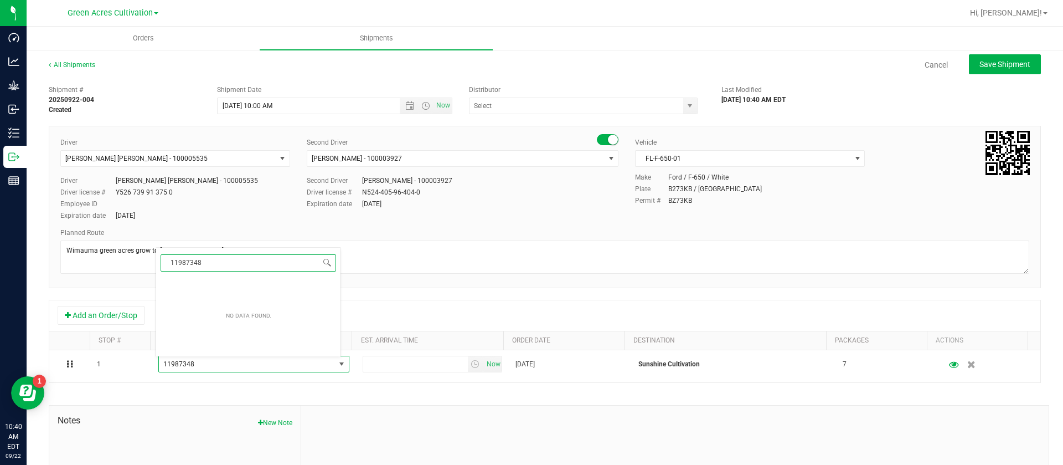
click at [174, 255] on input "11987348" at bounding box center [249, 262] width 176 height 17
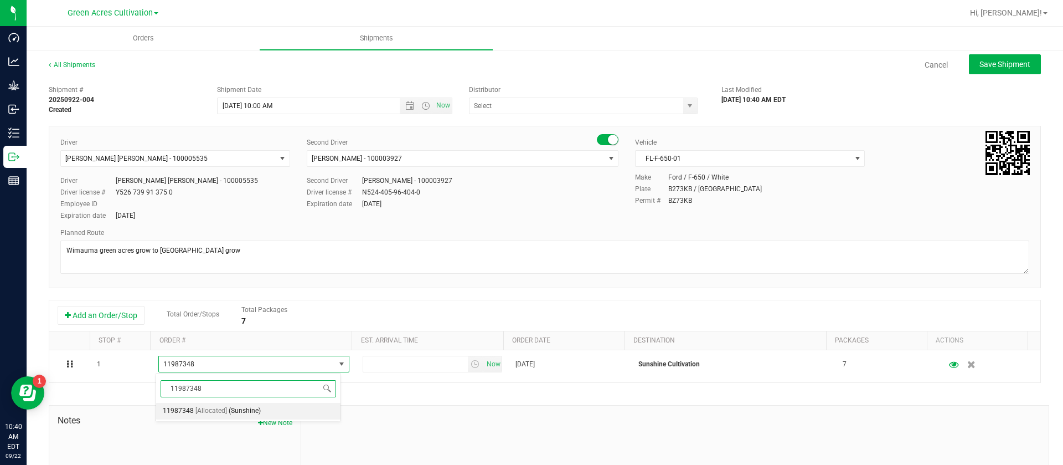
click at [253, 405] on span "(Sunshine)" at bounding box center [245, 411] width 32 height 14
type input "11987348"
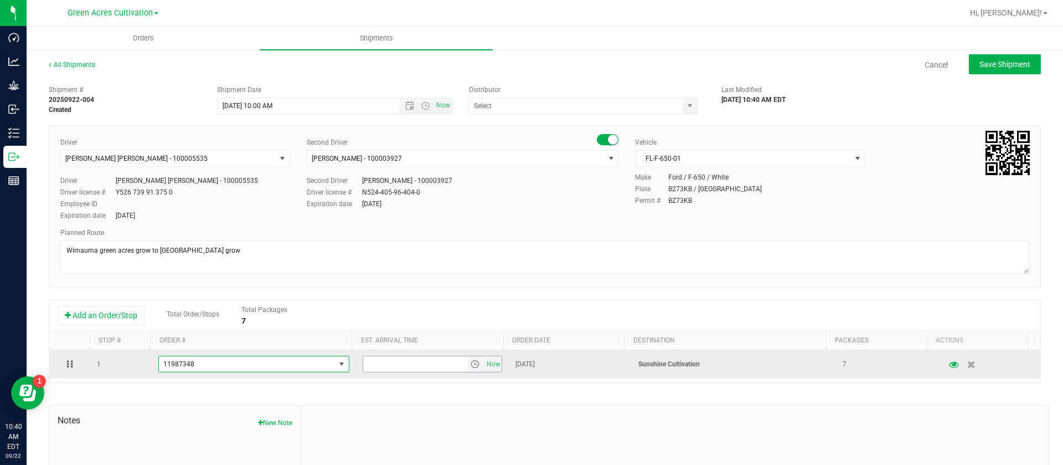
click at [471, 365] on span "select" at bounding box center [475, 363] width 9 height 9
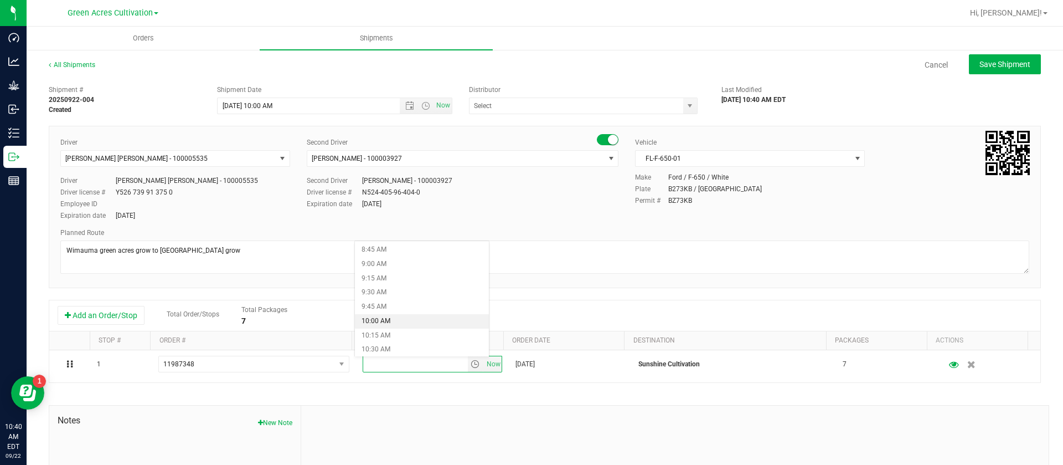
scroll to position [581, 0]
click at [391, 322] on li "11:30 AM" at bounding box center [422, 323] width 134 height 14
click at [575, 279] on div "Driver Riccardo Young Reyes - 100005535 Select Driver Ian Albritton - 100006559…" at bounding box center [545, 207] width 992 height 162
click at [980, 63] on span "Save Shipment" at bounding box center [1005, 64] width 51 height 9
type input "9/23/2025 2:00 PM"
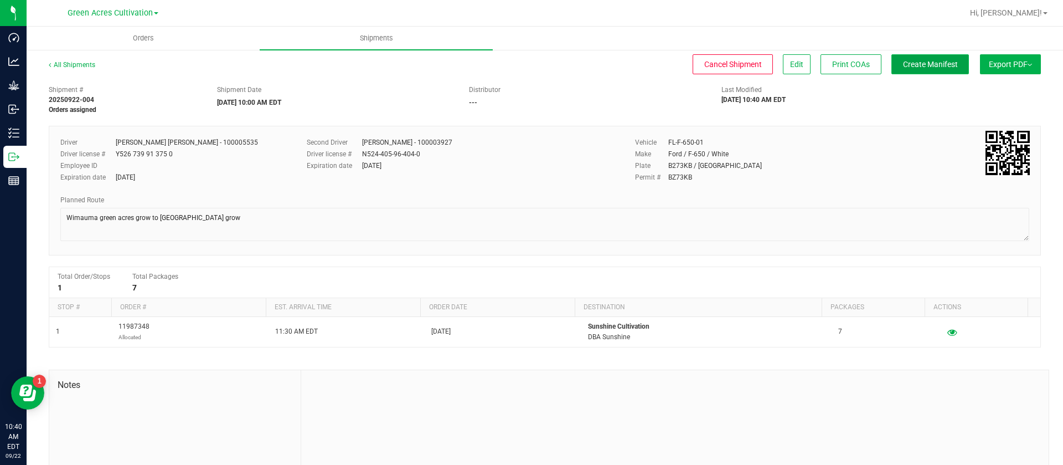
drag, startPoint x: 933, startPoint y: 69, endPoint x: 926, endPoint y: 66, distance: 6.7
click at [931, 69] on span "Create Manifest" at bounding box center [930, 64] width 55 height 9
click at [1011, 63] on span "Export PDF" at bounding box center [1010, 64] width 43 height 9
click at [865, 97] on div "Last Modified 09/22/2025 10:40 AM EDT" at bounding box center [797, 95] width 168 height 20
click at [1000, 62] on span "Export PDF" at bounding box center [1010, 64] width 43 height 9
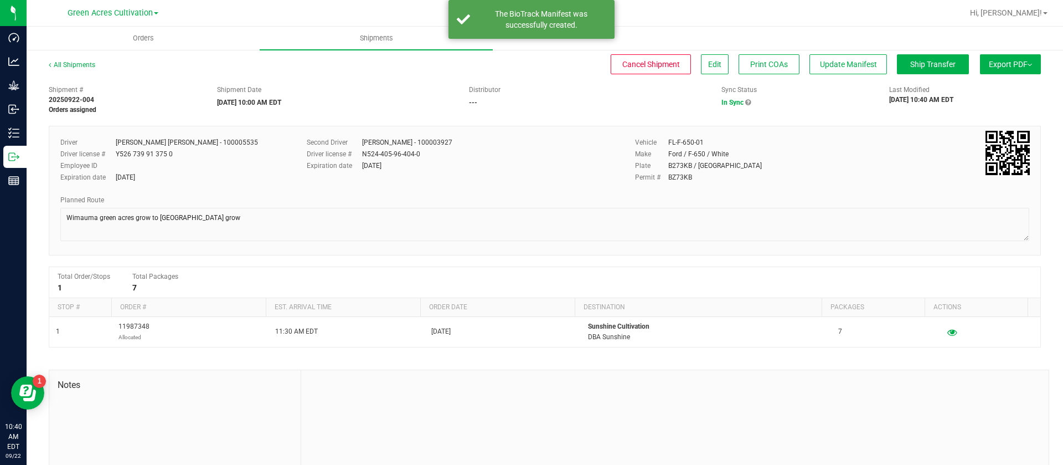
click at [1023, 74] on button "Export PDF" at bounding box center [1010, 64] width 61 height 20
click at [969, 104] on span "Manifest by Lot" at bounding box center [982, 105] width 46 height 8
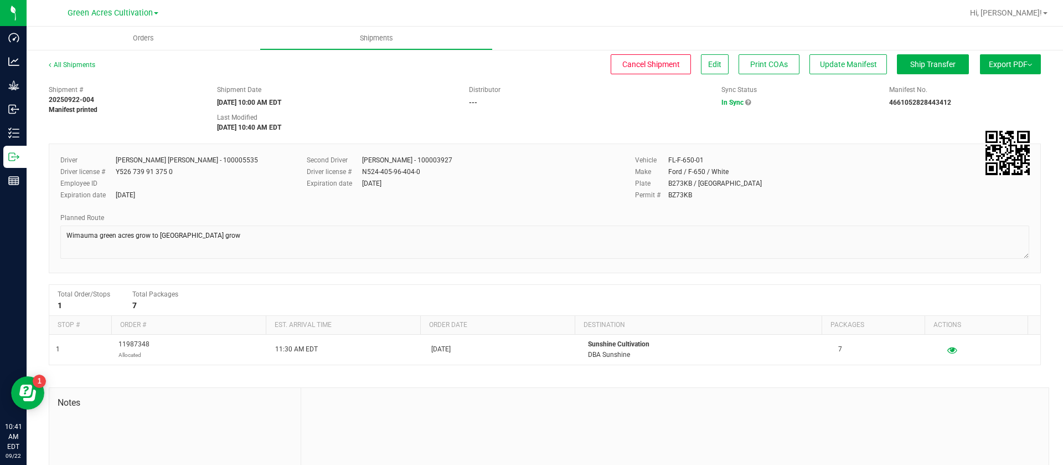
click at [989, 60] on span "Export PDF" at bounding box center [1010, 64] width 43 height 9
click at [1001, 89] on span "Manifest by Package ID" at bounding box center [994, 89] width 70 height 8
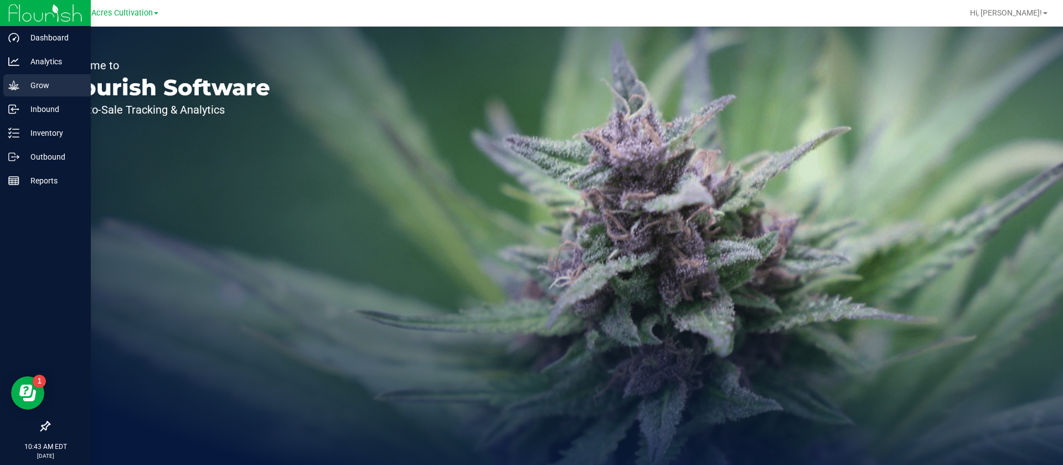
click at [3, 83] on link "Grow" at bounding box center [45, 86] width 91 height 24
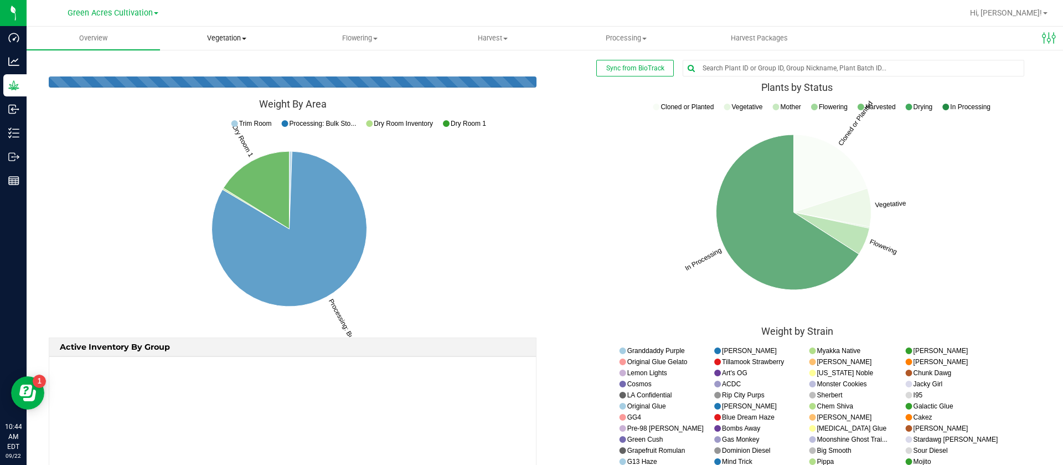
click at [209, 47] on uib-tab-heading "Vegetation Veg groups Veg plants Mother groups Mother plants Apply to plants Cr…" at bounding box center [227, 38] width 132 height 22
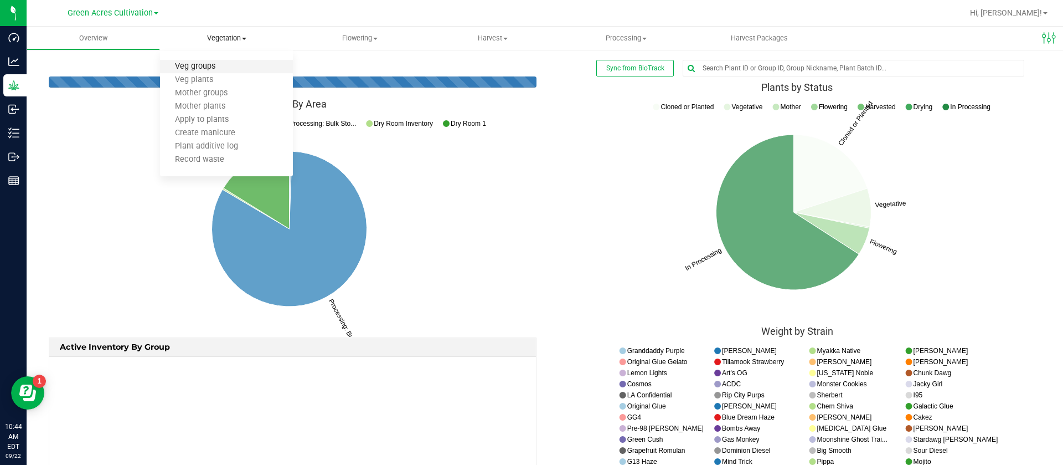
click at [223, 62] on span "Veg groups" at bounding box center [195, 66] width 70 height 9
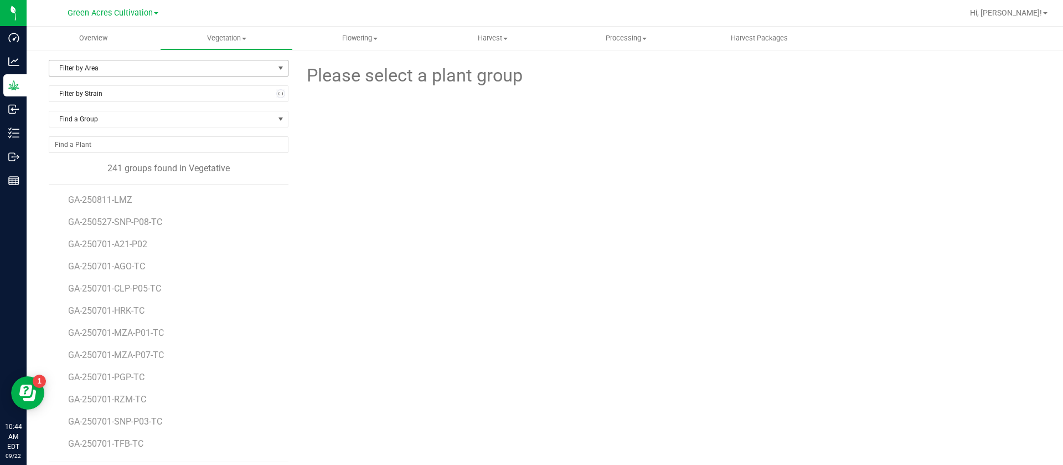
click at [117, 72] on span "Filter by Area" at bounding box center [161, 68] width 225 height 16
click at [73, 117] on li "15" at bounding box center [166, 120] width 235 height 17
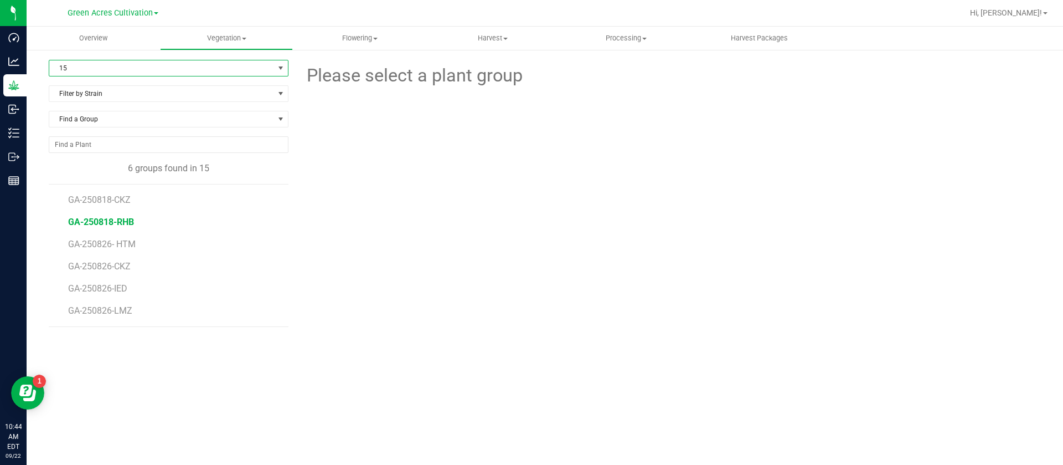
click at [94, 224] on span "GA-250818-RHB" at bounding box center [101, 222] width 66 height 11
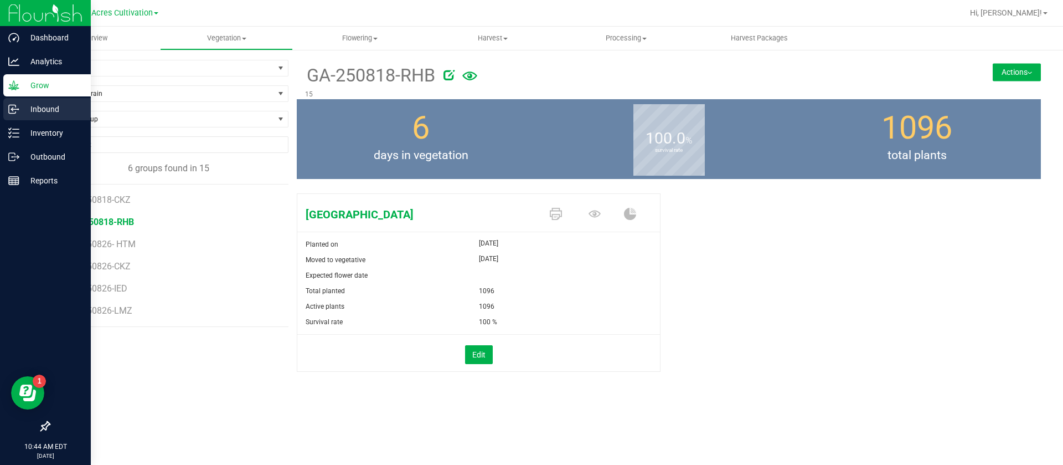
click at [48, 120] on div "Inbound" at bounding box center [46, 109] width 87 height 22
click at [49, 138] on p "Inventory" at bounding box center [52, 132] width 66 height 13
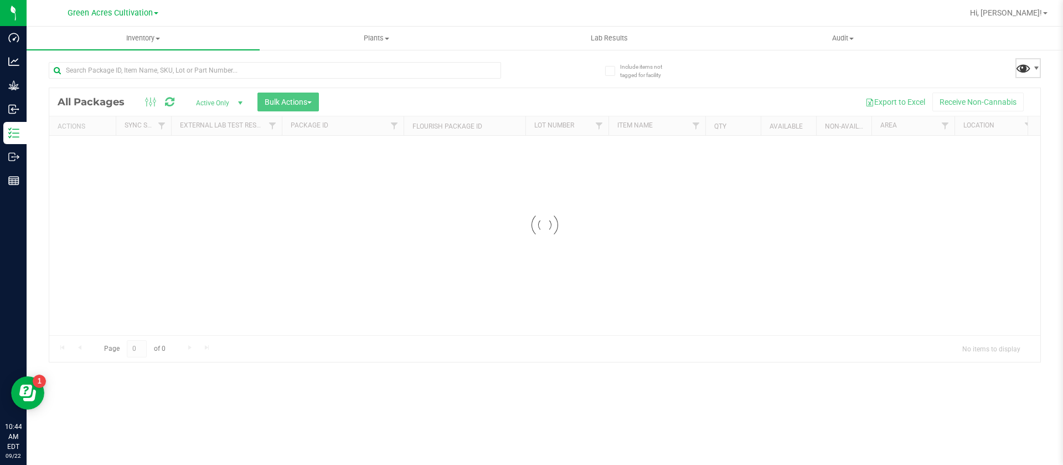
click at [1020, 66] on span at bounding box center [1024, 68] width 16 height 16
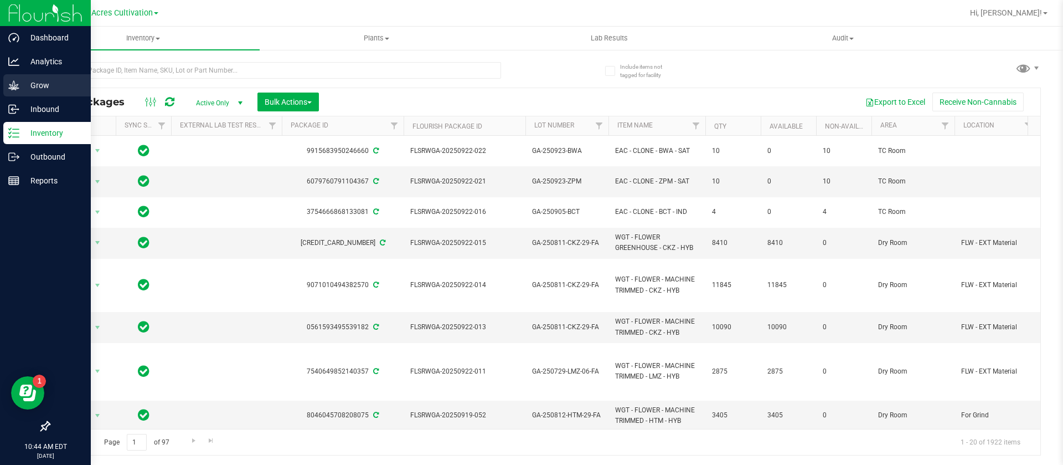
click at [19, 95] on div "Grow" at bounding box center [46, 85] width 87 height 22
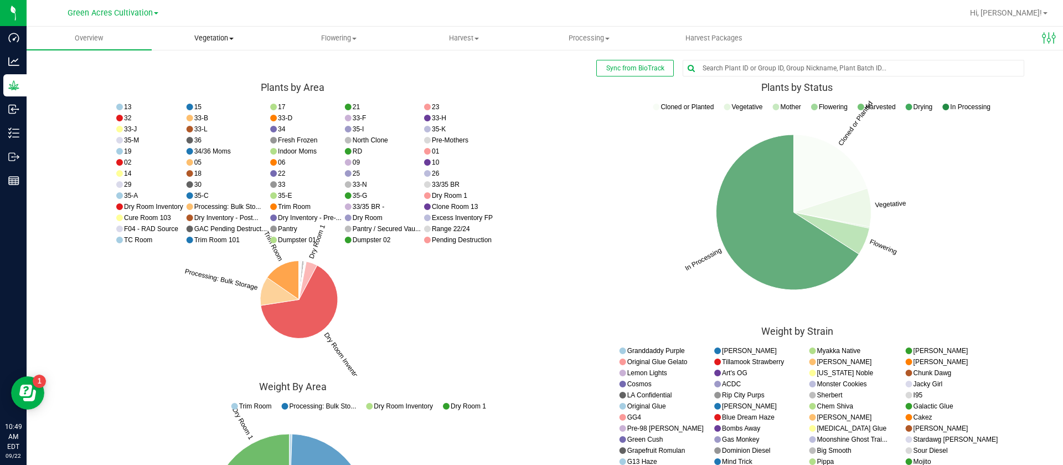
click at [215, 34] on span "Vegetation" at bounding box center [214, 38] width 124 height 10
click at [193, 61] on li "Veg groups" at bounding box center [214, 66] width 125 height 13
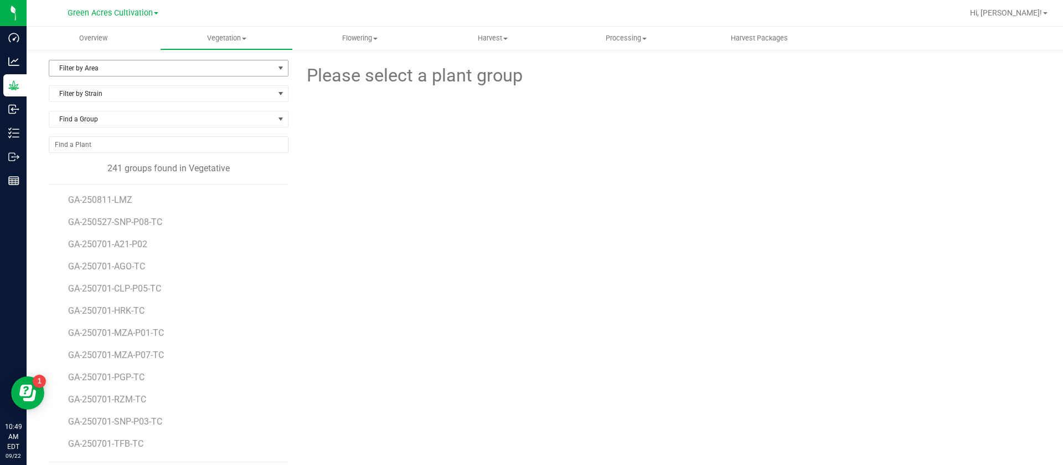
click at [99, 65] on span "Filter by Area" at bounding box center [161, 68] width 225 height 16
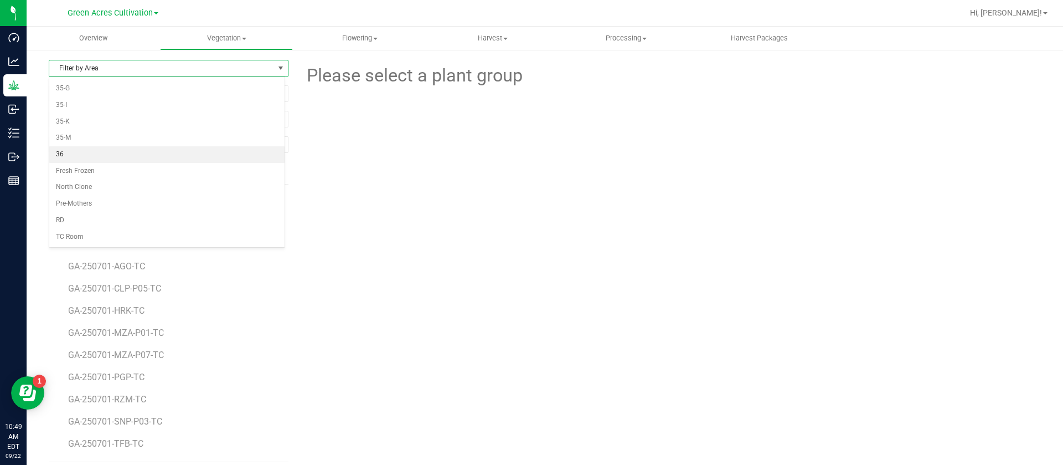
click at [71, 155] on li "36" at bounding box center [166, 154] width 235 height 17
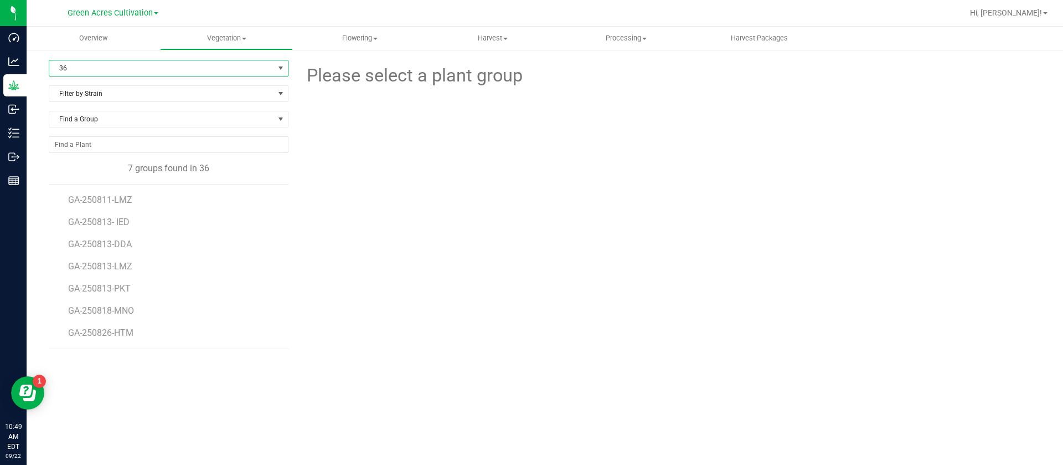
click at [96, 67] on span "36" at bounding box center [161, 68] width 225 height 16
click at [78, 119] on li "15" at bounding box center [168, 120] width 239 height 17
click at [115, 223] on span "GA-250818-RHB" at bounding box center [101, 222] width 66 height 11
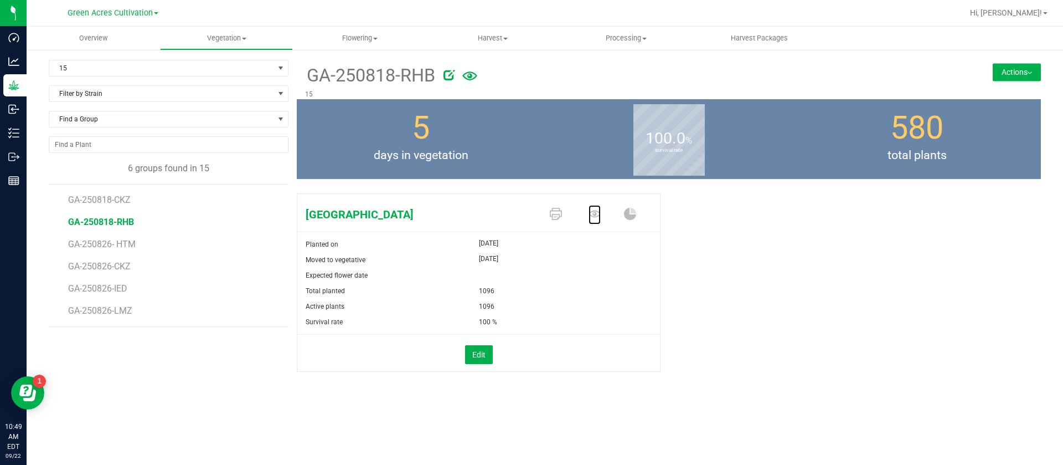
click at [591, 214] on icon at bounding box center [595, 214] width 12 height 12
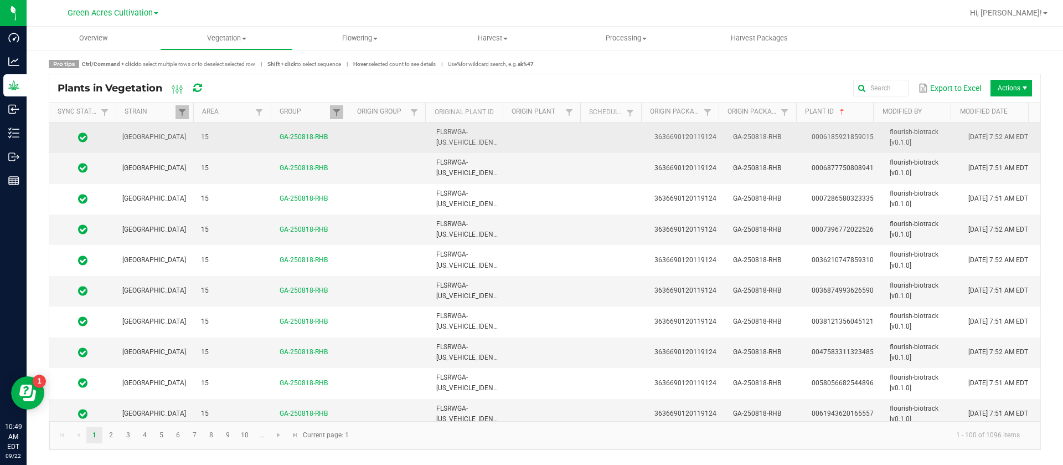
click at [538, 141] on td at bounding box center [547, 137] width 79 height 30
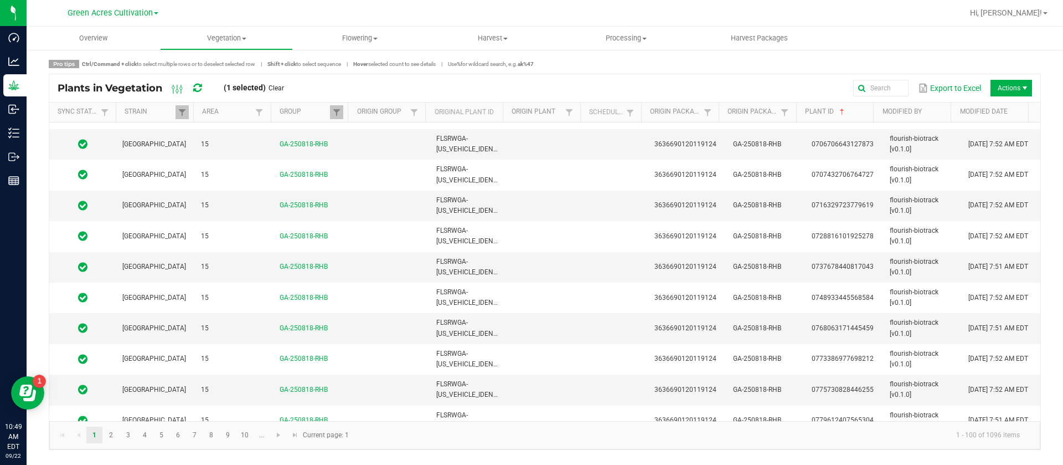
scroll to position [2769, 0]
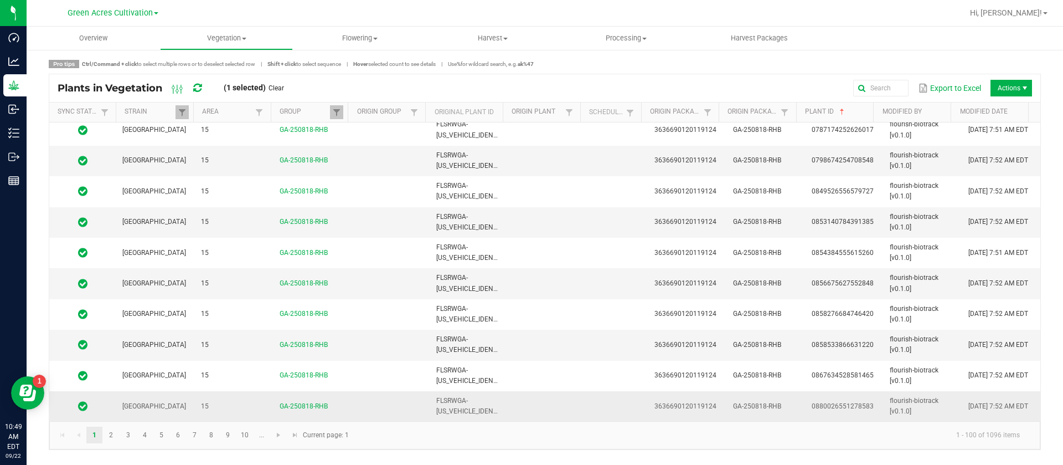
click at [493, 412] on span "FLSRWGA-[US_VEHICLE_IDENTIFICATION_NUMBER]" at bounding box center [497, 405] width 122 height 18
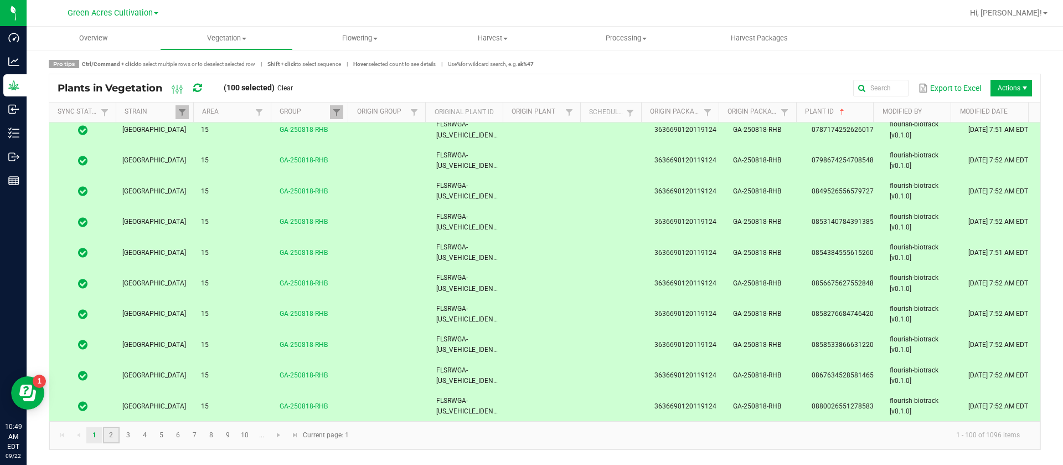
click at [116, 431] on link "2" at bounding box center [111, 434] width 16 height 17
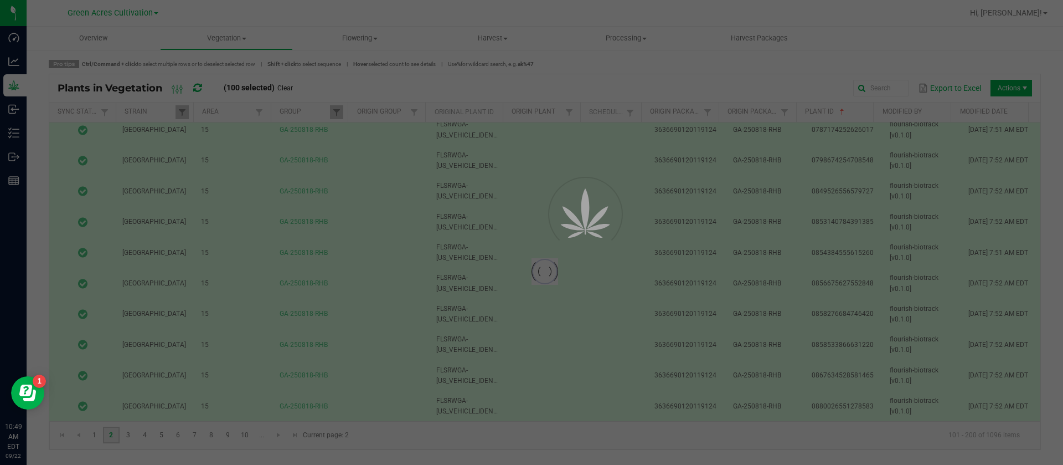
scroll to position [0, 0]
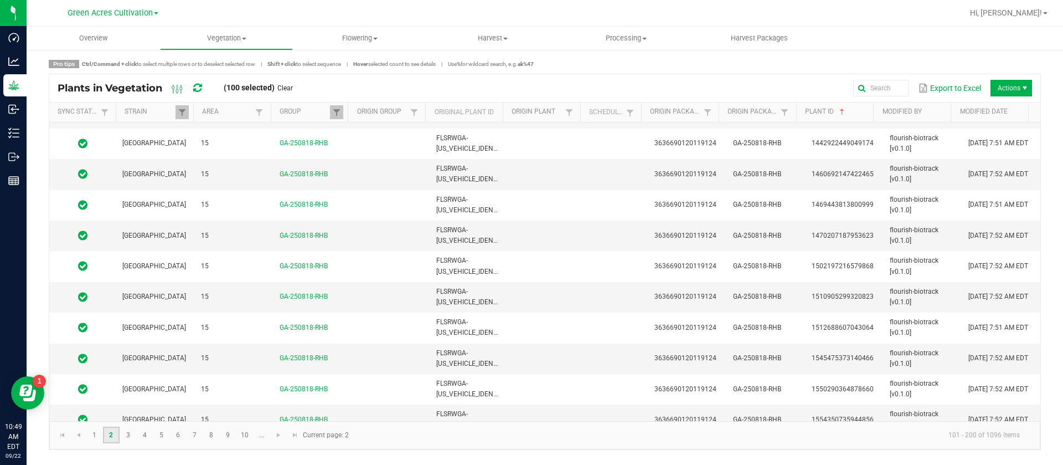
scroll to position [2769, 0]
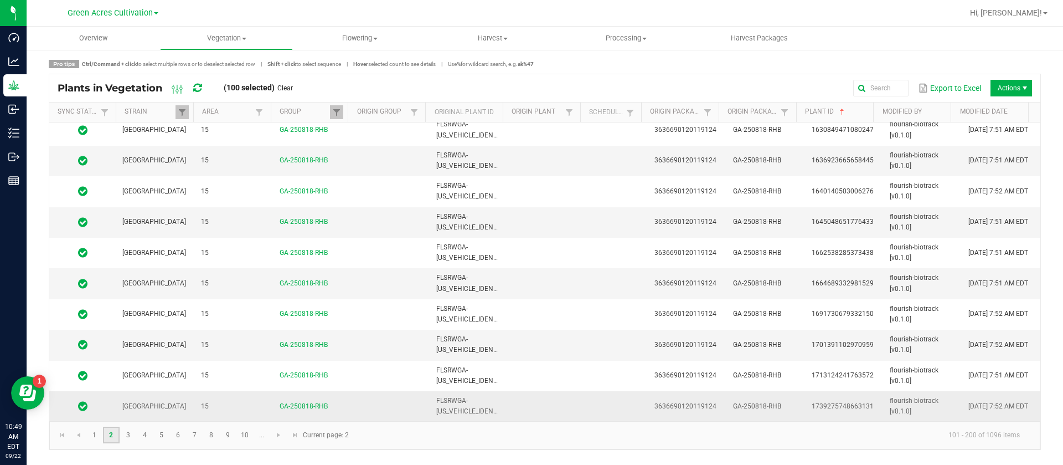
click at [561, 403] on td at bounding box center [547, 406] width 79 height 30
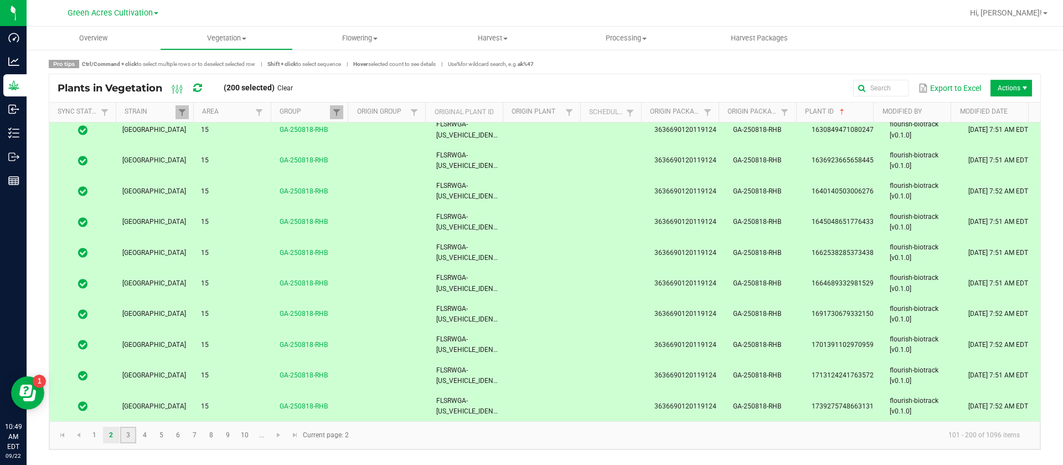
click at [128, 435] on link "3" at bounding box center [128, 434] width 16 height 17
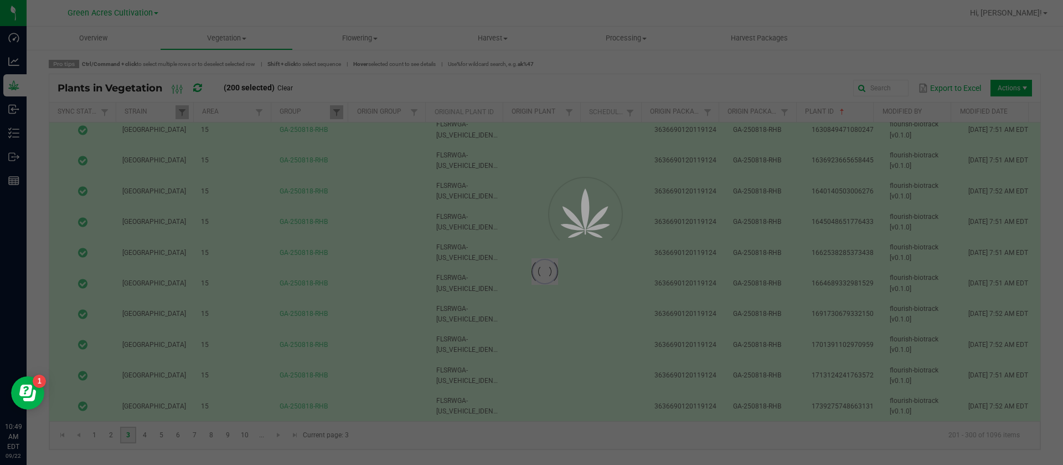
scroll to position [0, 0]
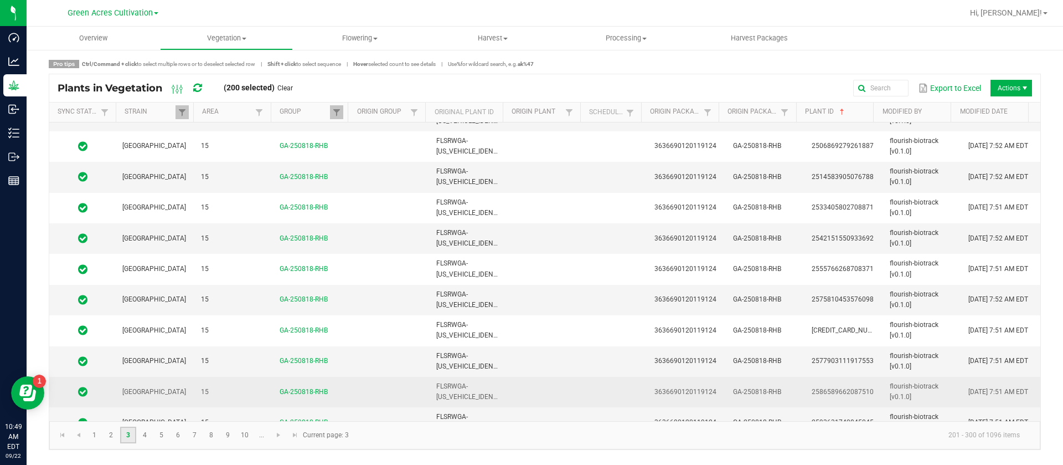
scroll to position [2769, 0]
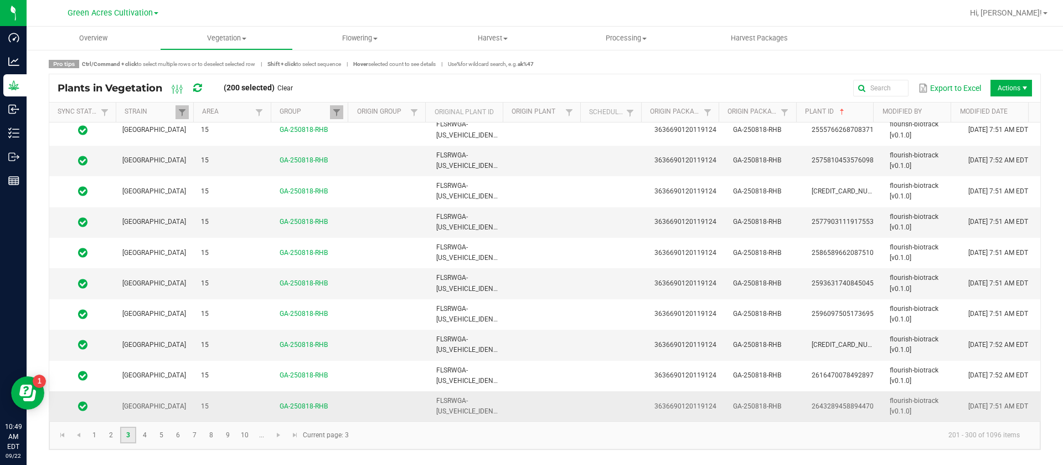
click at [473, 403] on td "FLSRWGA-[US_VEHICLE_IDENTIFICATION_NUMBER]" at bounding box center [469, 406] width 79 height 30
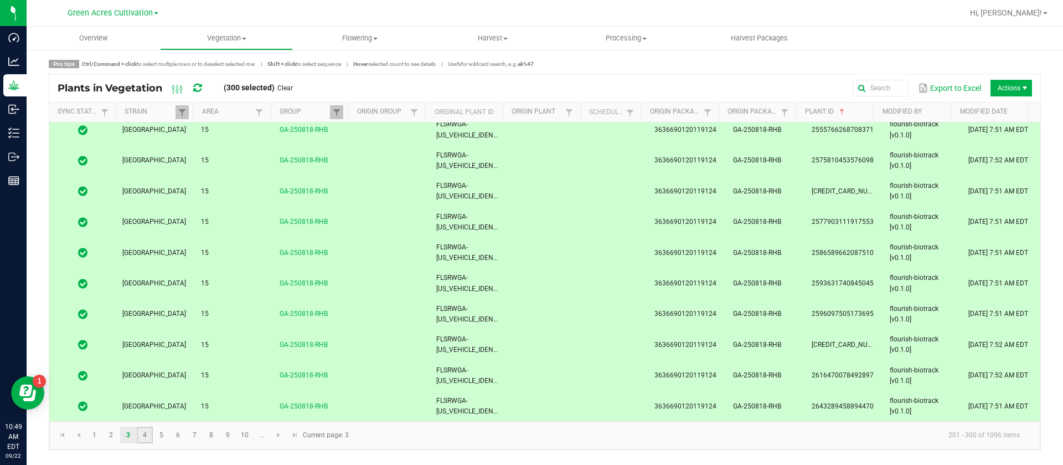
click at [149, 432] on link "4" at bounding box center [145, 434] width 16 height 17
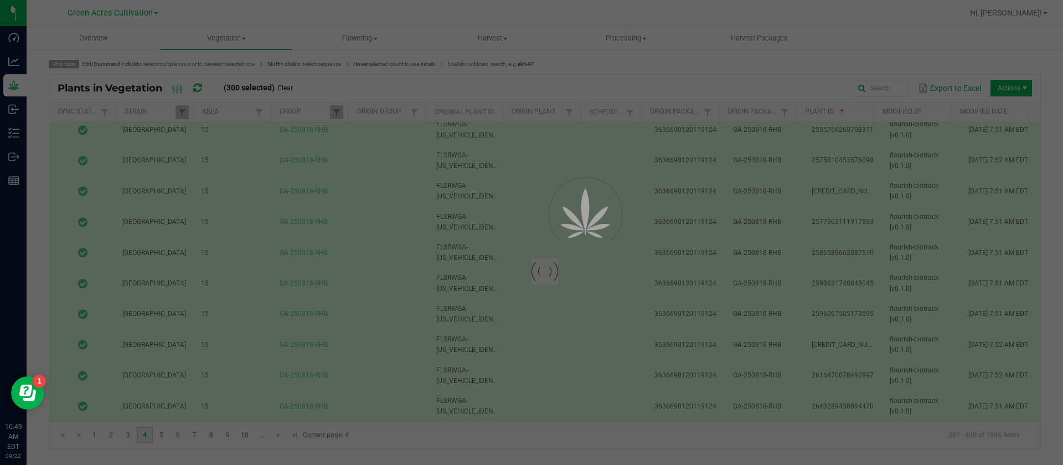
scroll to position [0, 0]
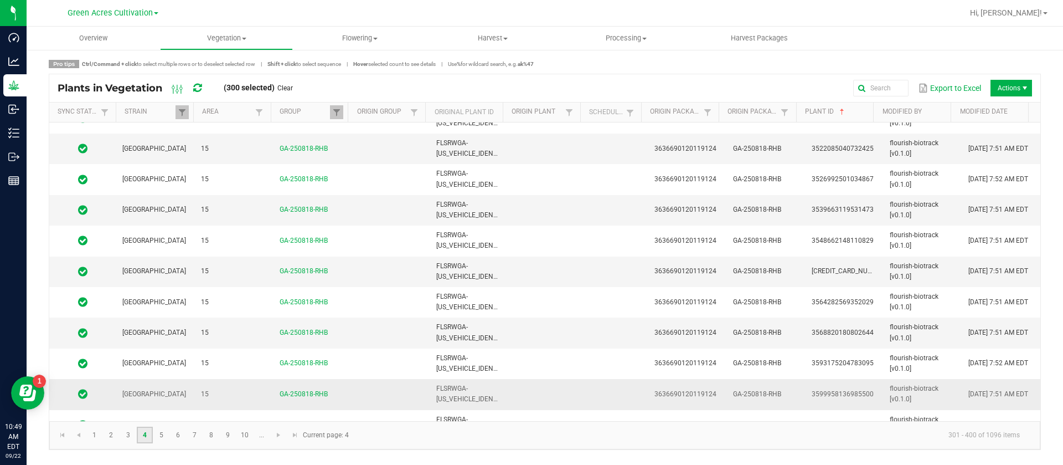
scroll to position [2769, 0]
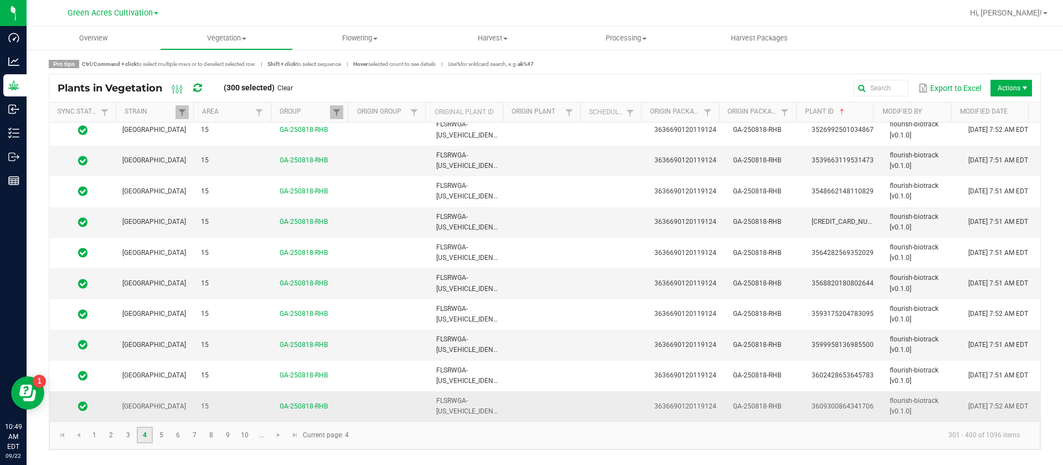
click at [512, 390] on td at bounding box center [547, 375] width 79 height 30
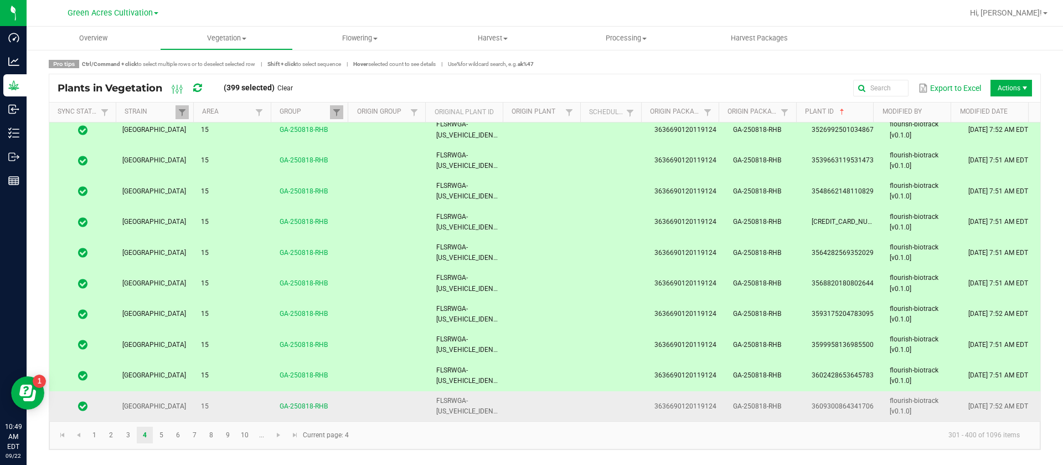
click at [475, 406] on span "FLSRWGA-[US_VEHICLE_IDENTIFICATION_NUMBER]" at bounding box center [497, 405] width 122 height 18
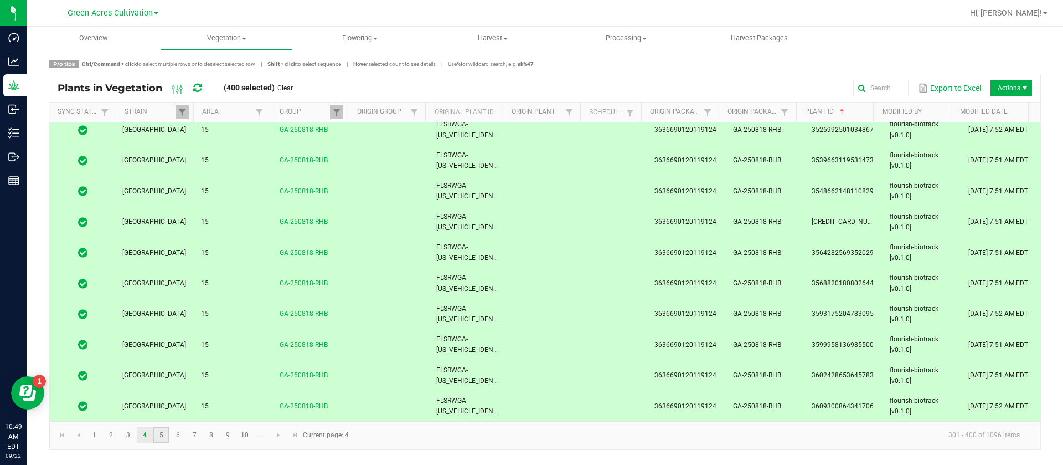
click at [167, 437] on link "5" at bounding box center [161, 434] width 16 height 17
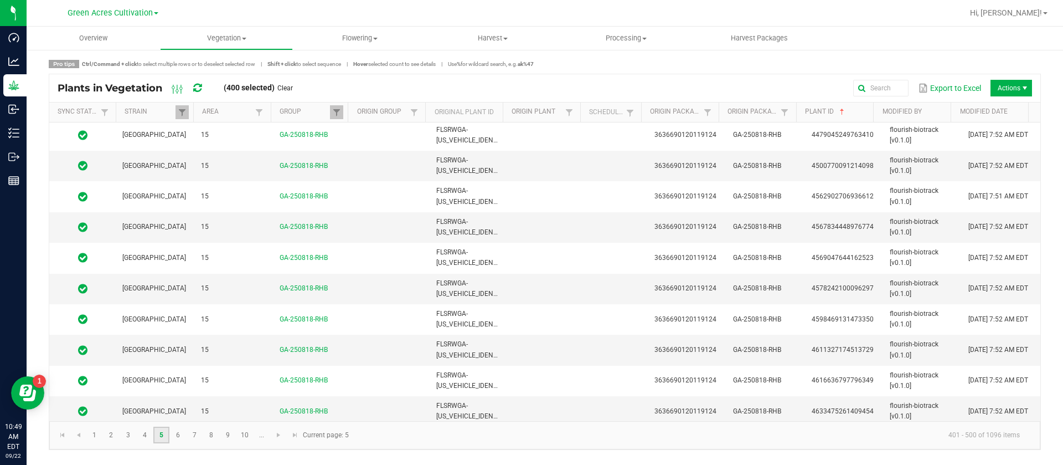
scroll to position [2769, 0]
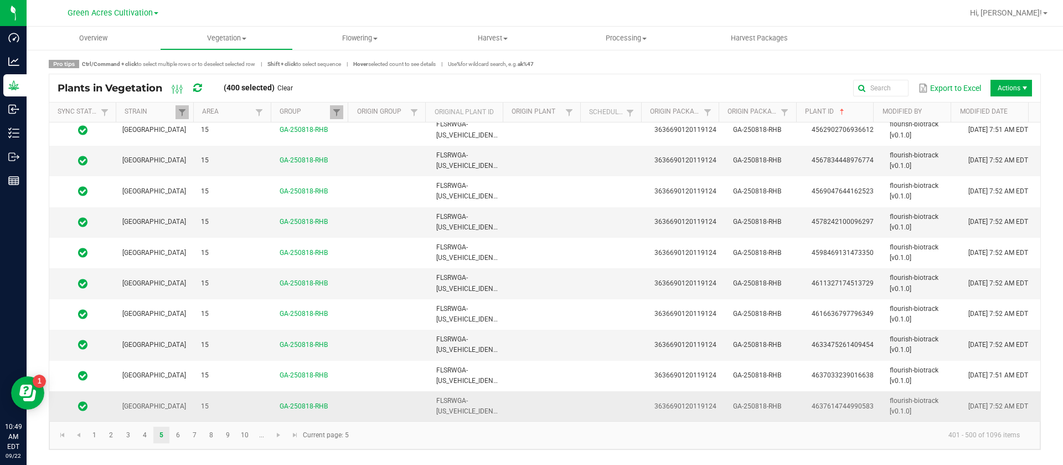
drag, startPoint x: 483, startPoint y: 413, endPoint x: 375, endPoint y: 415, distance: 108.0
click at [484, 413] on span "FLSRWGA-[US_VEHICLE_IDENTIFICATION_NUMBER]" at bounding box center [497, 405] width 122 height 18
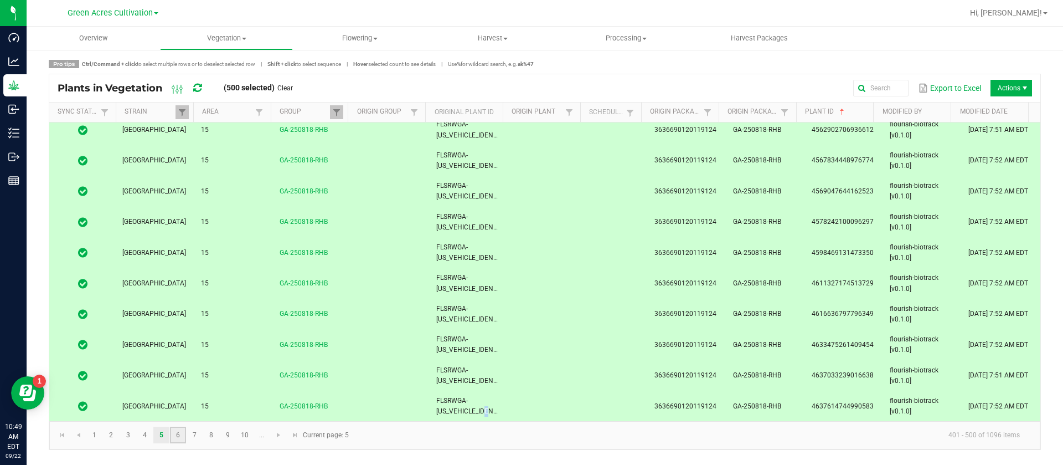
click at [184, 436] on link "6" at bounding box center [178, 434] width 16 height 17
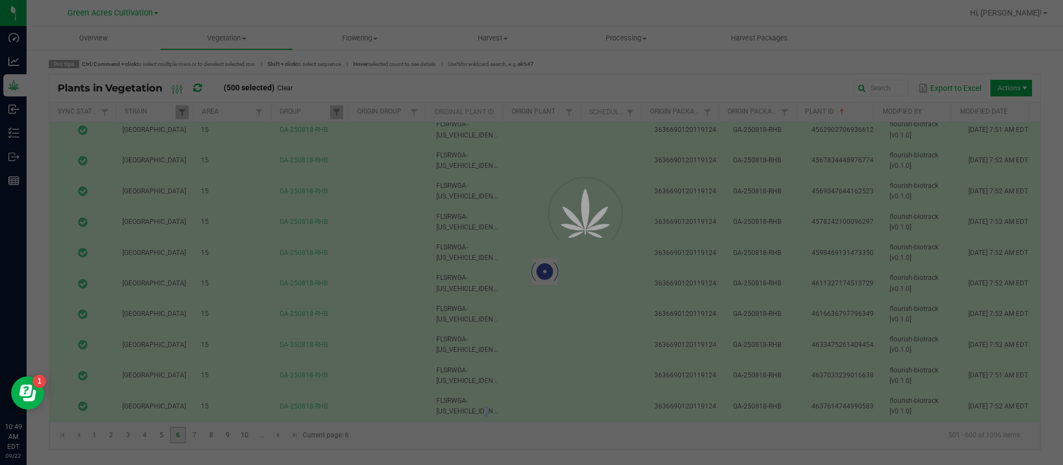
scroll to position [0, 0]
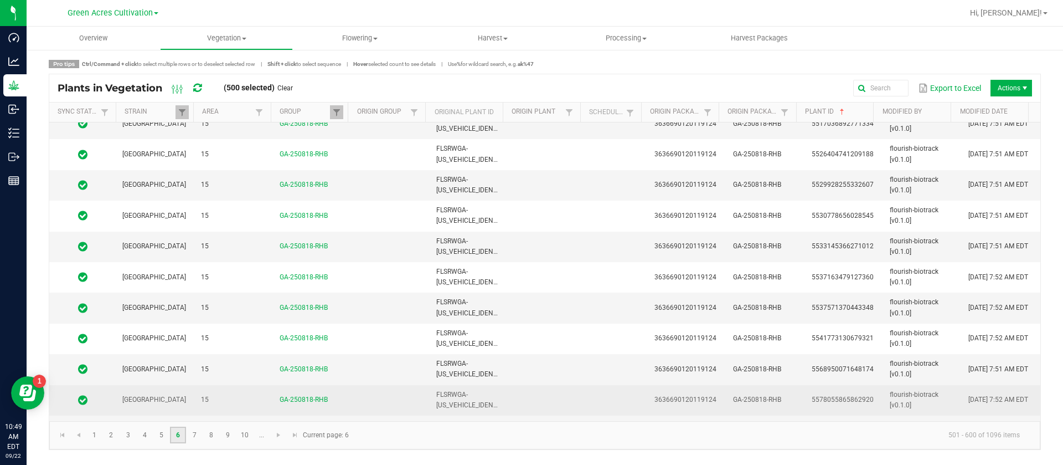
scroll to position [2769, 0]
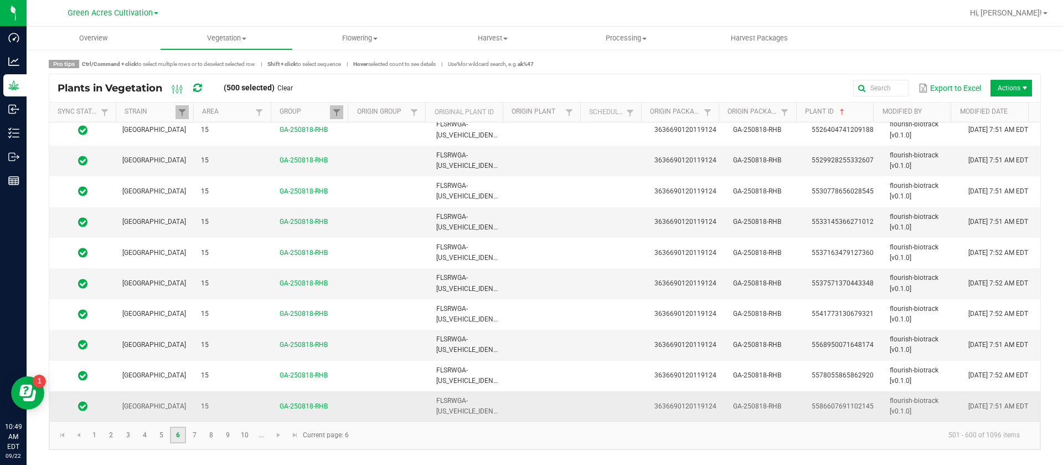
click at [512, 409] on td at bounding box center [547, 406] width 79 height 30
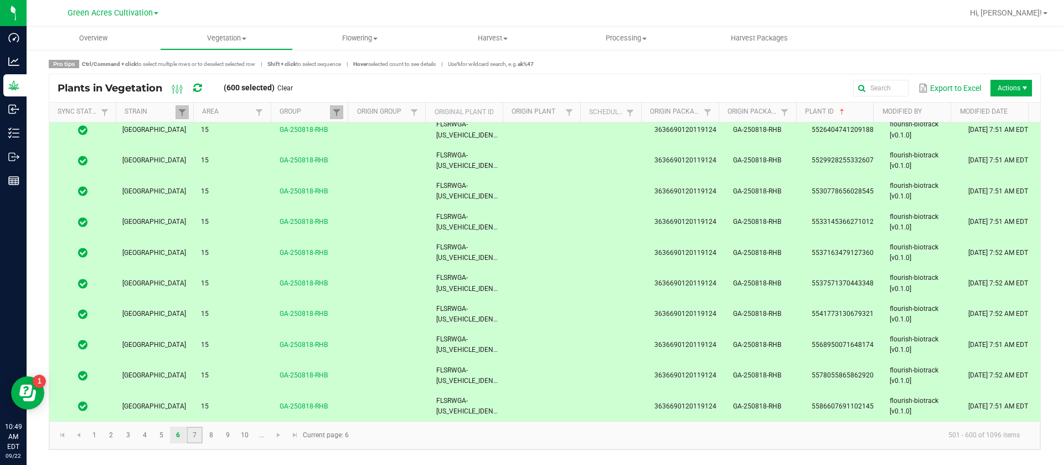
click at [197, 437] on link "7" at bounding box center [195, 434] width 16 height 17
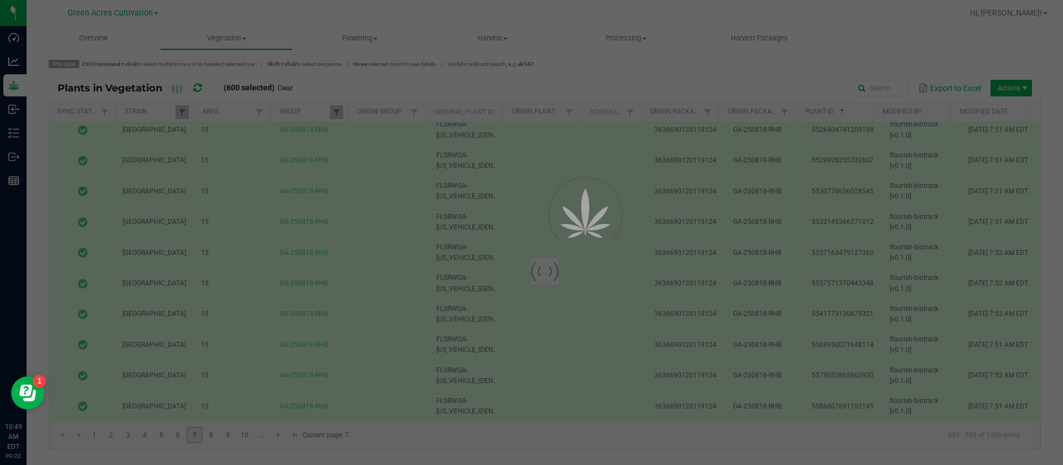
scroll to position [0, 0]
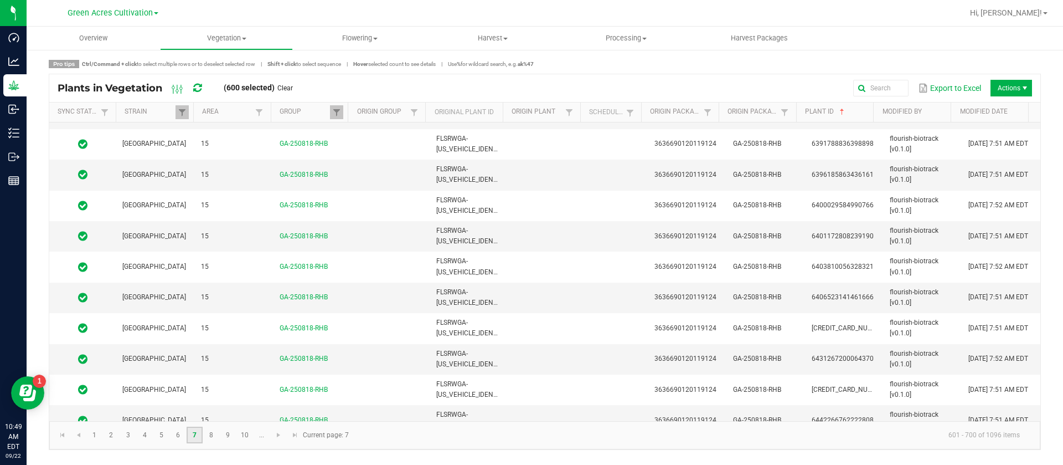
scroll to position [2769, 0]
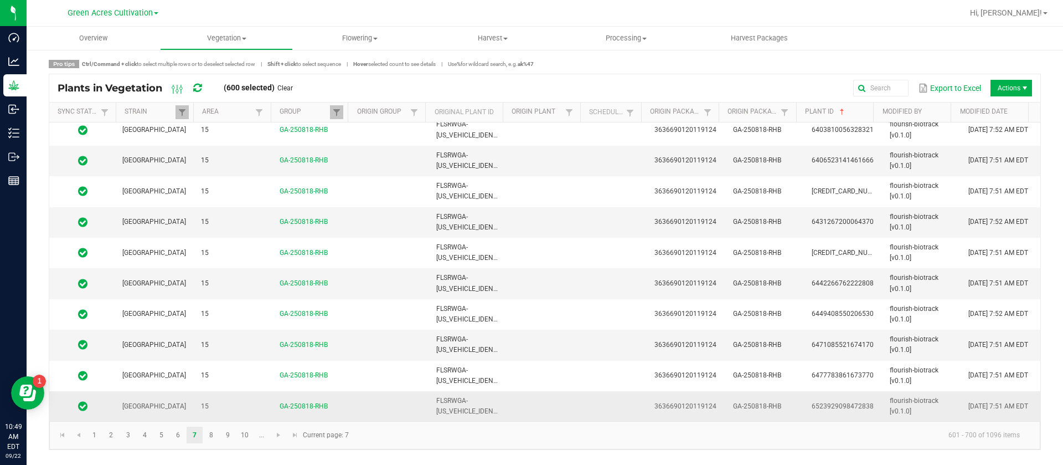
click at [577, 405] on td at bounding box center [547, 406] width 79 height 30
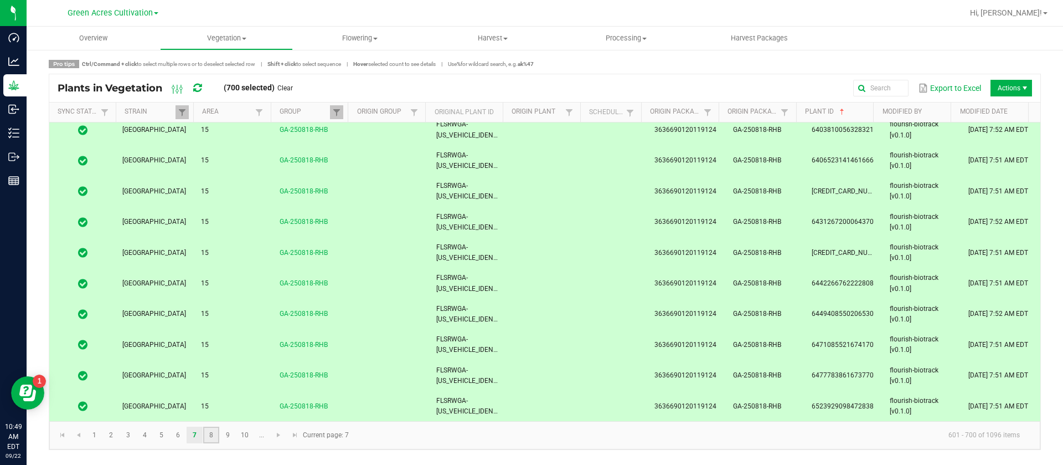
click at [214, 436] on link "8" at bounding box center [211, 434] width 16 height 17
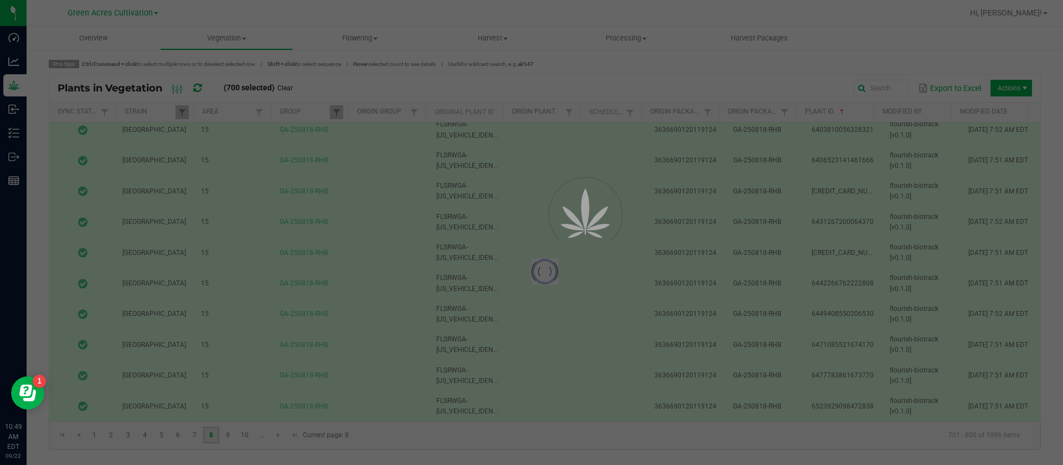
scroll to position [0, 0]
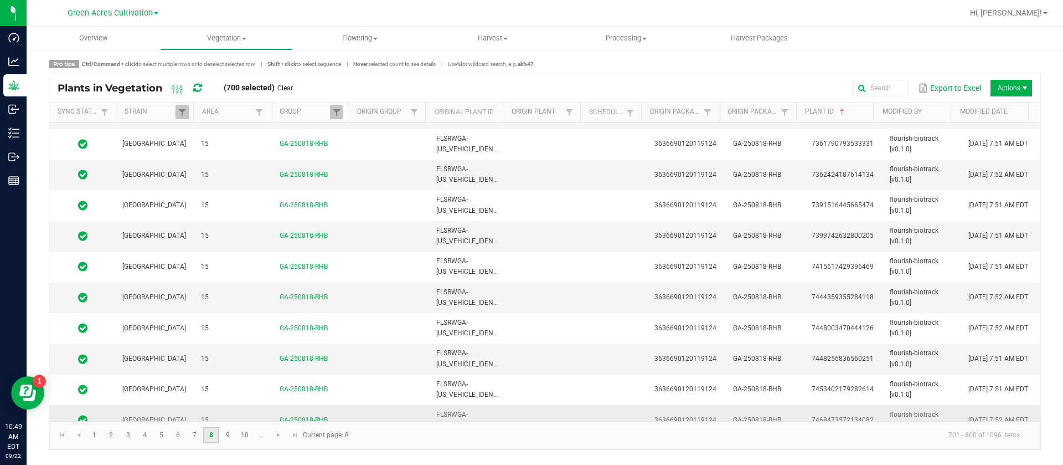
scroll to position [2769, 0]
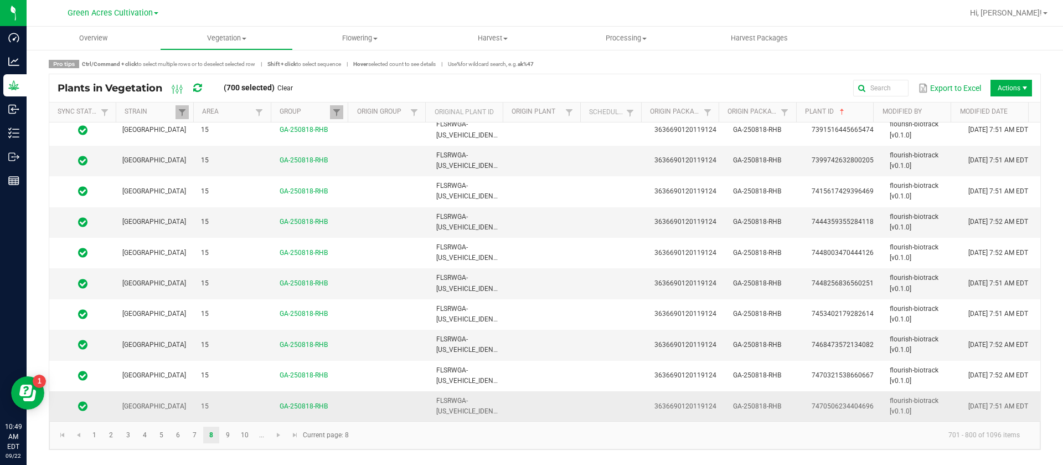
click at [499, 394] on td "FLSRWGA-[US_VEHICLE_IDENTIFICATION_NUMBER]" at bounding box center [469, 406] width 79 height 30
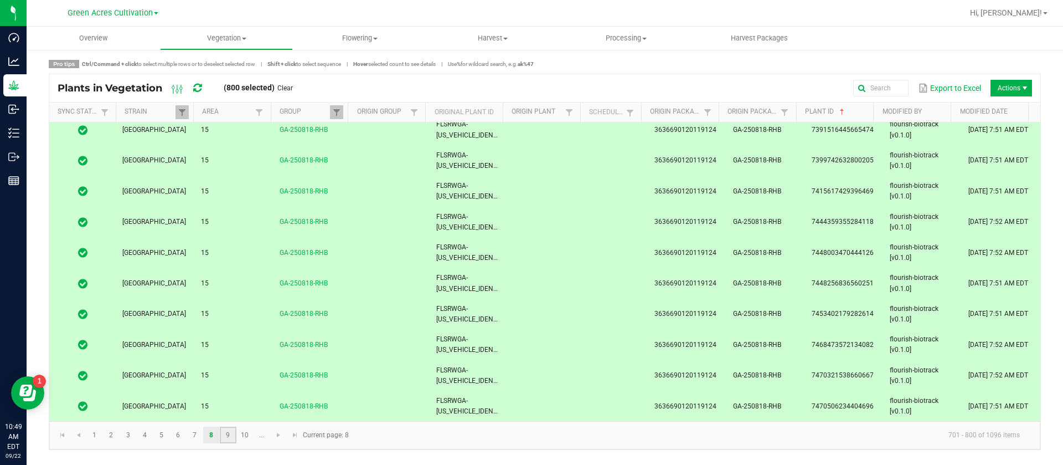
click at [233, 437] on link "9" at bounding box center [228, 434] width 16 height 17
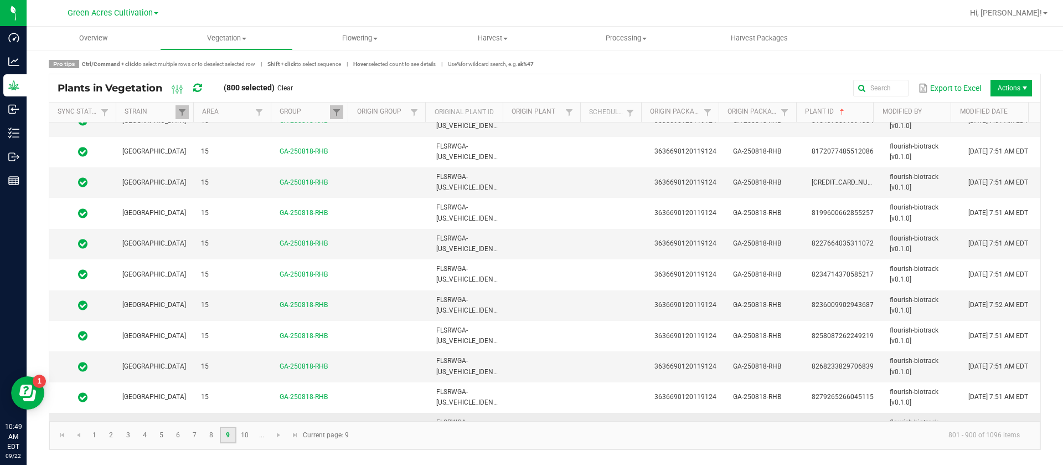
scroll to position [2769, 0]
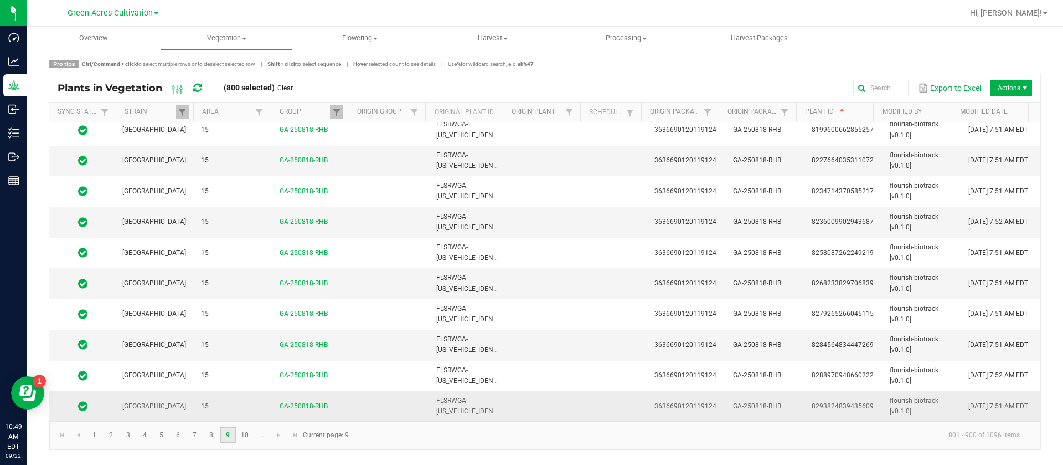
click at [435, 419] on td "FLSRWGA-[US_VEHICLE_IDENTIFICATION_NUMBER]" at bounding box center [469, 406] width 79 height 30
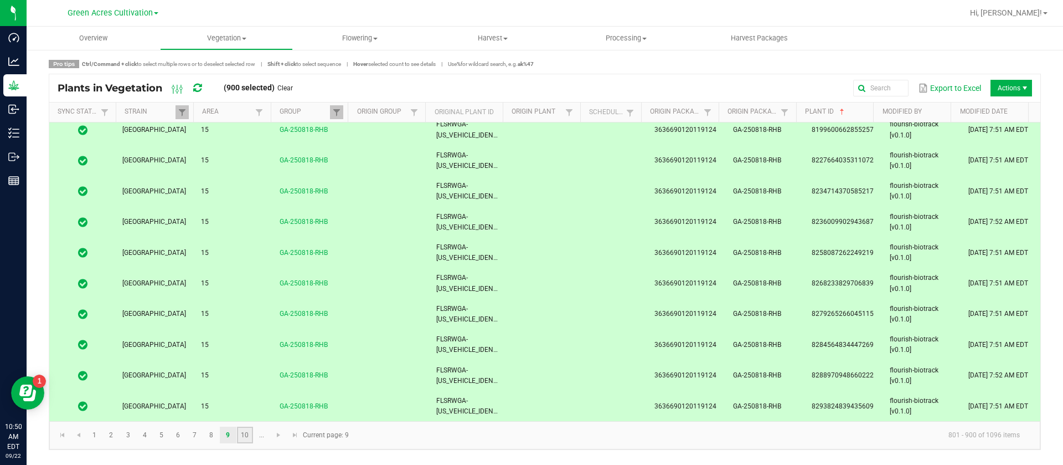
click at [246, 431] on link "10" at bounding box center [245, 434] width 16 height 17
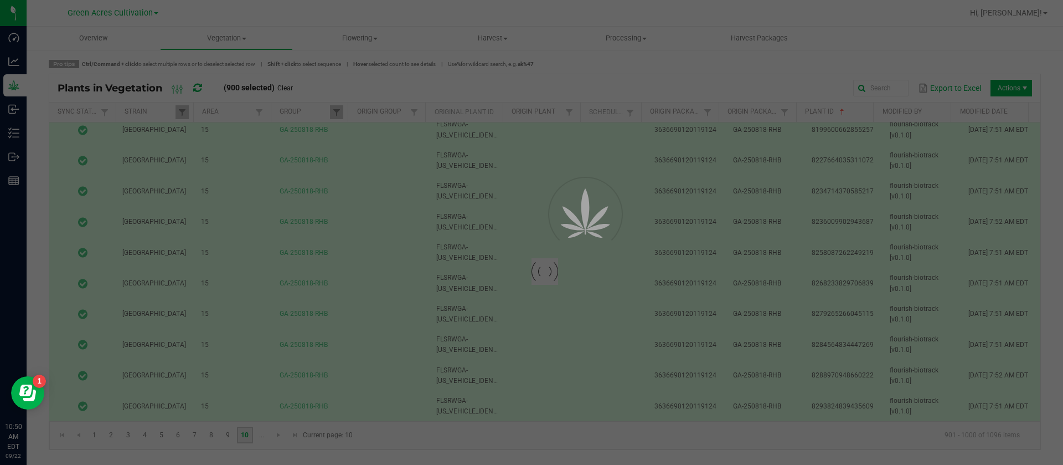
scroll to position [0, 0]
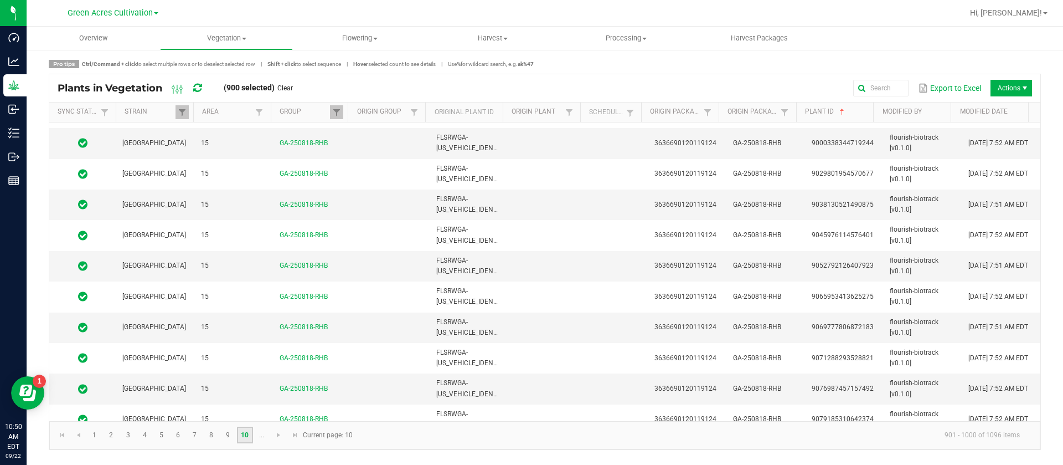
scroll to position [2769, 0]
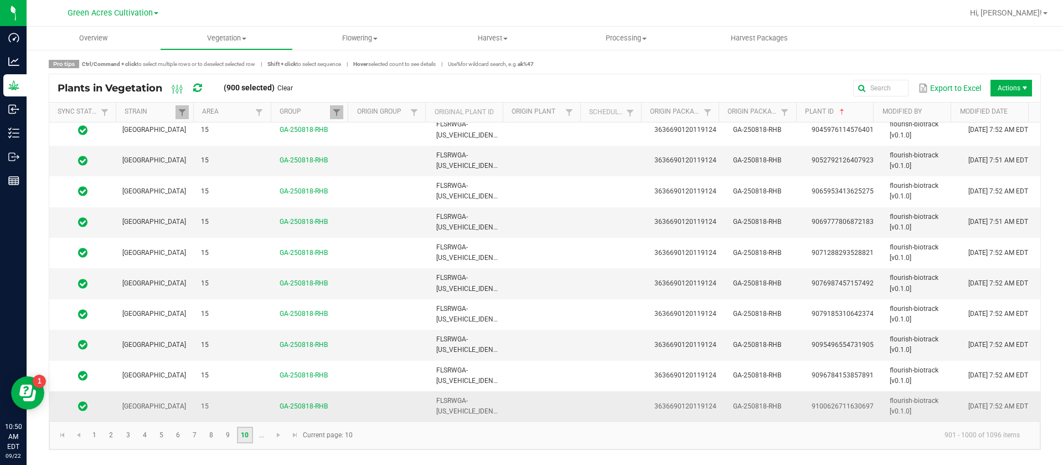
click at [563, 398] on td at bounding box center [547, 406] width 79 height 30
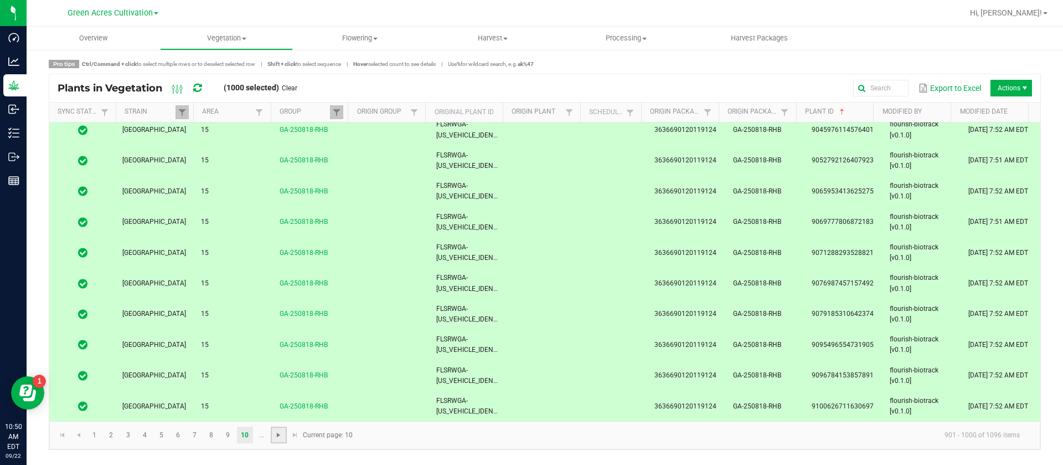
click at [278, 435] on span "Go to the next page" at bounding box center [278, 434] width 9 height 9
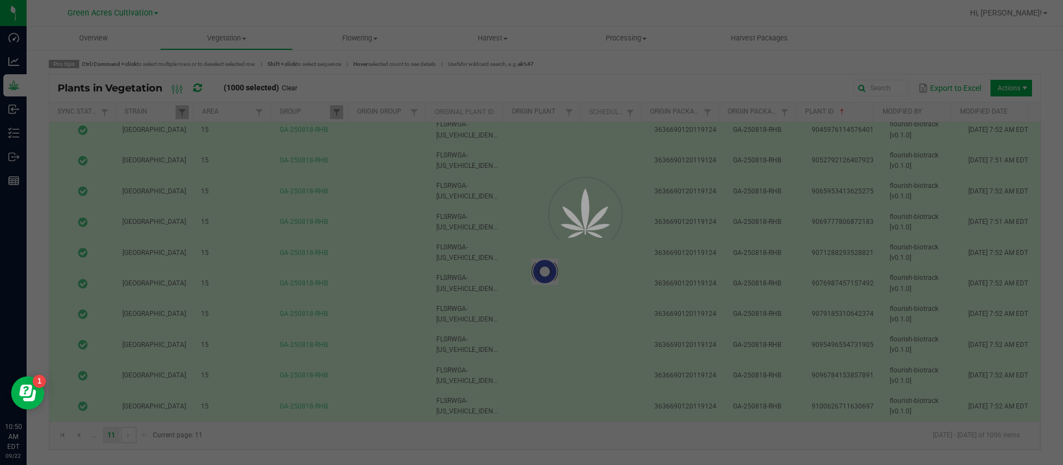
scroll to position [0, 0]
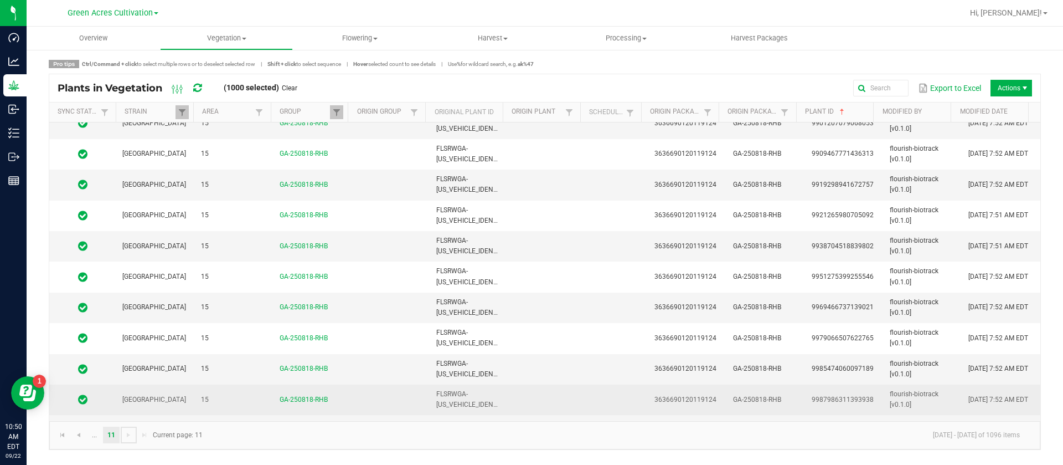
scroll to position [2646, 0]
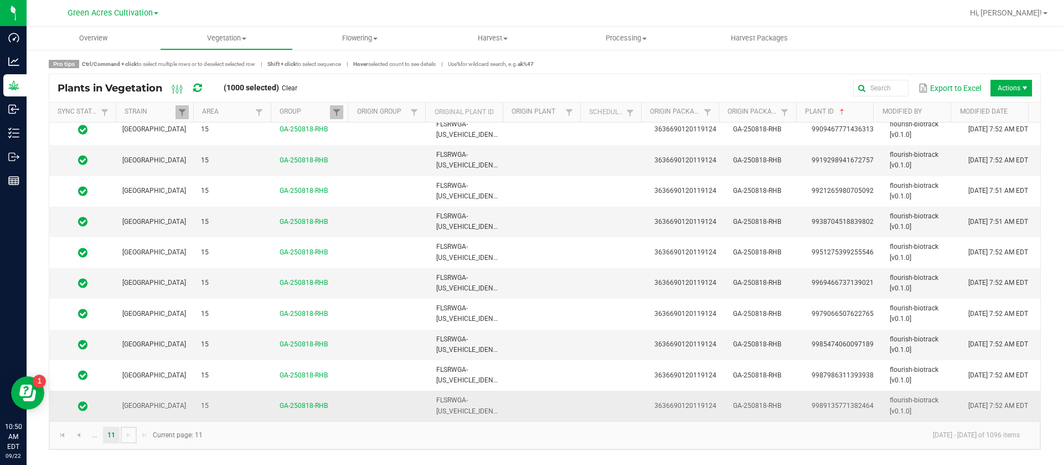
click at [589, 401] on td at bounding box center [617, 405] width 61 height 30
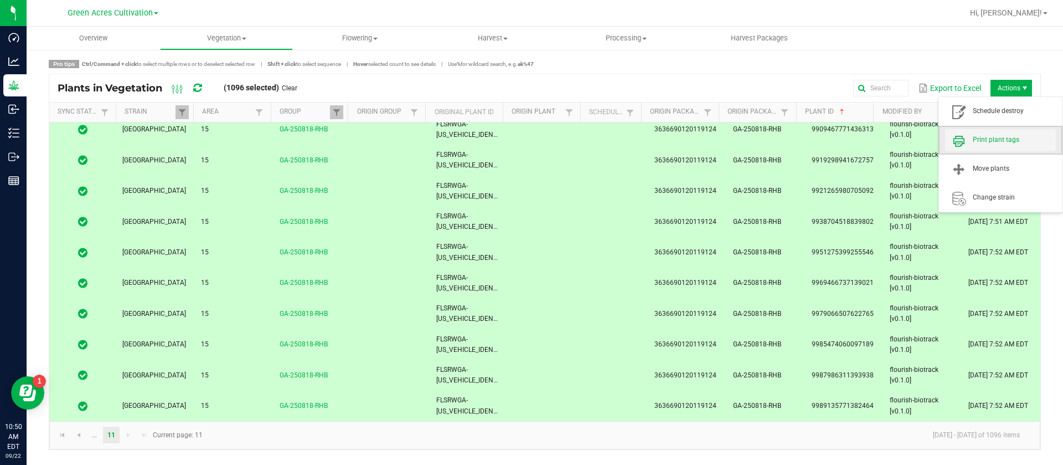
click at [1008, 139] on span "Print plant tags" at bounding box center [1014, 139] width 83 height 9
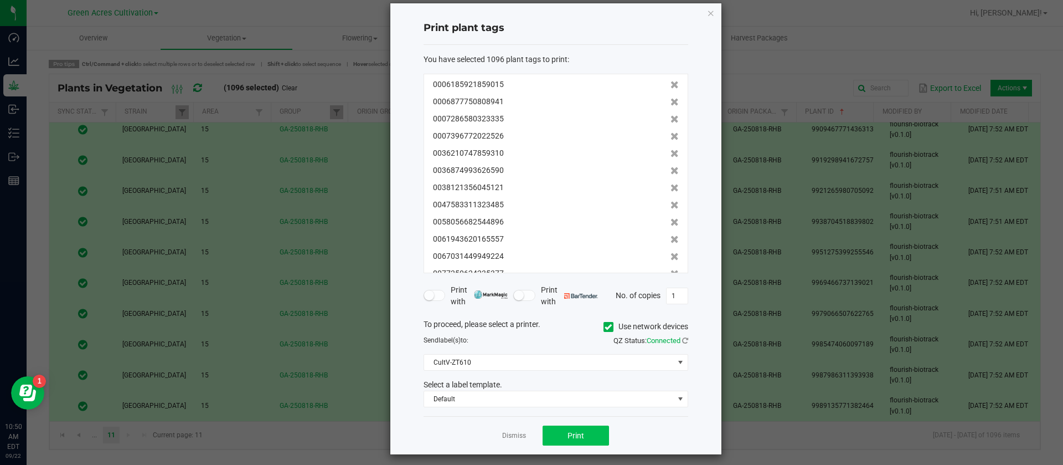
scroll to position [20, 0]
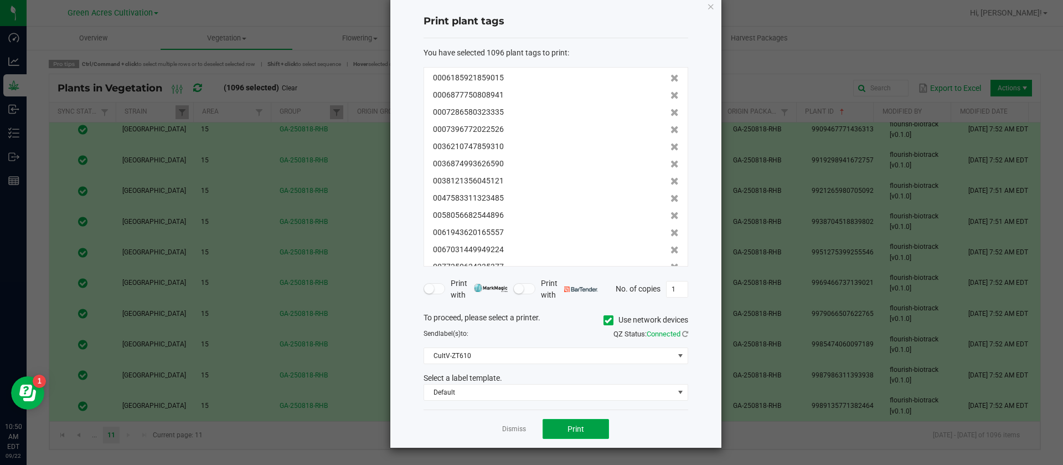
click at [593, 429] on button "Print" at bounding box center [576, 429] width 66 height 20
click at [509, 434] on app-cancel-button "Dismiss" at bounding box center [514, 429] width 24 height 12
click at [507, 429] on link "Dismiss" at bounding box center [514, 428] width 24 height 9
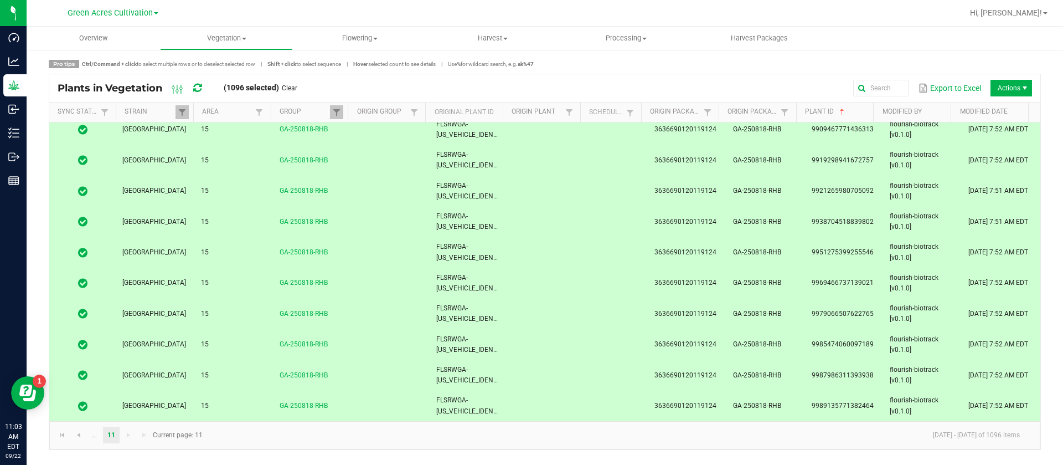
drag, startPoint x: 233, startPoint y: 30, endPoint x: 227, endPoint y: 49, distance: 19.6
click at [232, 29] on uib-tab-heading "Vegetation Veg groups Veg plants Mother groups Mother plants Apply to plants Cr…" at bounding box center [227, 38] width 132 height 22
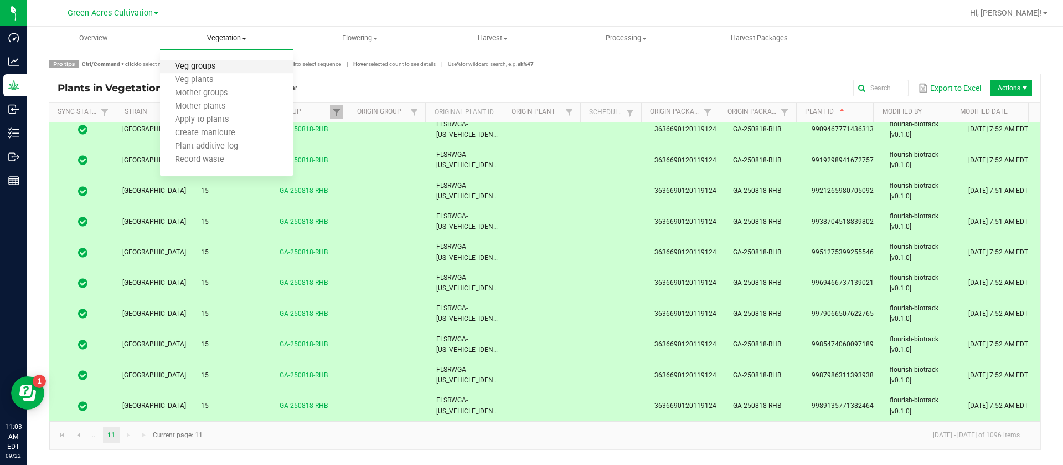
click at [210, 71] on span "Veg groups" at bounding box center [195, 66] width 70 height 9
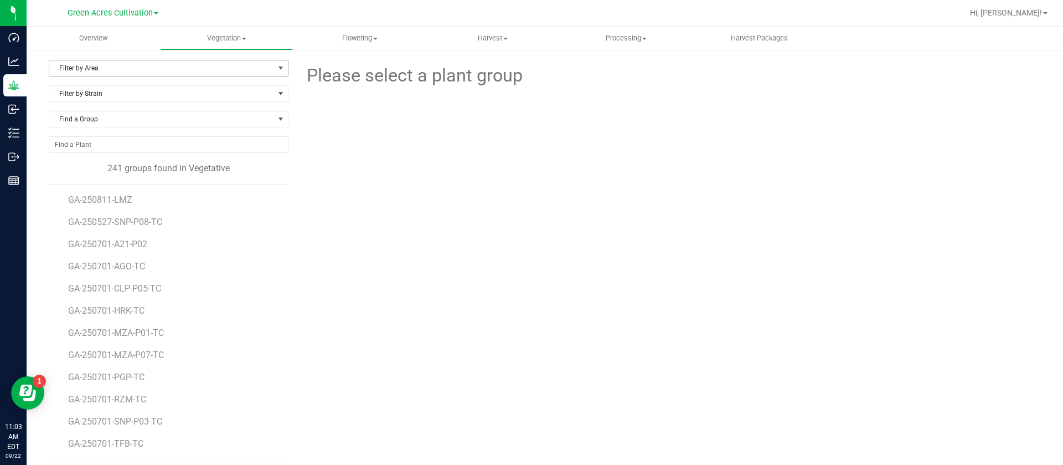
click at [120, 76] on span "Filter by Area" at bounding box center [169, 68] width 240 height 17
click at [91, 171] on li "34" at bounding box center [166, 167] width 235 height 17
click at [151, 64] on span "34" at bounding box center [161, 68] width 225 height 16
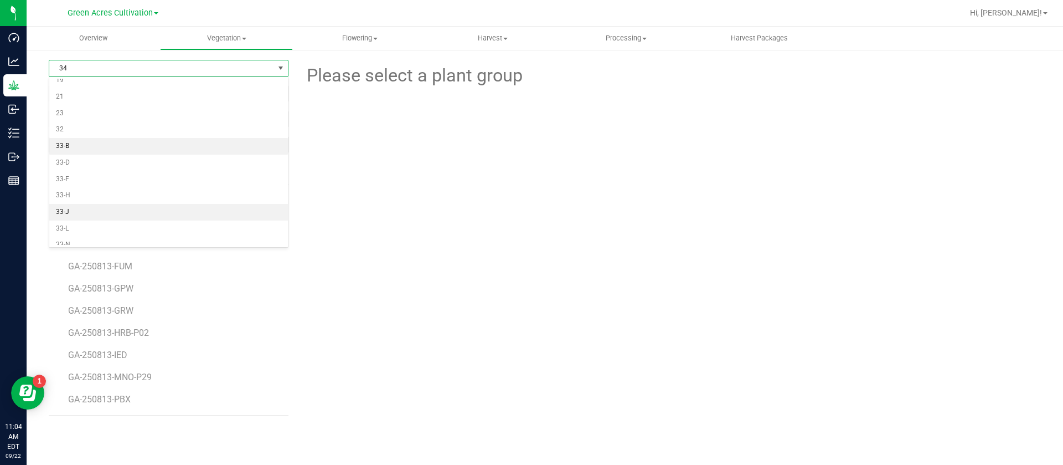
scroll to position [83, 0]
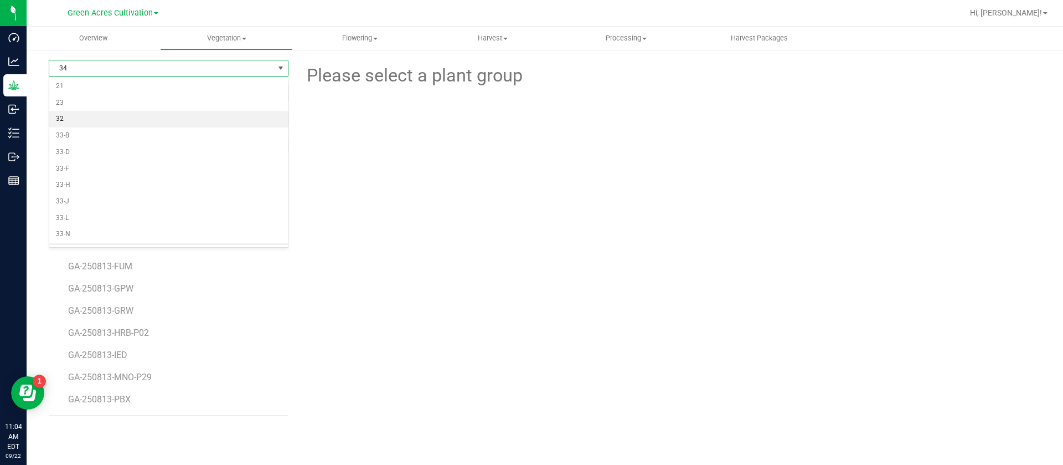
click at [106, 114] on li "32" at bounding box center [168, 119] width 239 height 17
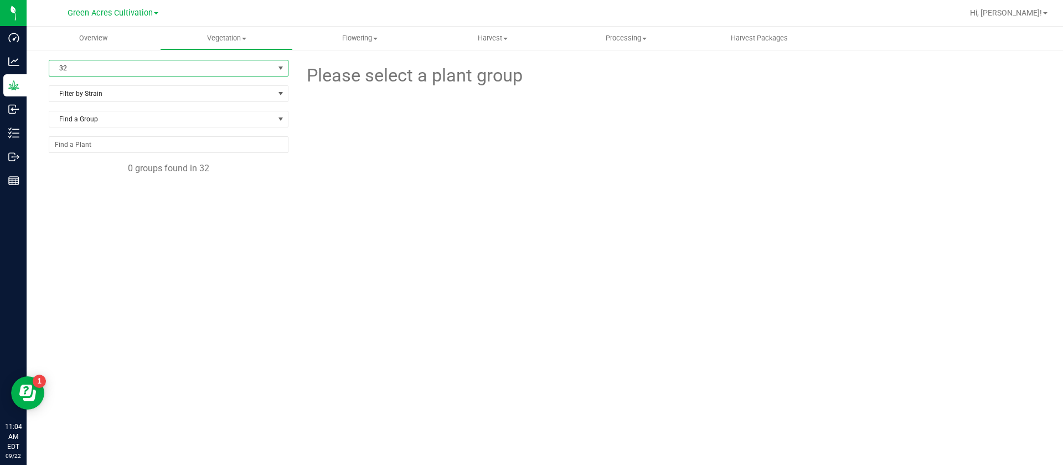
click at [129, 67] on span "32" at bounding box center [161, 68] width 225 height 16
click at [90, 120] on li "15" at bounding box center [168, 120] width 239 height 17
click at [112, 240] on span "GA-250826- HTM" at bounding box center [103, 244] width 70 height 11
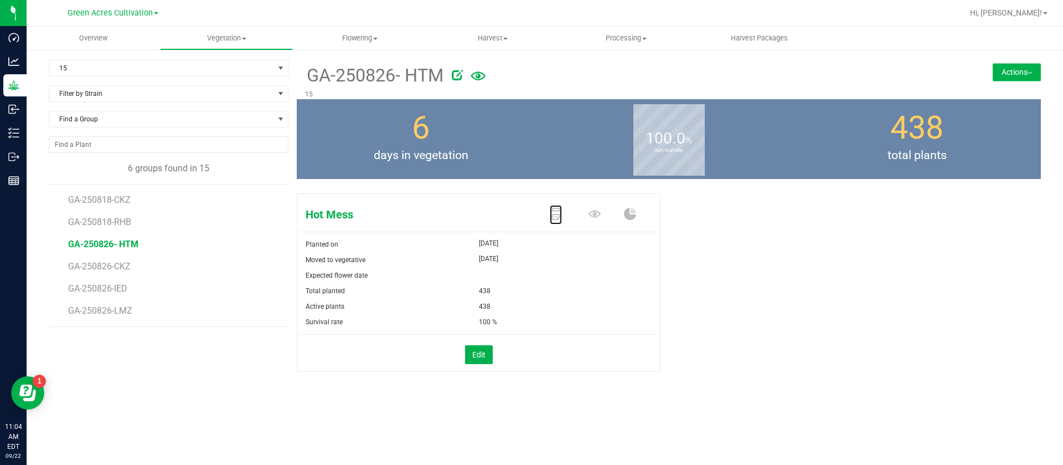
click at [553, 208] on icon at bounding box center [556, 214] width 12 height 12
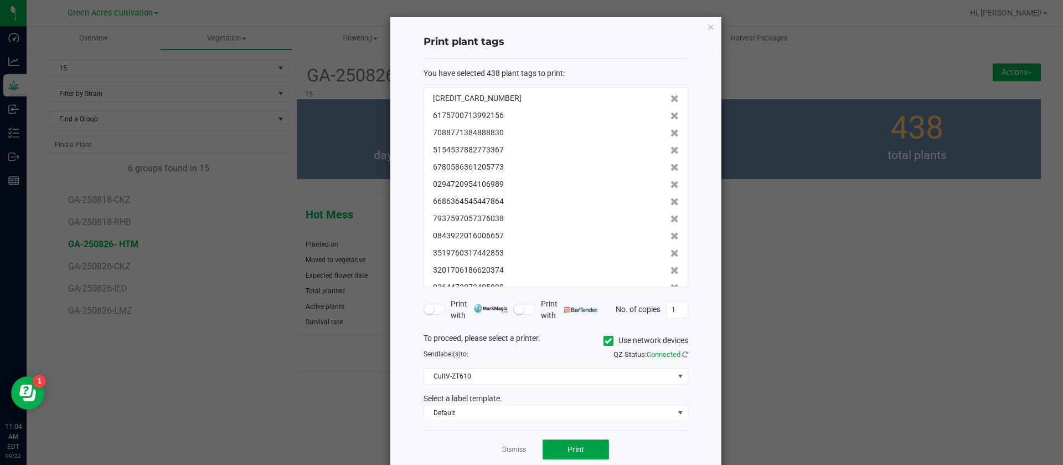
click at [570, 449] on span "Print" at bounding box center [576, 449] width 17 height 9
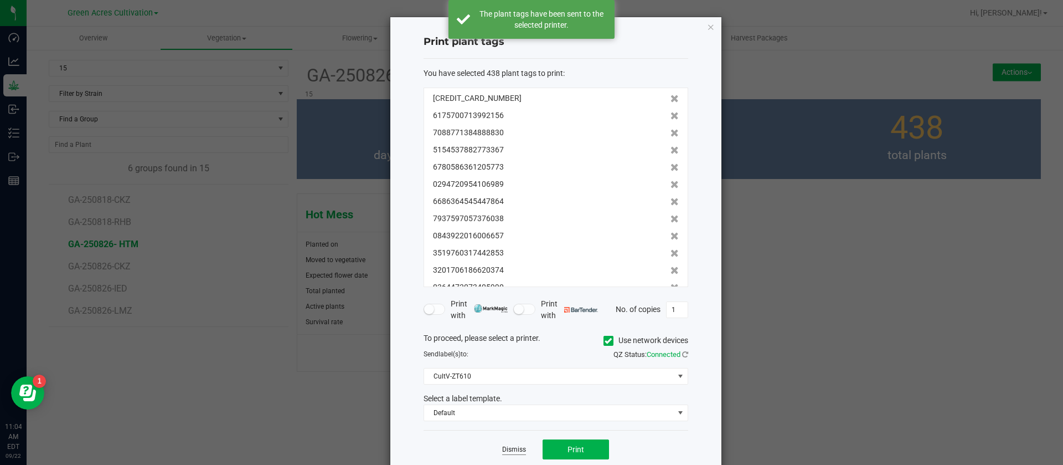
click at [508, 445] on link "Dismiss" at bounding box center [514, 449] width 24 height 9
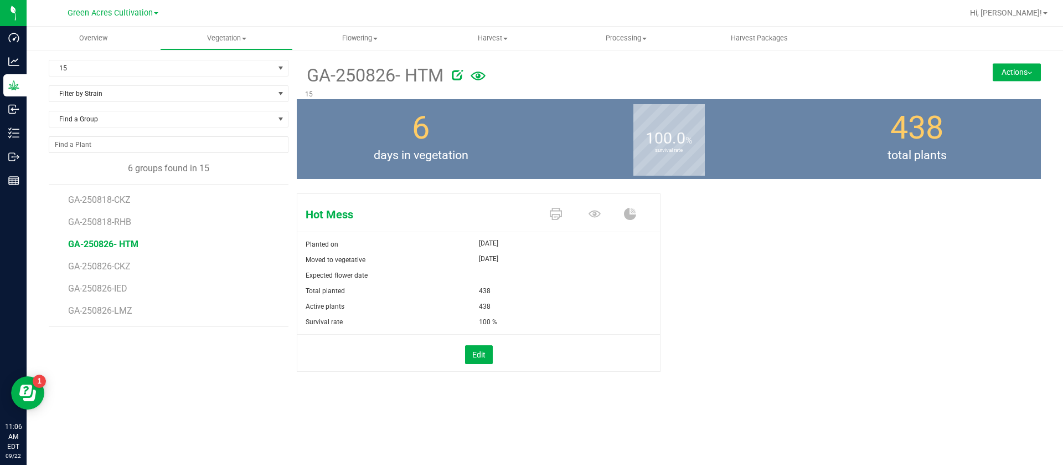
click at [929, 252] on div "Hot Mess Planted on [DATE] Moved to vegetative [DATE] Expected flower date Tota…" at bounding box center [669, 294] width 744 height 210
click at [94, 266] on span "GA-250826-CKZ" at bounding box center [100, 266] width 65 height 11
click at [555, 213] on icon at bounding box center [556, 214] width 12 height 12
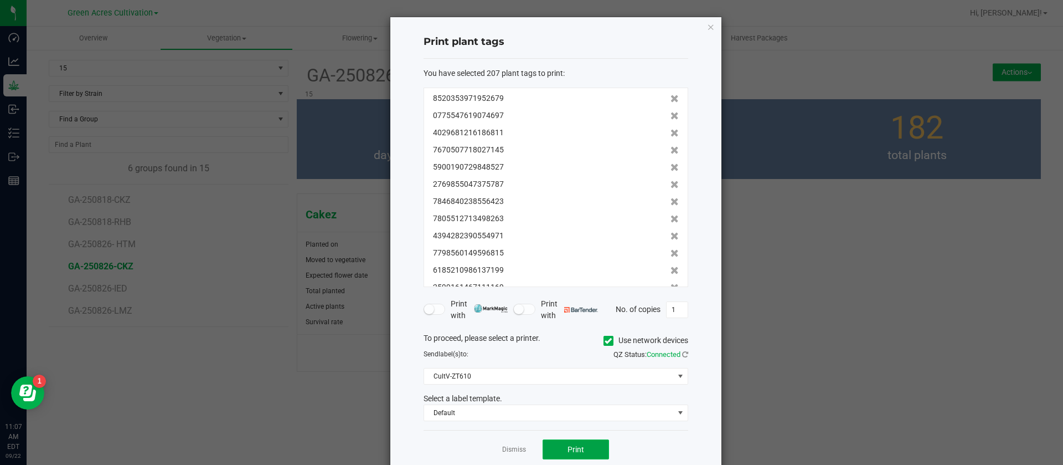
click at [565, 454] on button "Print" at bounding box center [576, 449] width 66 height 20
click at [508, 449] on link "Dismiss" at bounding box center [514, 449] width 24 height 9
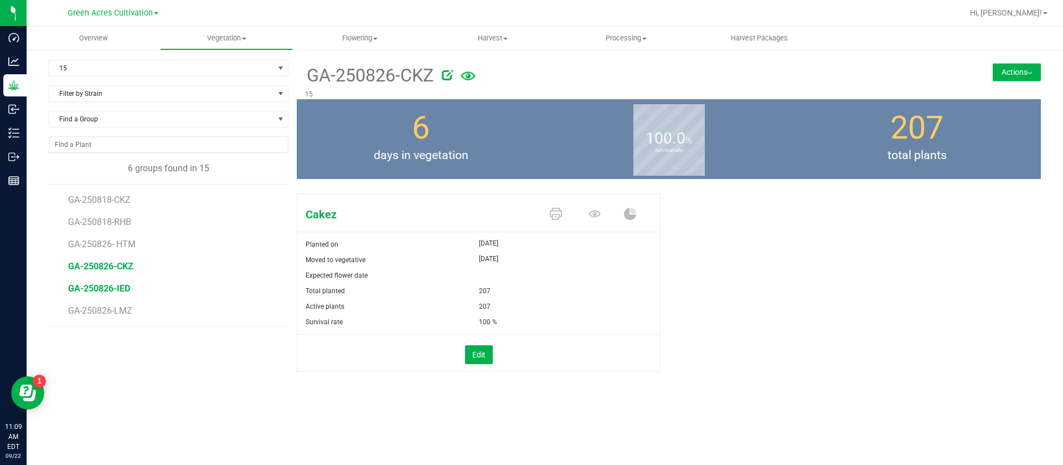
click at [99, 284] on span "GA-250826-IED" at bounding box center [99, 288] width 62 height 11
click at [554, 214] on icon at bounding box center [556, 214] width 12 height 12
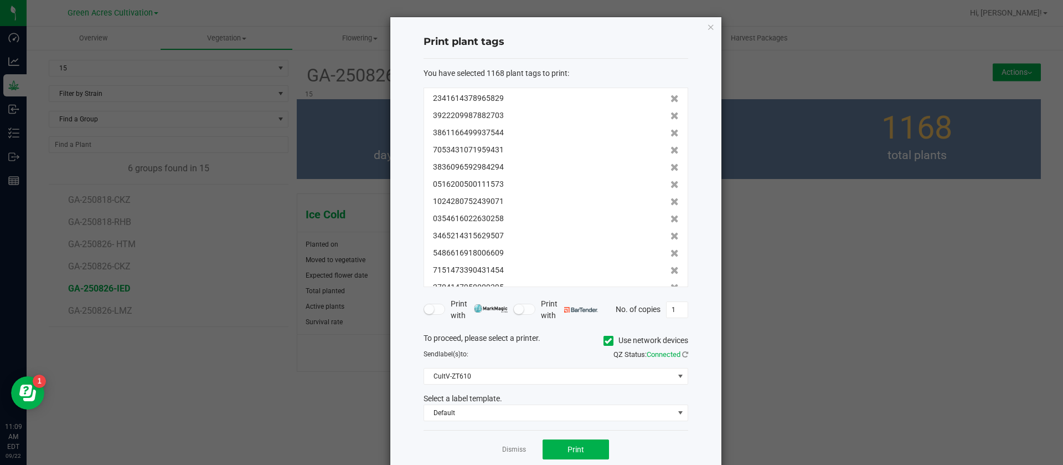
click at [509, 451] on link "Dismiss" at bounding box center [514, 449] width 24 height 9
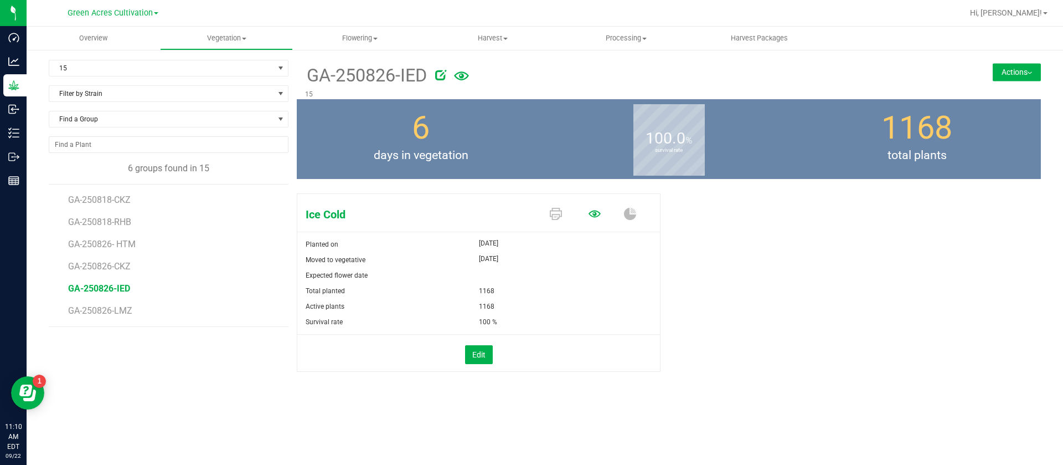
click at [595, 214] on icon at bounding box center [595, 213] width 12 height 7
click at [127, 313] on span "GA-250826-LMZ" at bounding box center [101, 310] width 67 height 11
click at [94, 286] on span "GA-250826-IED" at bounding box center [99, 288] width 62 height 11
click at [596, 209] on icon at bounding box center [595, 214] width 12 height 12
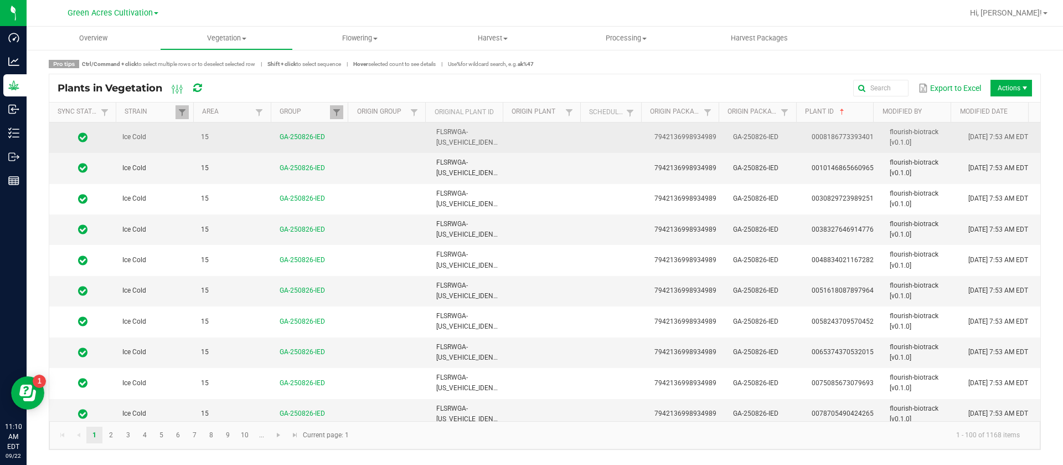
click at [573, 133] on td at bounding box center [547, 137] width 79 height 30
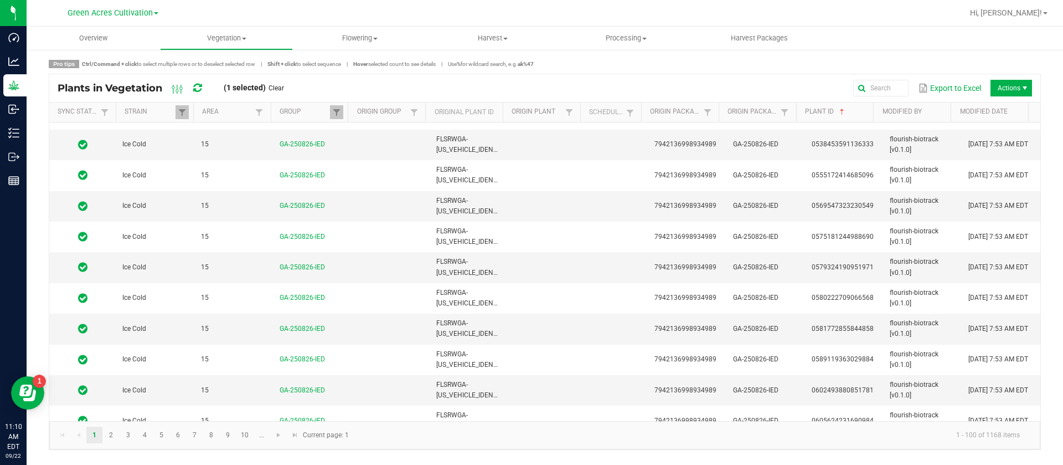
scroll to position [2769, 0]
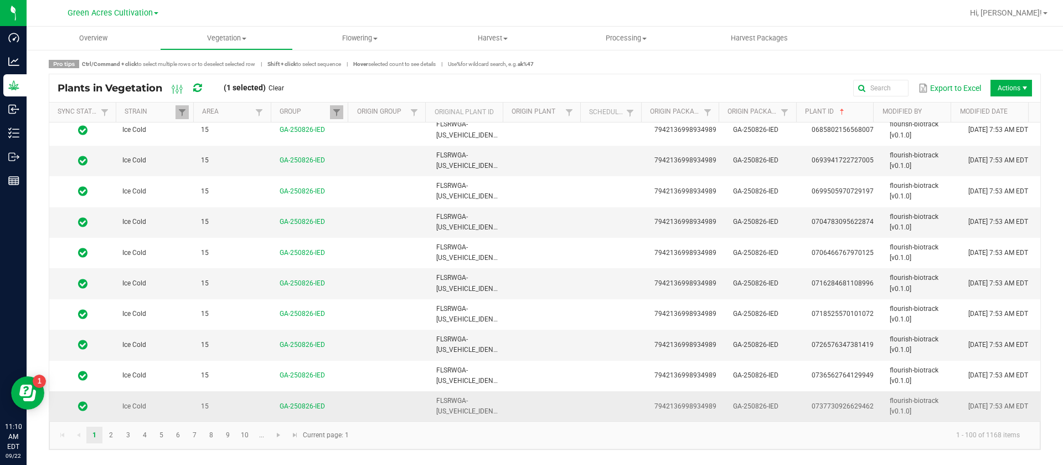
click at [962, 402] on td "[DATE] 7:53 AM EDT" at bounding box center [1001, 406] width 79 height 30
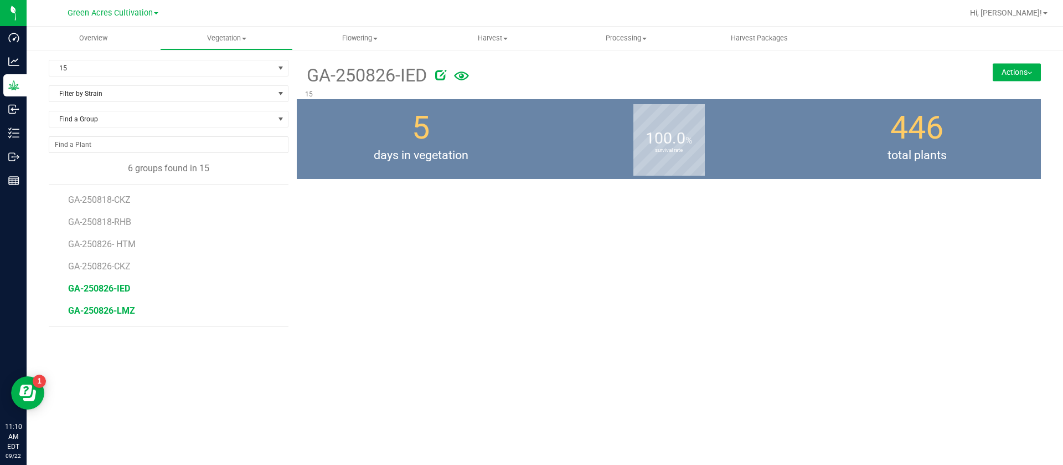
click at [121, 312] on span "GA-250826-LMZ" at bounding box center [101, 310] width 67 height 11
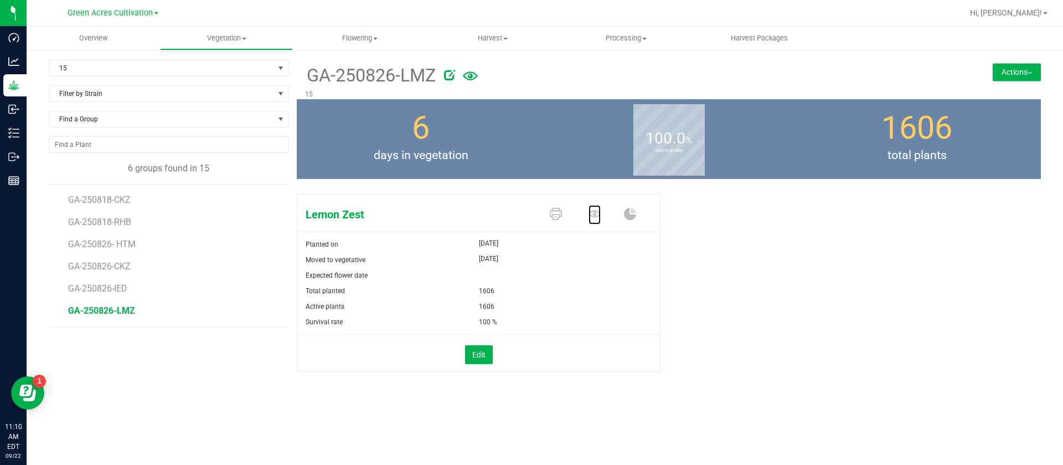
click at [590, 213] on icon at bounding box center [595, 214] width 12 height 12
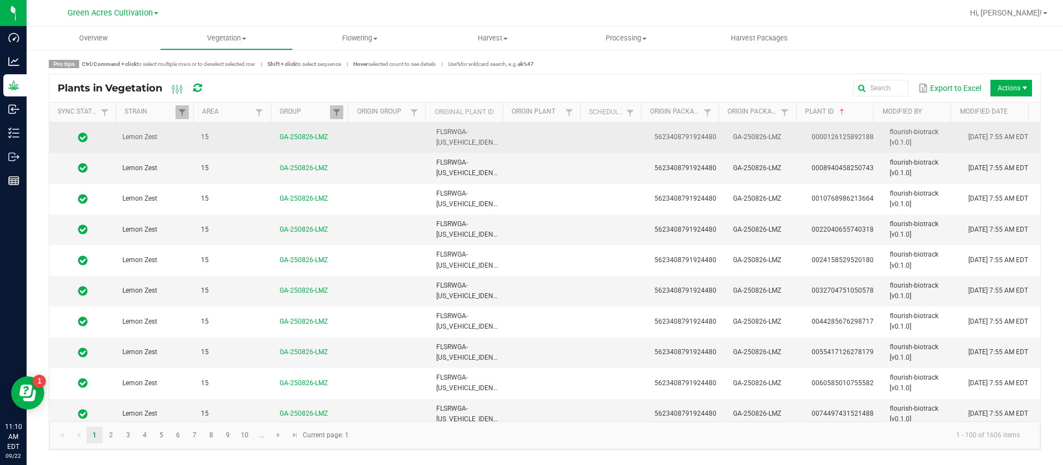
click at [978, 140] on td "[DATE] 7:55 AM EDT" at bounding box center [1001, 137] width 79 height 30
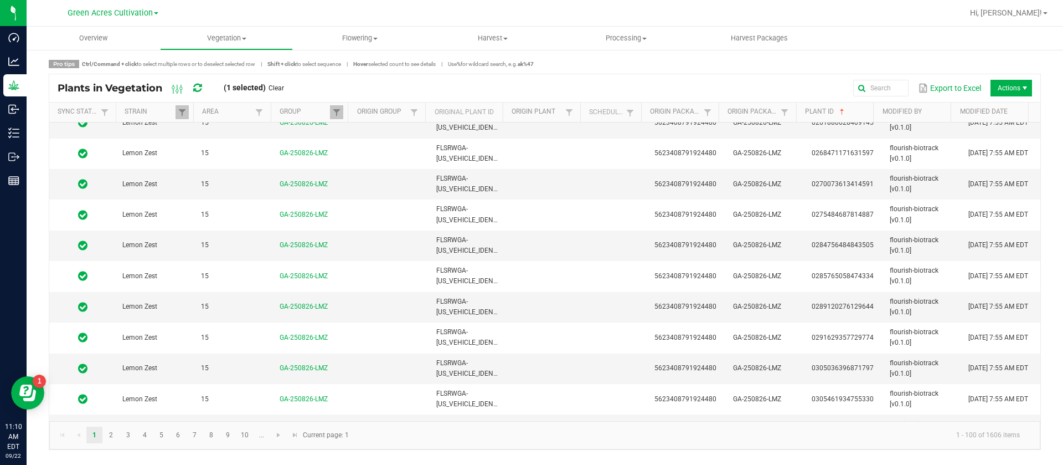
scroll to position [2769, 0]
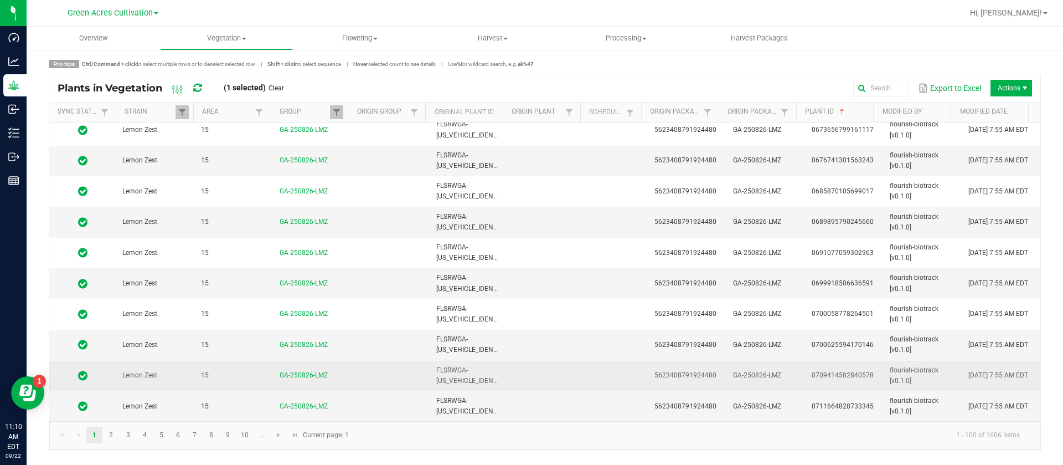
click at [979, 382] on td "[DATE] 7:55 AM EDT" at bounding box center [1001, 375] width 79 height 30
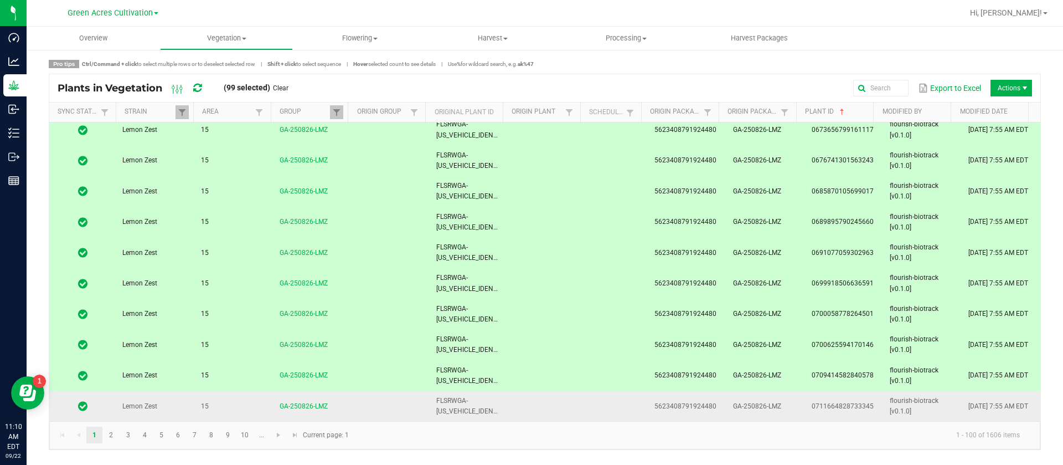
click at [976, 403] on span "[DATE] 7:55 AM EDT" at bounding box center [999, 406] width 60 height 8
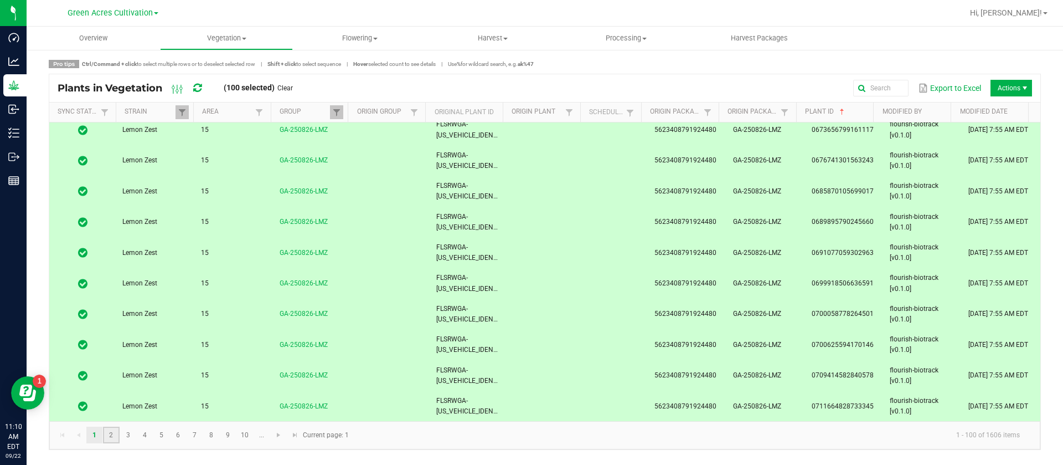
click at [109, 437] on link "2" at bounding box center [111, 434] width 16 height 17
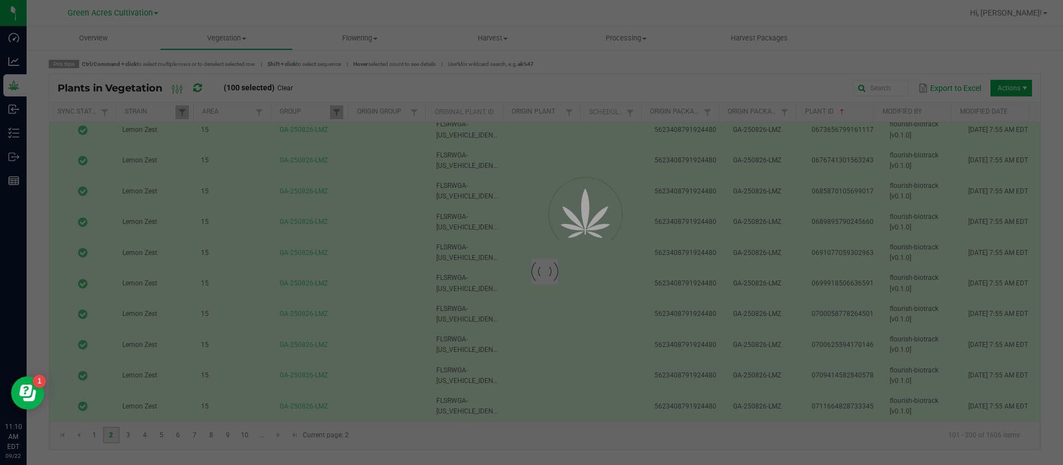
scroll to position [0, 0]
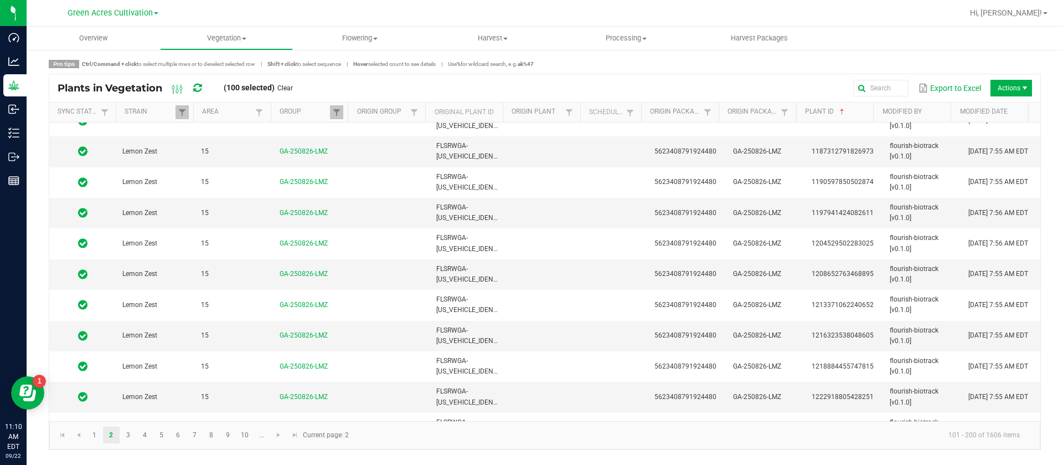
scroll to position [2769, 0]
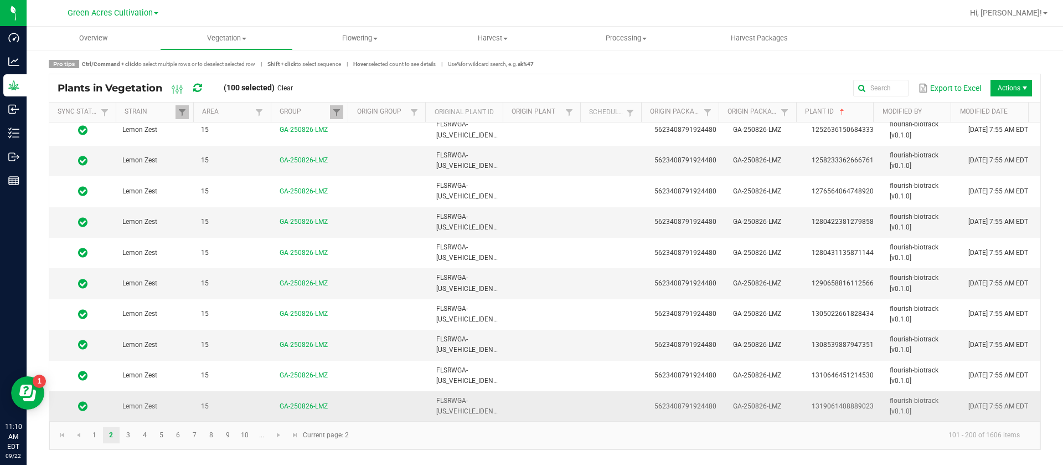
click at [1007, 402] on span "[DATE] 7:55 AM EDT" at bounding box center [999, 406] width 60 height 8
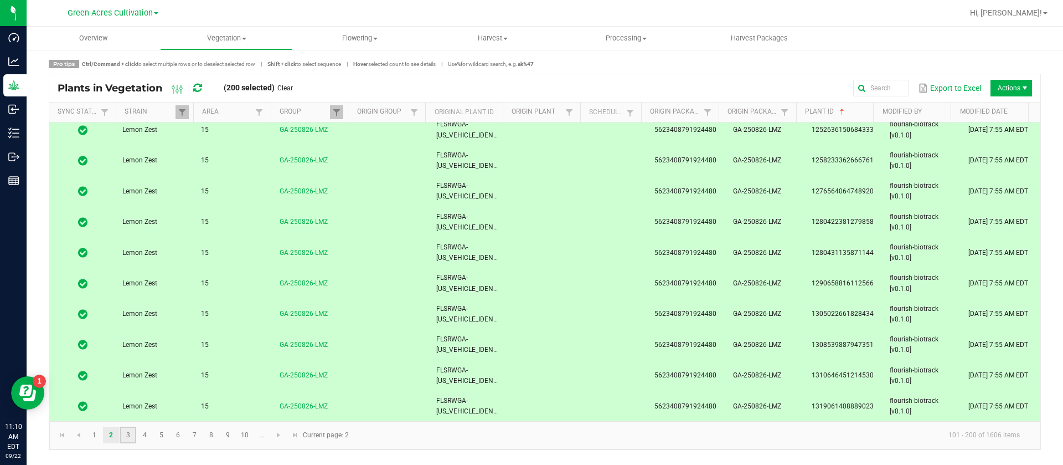
click at [133, 436] on link "3" at bounding box center [128, 434] width 16 height 17
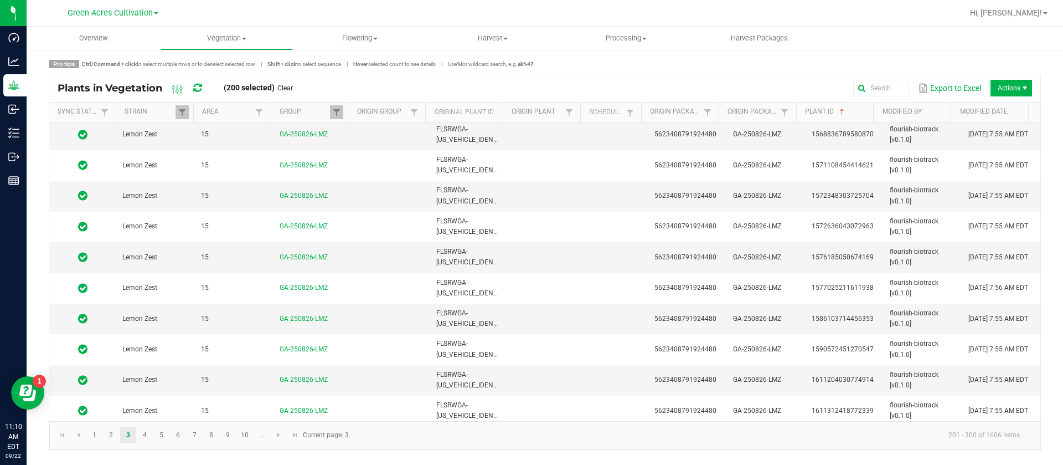
scroll to position [2769, 0]
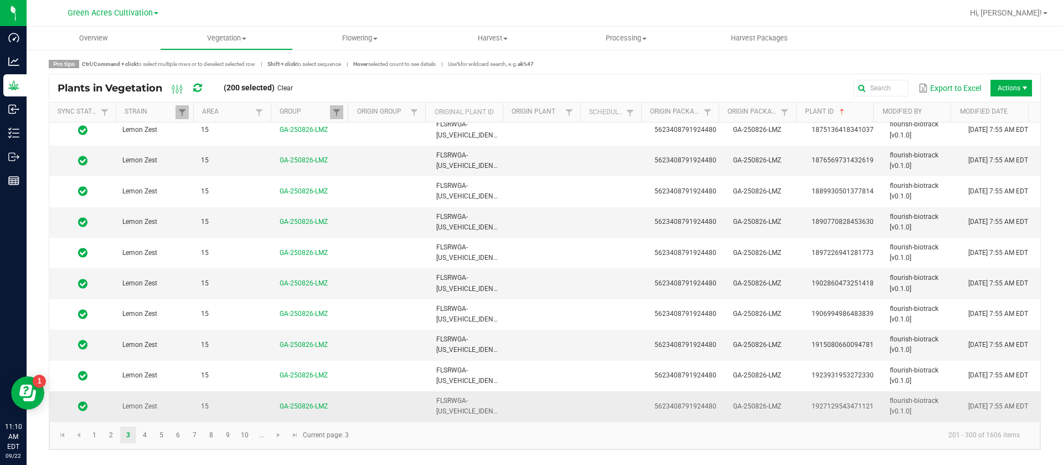
click at [1011, 403] on span "[DATE] 7:55 AM EDT" at bounding box center [999, 406] width 60 height 8
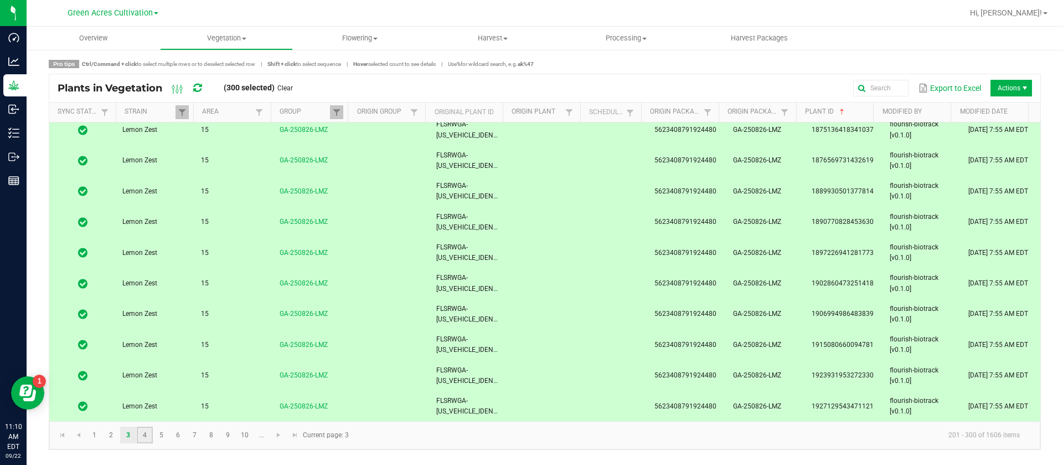
click at [151, 434] on link "4" at bounding box center [145, 434] width 16 height 17
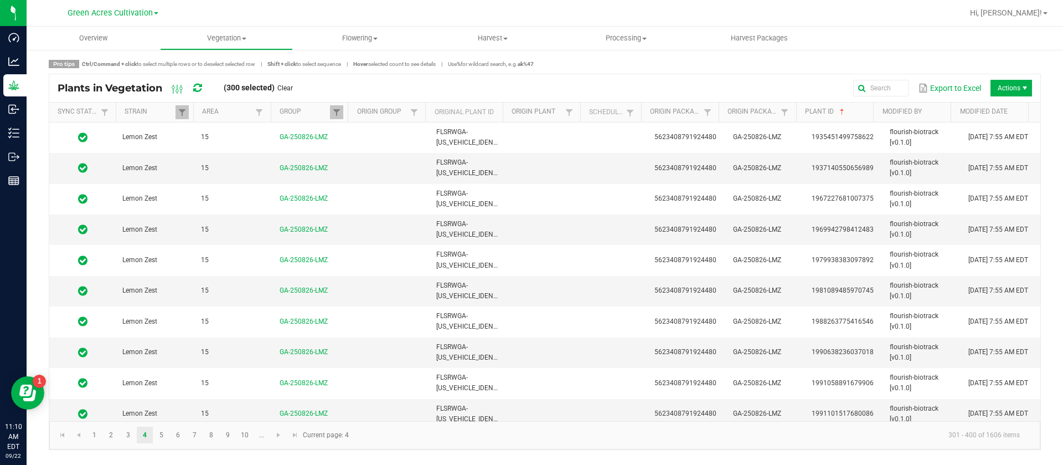
scroll to position [2769, 0]
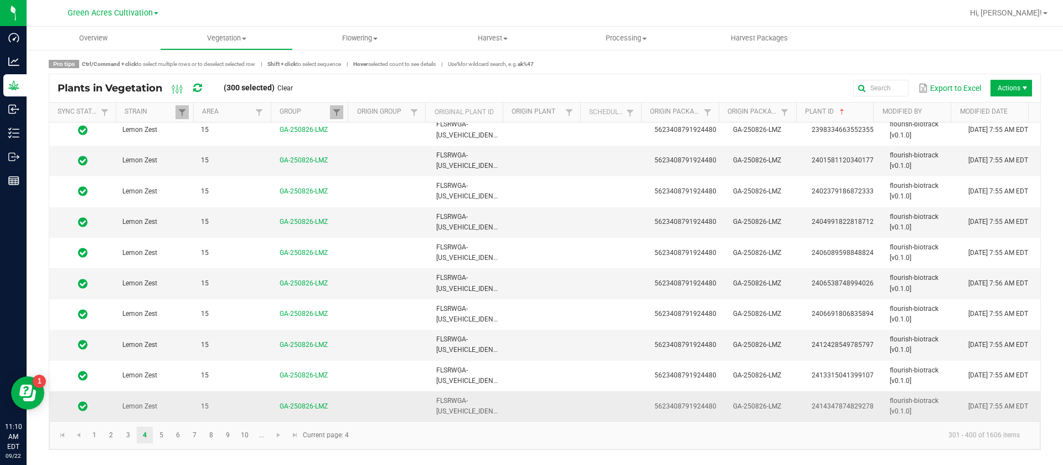
click at [991, 406] on td "[DATE] 7:55 AM EDT" at bounding box center [1001, 406] width 79 height 30
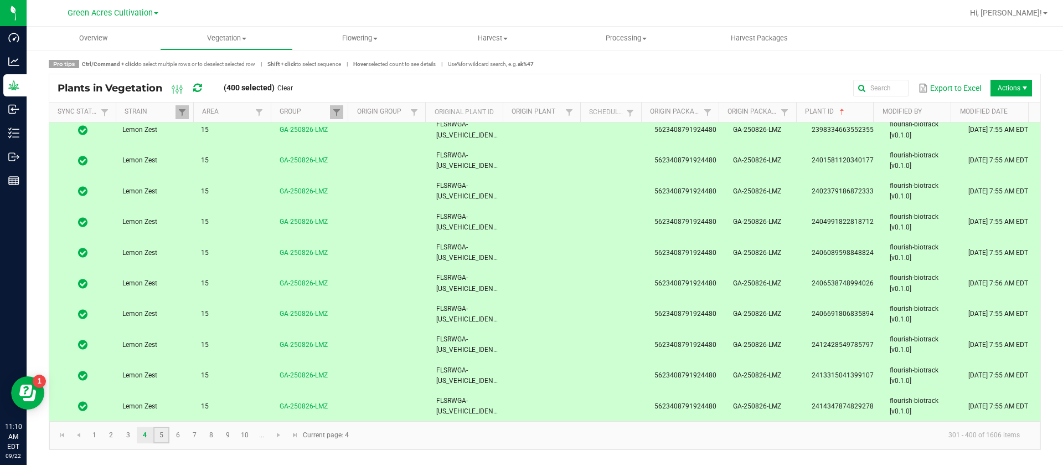
click at [165, 439] on link "5" at bounding box center [161, 434] width 16 height 17
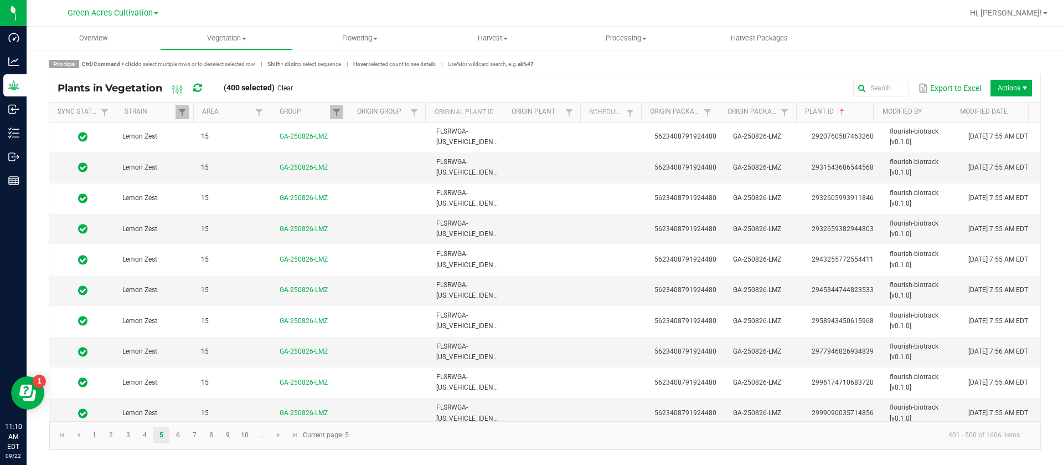
scroll to position [2769, 0]
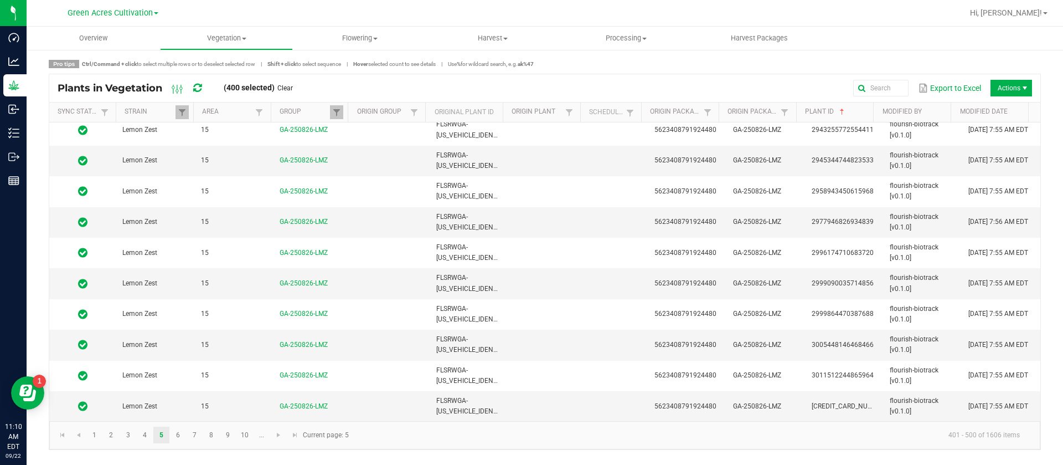
drag, startPoint x: 984, startPoint y: 396, endPoint x: 939, endPoint y: 423, distance: 52.1
click at [983, 395] on td "[DATE] 7:55 AM EDT" at bounding box center [1001, 406] width 79 height 30
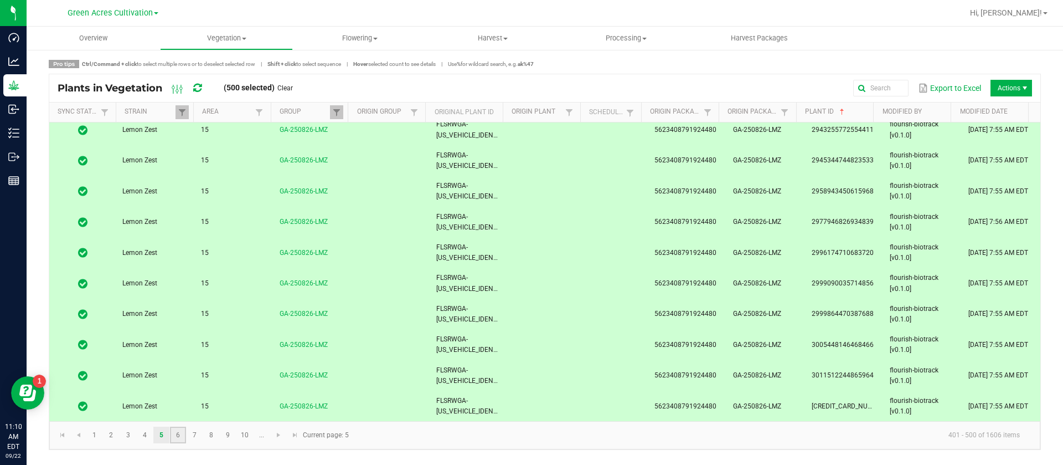
click at [183, 432] on link "6" at bounding box center [178, 434] width 16 height 17
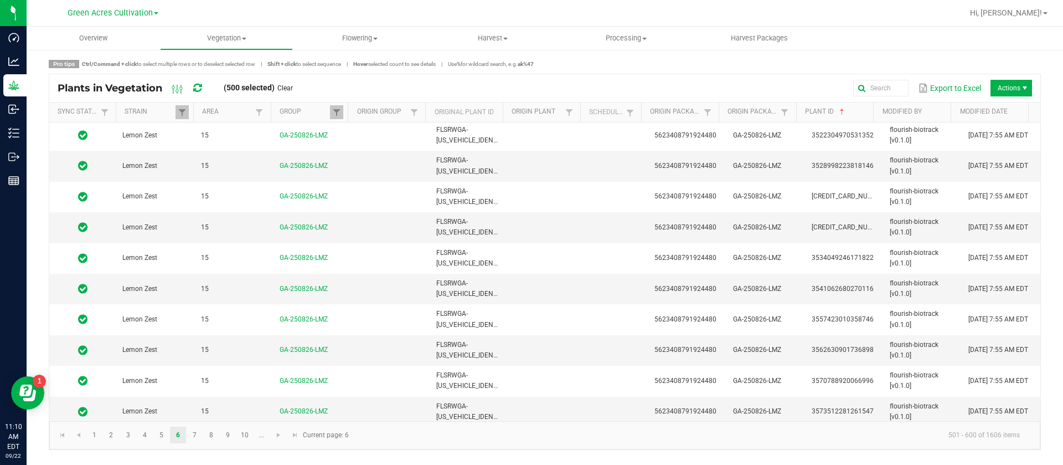
scroll to position [2769, 0]
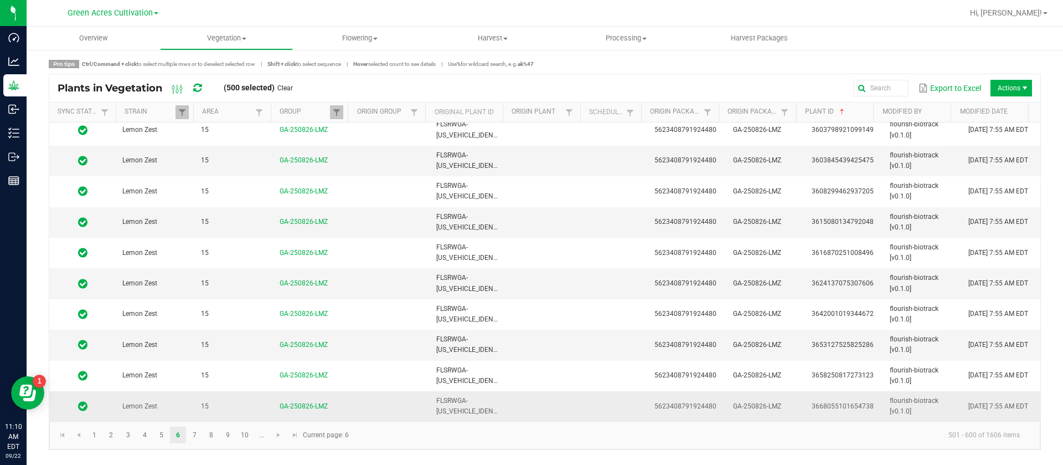
click at [991, 405] on td "[DATE] 7:55 AM EDT" at bounding box center [1001, 406] width 79 height 30
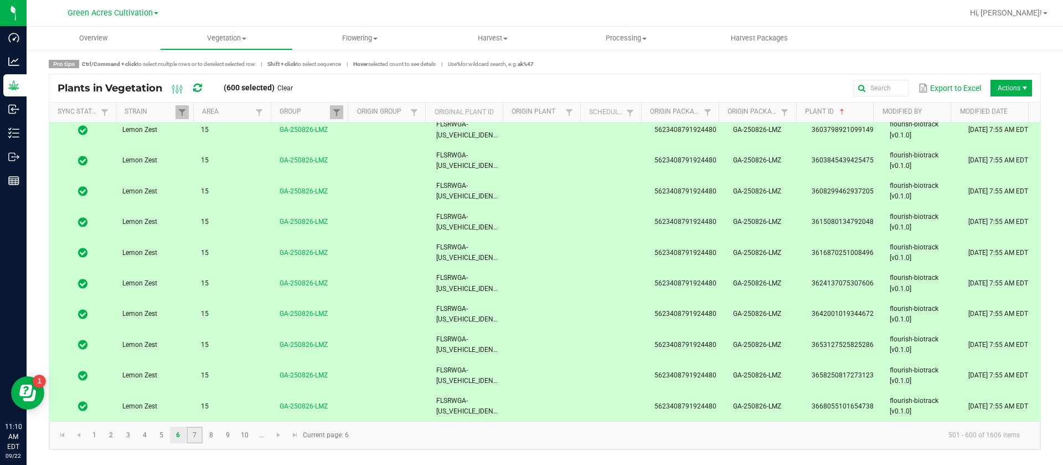
click at [195, 439] on link "7" at bounding box center [195, 434] width 16 height 17
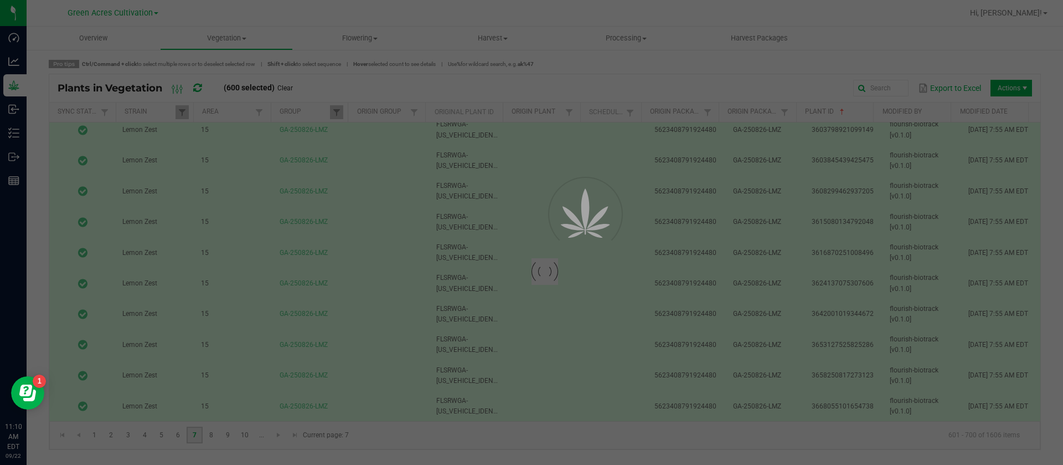
scroll to position [0, 0]
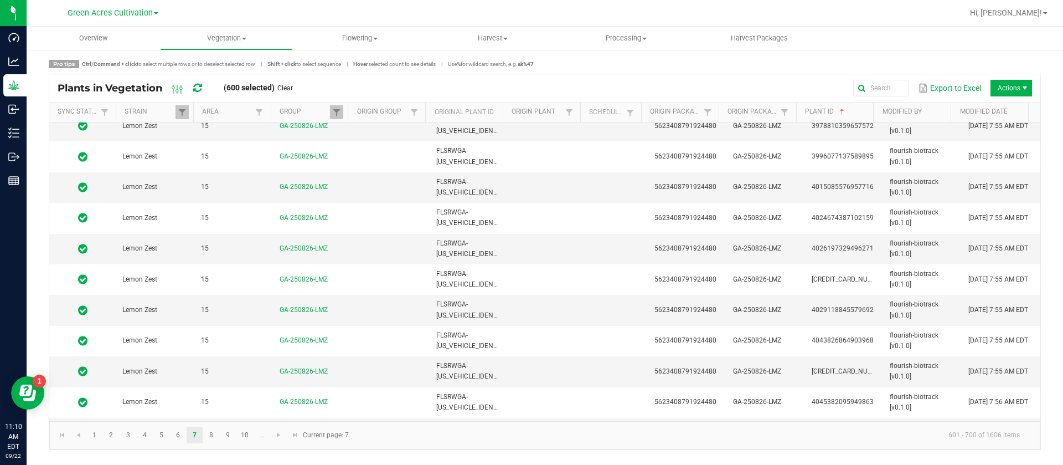
scroll to position [2769, 0]
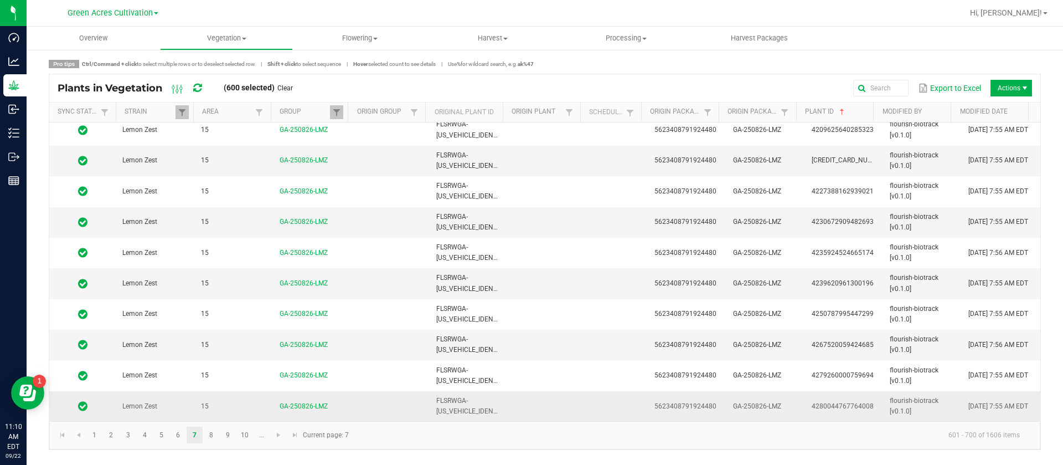
click at [1001, 406] on td "[DATE] 7:55 AM EDT" at bounding box center [1001, 406] width 79 height 30
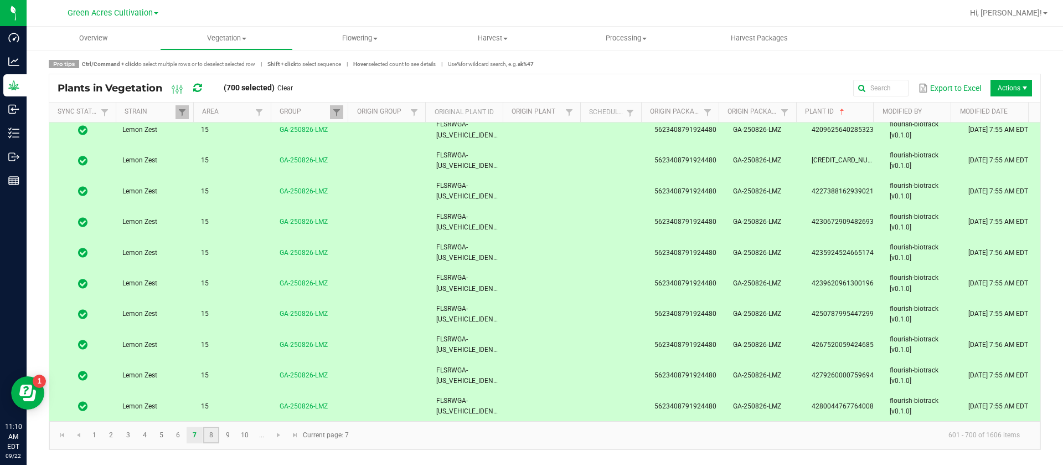
click at [214, 436] on link "8" at bounding box center [211, 434] width 16 height 17
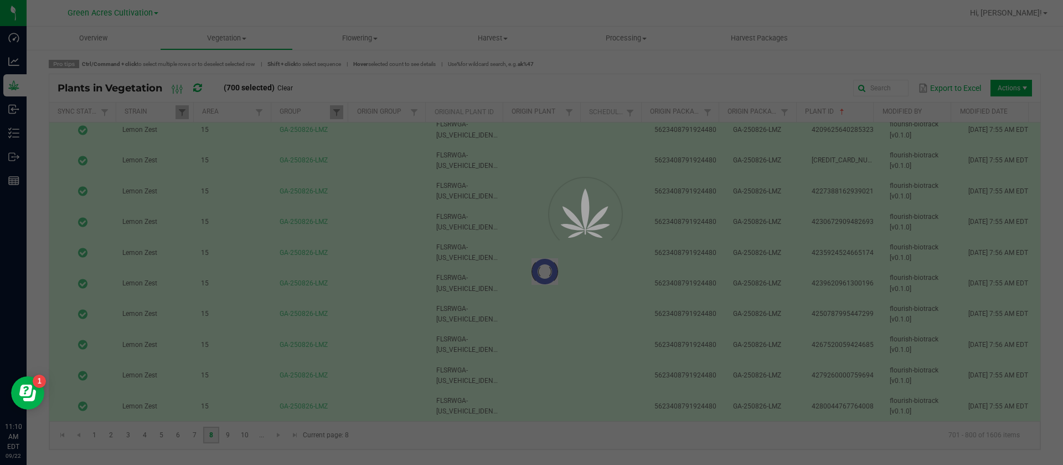
scroll to position [0, 0]
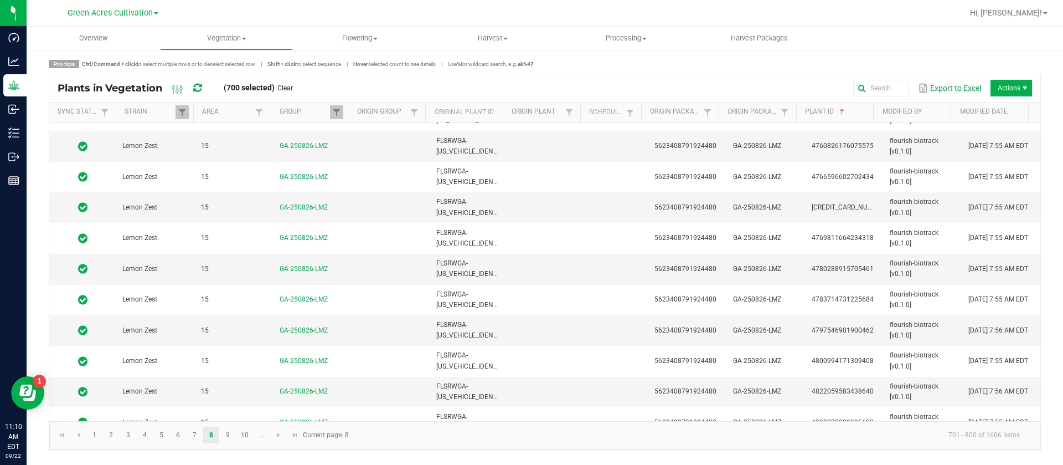
scroll to position [2769, 0]
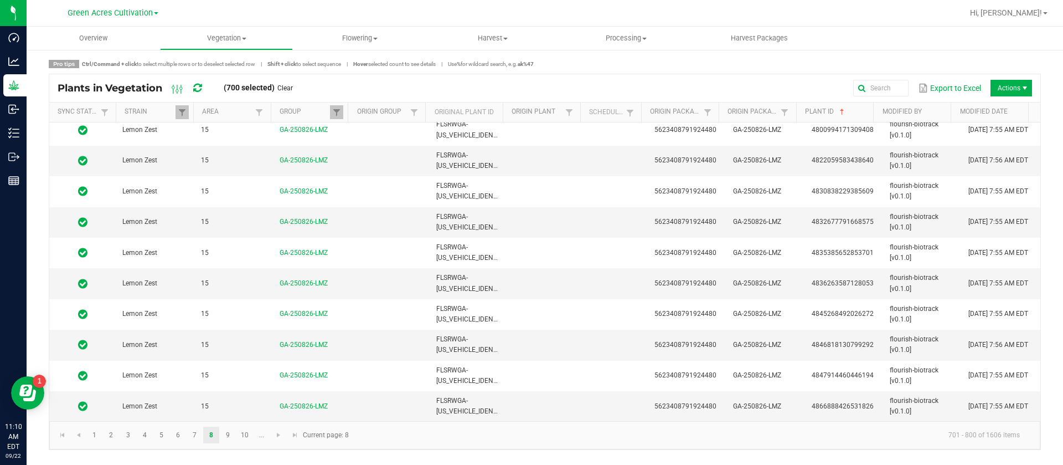
drag, startPoint x: 1016, startPoint y: 407, endPoint x: 628, endPoint y: 462, distance: 392.0
click at [1016, 407] on td "[DATE] 7:55 AM EDT" at bounding box center [1001, 406] width 79 height 30
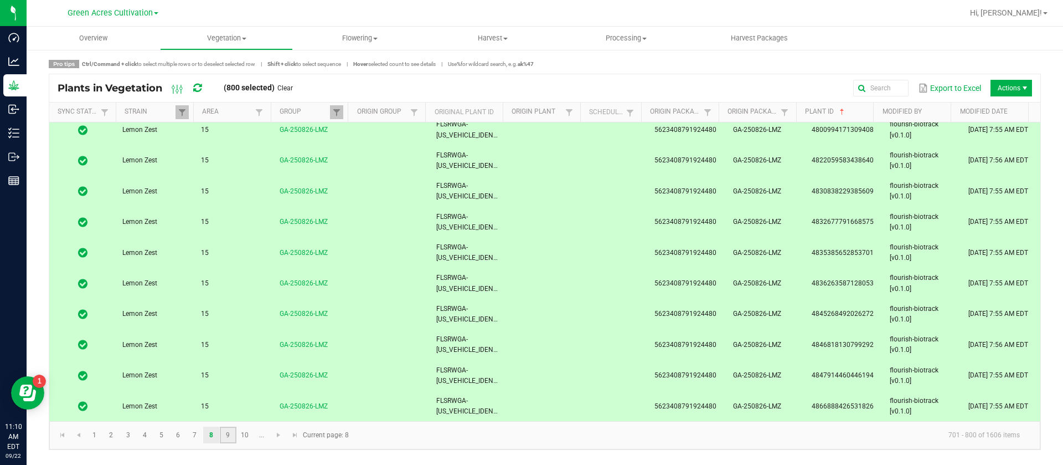
click at [226, 437] on link "9" at bounding box center [228, 434] width 16 height 17
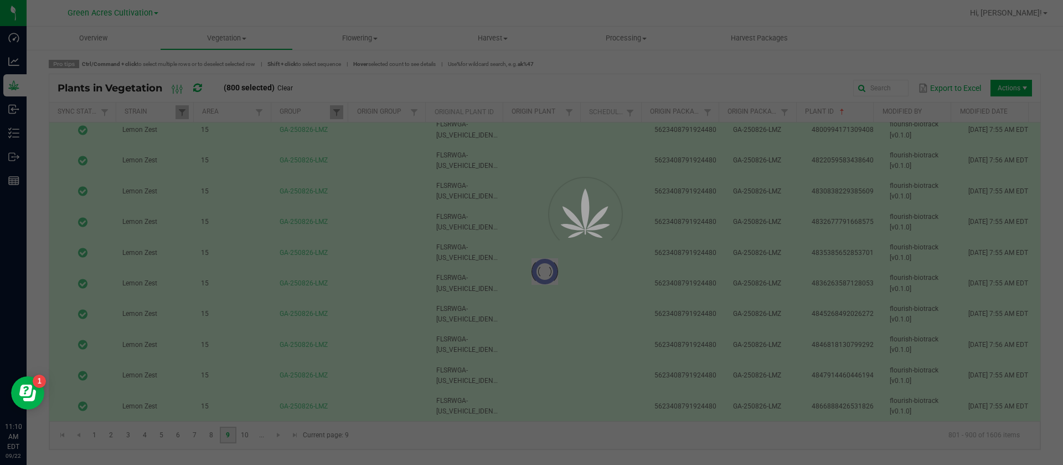
scroll to position [0, 0]
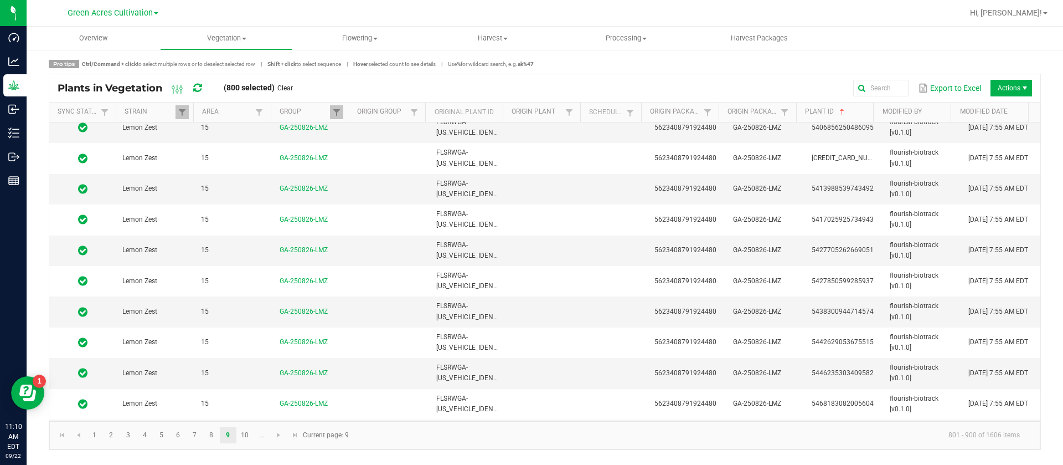
scroll to position [2769, 0]
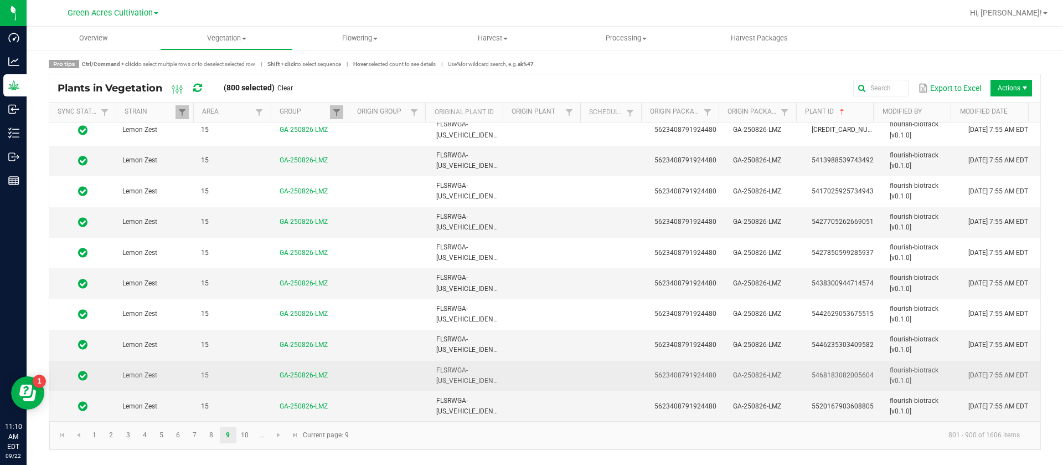
drag, startPoint x: 969, startPoint y: 380, endPoint x: 967, endPoint y: 386, distance: 5.6
click at [969, 379] on span "[DATE] 7:55 AM EDT" at bounding box center [999, 375] width 60 height 8
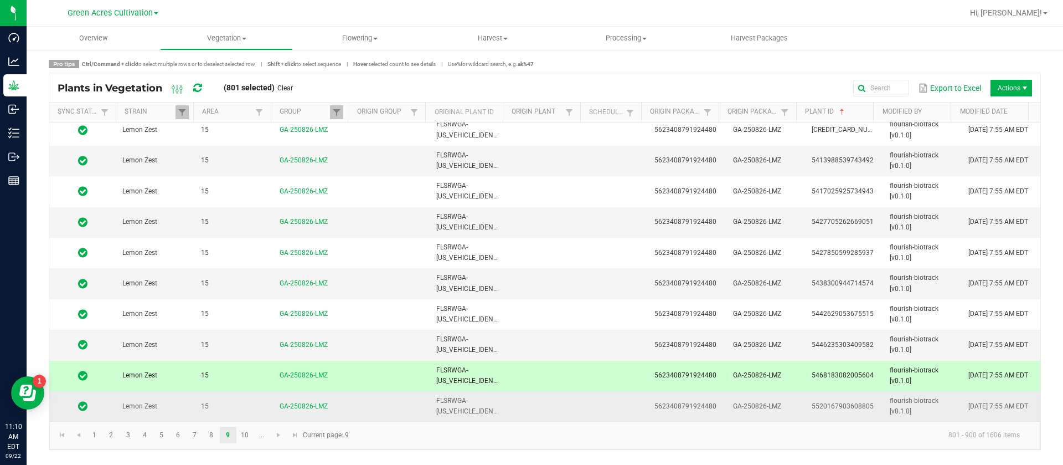
click at [969, 402] on span "[DATE] 7:55 AM EDT" at bounding box center [999, 406] width 60 height 8
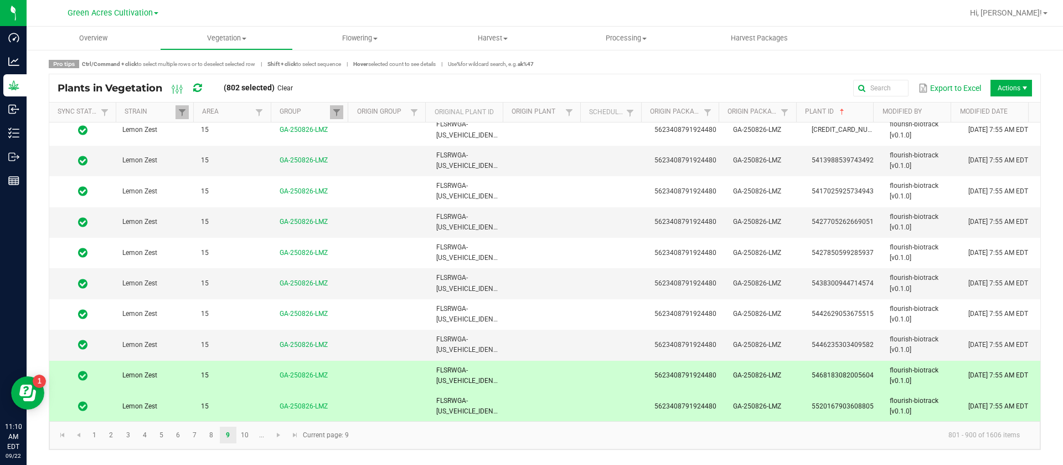
click at [969, 402] on span "[DATE] 7:55 AM EDT" at bounding box center [999, 406] width 60 height 8
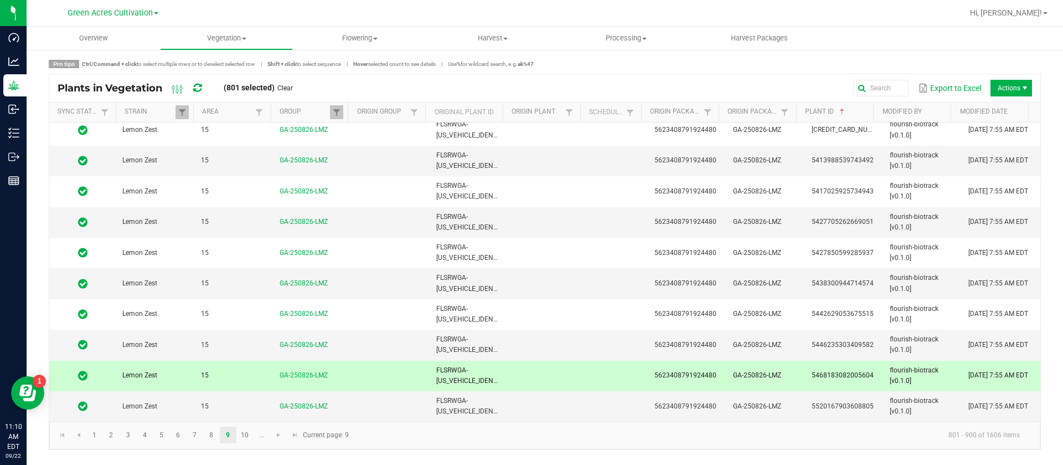
click at [967, 375] on td "[DATE] 7:55 AM EDT" at bounding box center [1001, 375] width 79 height 30
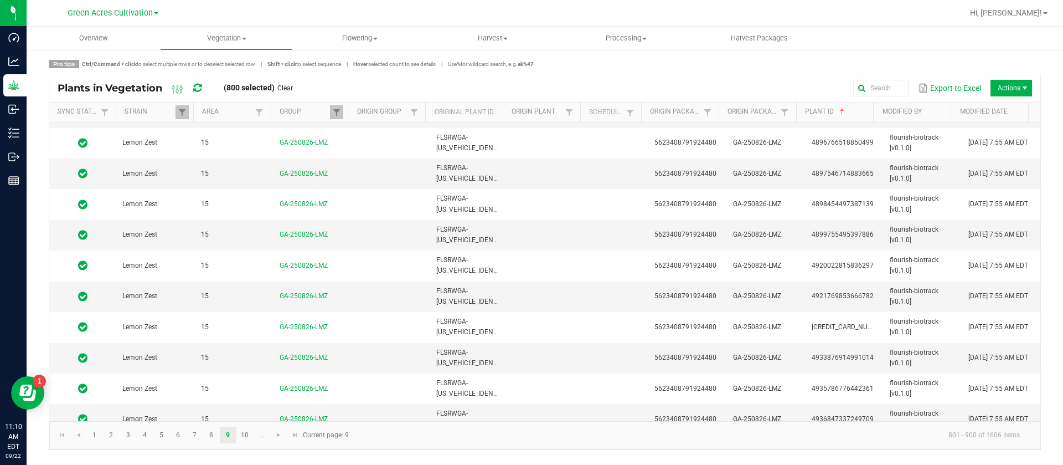
scroll to position [0, 0]
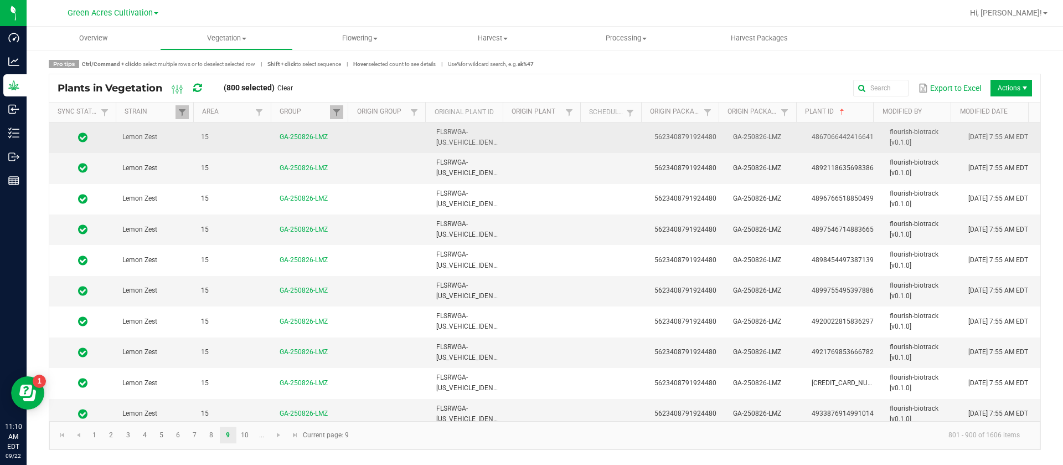
click at [971, 147] on td "[DATE] 7:55 AM EDT" at bounding box center [1001, 137] width 79 height 30
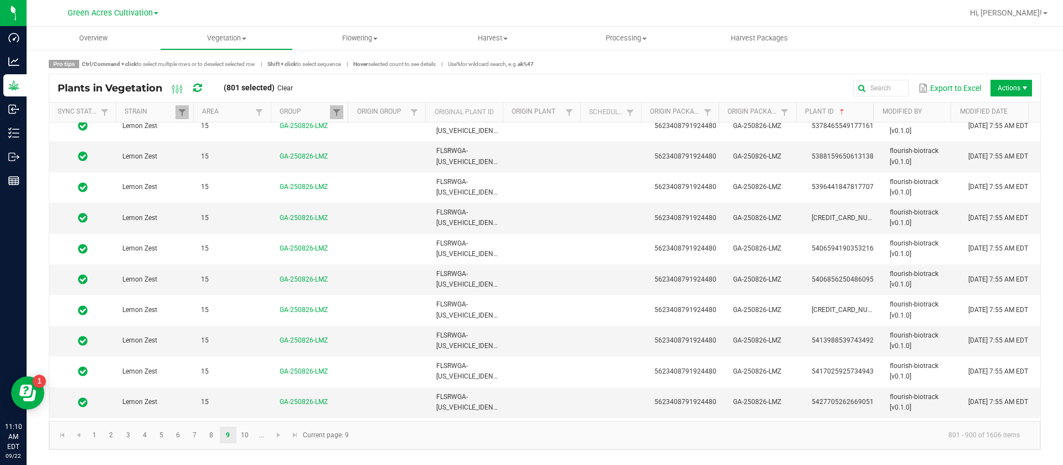
scroll to position [2769, 0]
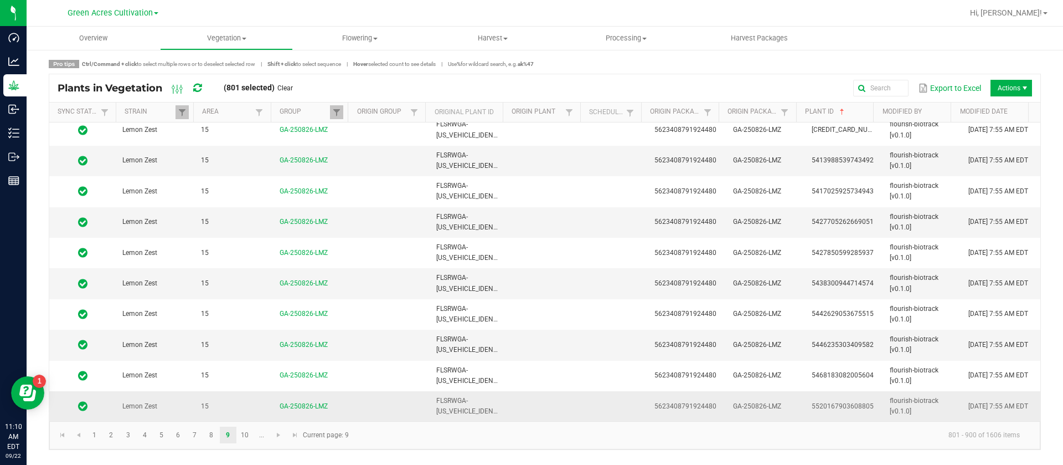
click at [1015, 408] on td "[DATE] 7:55 AM EDT" at bounding box center [1001, 406] width 79 height 30
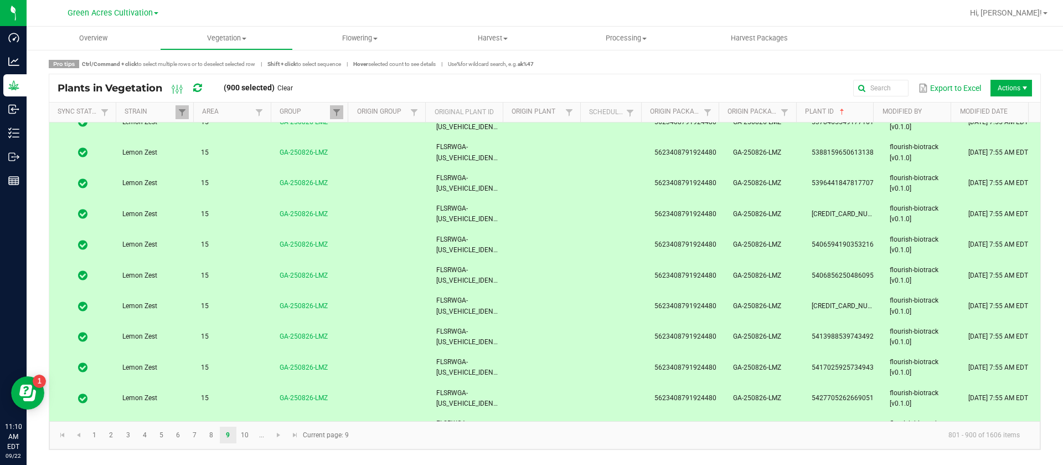
scroll to position [2436, 0]
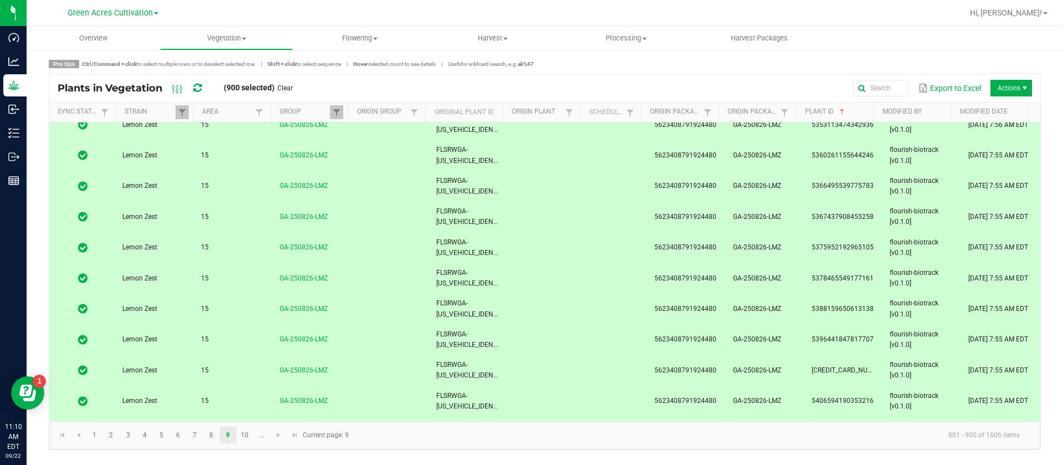
drag, startPoint x: 784, startPoint y: 298, endPoint x: 805, endPoint y: -13, distance: 311.4
drag, startPoint x: 807, startPoint y: 193, endPoint x: 818, endPoint y: 6, distance: 188.0
drag, startPoint x: 794, startPoint y: 277, endPoint x: 810, endPoint y: 63, distance: 215.5
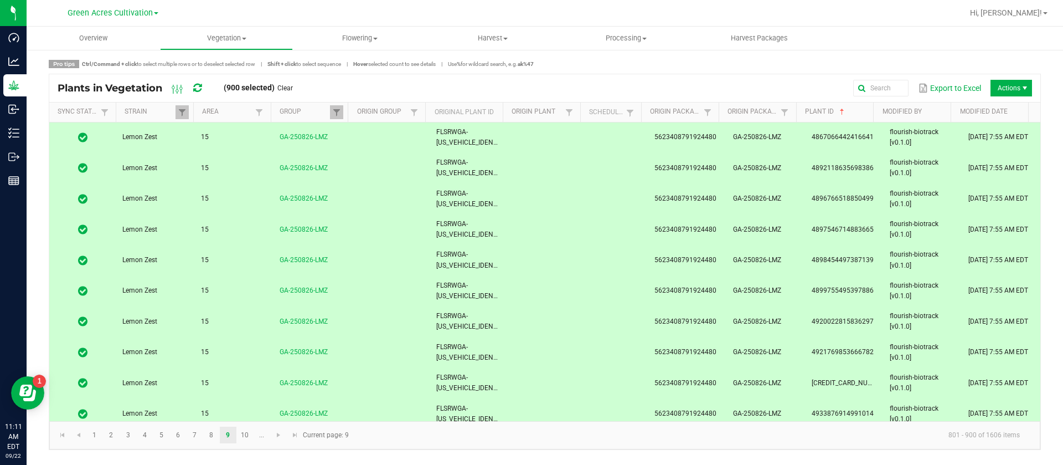
scroll to position [2769, 0]
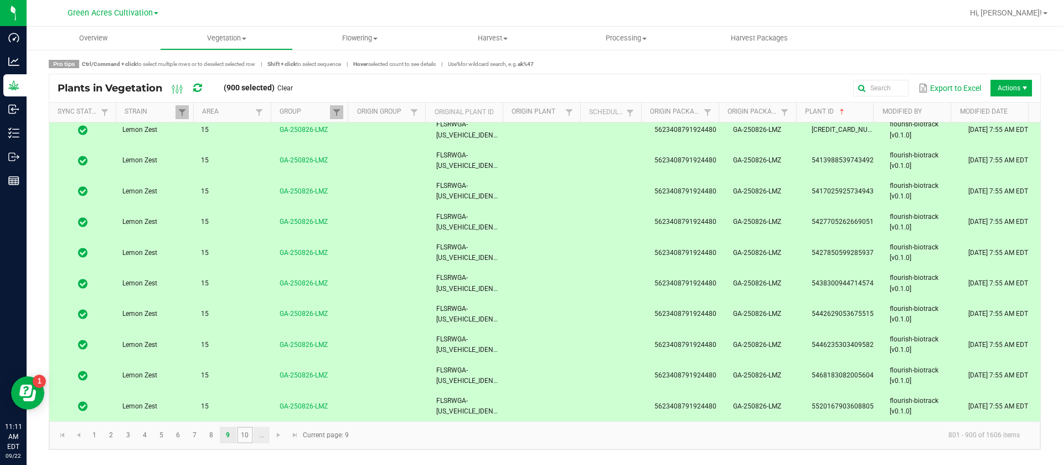
drag, startPoint x: 239, startPoint y: 435, endPoint x: 257, endPoint y: 432, distance: 17.9
click at [240, 434] on link "10" at bounding box center [245, 434] width 16 height 17
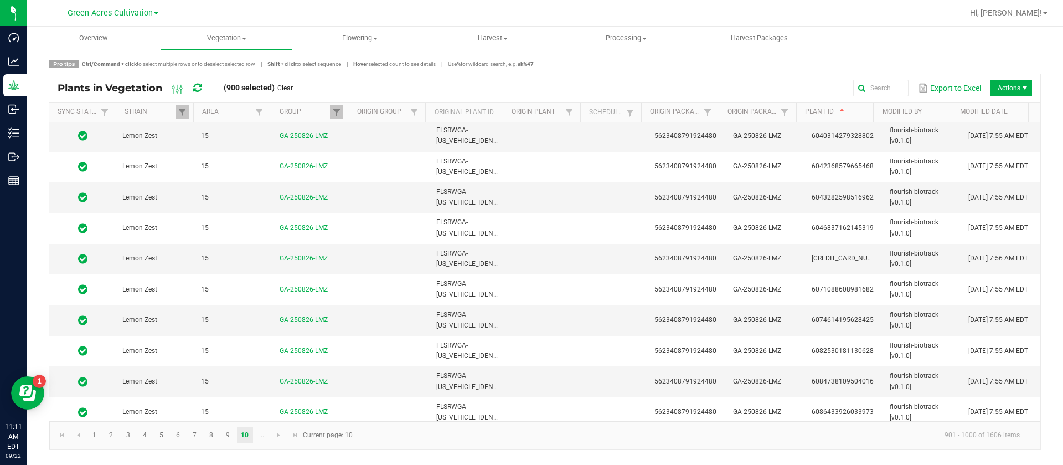
scroll to position [2769, 0]
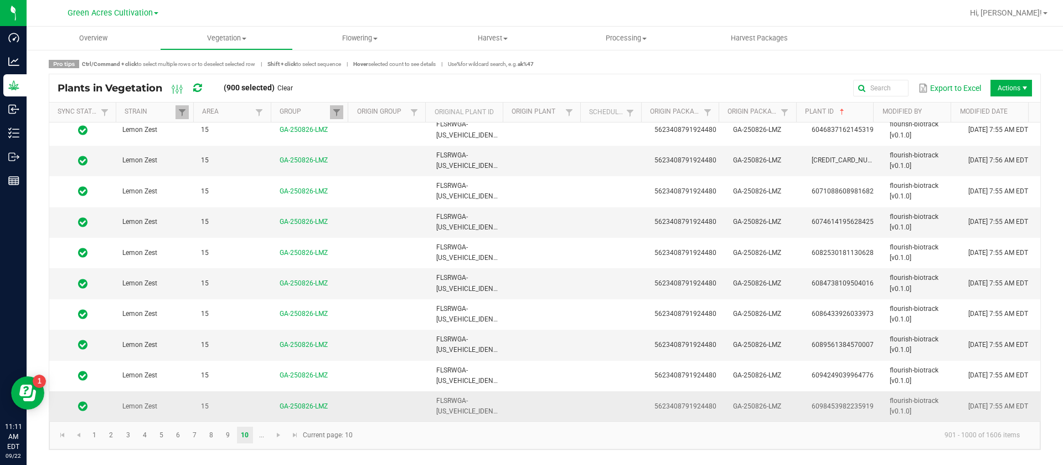
drag, startPoint x: 972, startPoint y: 411, endPoint x: 844, endPoint y: 404, distance: 128.6
click at [972, 410] on td "[DATE] 7:55 AM EDT" at bounding box center [1001, 406] width 79 height 30
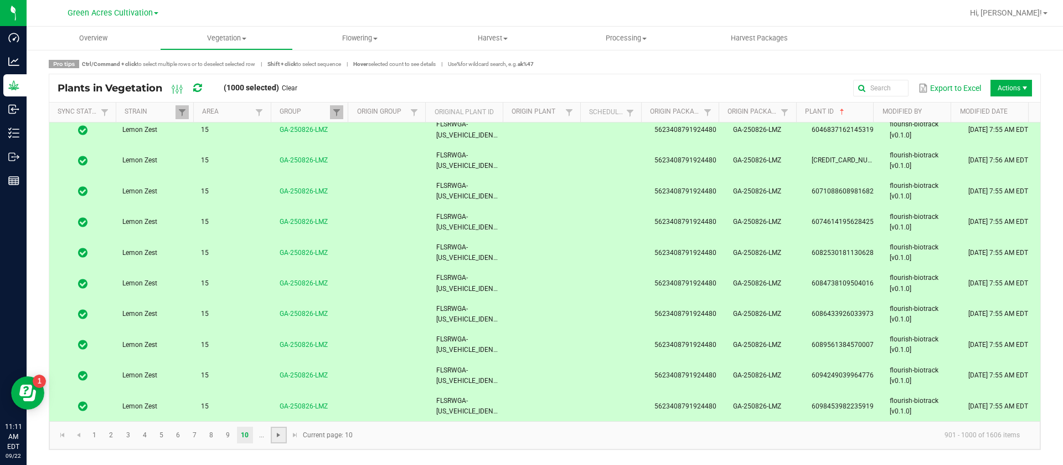
click at [274, 435] on link at bounding box center [279, 434] width 16 height 17
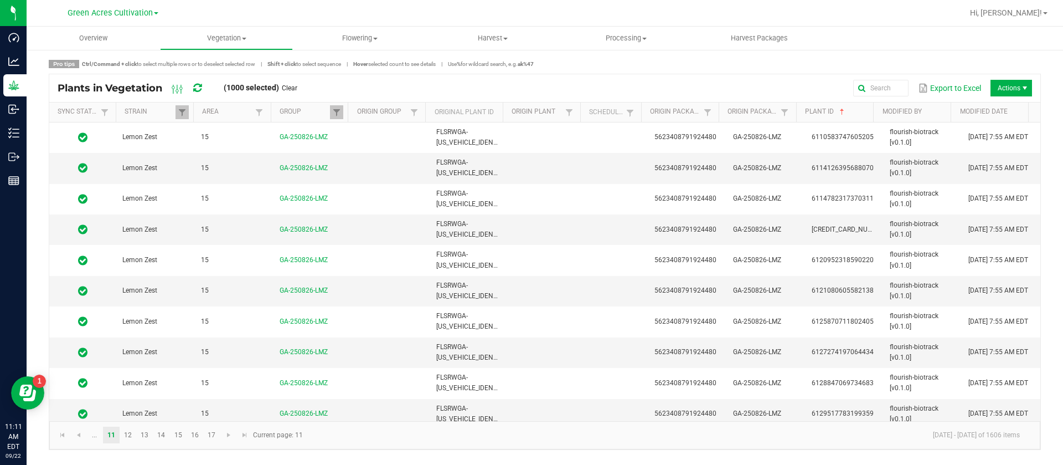
scroll to position [2769, 0]
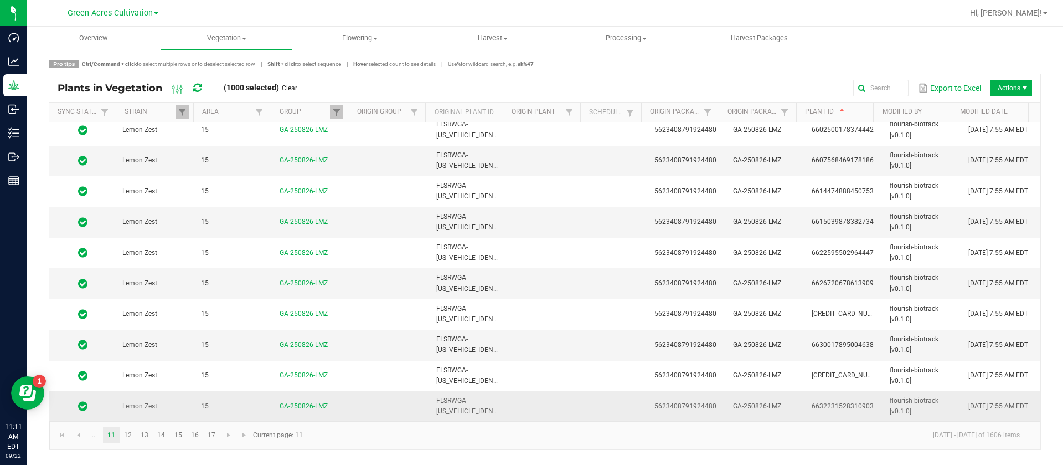
click at [969, 403] on span "[DATE] 7:55 AM EDT" at bounding box center [999, 406] width 60 height 8
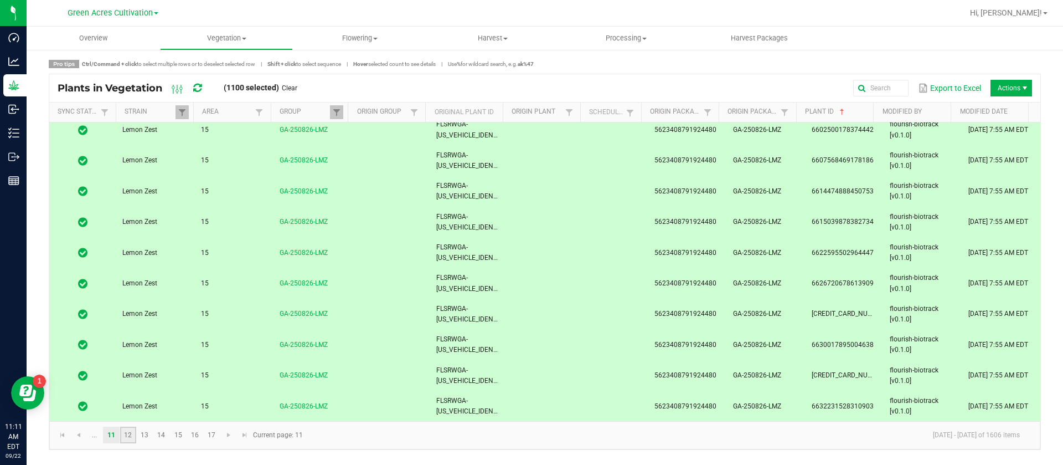
click at [131, 438] on link "12" at bounding box center [128, 434] width 16 height 17
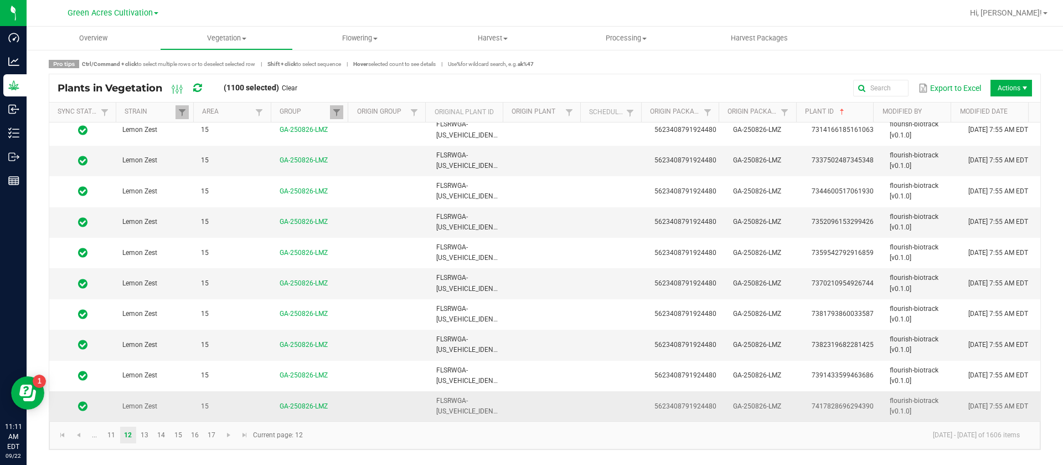
drag, startPoint x: 997, startPoint y: 409, endPoint x: 318, endPoint y: 440, distance: 679.6
click at [997, 409] on td "[DATE] 7:55 AM EDT" at bounding box center [1001, 406] width 79 height 30
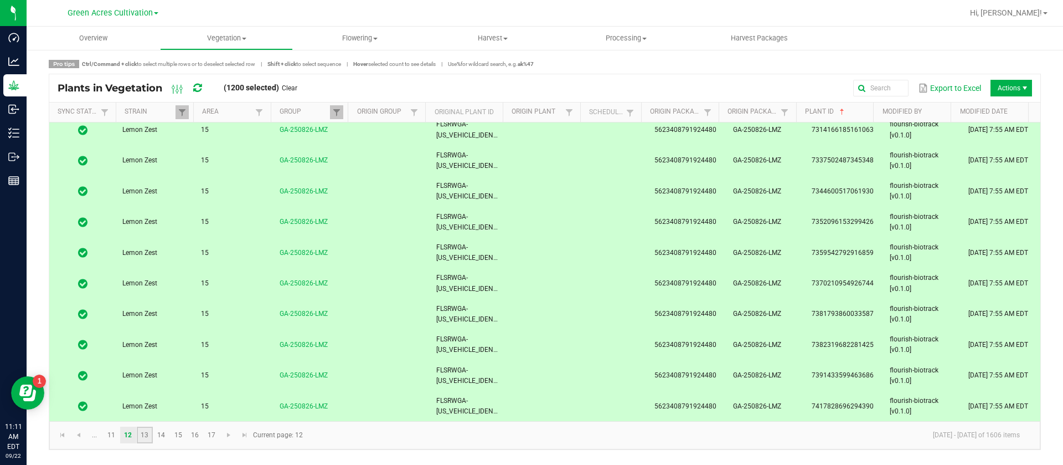
click at [146, 439] on link "13" at bounding box center [145, 434] width 16 height 17
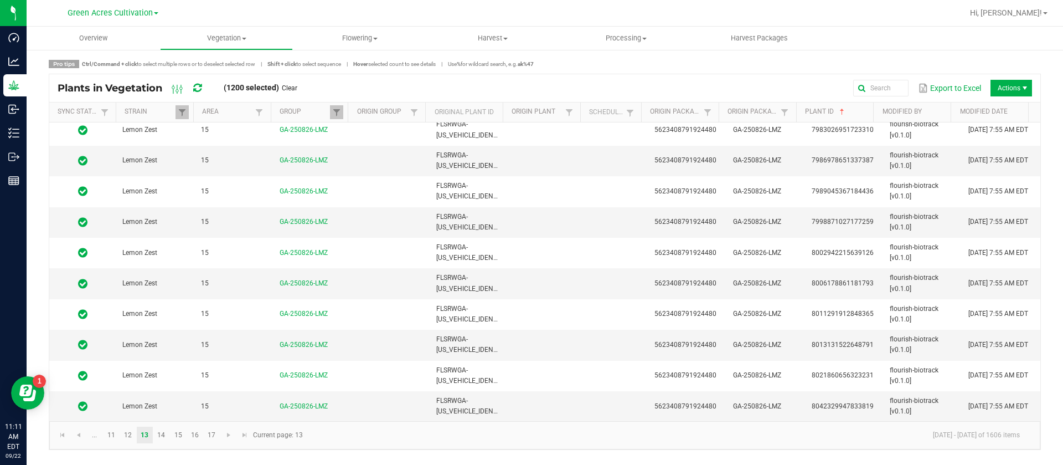
drag, startPoint x: 1010, startPoint y: 407, endPoint x: 500, endPoint y: 449, distance: 511.7
click at [1007, 407] on td "[DATE] 7:55 AM EDT" at bounding box center [1001, 406] width 79 height 30
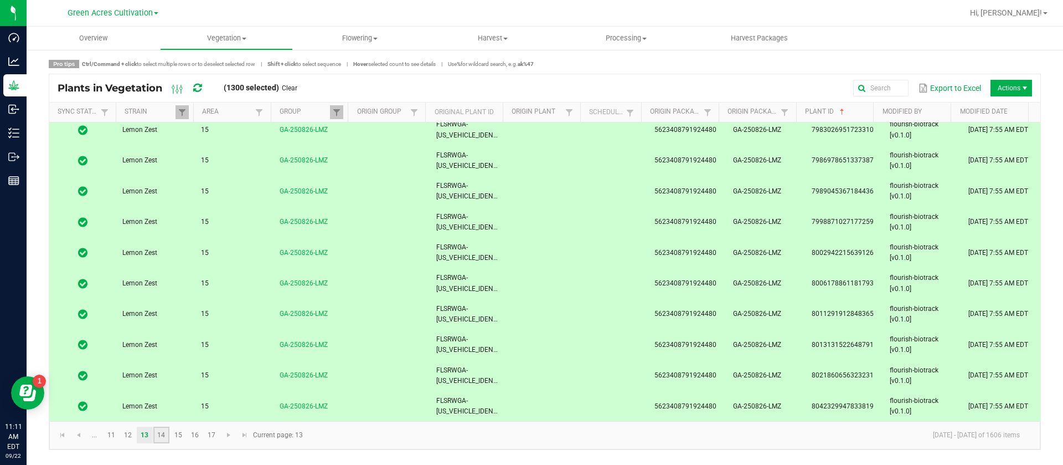
click at [162, 439] on link "14" at bounding box center [161, 434] width 16 height 17
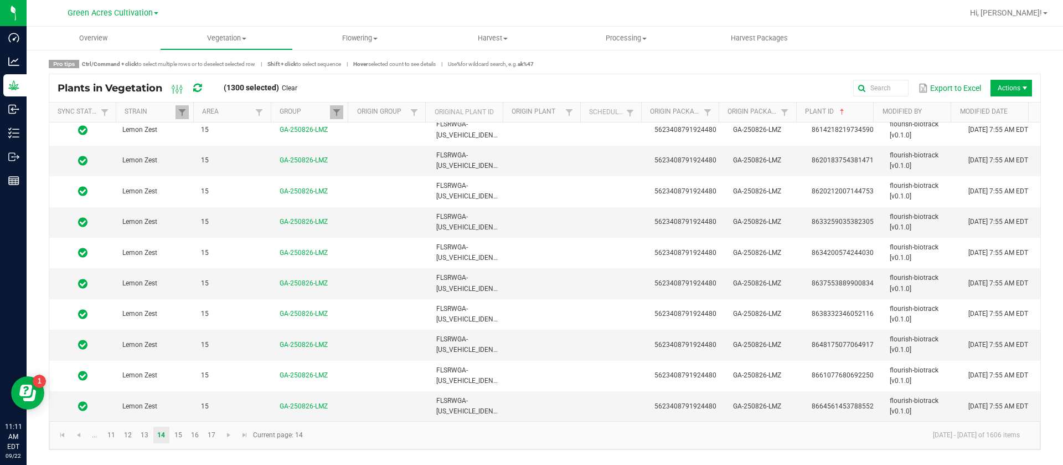
drag, startPoint x: 999, startPoint y: 406, endPoint x: 400, endPoint y: 427, distance: 599.5
click at [993, 406] on td "[DATE] 7:55 AM EDT" at bounding box center [1001, 406] width 79 height 30
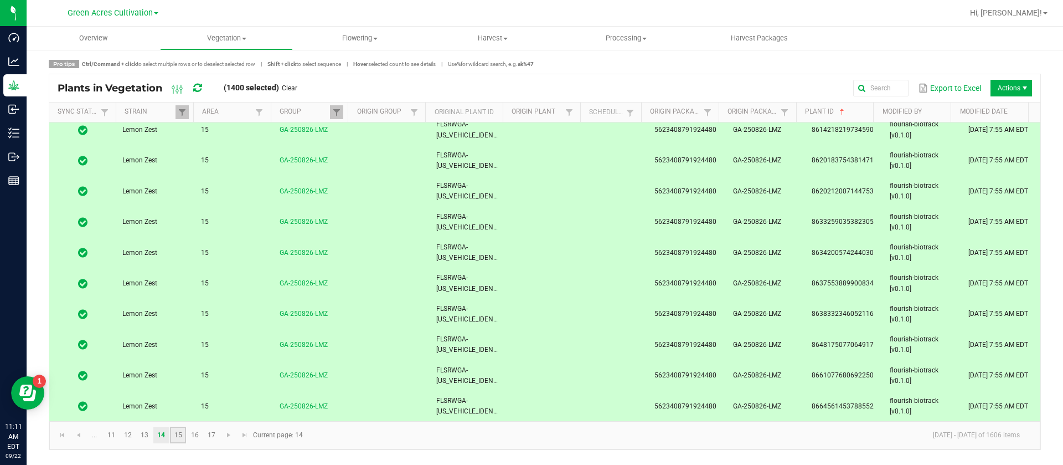
click at [178, 439] on link "15" at bounding box center [178, 434] width 16 height 17
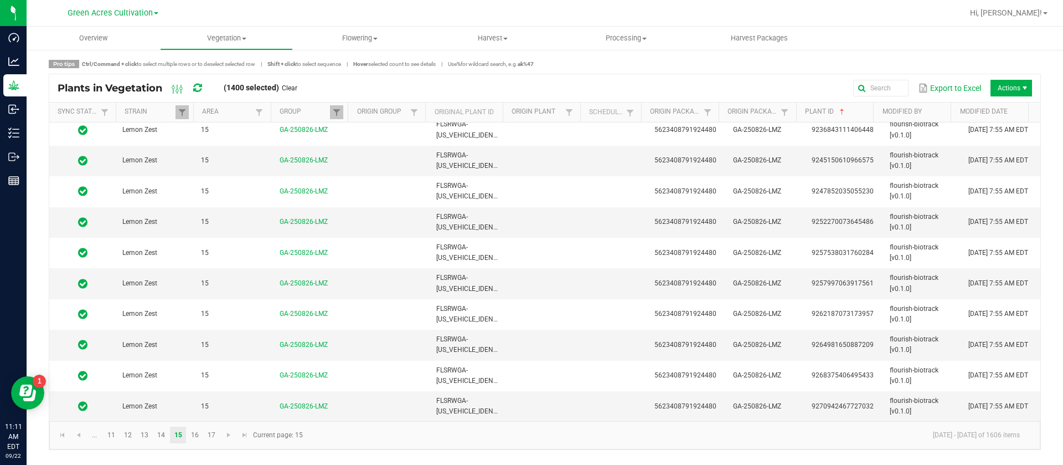
drag, startPoint x: 1006, startPoint y: 410, endPoint x: 410, endPoint y: 459, distance: 597.3
click at [1002, 407] on td "[DATE] 7:55 AM EDT" at bounding box center [1001, 406] width 79 height 30
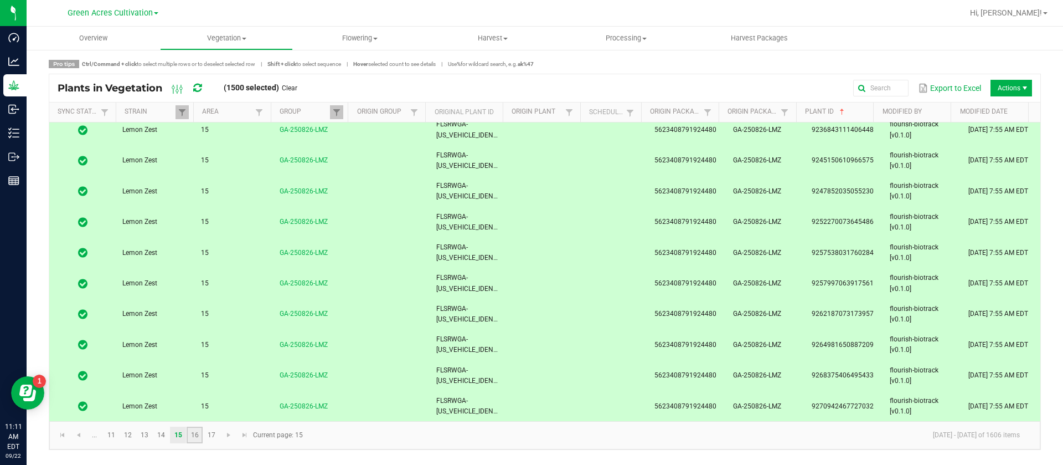
click at [202, 434] on link "16" at bounding box center [195, 434] width 16 height 17
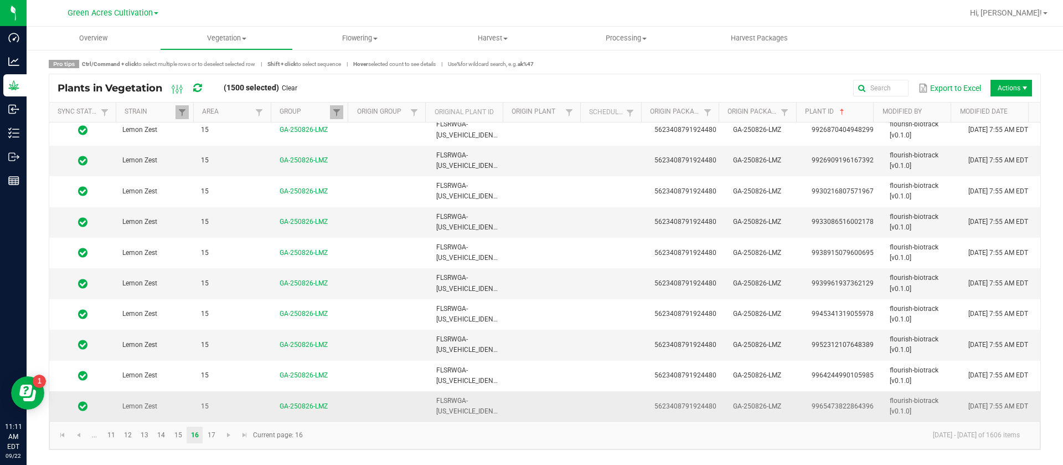
drag, startPoint x: 995, startPoint y: 407, endPoint x: 491, endPoint y: 413, distance: 503.9
click at [994, 407] on td "[DATE] 7:55 AM EDT" at bounding box center [1001, 406] width 79 height 30
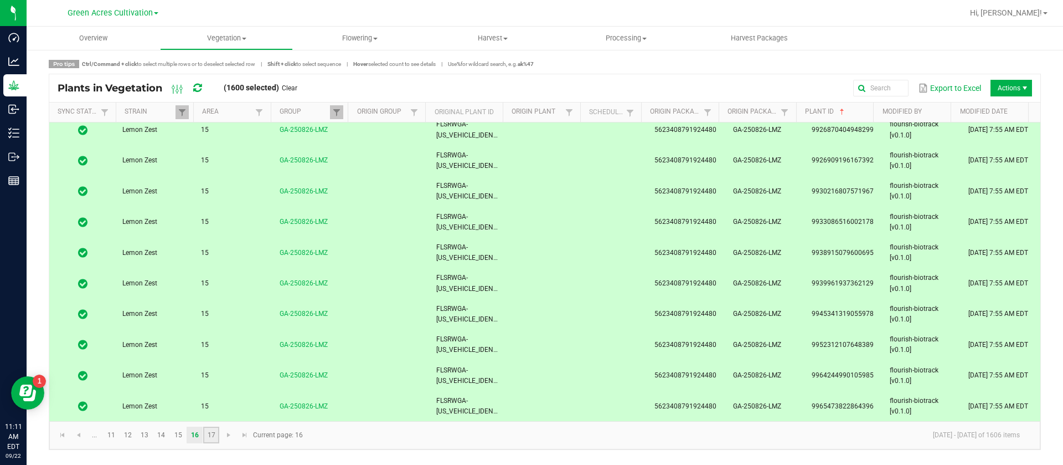
click at [205, 436] on link "17" at bounding box center [211, 434] width 16 height 17
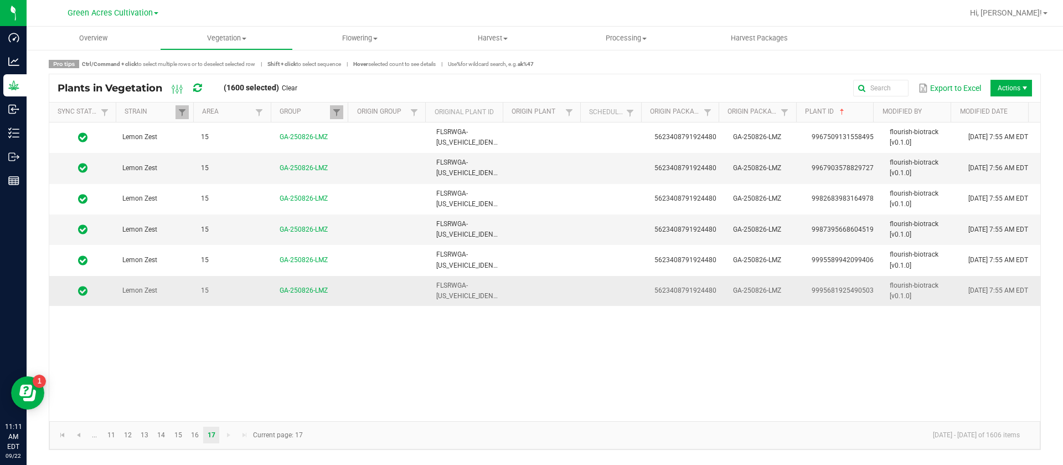
click at [969, 294] on span "[DATE] 7:55 AM EDT" at bounding box center [999, 290] width 60 height 8
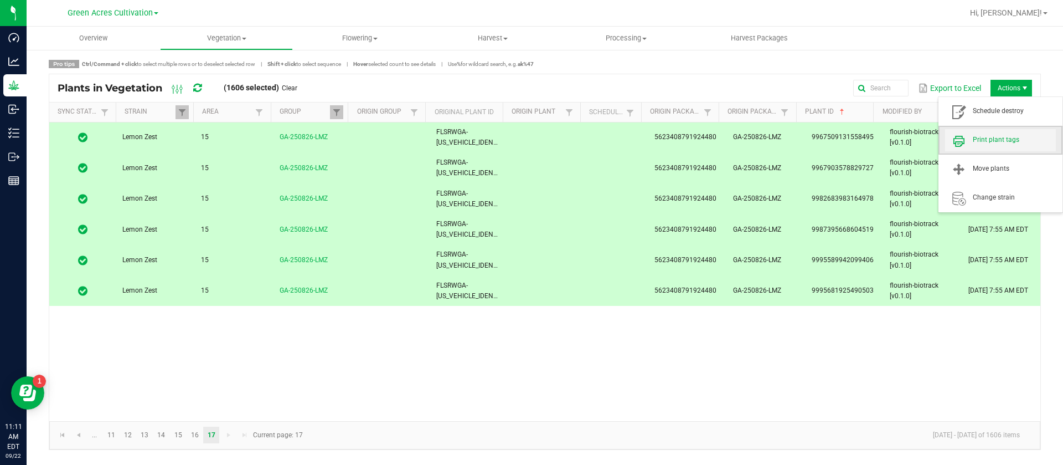
click at [998, 147] on span "Print plant tags" at bounding box center [1000, 140] width 111 height 22
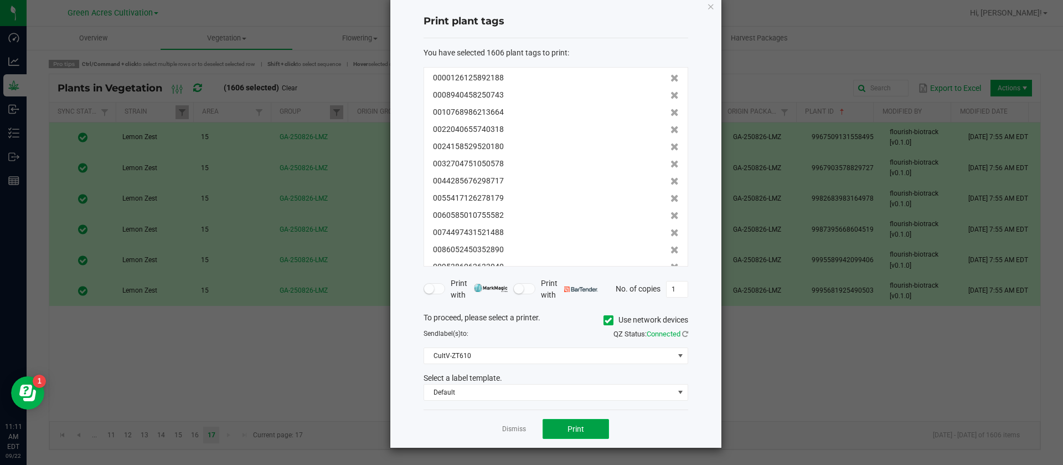
click at [568, 427] on span "Print" at bounding box center [576, 428] width 17 height 9
click at [505, 430] on link "Dismiss" at bounding box center [514, 428] width 24 height 9
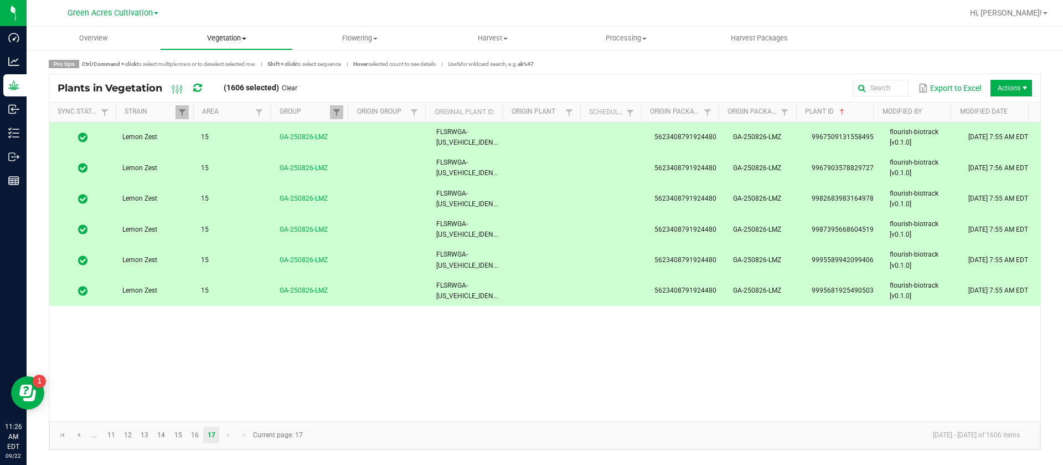
click at [226, 32] on uib-tab-heading "Vegetation Veg groups Veg plants Mother groups Mother plants Apply to plants Cr…" at bounding box center [227, 38] width 132 height 22
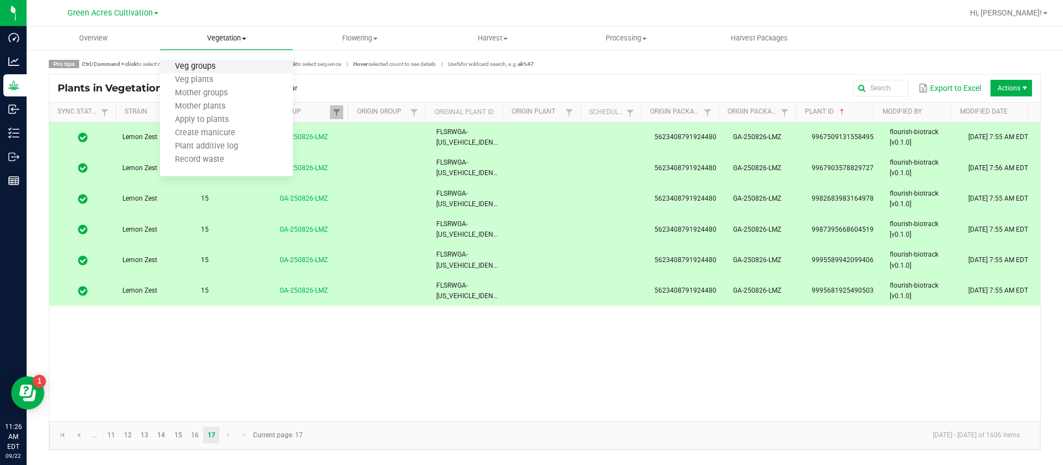
click at [220, 66] on span "Veg groups" at bounding box center [195, 66] width 70 height 9
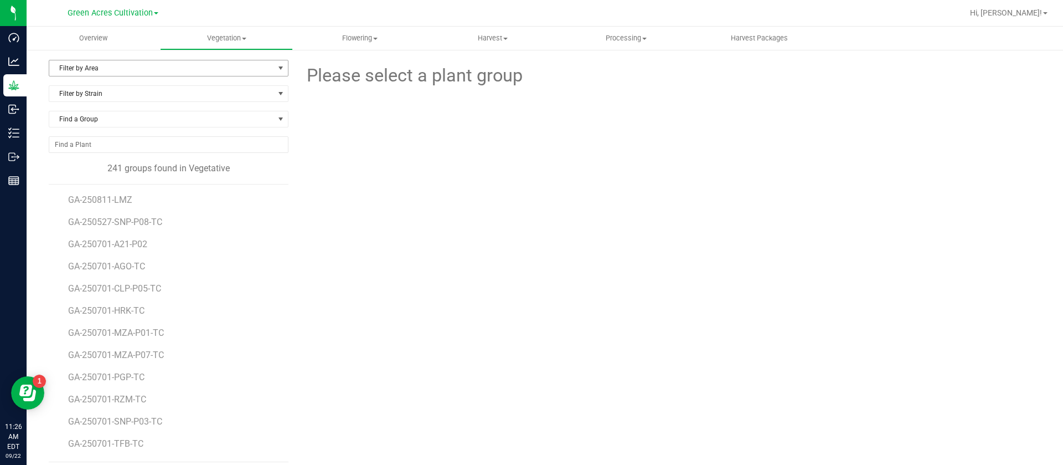
click at [130, 60] on span "Filter by Area" at bounding box center [161, 68] width 225 height 16
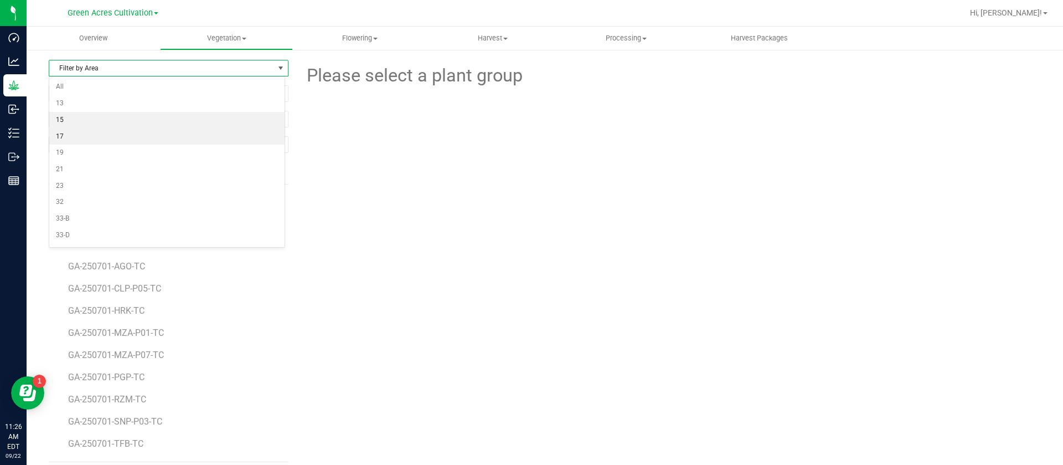
click at [77, 123] on li "15" at bounding box center [166, 120] width 235 height 17
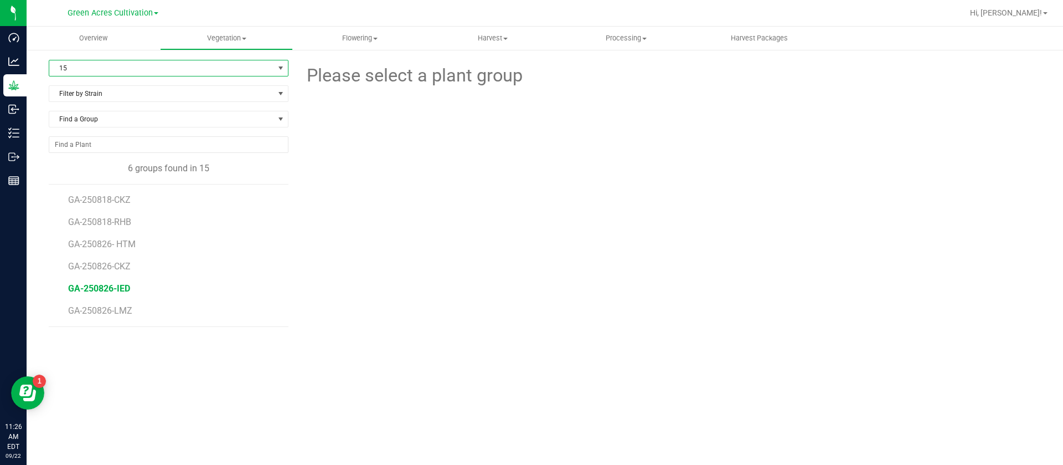
click at [117, 283] on span "GA-250826-IED" at bounding box center [99, 288] width 62 height 11
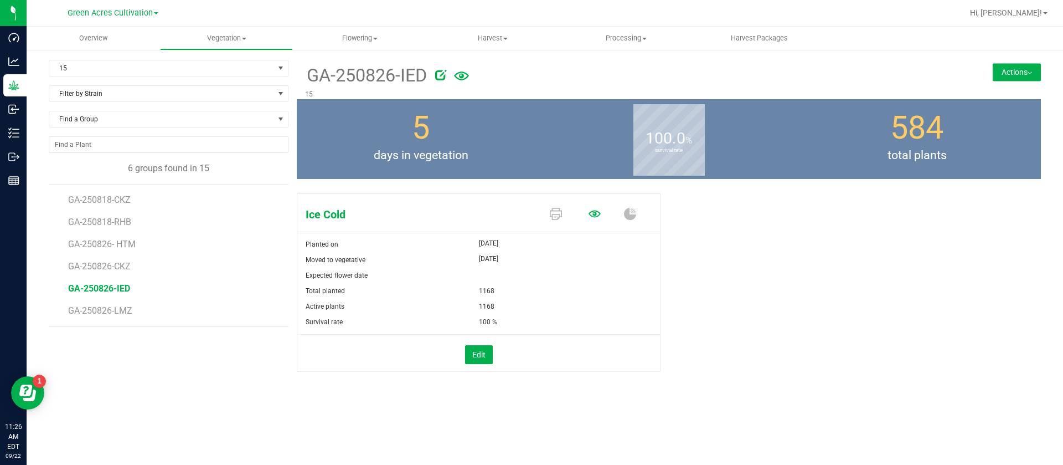
click at [592, 215] on icon at bounding box center [595, 214] width 12 height 12
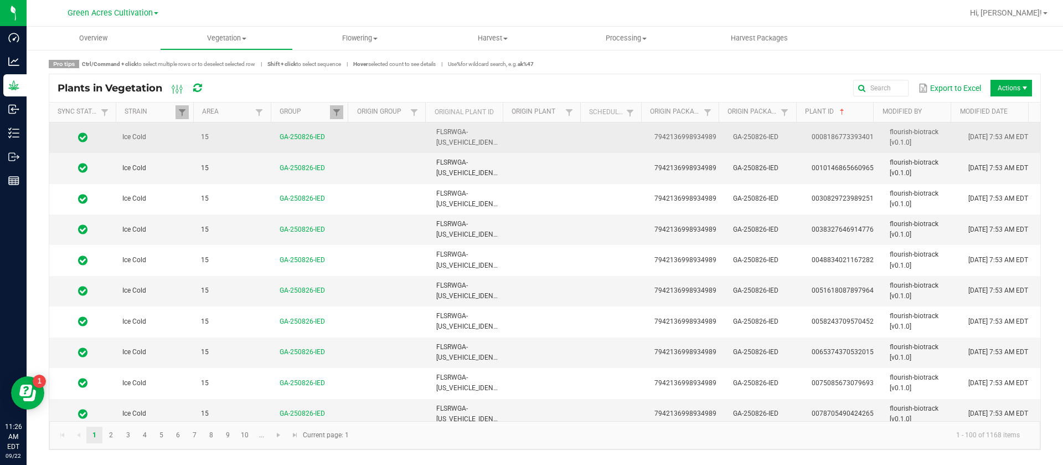
click at [563, 143] on td at bounding box center [547, 137] width 79 height 30
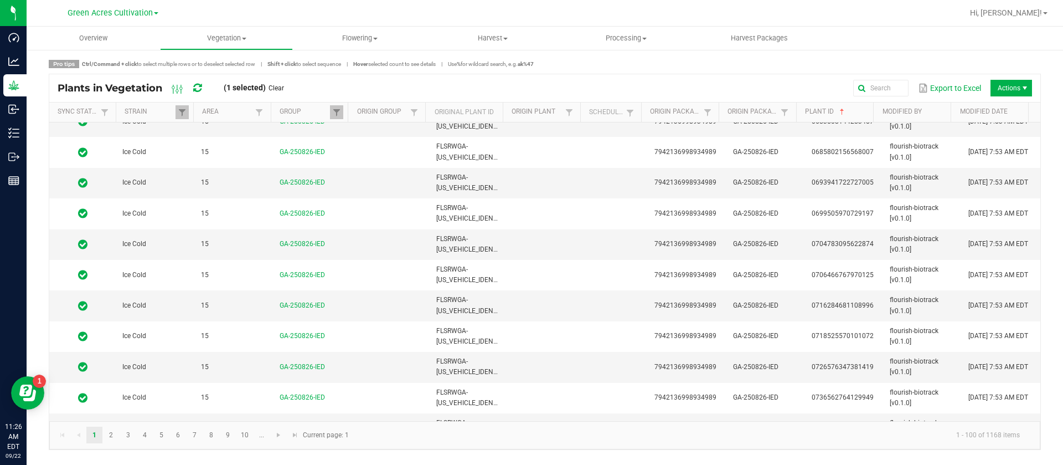
scroll to position [2769, 0]
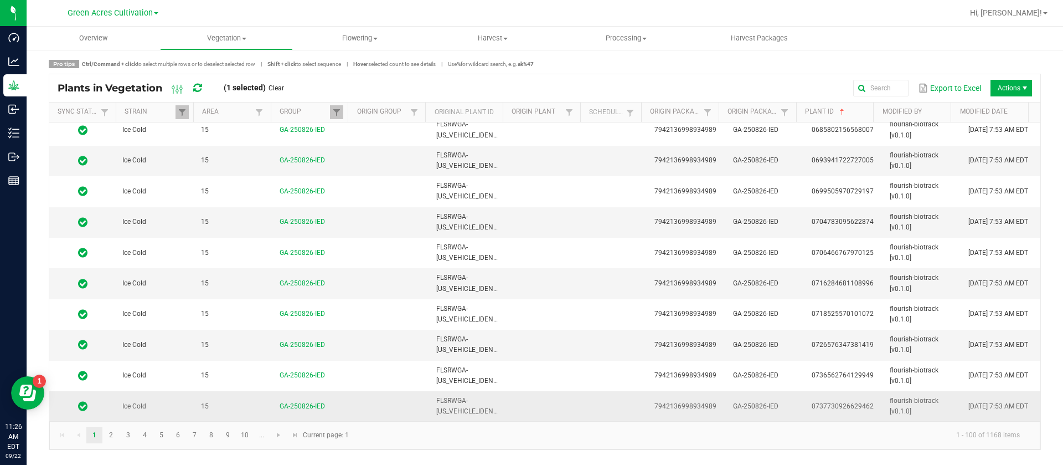
click at [1013, 403] on span "[DATE] 7:53 AM EDT" at bounding box center [999, 406] width 60 height 8
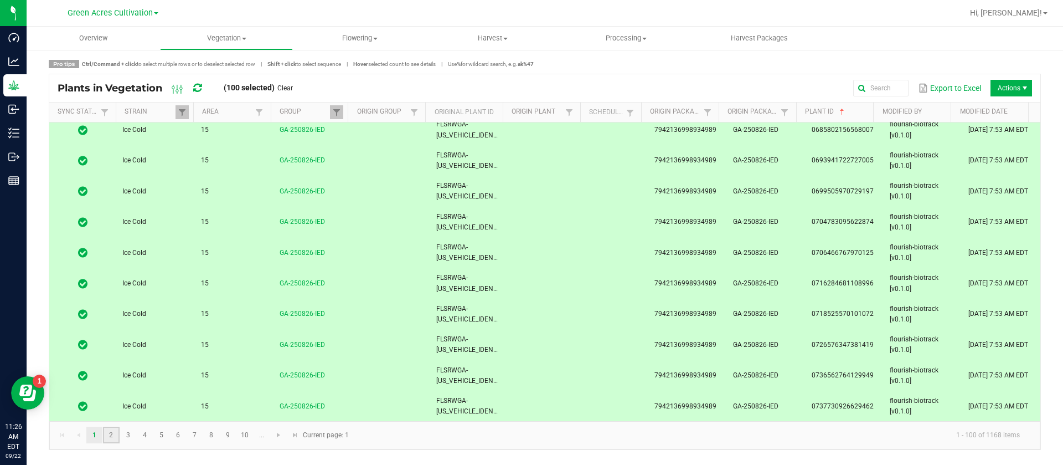
click at [111, 440] on link "2" at bounding box center [111, 434] width 16 height 17
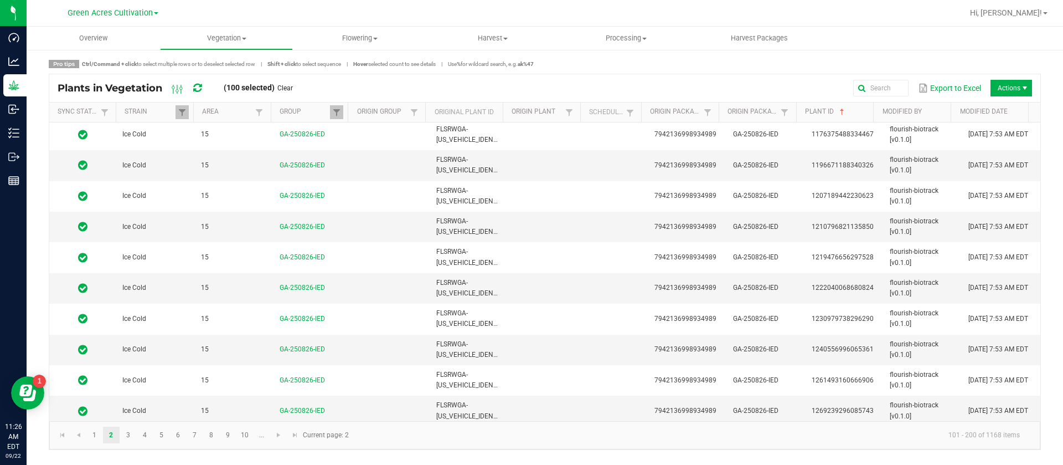
scroll to position [2769, 0]
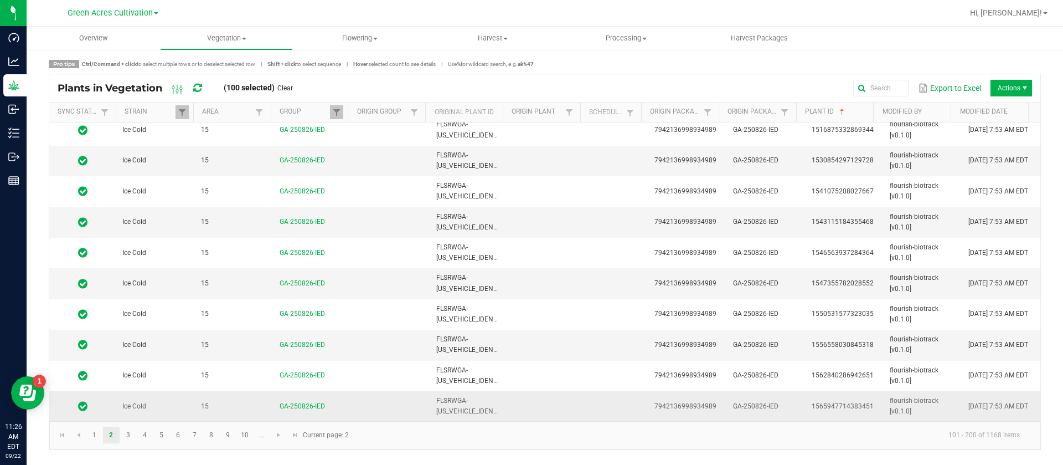
click at [1008, 403] on span "[DATE] 7:53 AM EDT" at bounding box center [999, 406] width 60 height 8
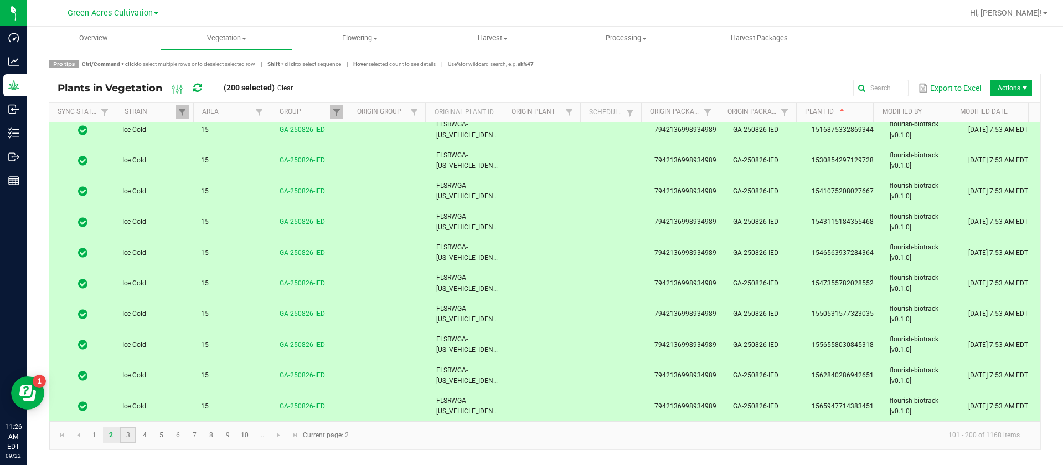
click at [126, 435] on link "3" at bounding box center [128, 434] width 16 height 17
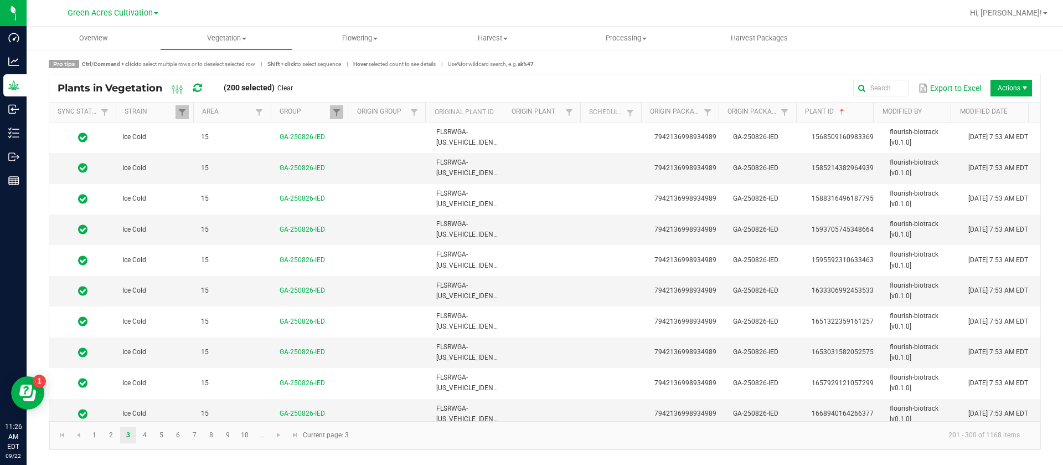
scroll to position [2769, 0]
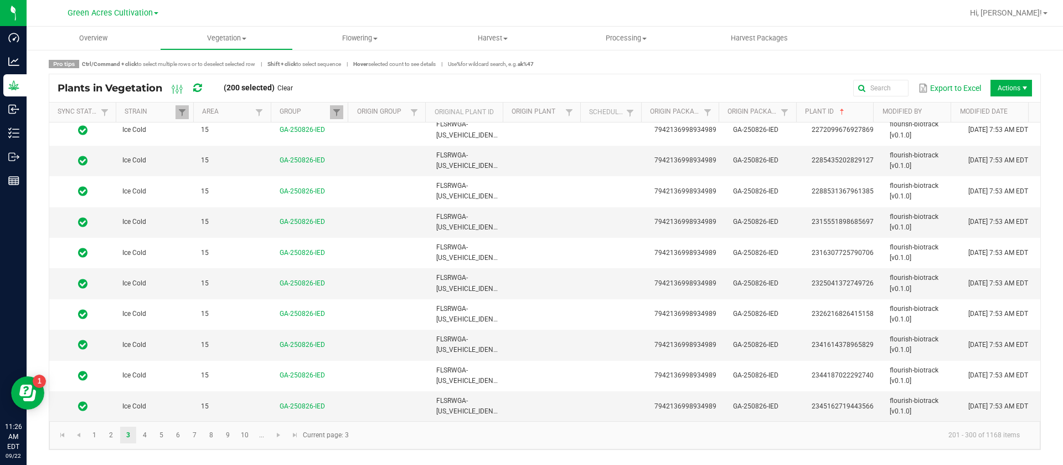
drag, startPoint x: 978, startPoint y: 408, endPoint x: 752, endPoint y: 463, distance: 232.5
click at [975, 408] on td "[DATE] 7:53 AM EDT" at bounding box center [1001, 406] width 79 height 30
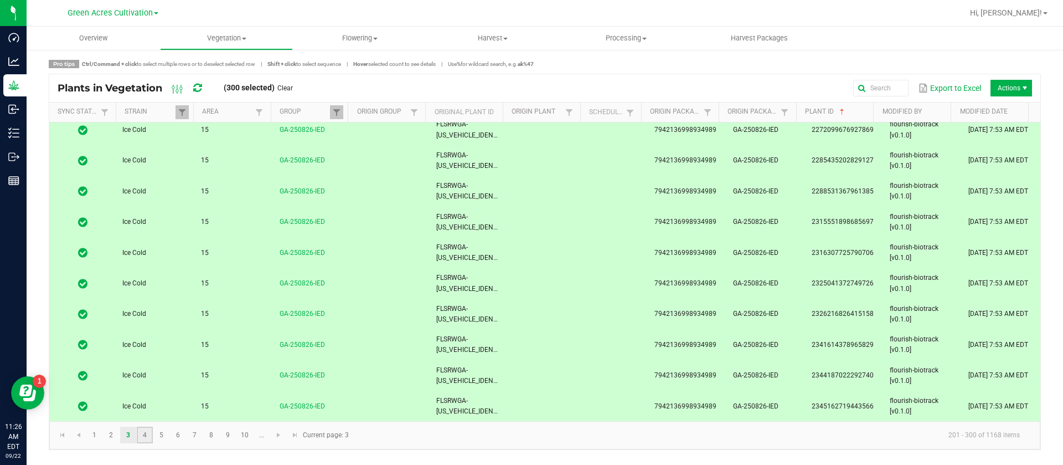
click at [146, 437] on link "4" at bounding box center [145, 434] width 16 height 17
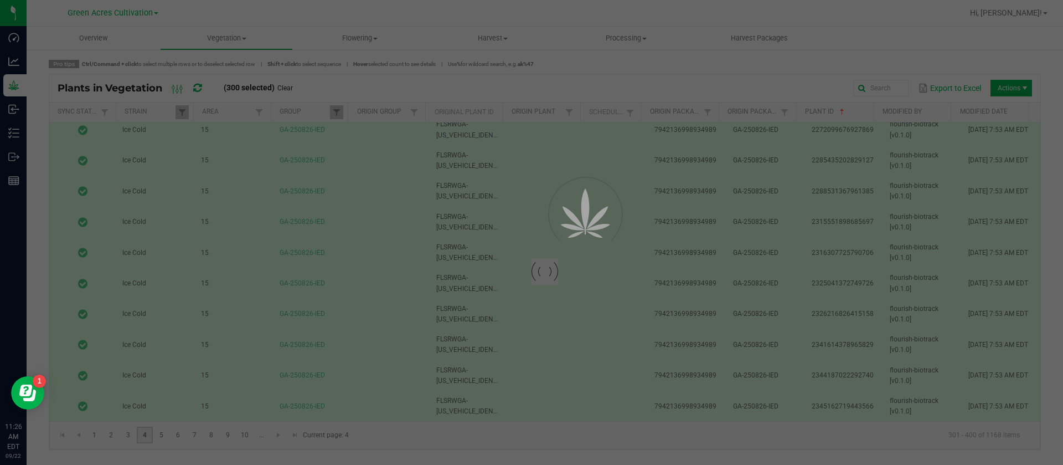
scroll to position [0, 0]
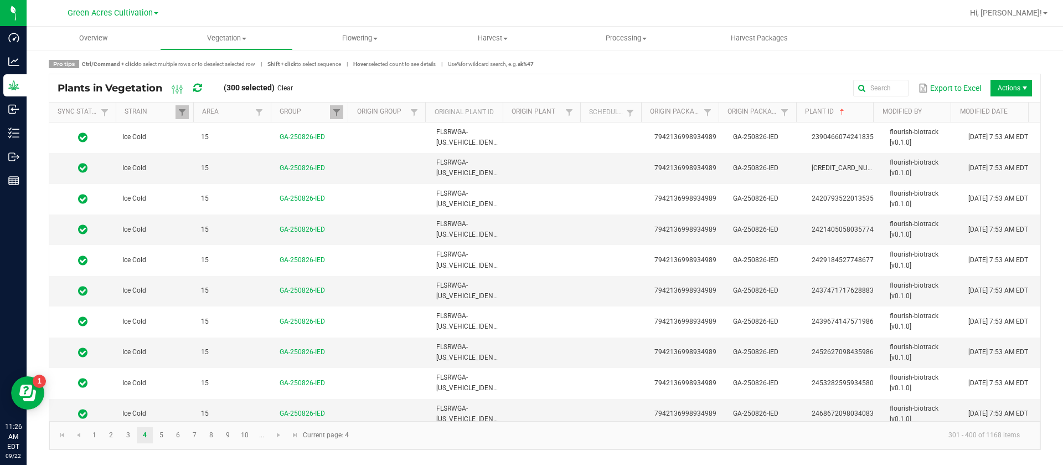
scroll to position [2769, 0]
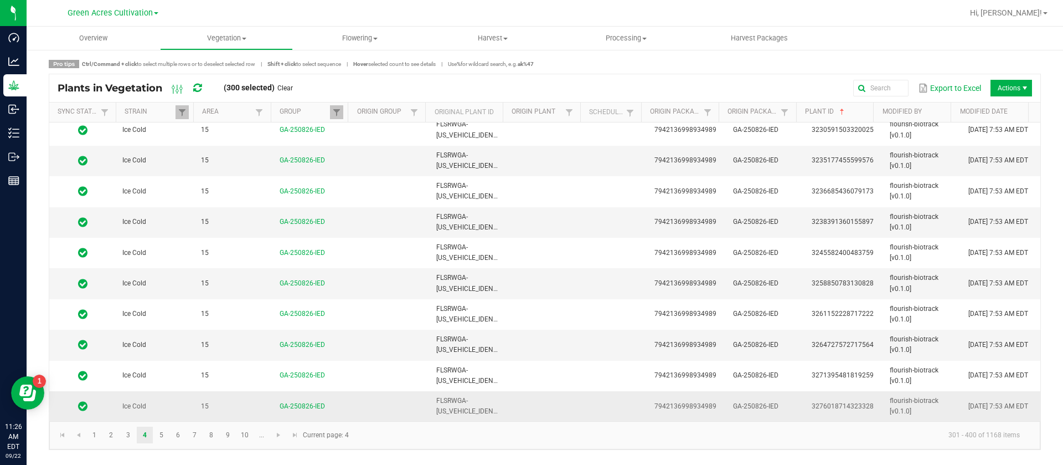
click at [981, 408] on td "[DATE] 7:53 AM EDT" at bounding box center [1001, 406] width 79 height 30
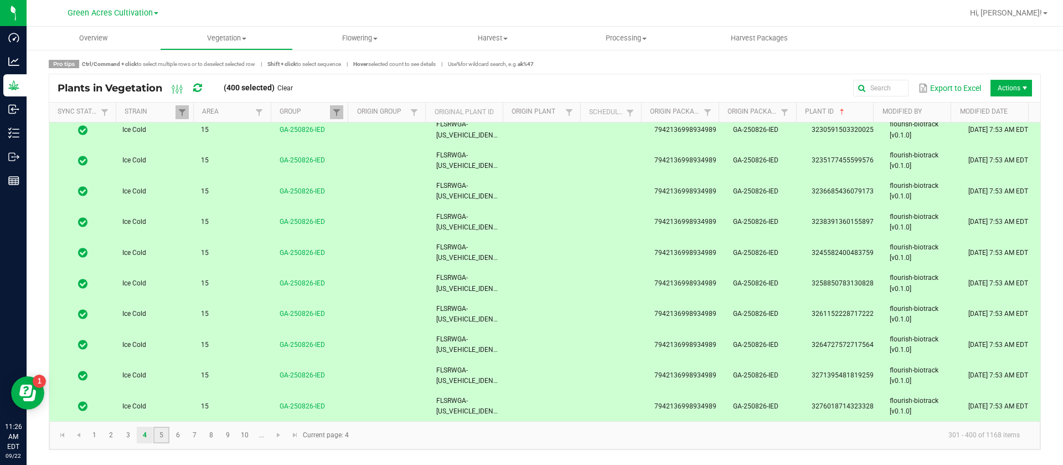
click at [161, 436] on link "5" at bounding box center [161, 434] width 16 height 17
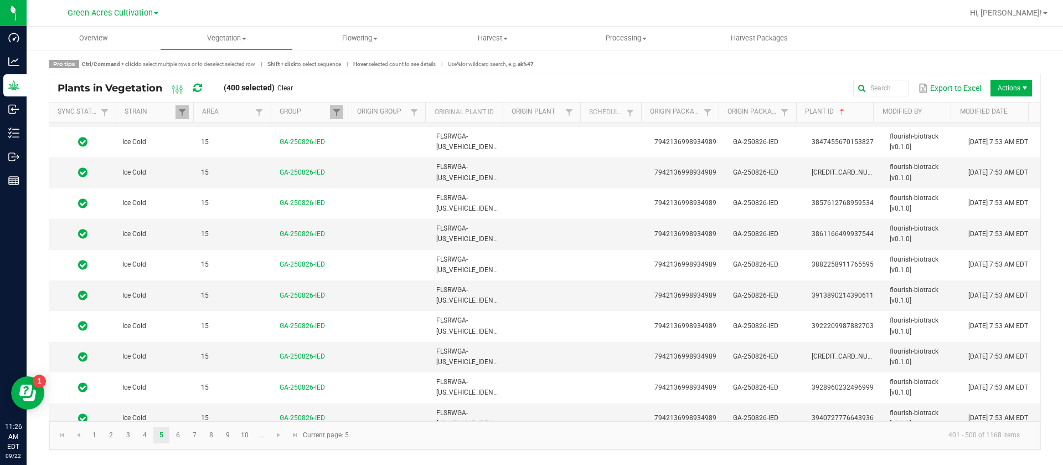
scroll to position [2769, 0]
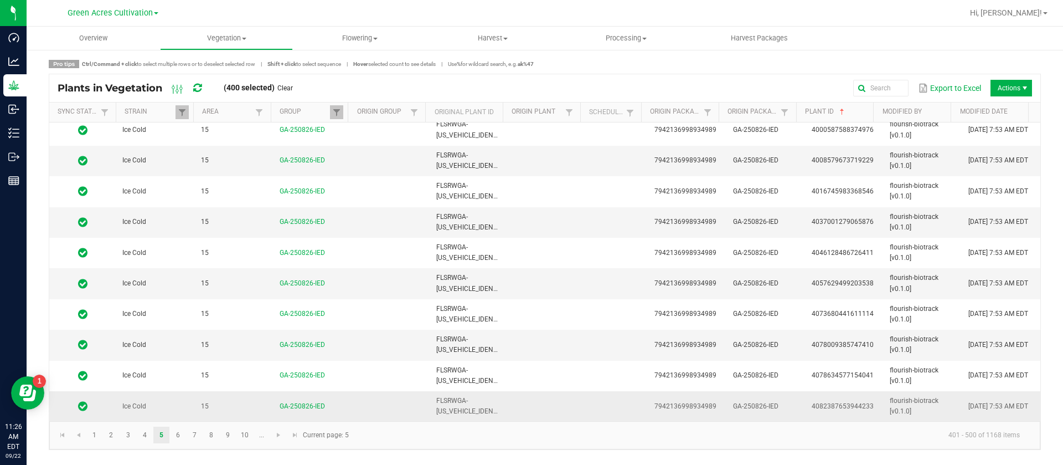
click at [993, 411] on td "[DATE] 7:53 AM EDT" at bounding box center [1001, 406] width 79 height 30
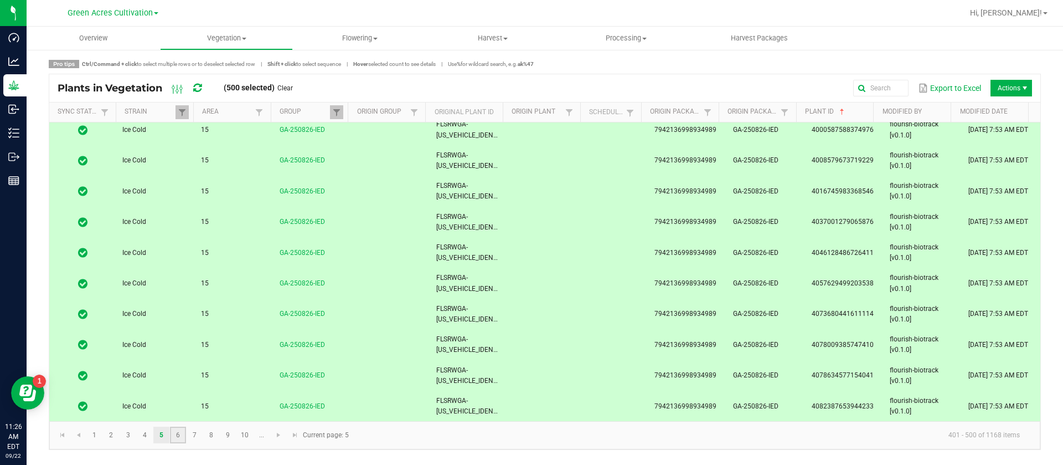
click at [173, 439] on link "6" at bounding box center [178, 434] width 16 height 17
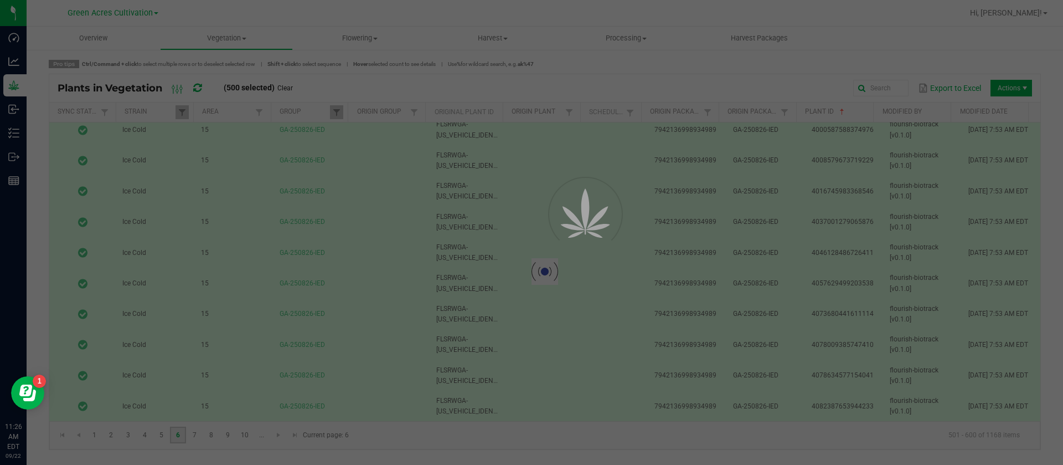
scroll to position [0, 0]
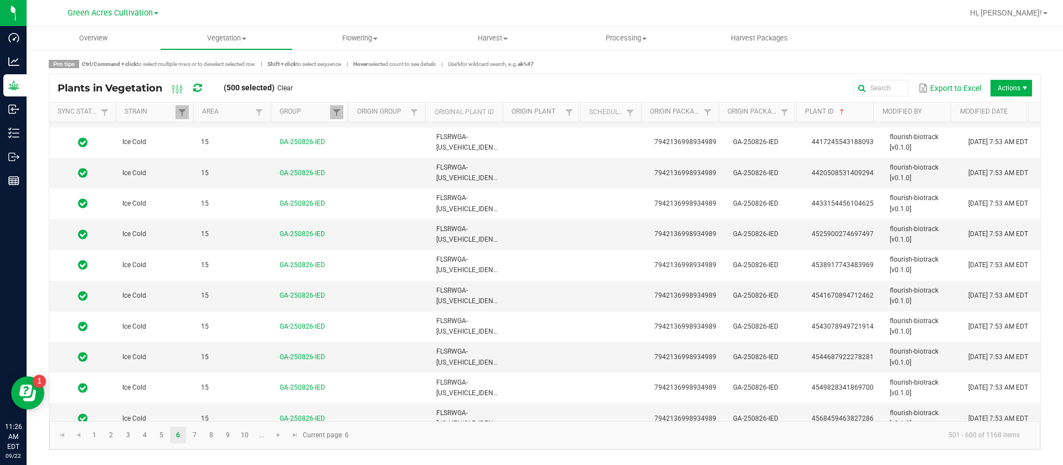
scroll to position [2769, 0]
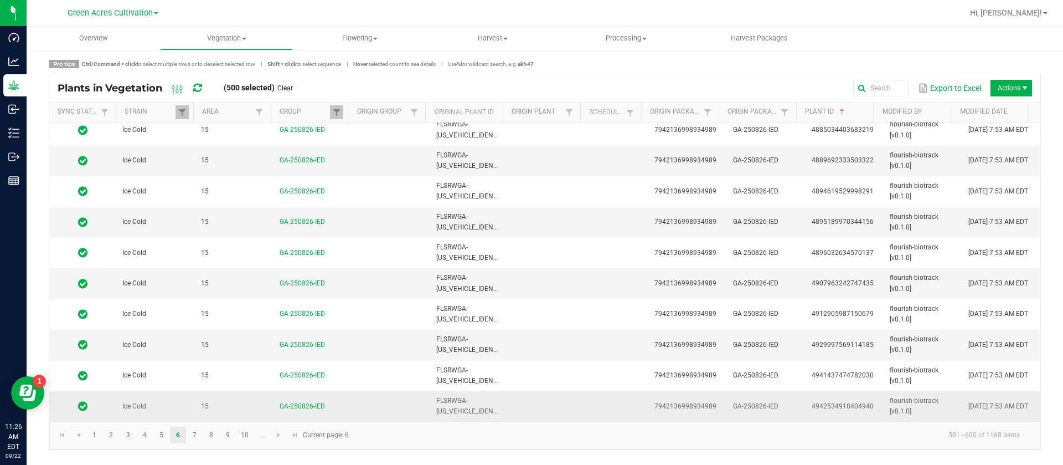
drag, startPoint x: 972, startPoint y: 400, endPoint x: 893, endPoint y: 404, distance: 79.3
click at [971, 402] on span "[DATE] 7:53 AM EDT" at bounding box center [999, 406] width 60 height 8
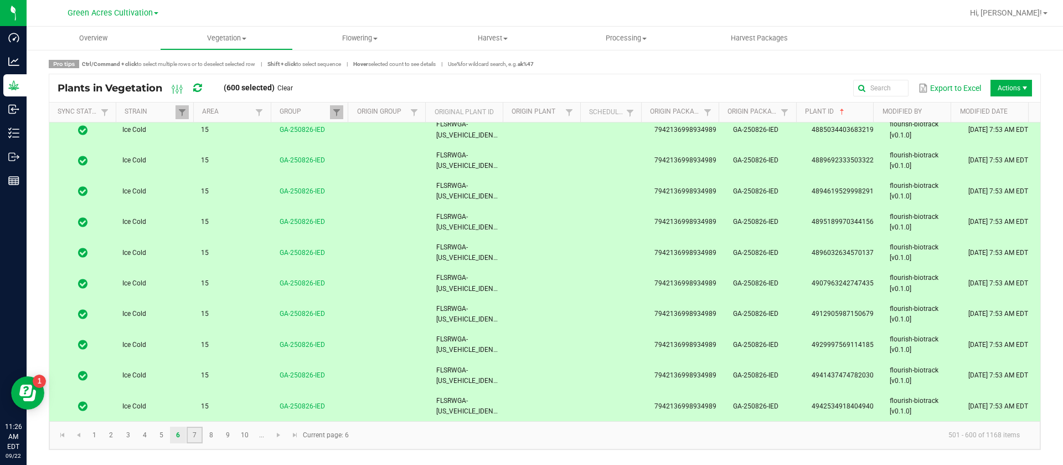
click at [201, 429] on link "7" at bounding box center [195, 434] width 16 height 17
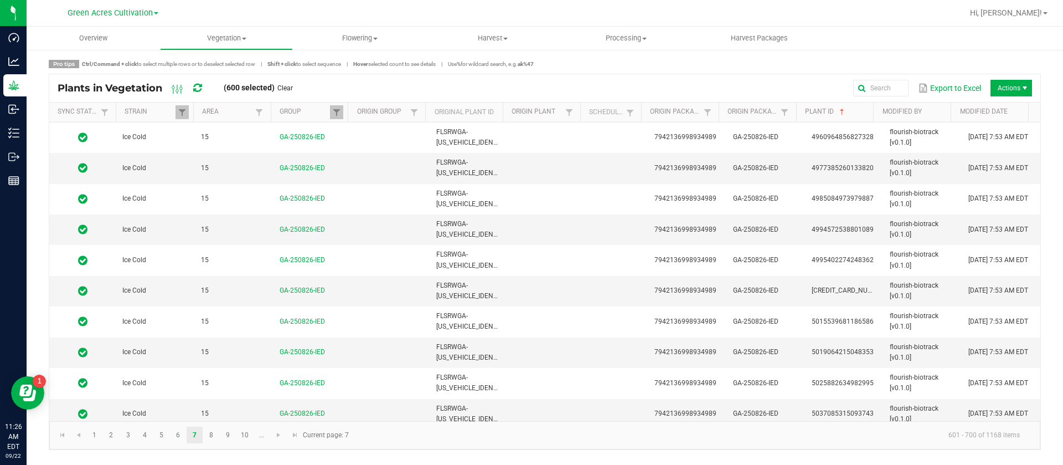
scroll to position [2769, 0]
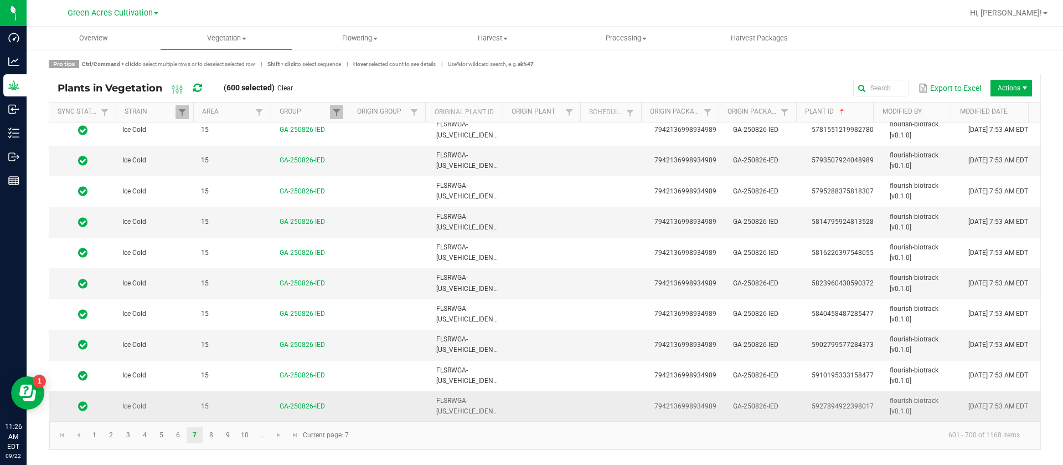
click at [996, 409] on td "[DATE] 7:53 AM EDT" at bounding box center [1001, 406] width 79 height 30
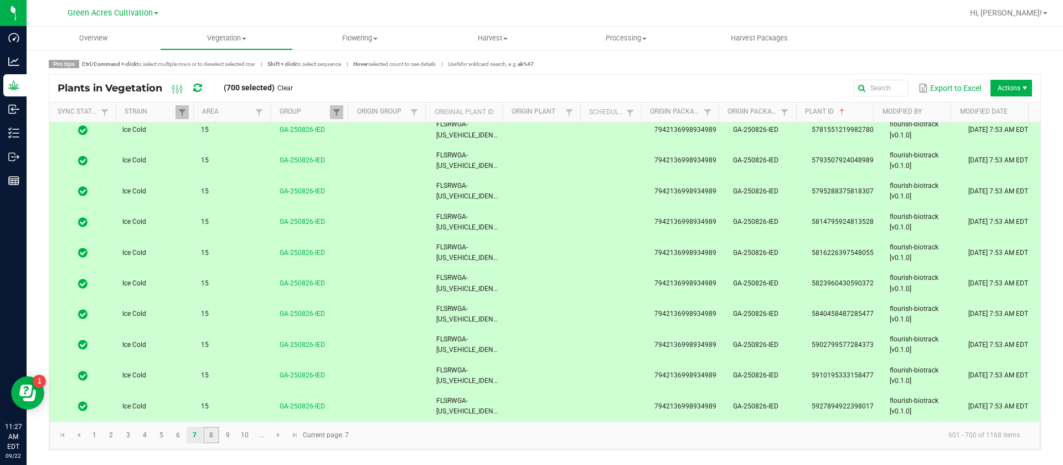
click at [208, 437] on link "8" at bounding box center [211, 434] width 16 height 17
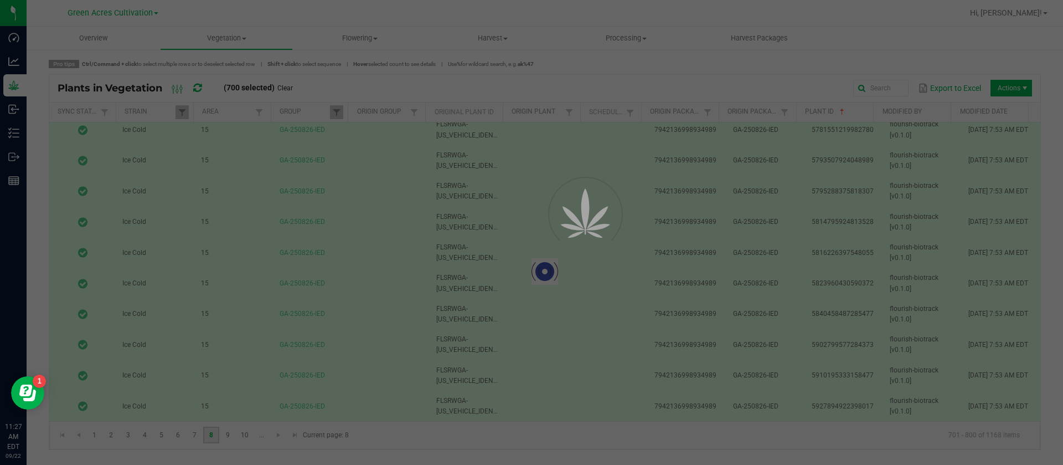
scroll to position [0, 0]
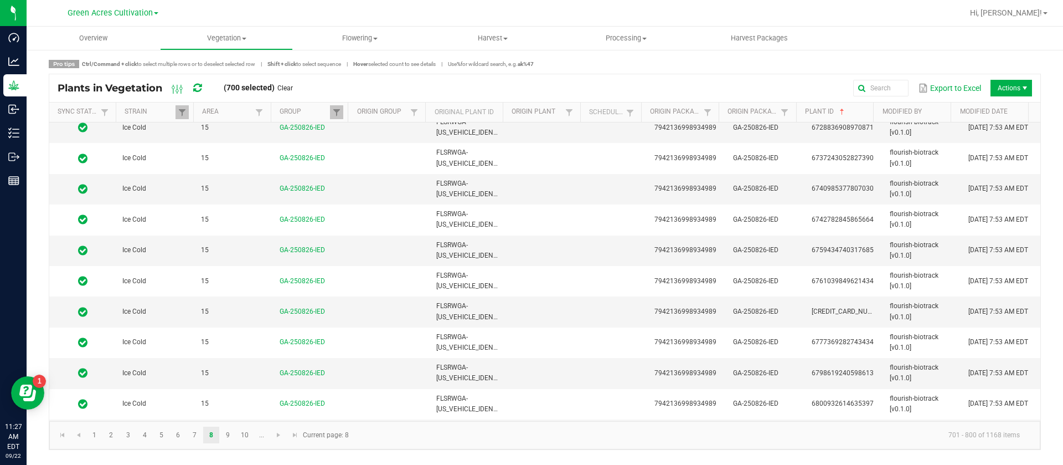
scroll to position [2769, 0]
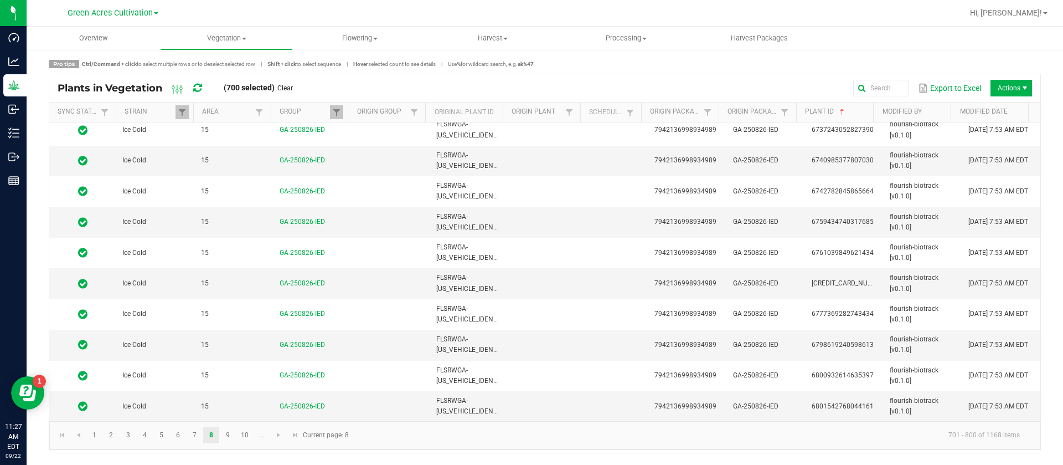
drag, startPoint x: 1006, startPoint y: 410, endPoint x: 740, endPoint y: 433, distance: 266.3
click at [1004, 409] on td "[DATE] 7:53 AM EDT" at bounding box center [1001, 406] width 79 height 30
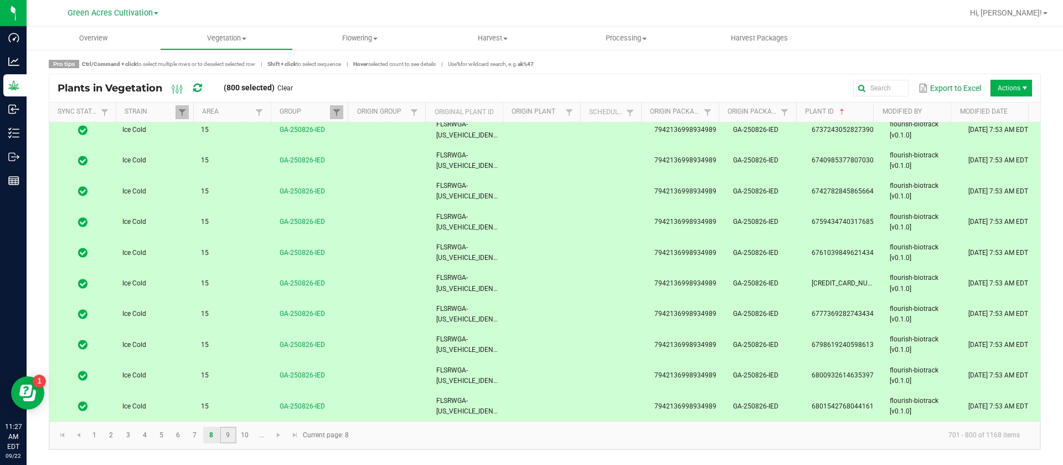
click at [226, 434] on link "9" at bounding box center [228, 434] width 16 height 17
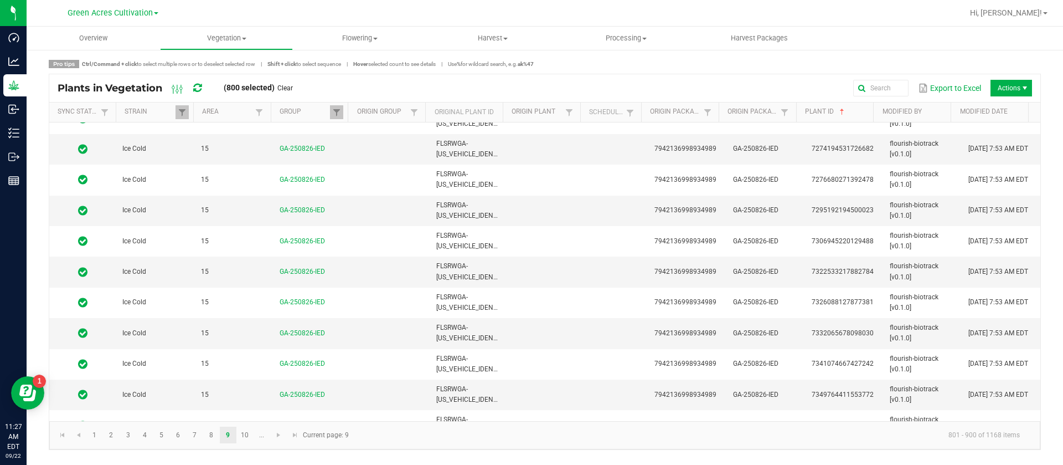
scroll to position [2769, 0]
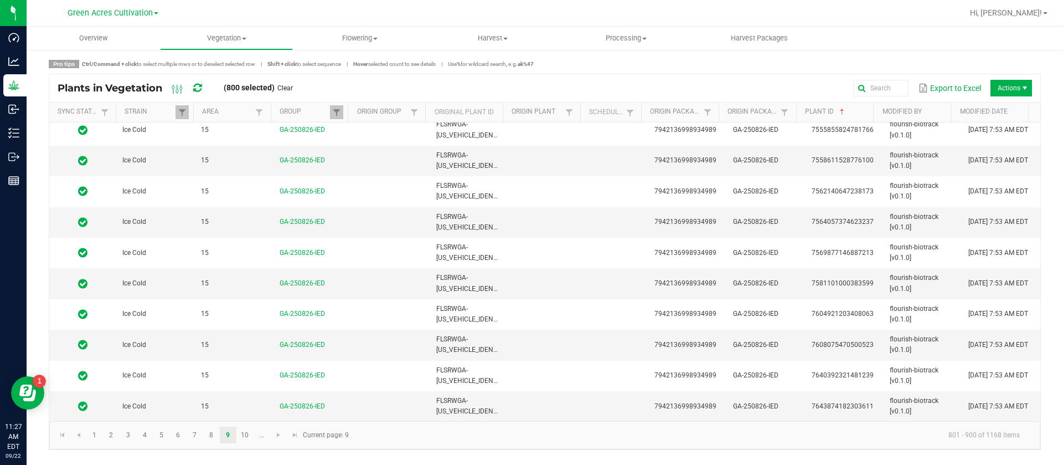
click at [986, 406] on td "[DATE] 7:53 AM EDT" at bounding box center [1001, 406] width 79 height 30
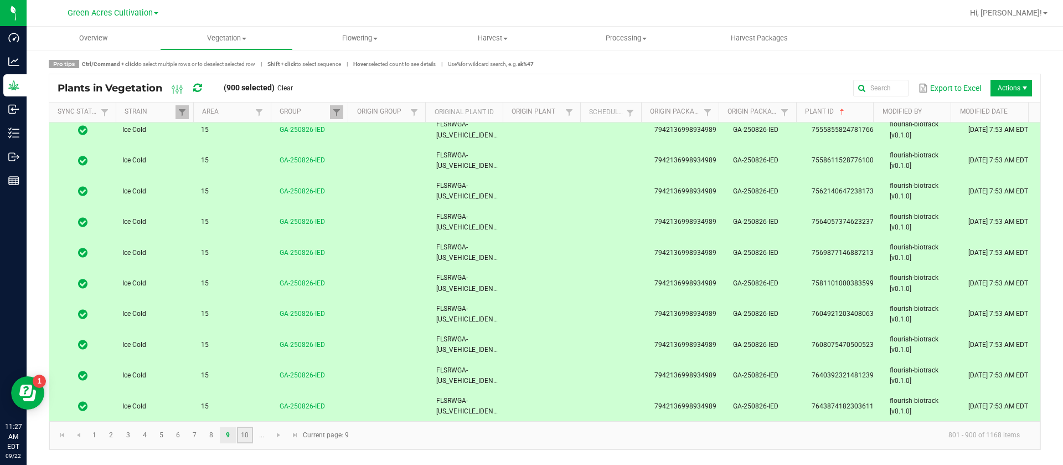
click at [240, 432] on link "10" at bounding box center [245, 434] width 16 height 17
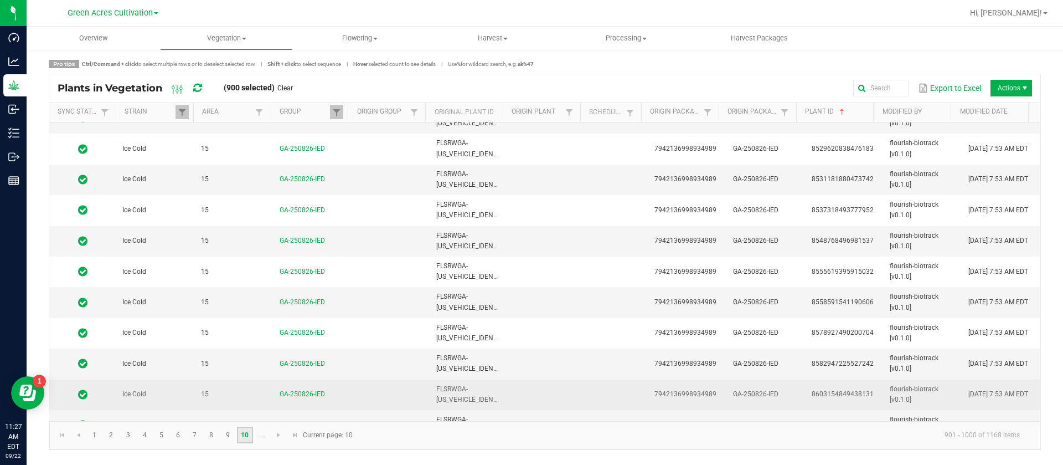
scroll to position [2769, 0]
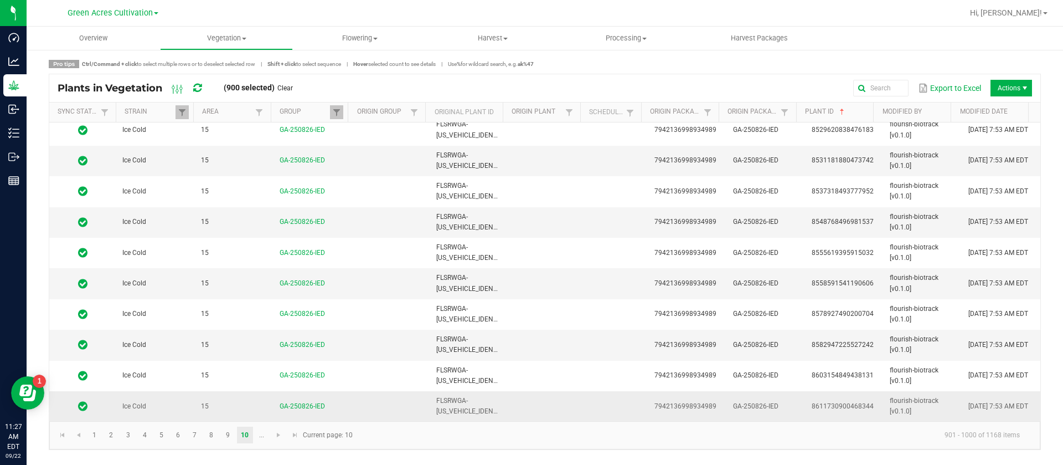
click at [379, 396] on td at bounding box center [390, 406] width 79 height 30
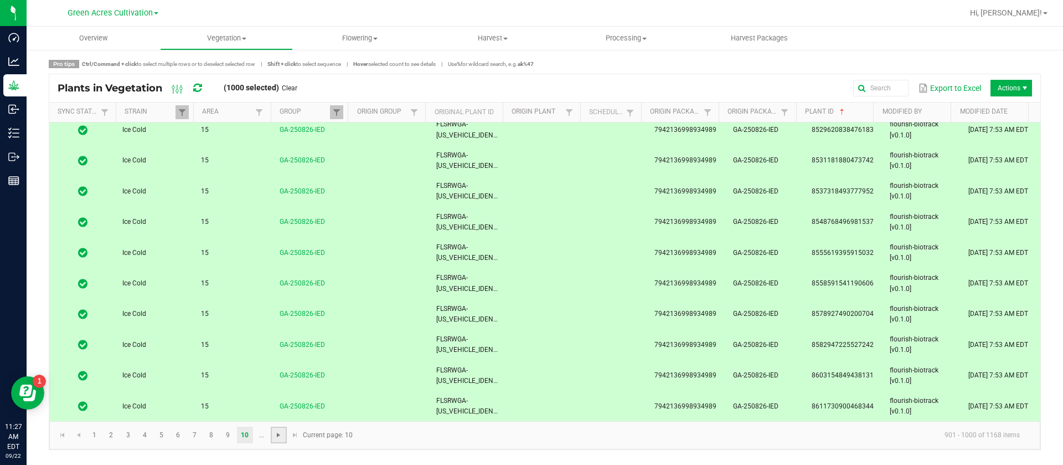
click at [281, 434] on span "Go to the next page" at bounding box center [278, 434] width 9 height 9
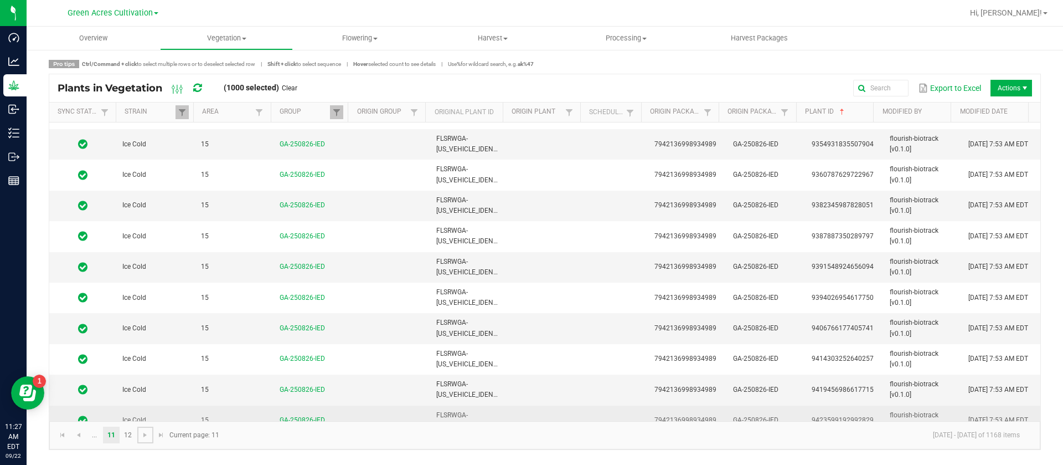
scroll to position [2769, 0]
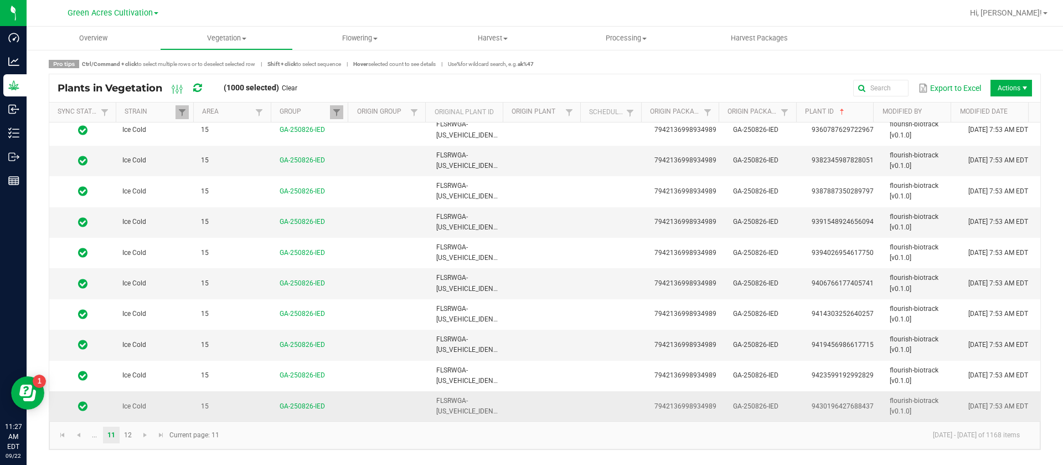
click at [621, 410] on td at bounding box center [617, 406] width 61 height 30
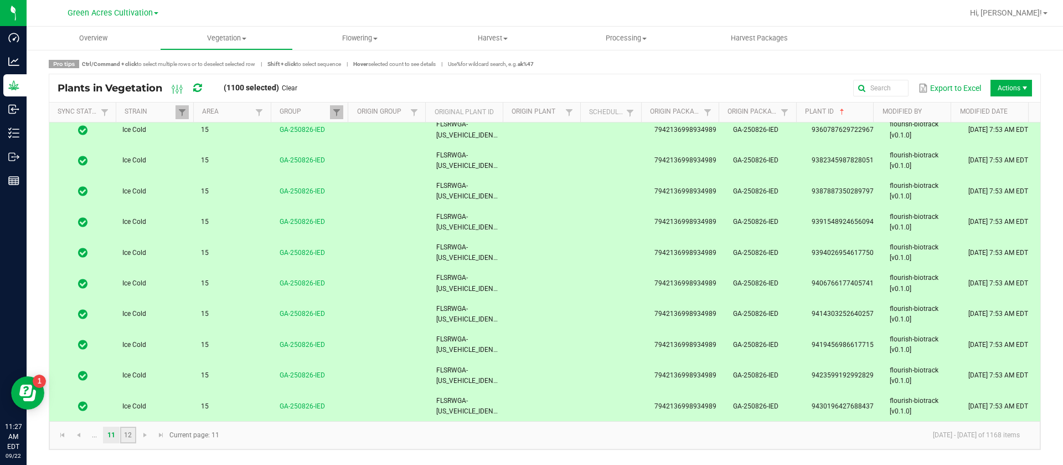
click at [127, 439] on link "12" at bounding box center [128, 434] width 16 height 17
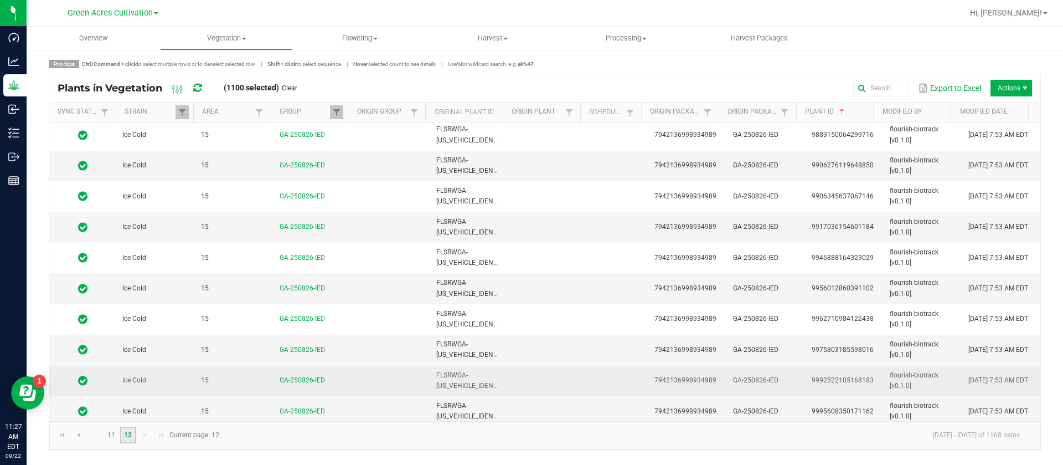
scroll to position [1787, 0]
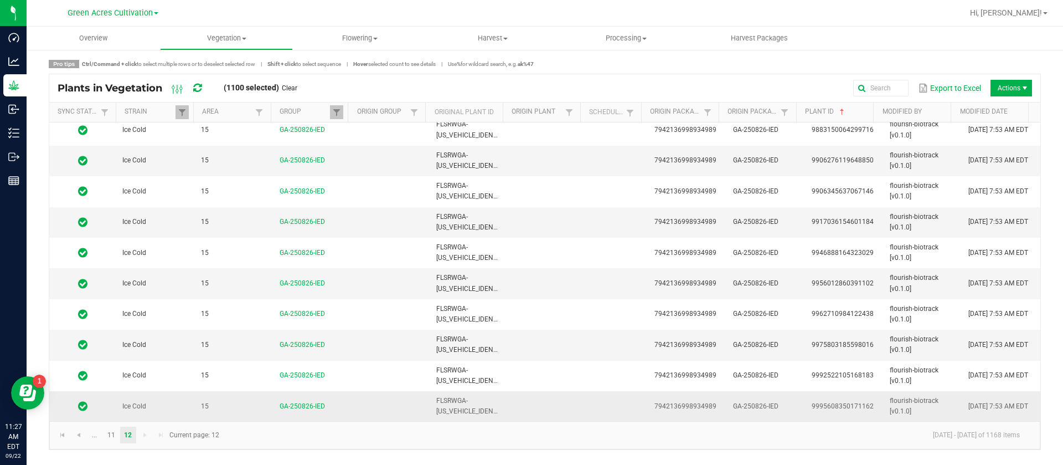
click at [569, 410] on td at bounding box center [547, 406] width 79 height 30
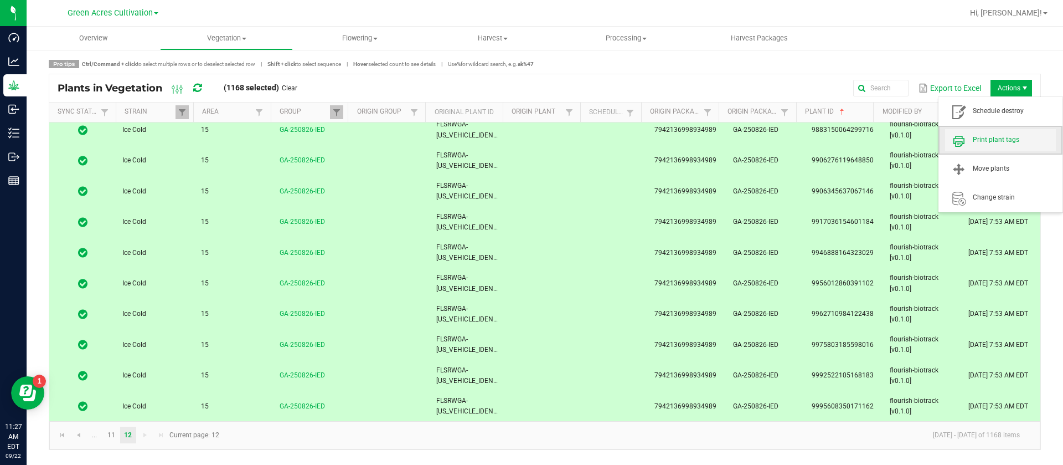
click at [1001, 147] on span "Print plant tags" at bounding box center [1000, 140] width 111 height 22
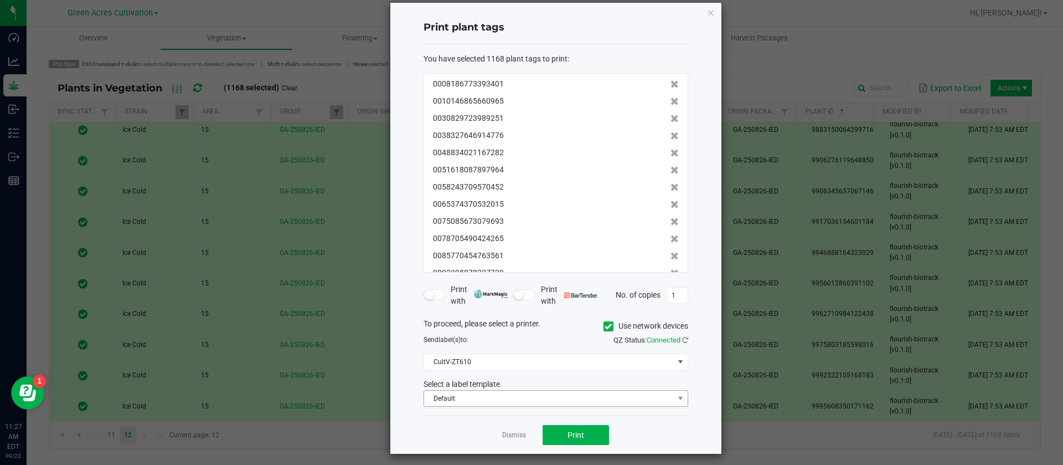
scroll to position [20, 0]
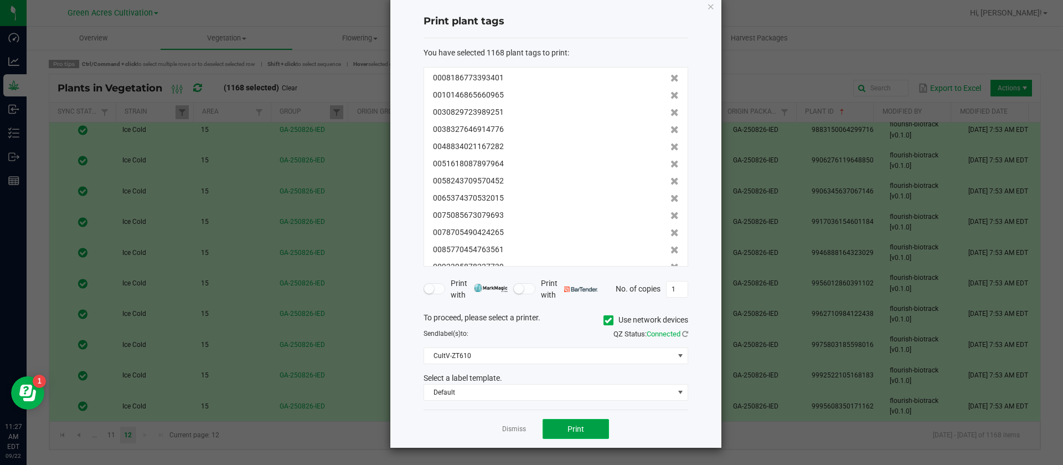
click at [568, 429] on span "Print" at bounding box center [576, 428] width 17 height 9
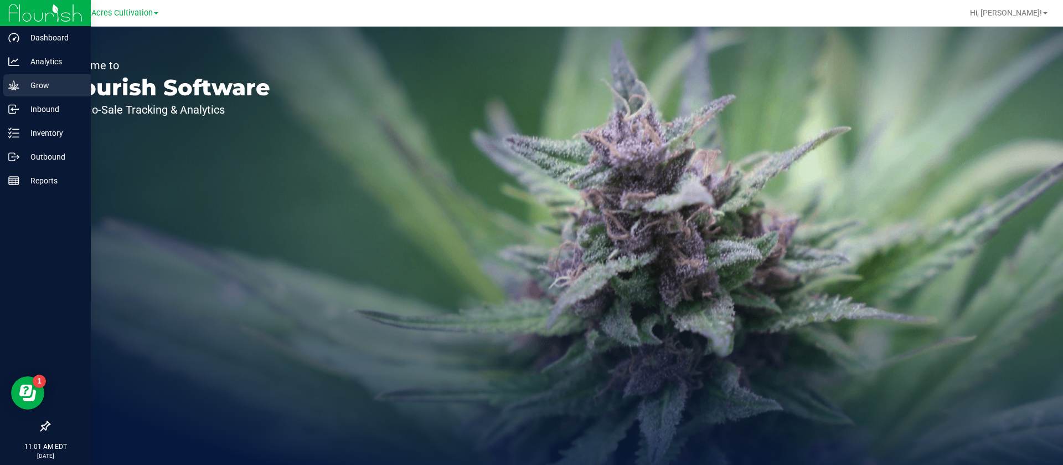
click at [41, 76] on div "Grow" at bounding box center [46, 85] width 87 height 22
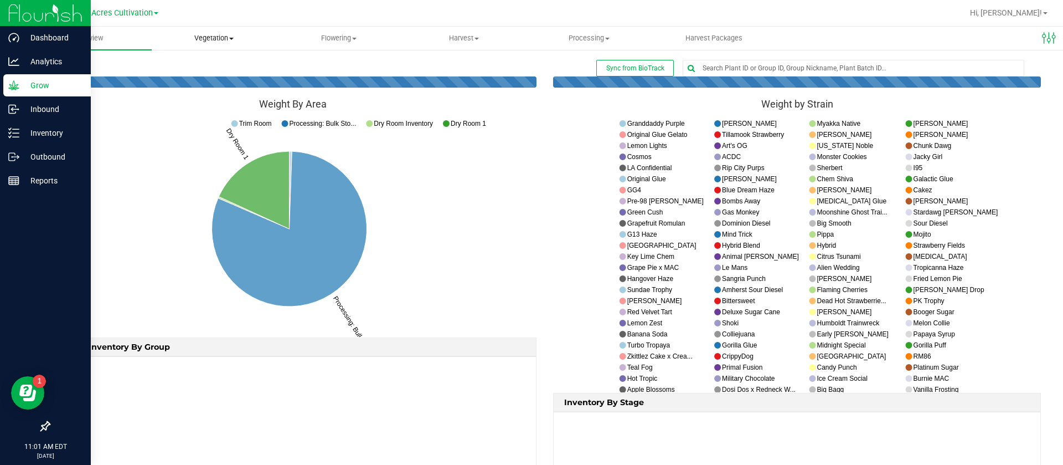
click at [210, 33] on span "Vegetation" at bounding box center [214, 38] width 124 height 10
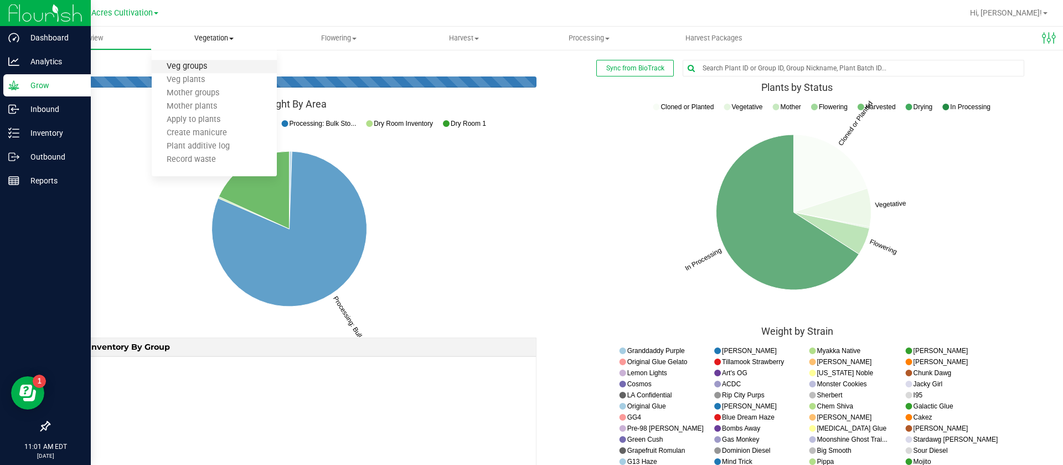
click at [212, 65] on span "Veg groups" at bounding box center [187, 66] width 70 height 9
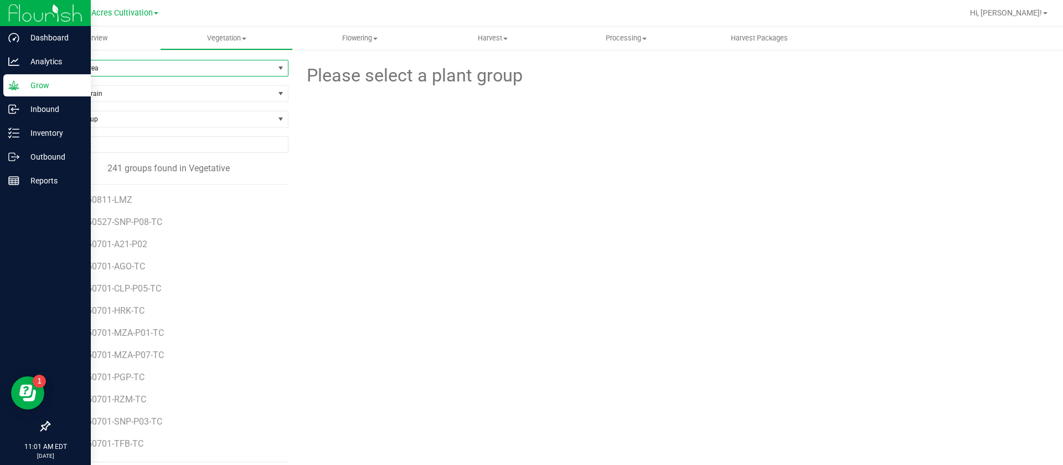
click at [97, 65] on span "Filter by Area" at bounding box center [161, 68] width 225 height 16
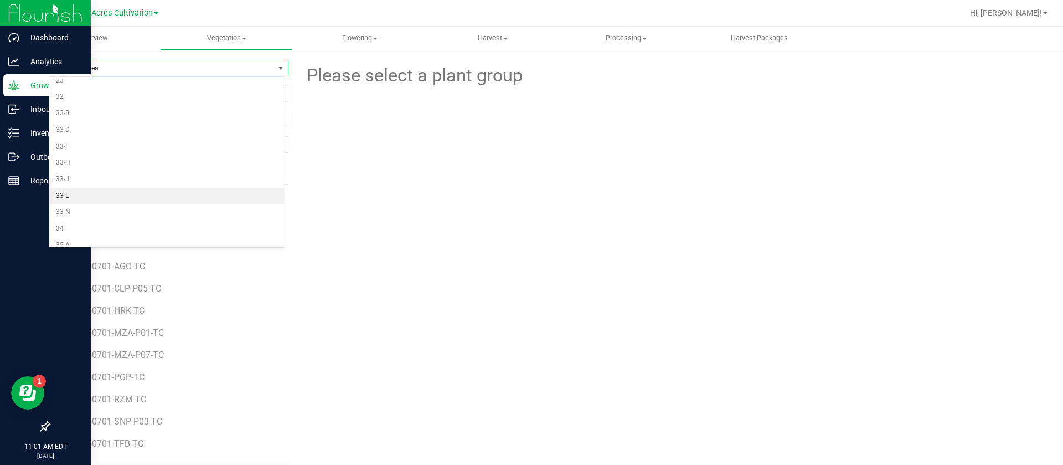
scroll to position [83, 0]
click at [81, 188] on li "33-H" at bounding box center [166, 185] width 235 height 17
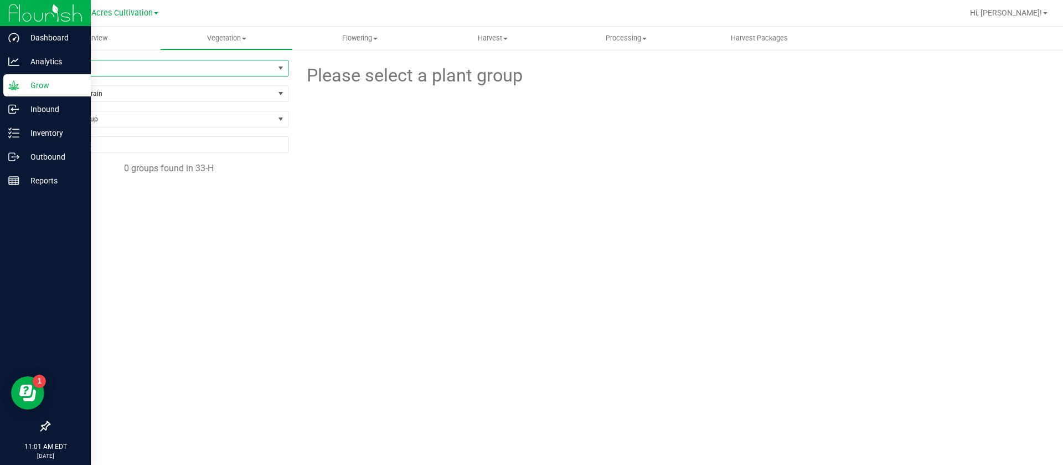
click at [121, 63] on span "33-H" at bounding box center [161, 68] width 225 height 16
click at [321, 290] on div "Please select a plant group" at bounding box center [669, 226] width 744 height 332
drag, startPoint x: 334, startPoint y: 280, endPoint x: 337, endPoint y: 272, distance: 8.9
click at [341, 282] on div "Please select a plant group" at bounding box center [669, 226] width 744 height 332
drag, startPoint x: 469, startPoint y: 190, endPoint x: 469, endPoint y: 184, distance: 6.1
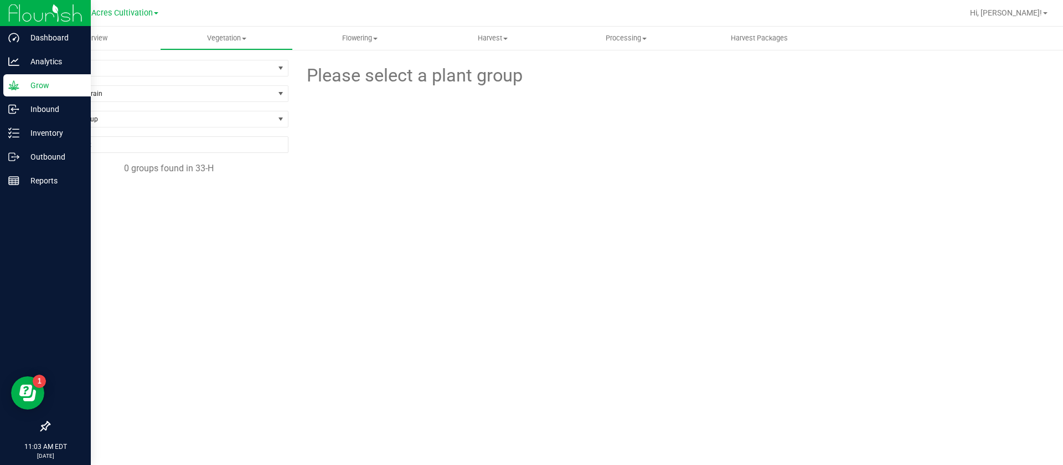
click at [472, 187] on div at bounding box center [669, 150] width 761 height 122
